Goal: Information Seeking & Learning: Check status

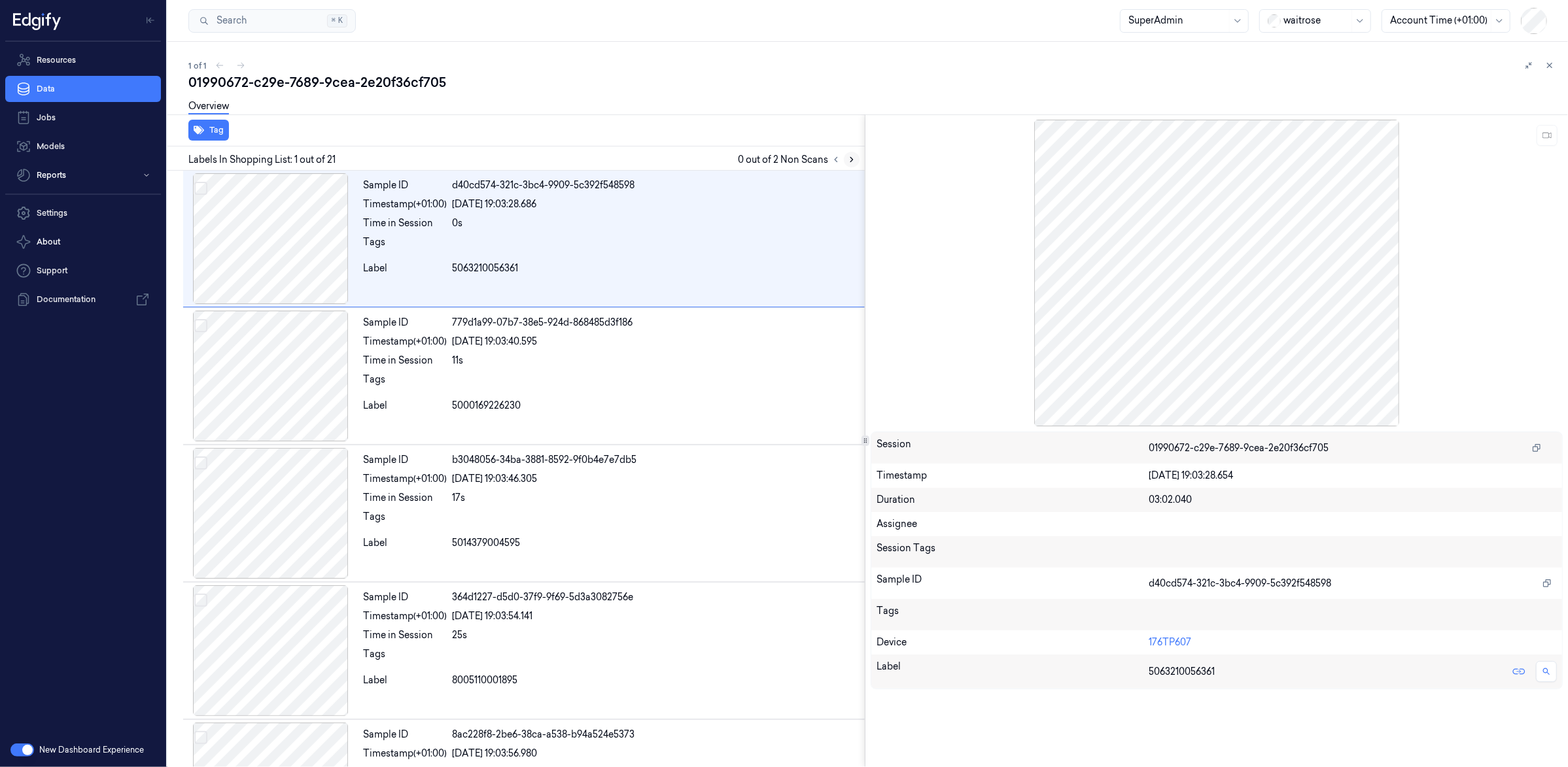
click at [849, 158] on icon at bounding box center [852, 160] width 9 height 9
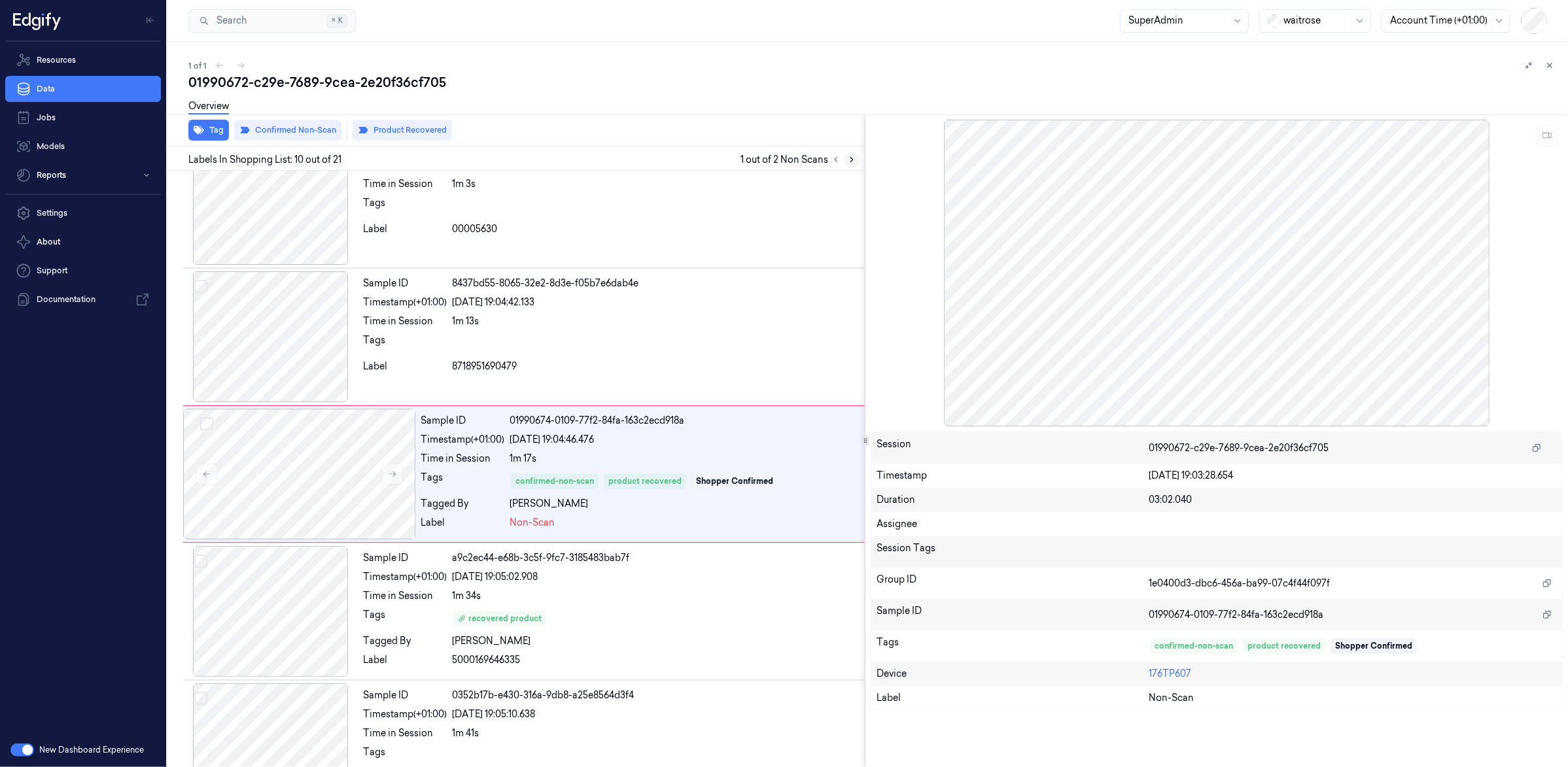
scroll to position [1010, 0]
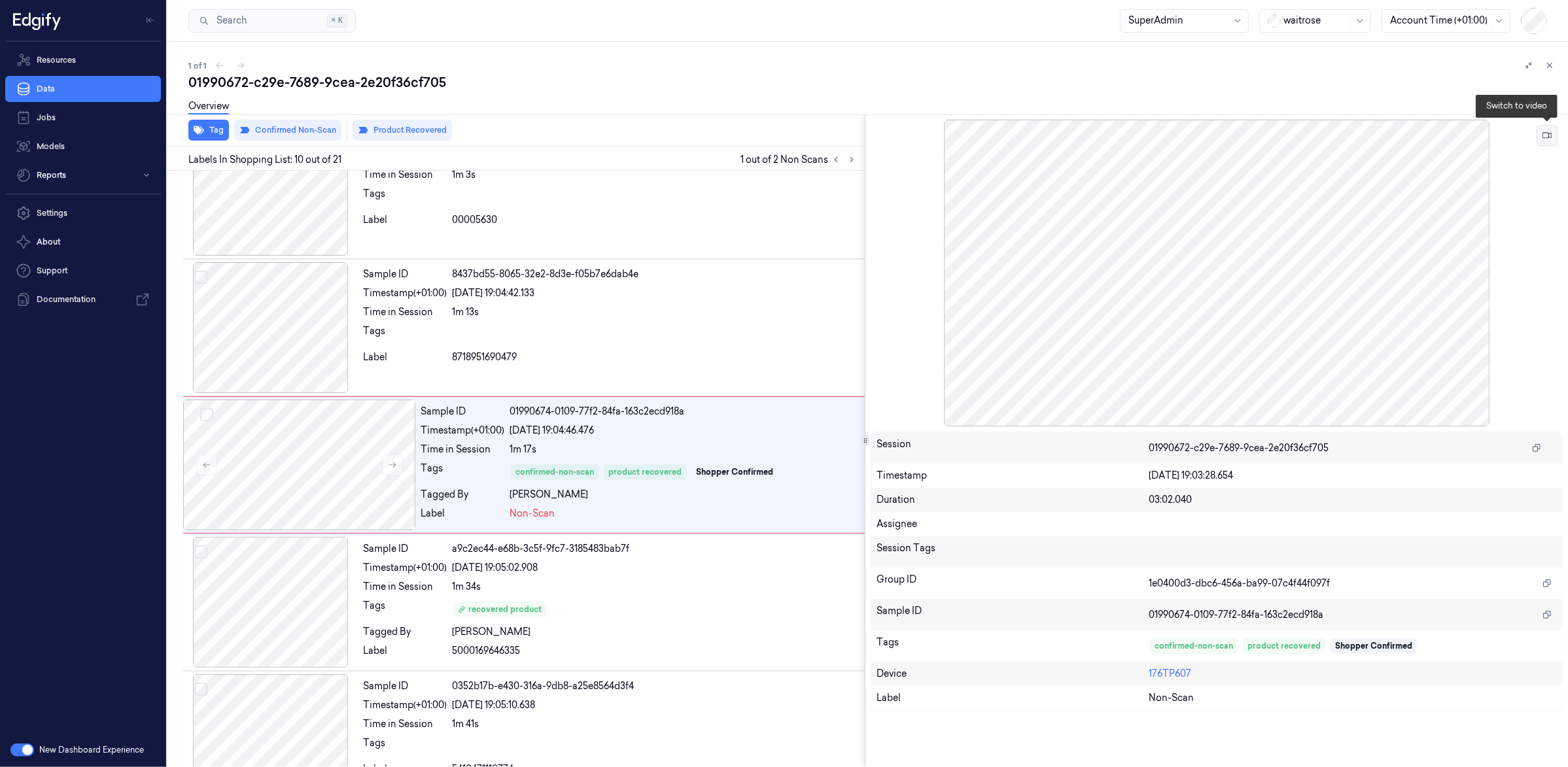
click at [1551, 137] on icon at bounding box center [1548, 135] width 9 height 6
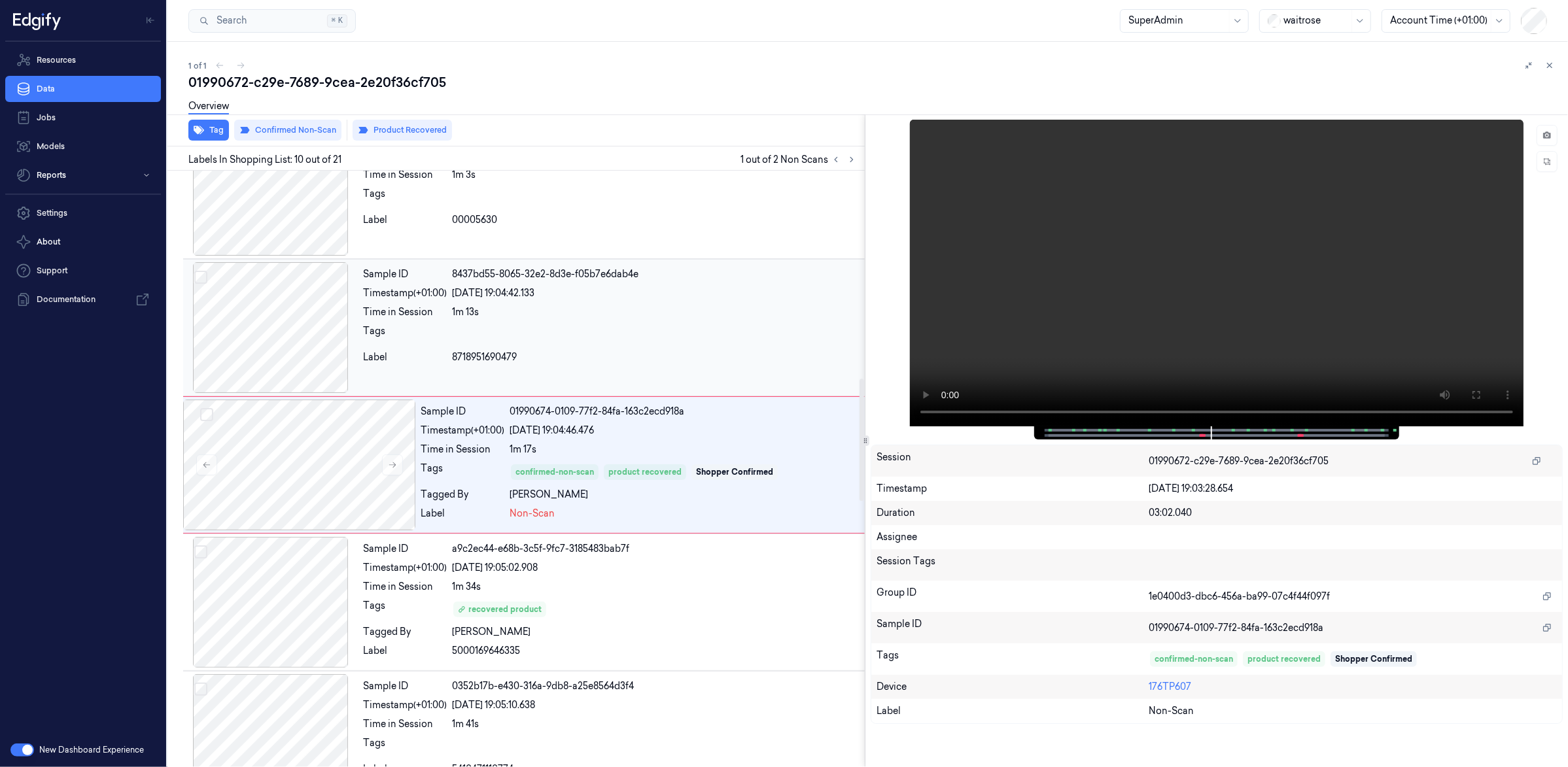
click at [751, 325] on div "Sample ID 8437bd55-8065-32e2-8d3e-f05b7e6dab4e Timestamp (+01:00) [DATE] 19:04:…" at bounding box center [611, 328] width 507 height 130
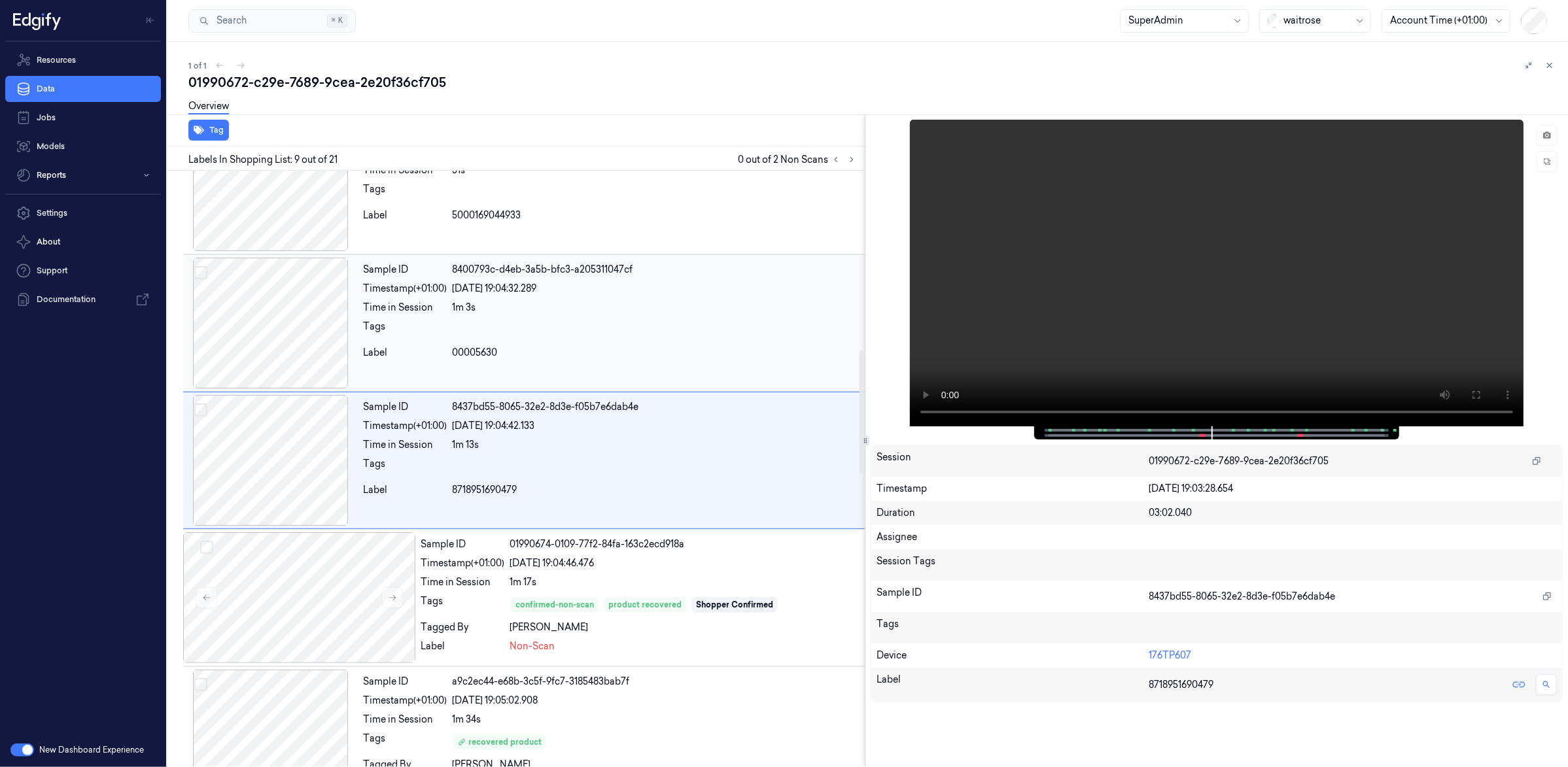
scroll to position [872, 0]
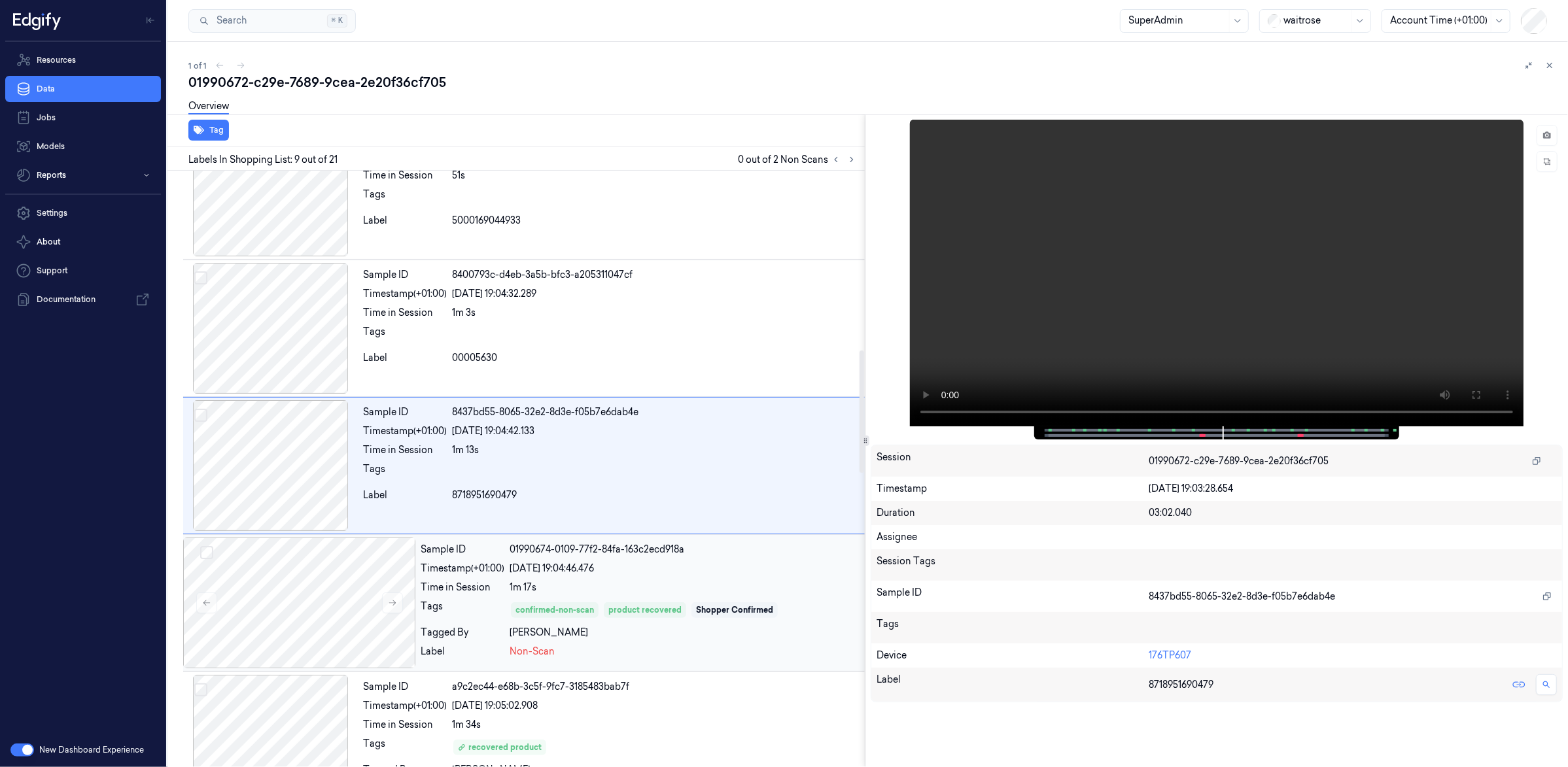
click at [726, 583] on div "1m 17s" at bounding box center [684, 587] width 350 height 13
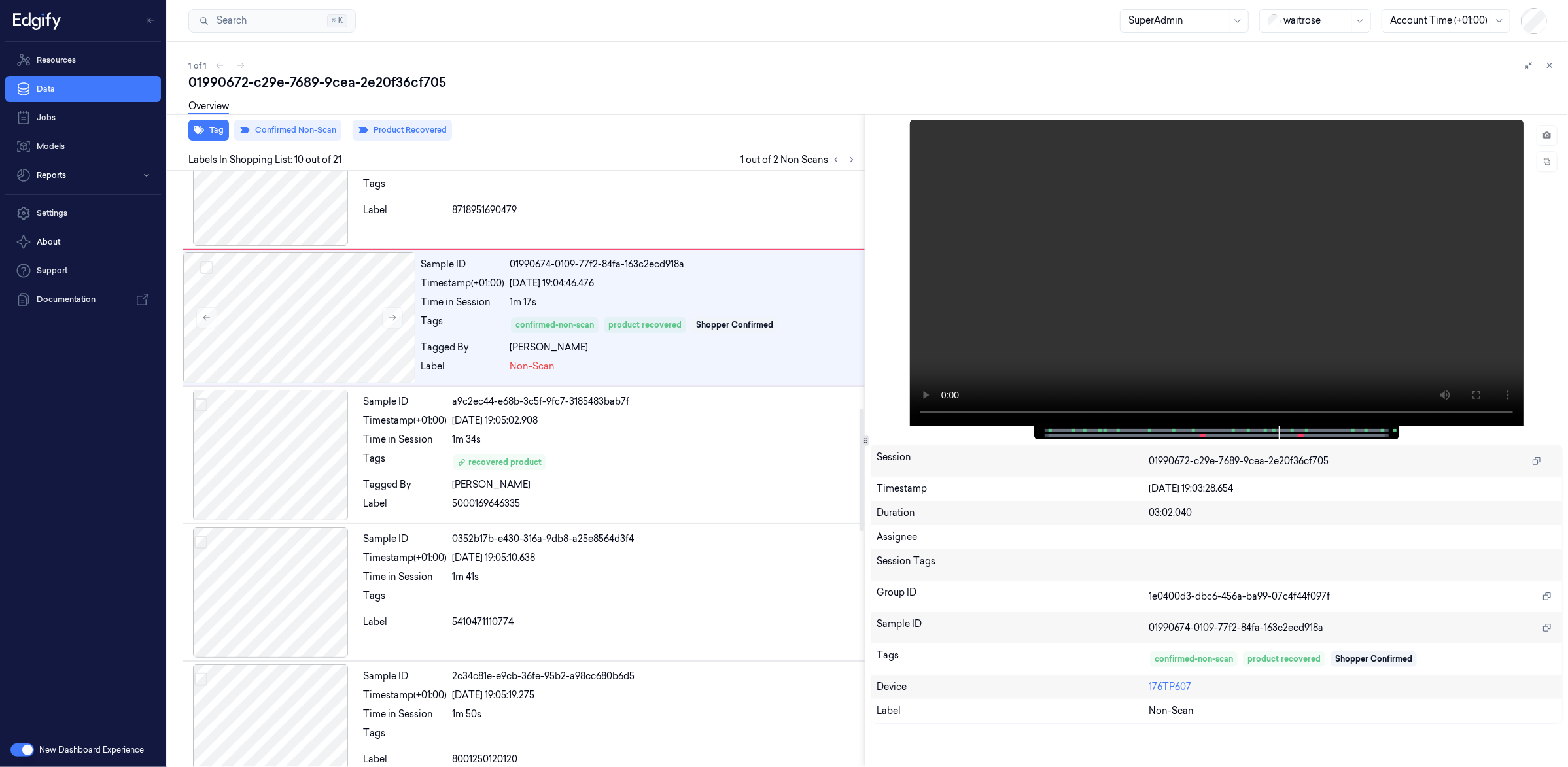
scroll to position [1110, 0]
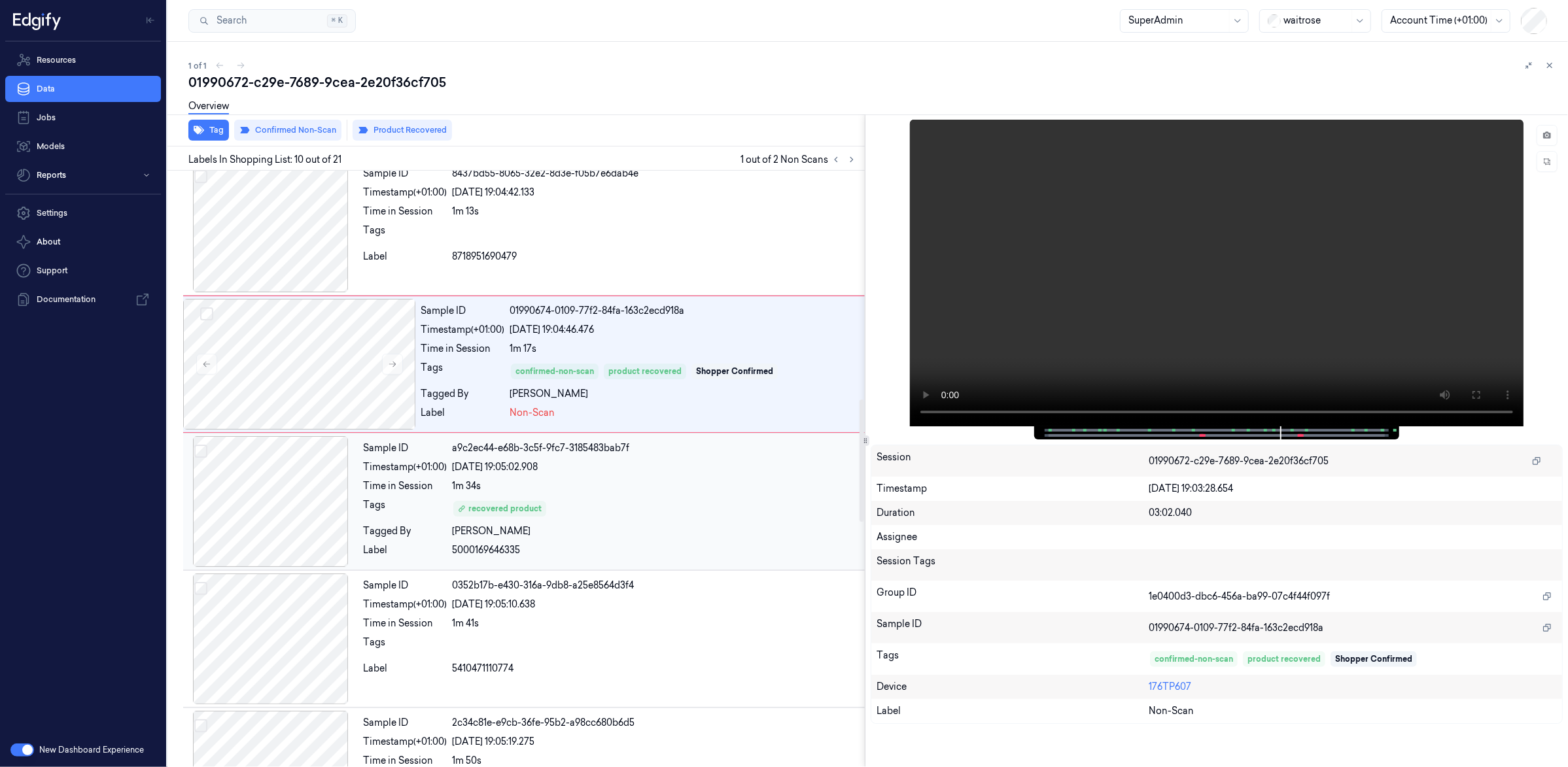
click at [655, 490] on div "1m 34s" at bounding box center [655, 486] width 408 height 13
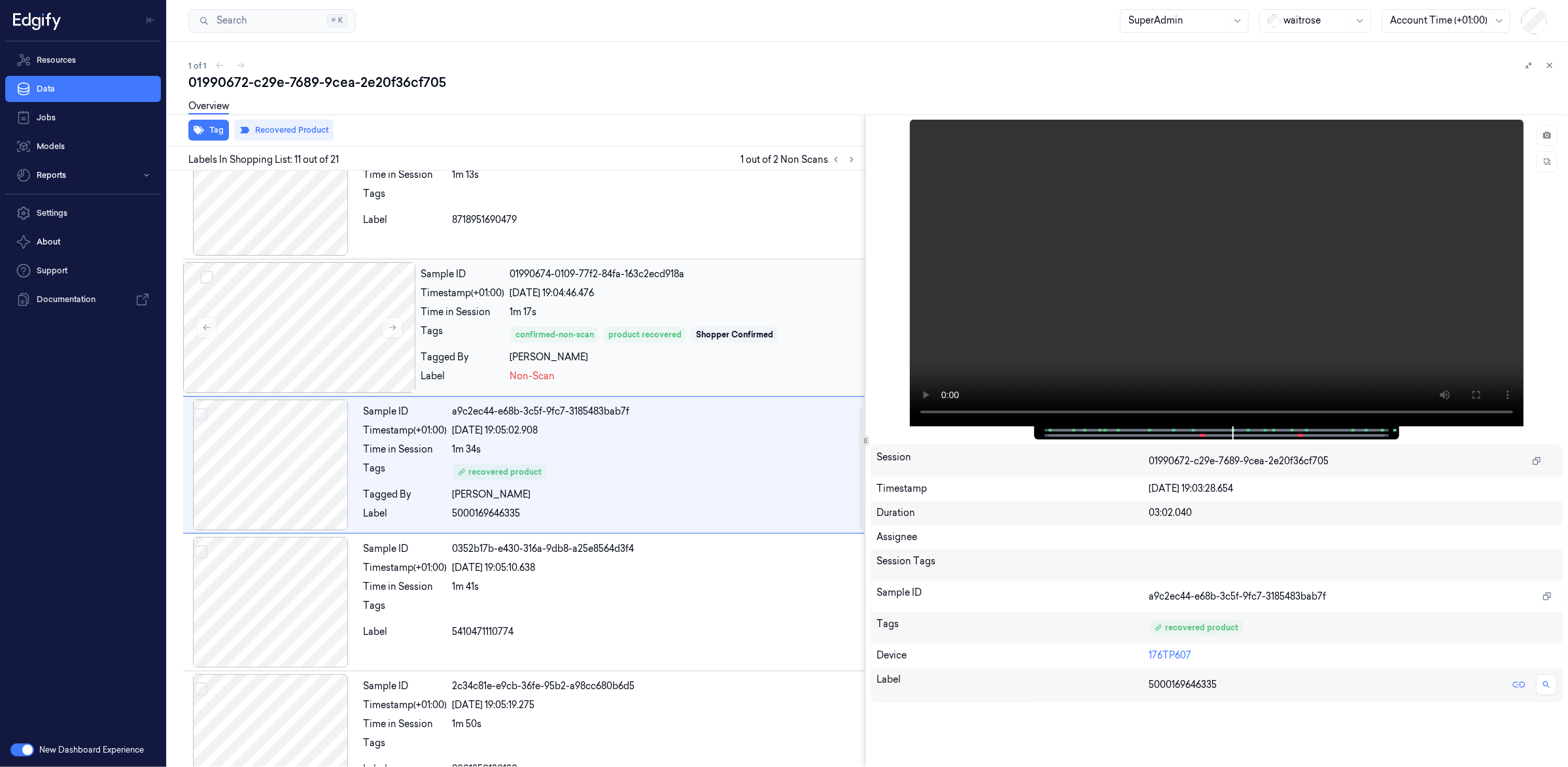
click at [703, 299] on div "[DATE] 19:04:46.476" at bounding box center [684, 293] width 350 height 13
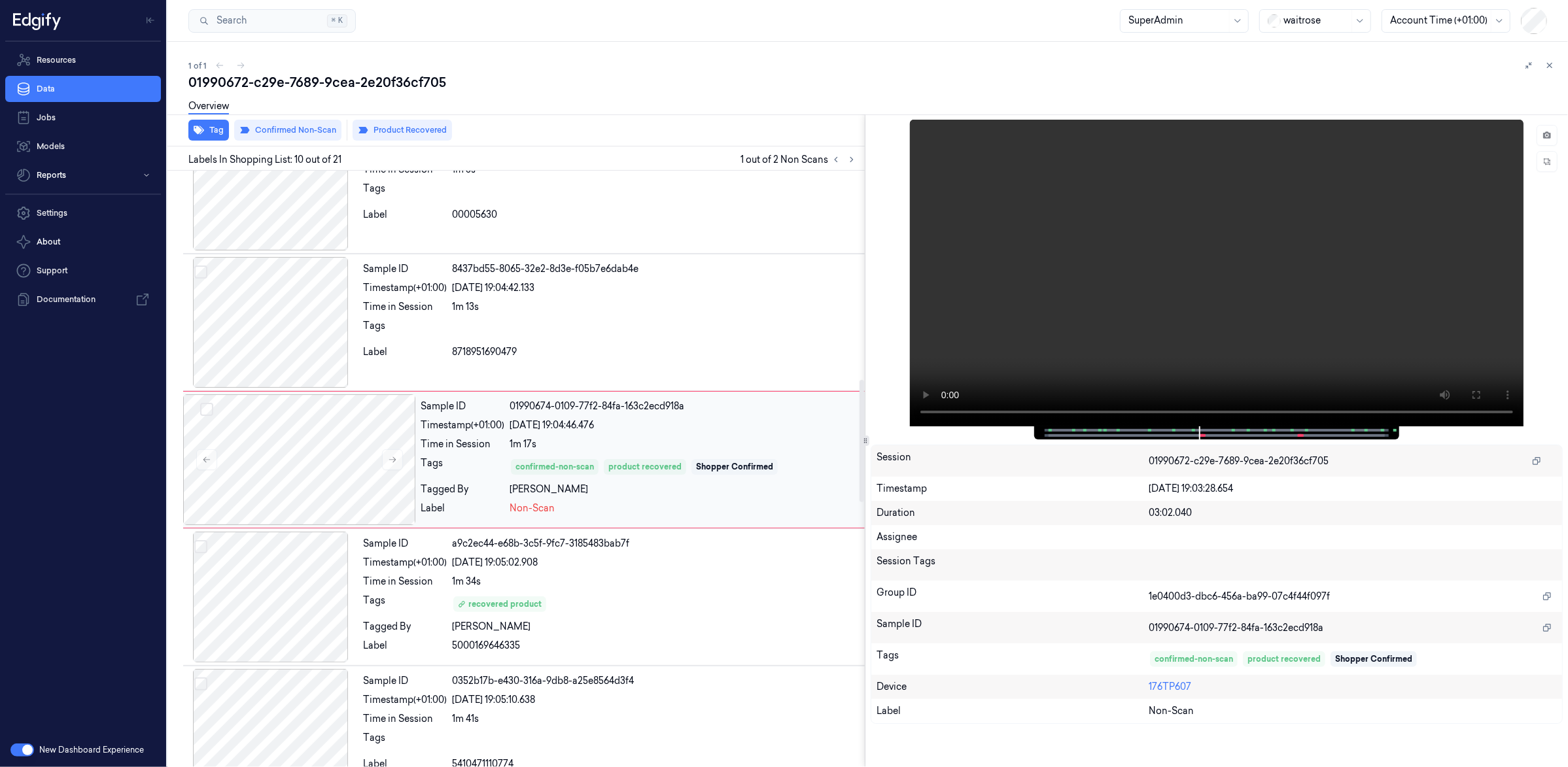
scroll to position [1010, 0]
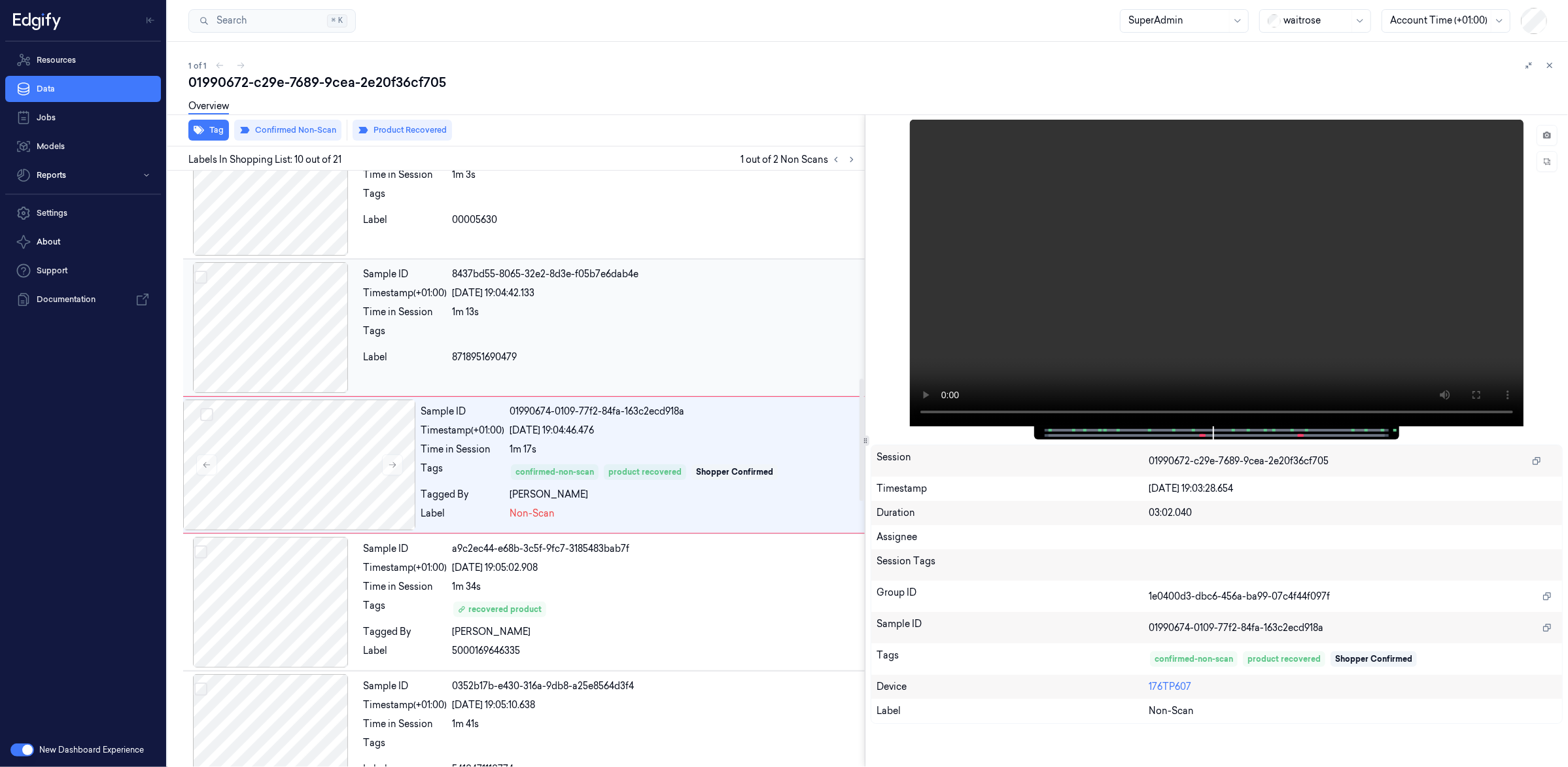
click at [682, 323] on div "Sample ID 8437bd55-8065-32e2-8d3e-f05b7e6dab4e Timestamp (+01:00) [DATE] 19:04:…" at bounding box center [611, 328] width 507 height 130
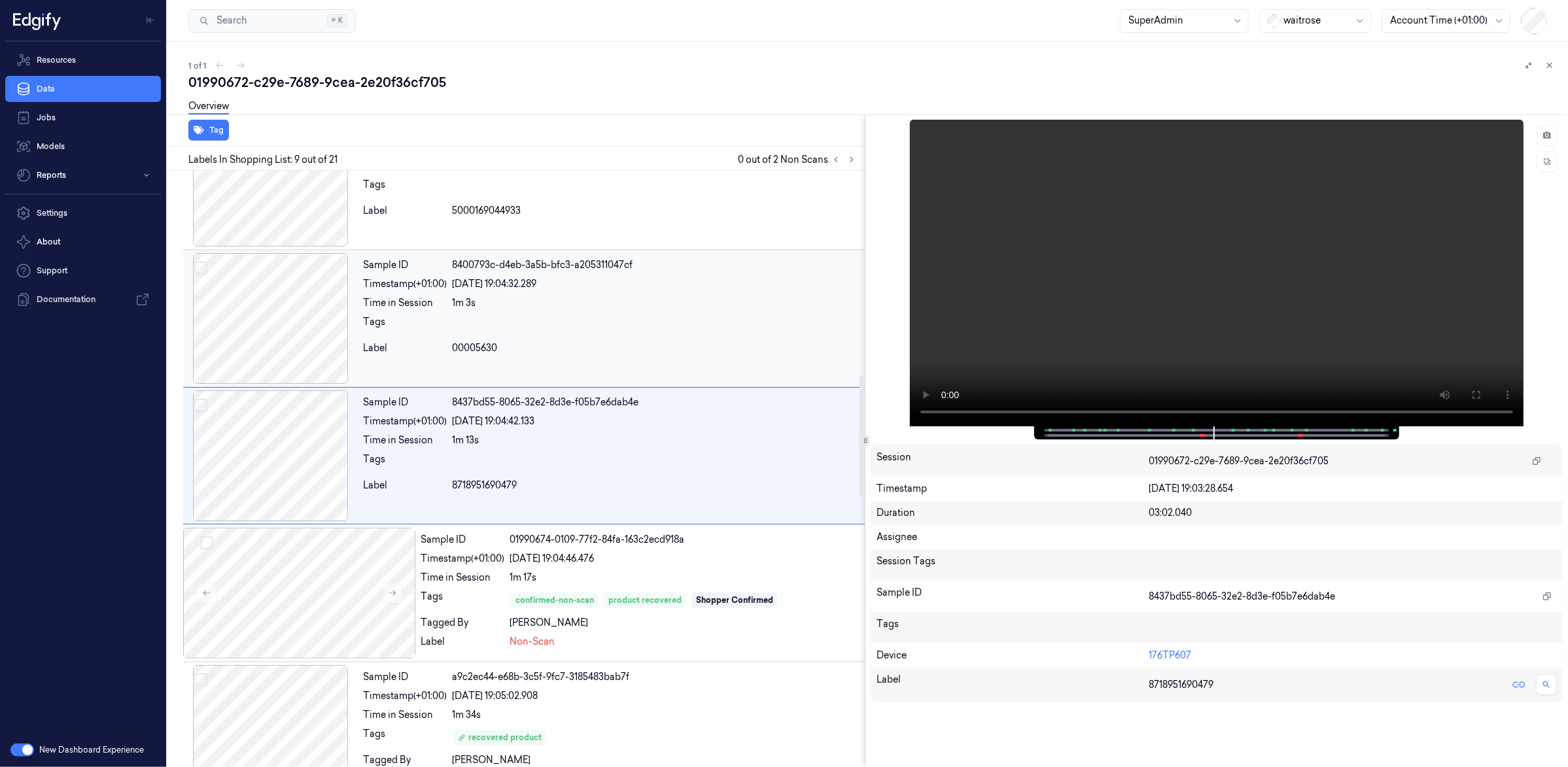
scroll to position [872, 0]
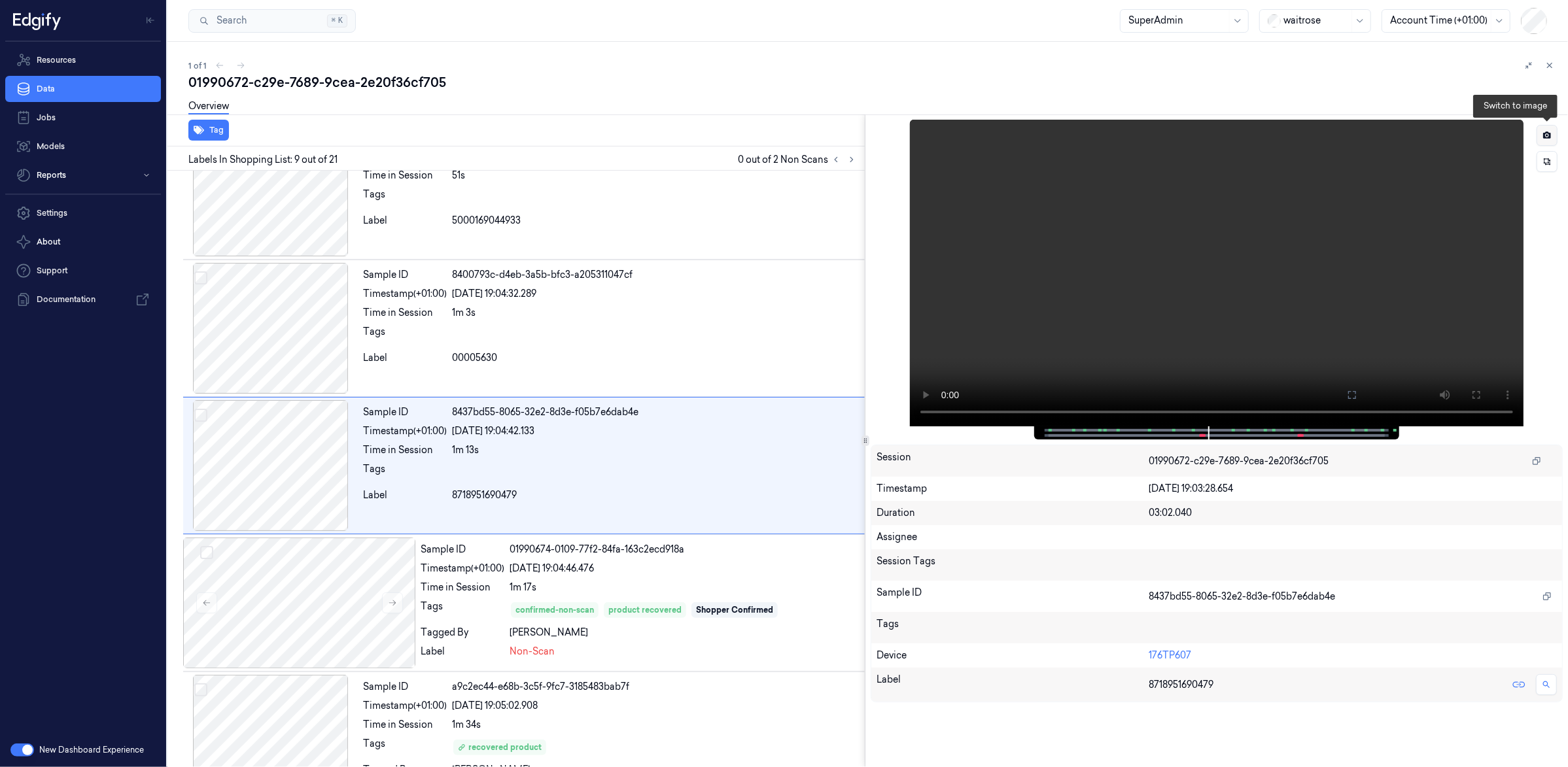
click at [1553, 137] on button at bounding box center [1547, 135] width 21 height 21
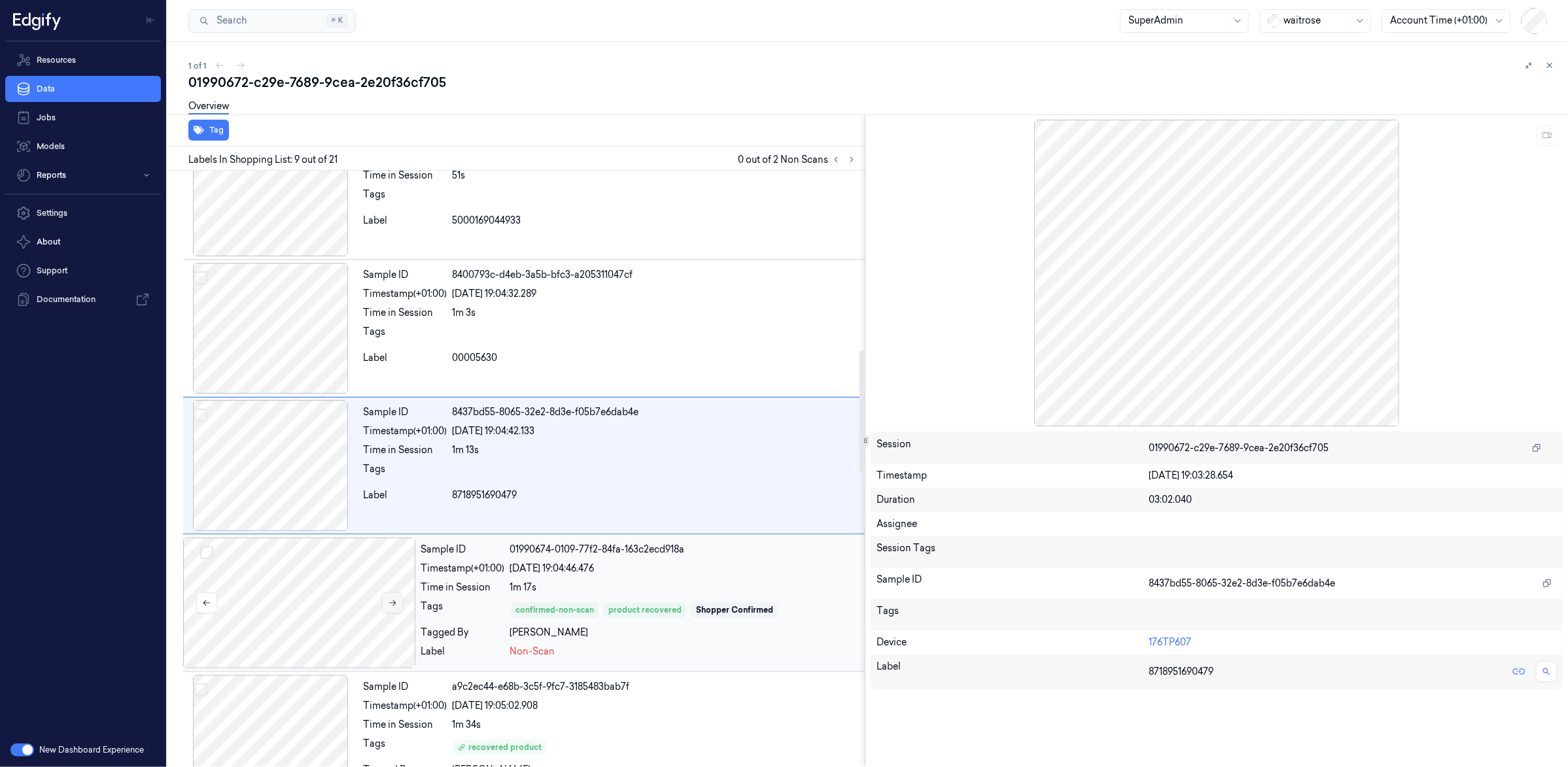
click at [397, 611] on button at bounding box center [392, 603] width 21 height 21
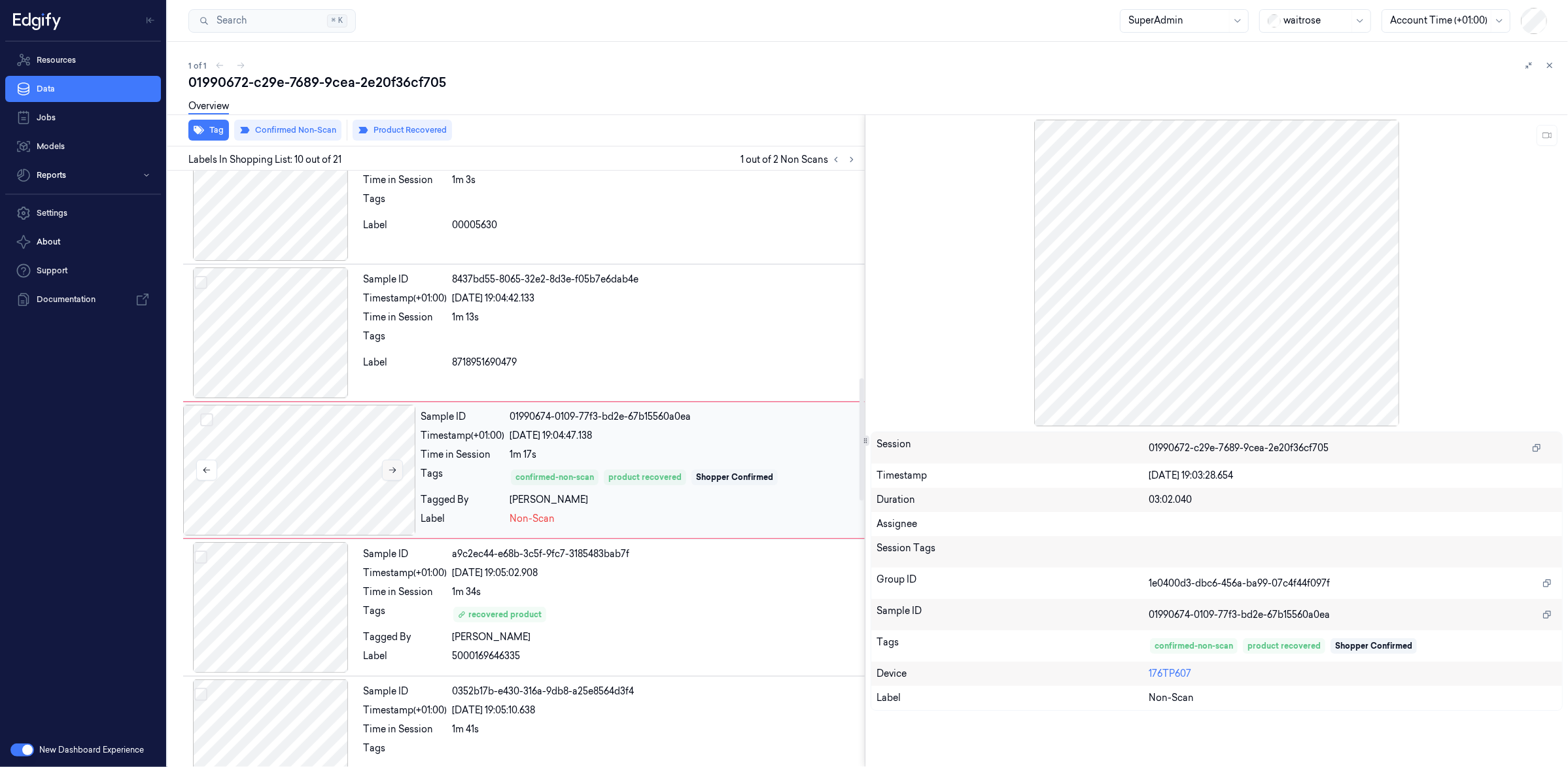
scroll to position [1010, 0]
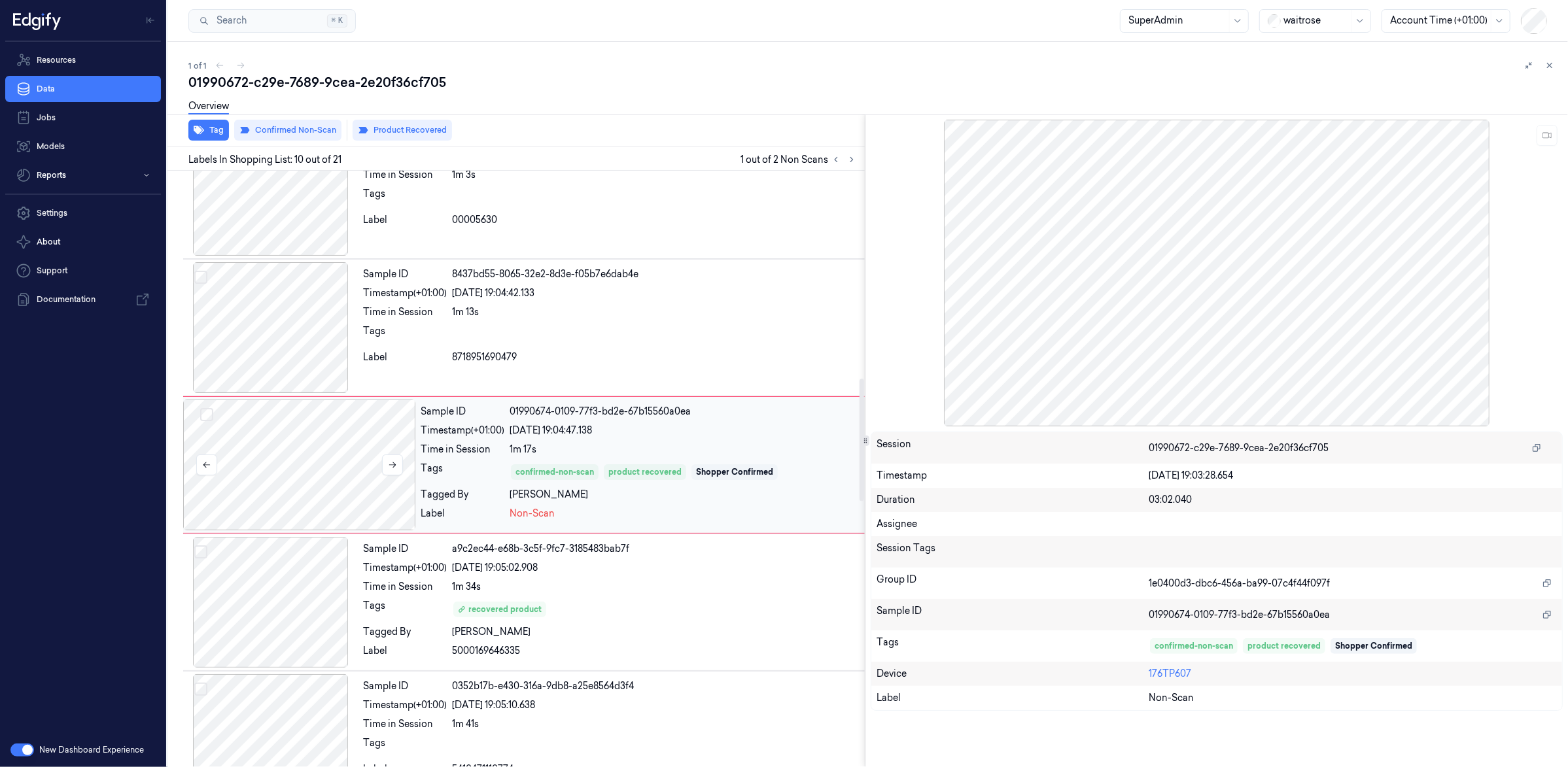
click at [295, 478] on div at bounding box center [299, 465] width 232 height 130
click at [278, 337] on div at bounding box center [270, 328] width 174 height 130
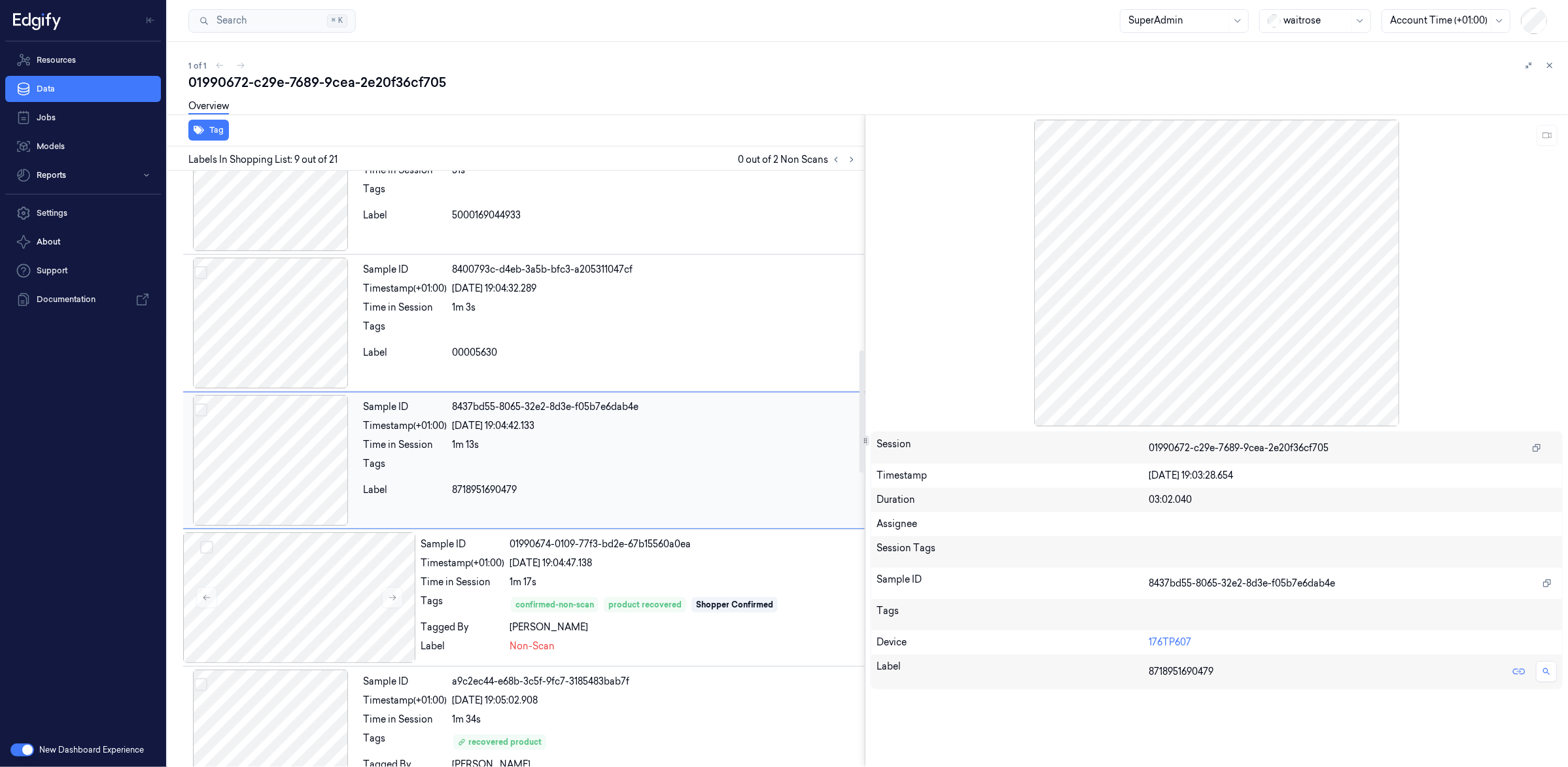
scroll to position [872, 0]
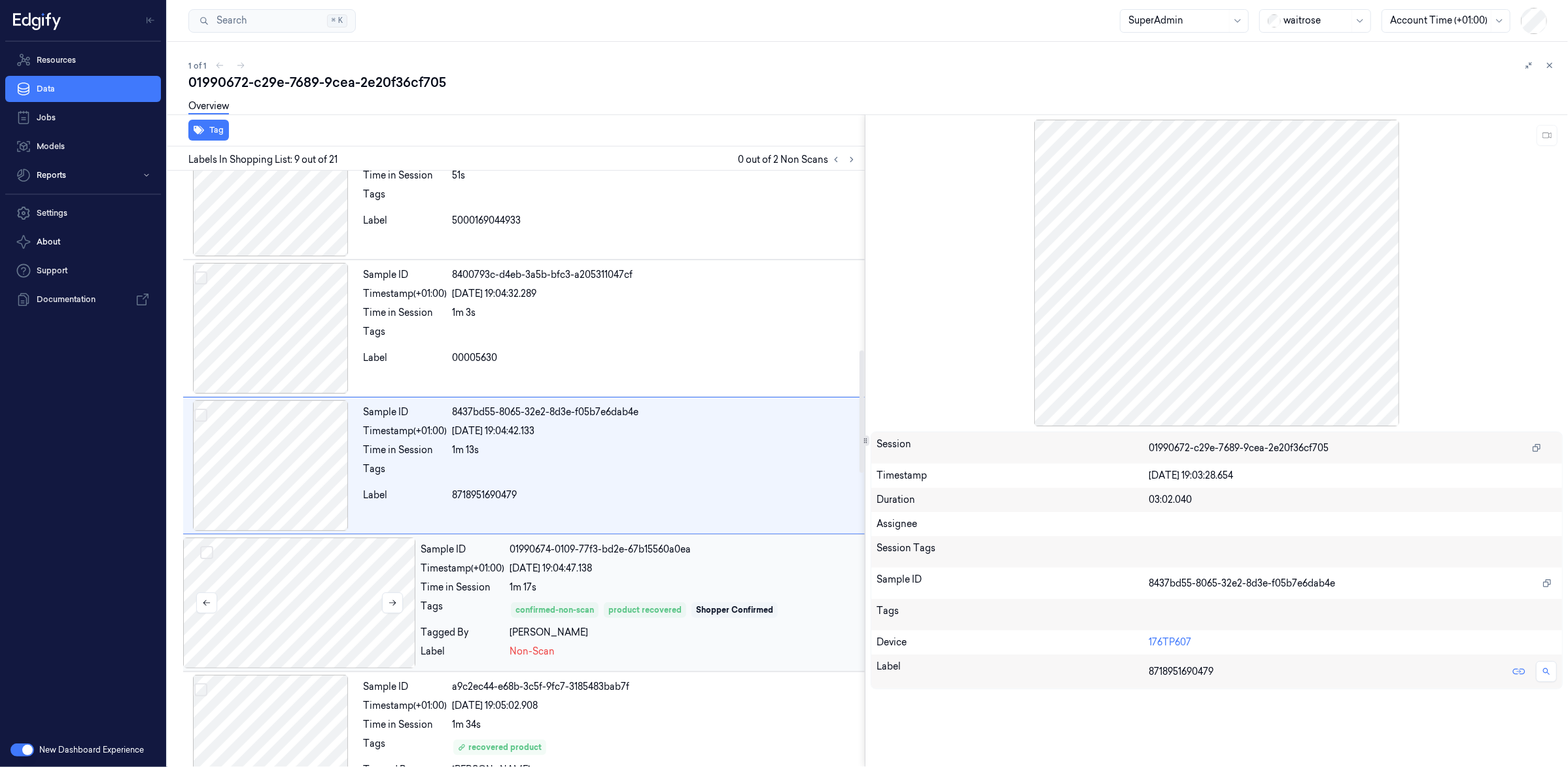
click at [318, 622] on div at bounding box center [299, 603] width 232 height 130
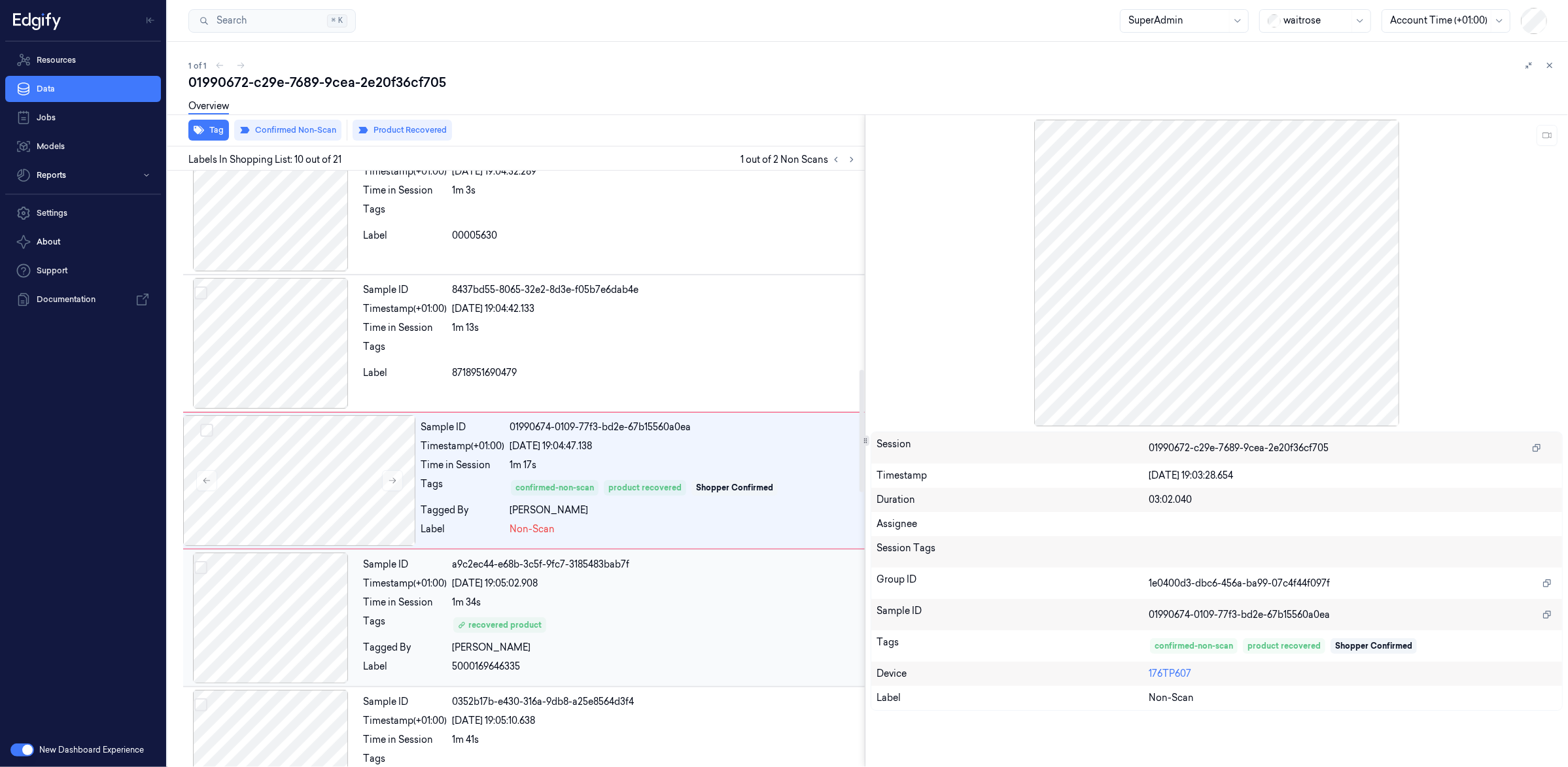
scroll to position [1010, 0]
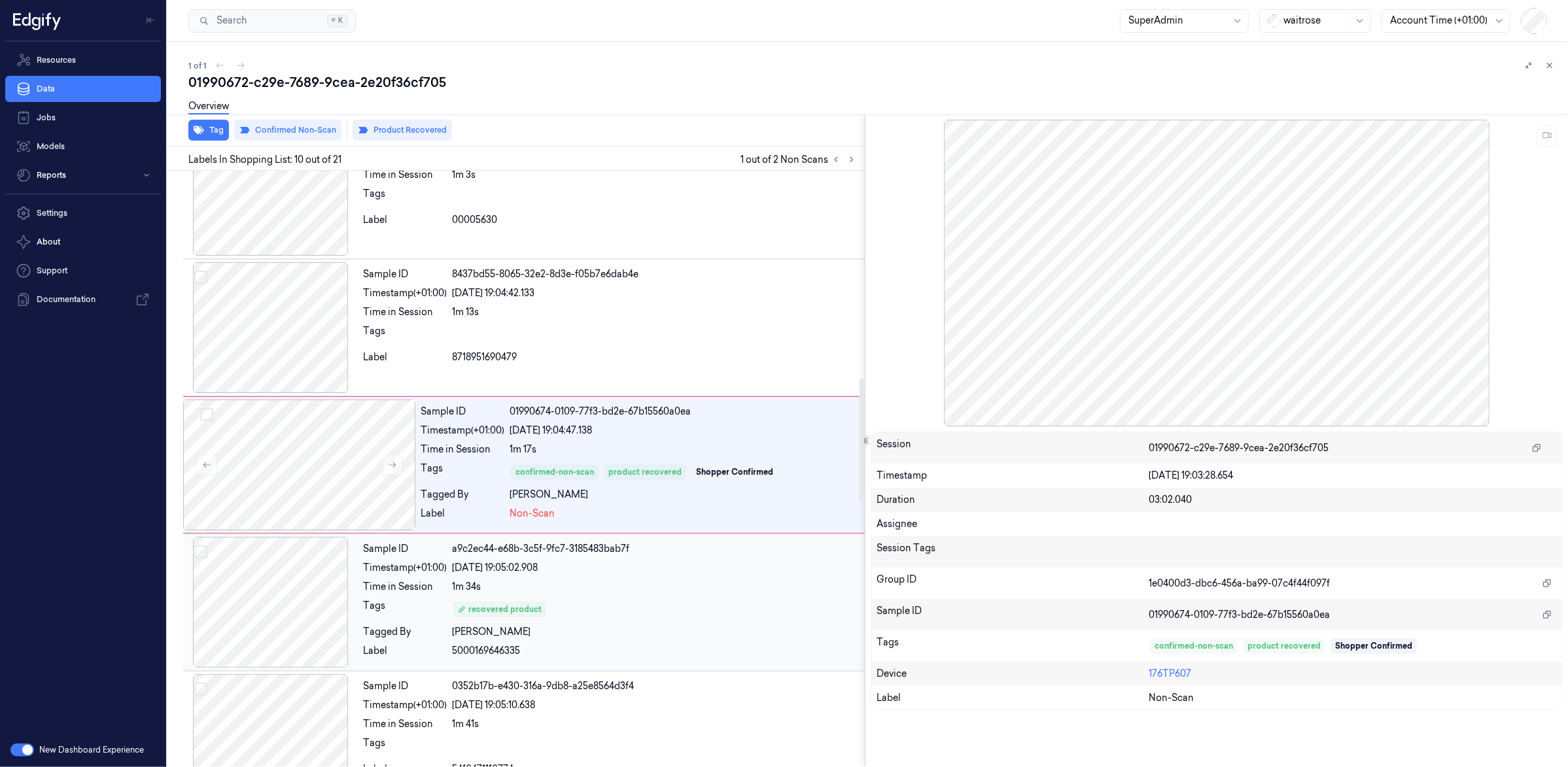
click at [262, 623] on div at bounding box center [270, 602] width 174 height 130
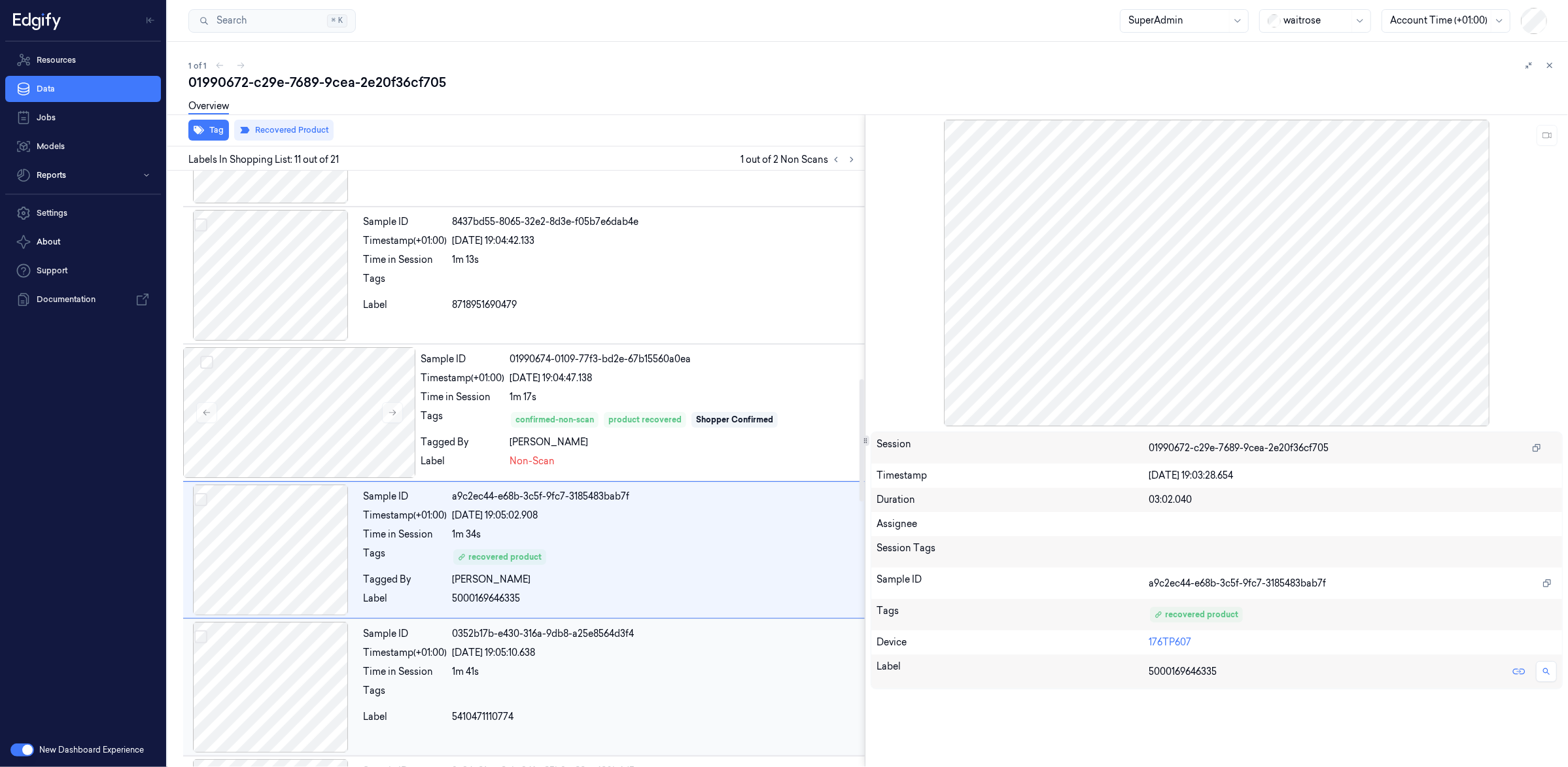
scroll to position [1147, 0]
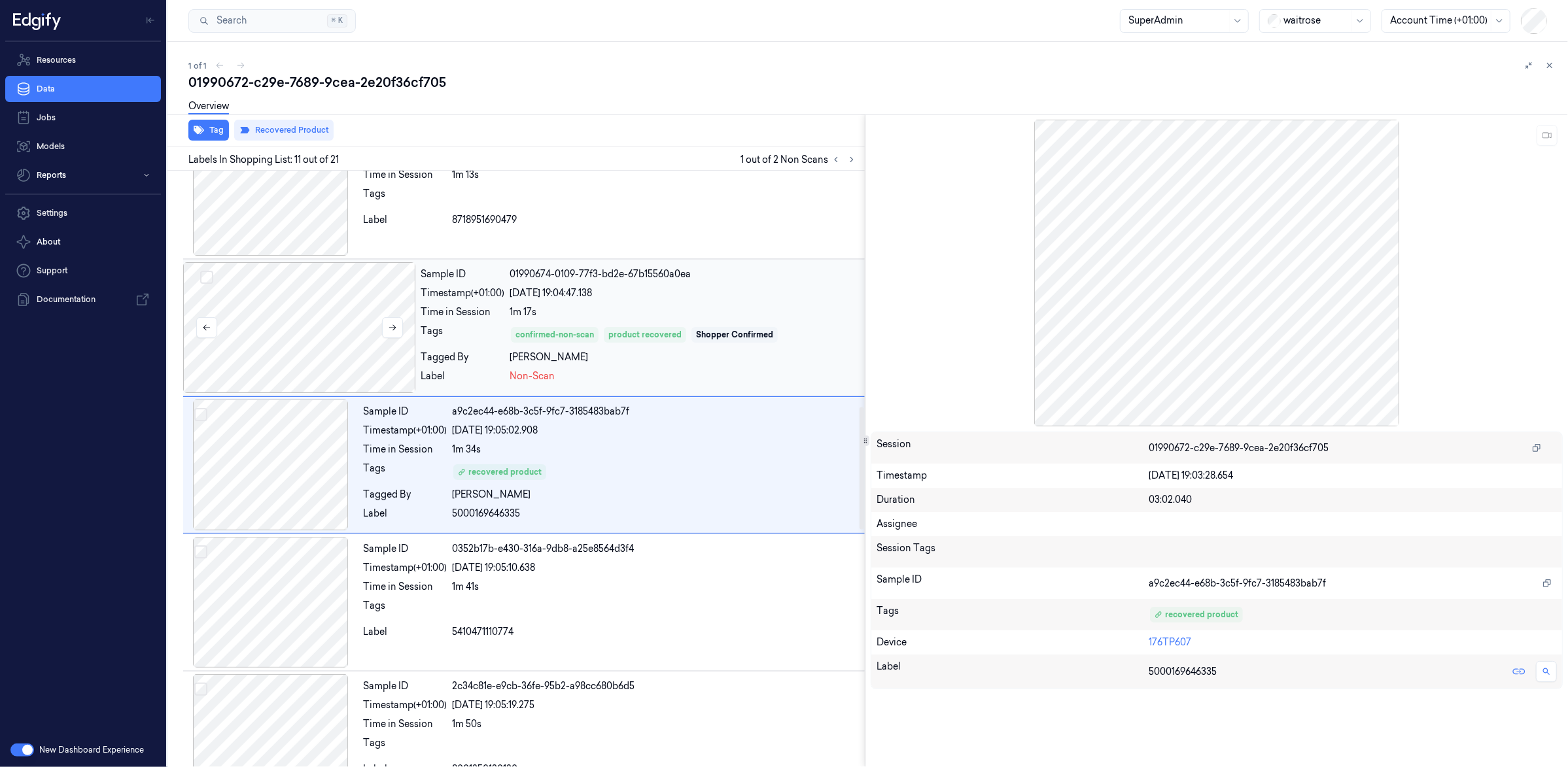
click at [314, 340] on div at bounding box center [299, 328] width 232 height 130
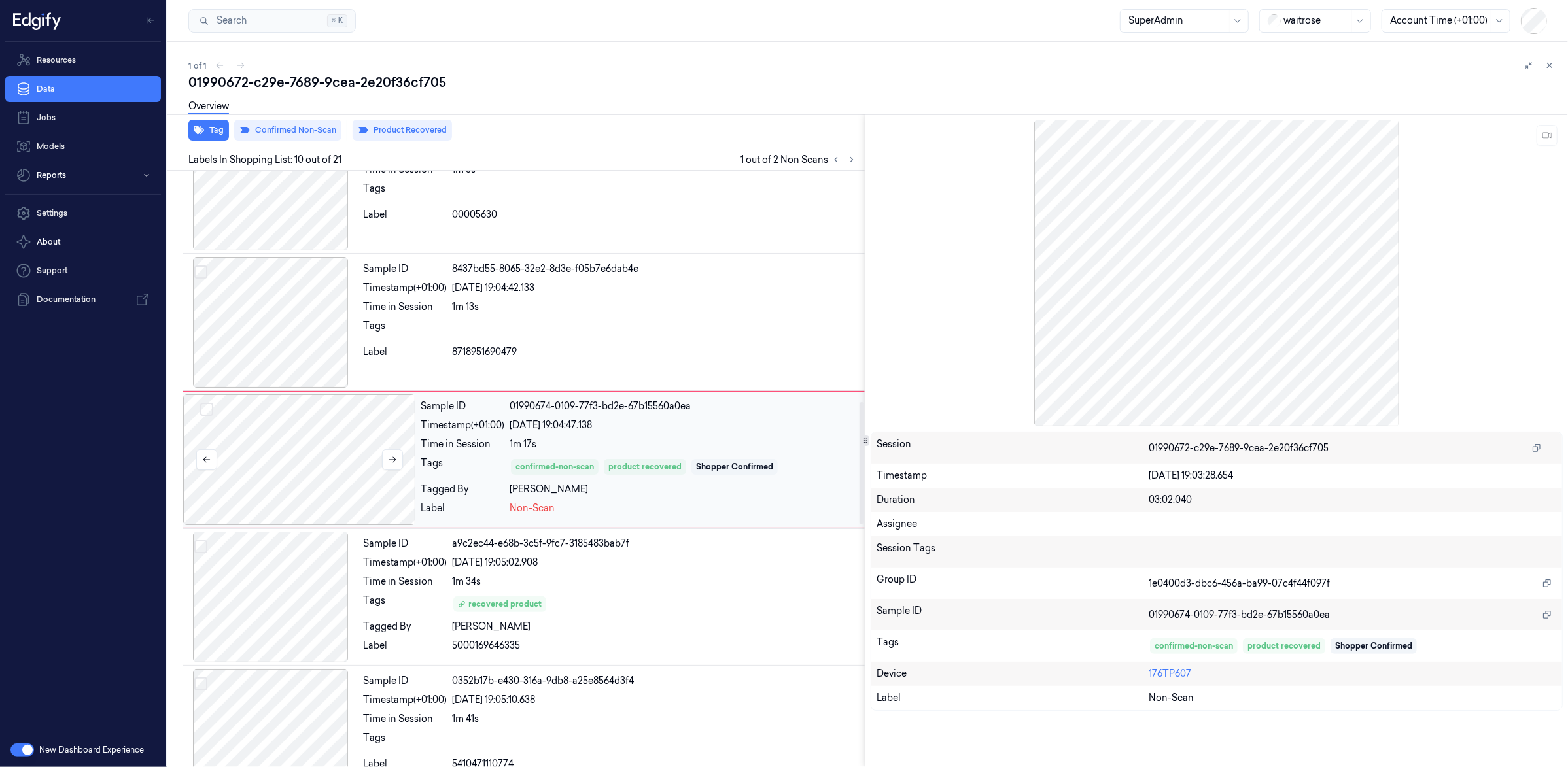
scroll to position [1010, 0]
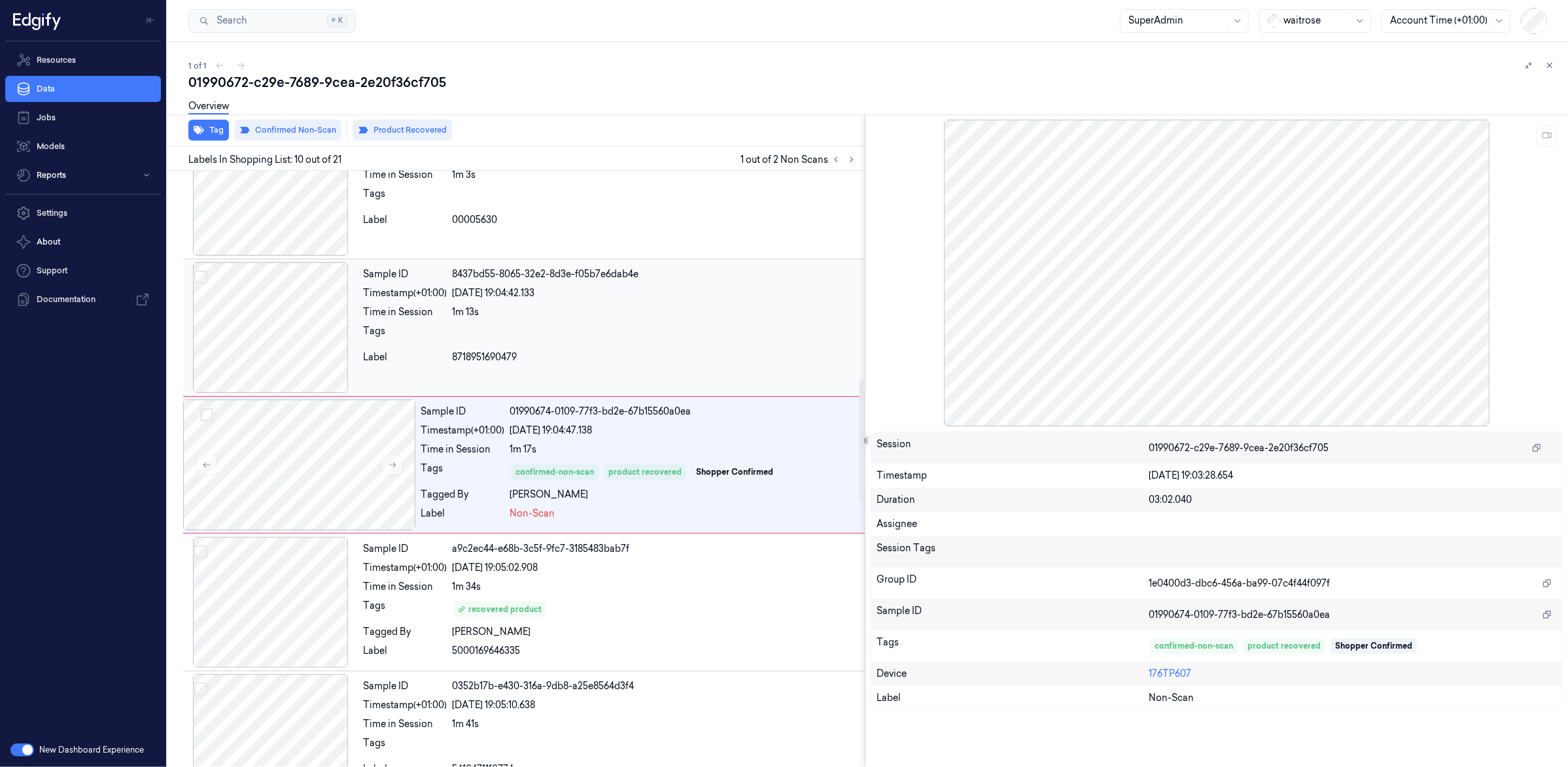
drag, startPoint x: 281, startPoint y: 341, endPoint x: 747, endPoint y: 298, distance: 468.0
click at [285, 341] on div at bounding box center [270, 328] width 174 height 130
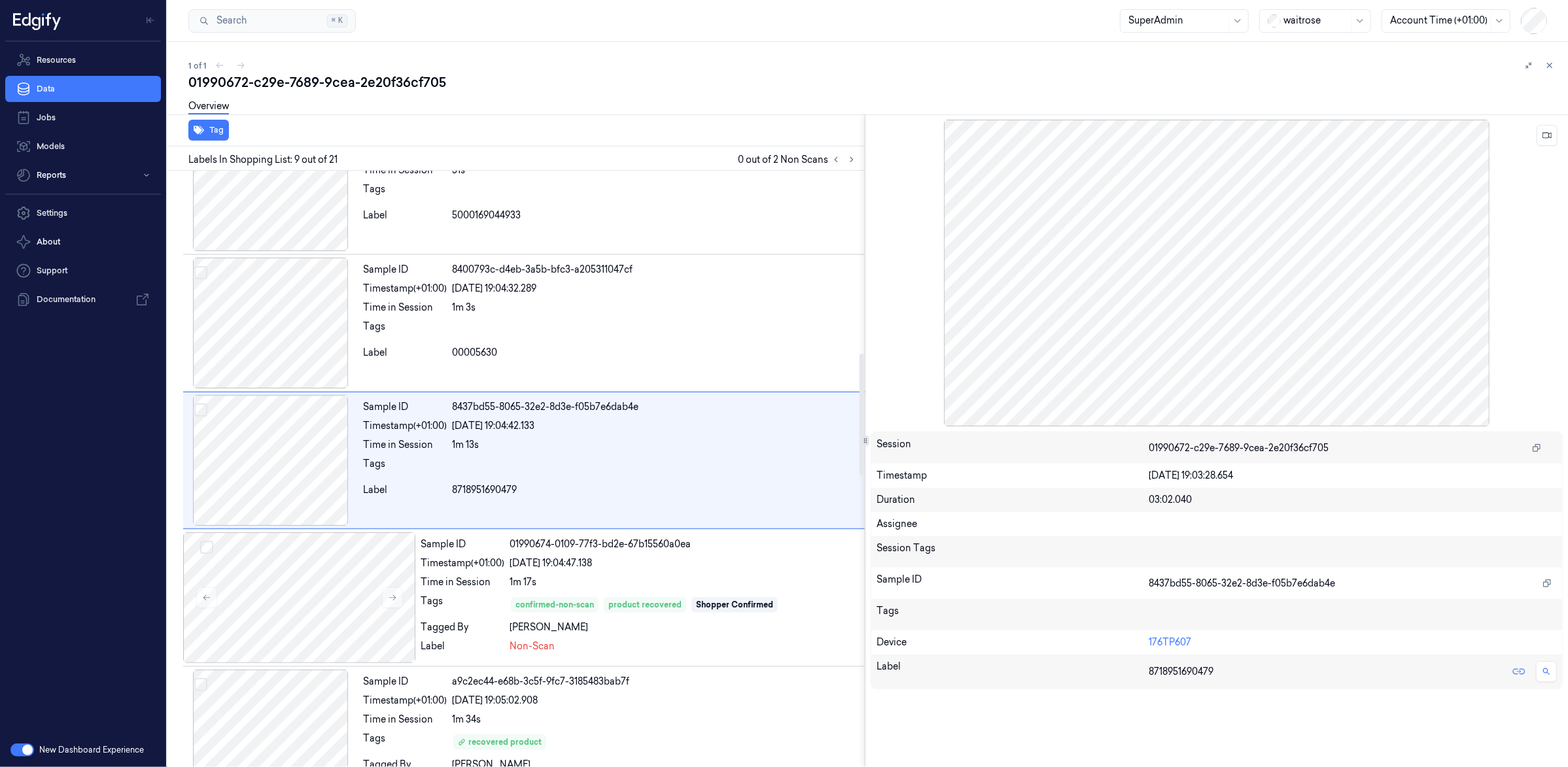
scroll to position [872, 0]
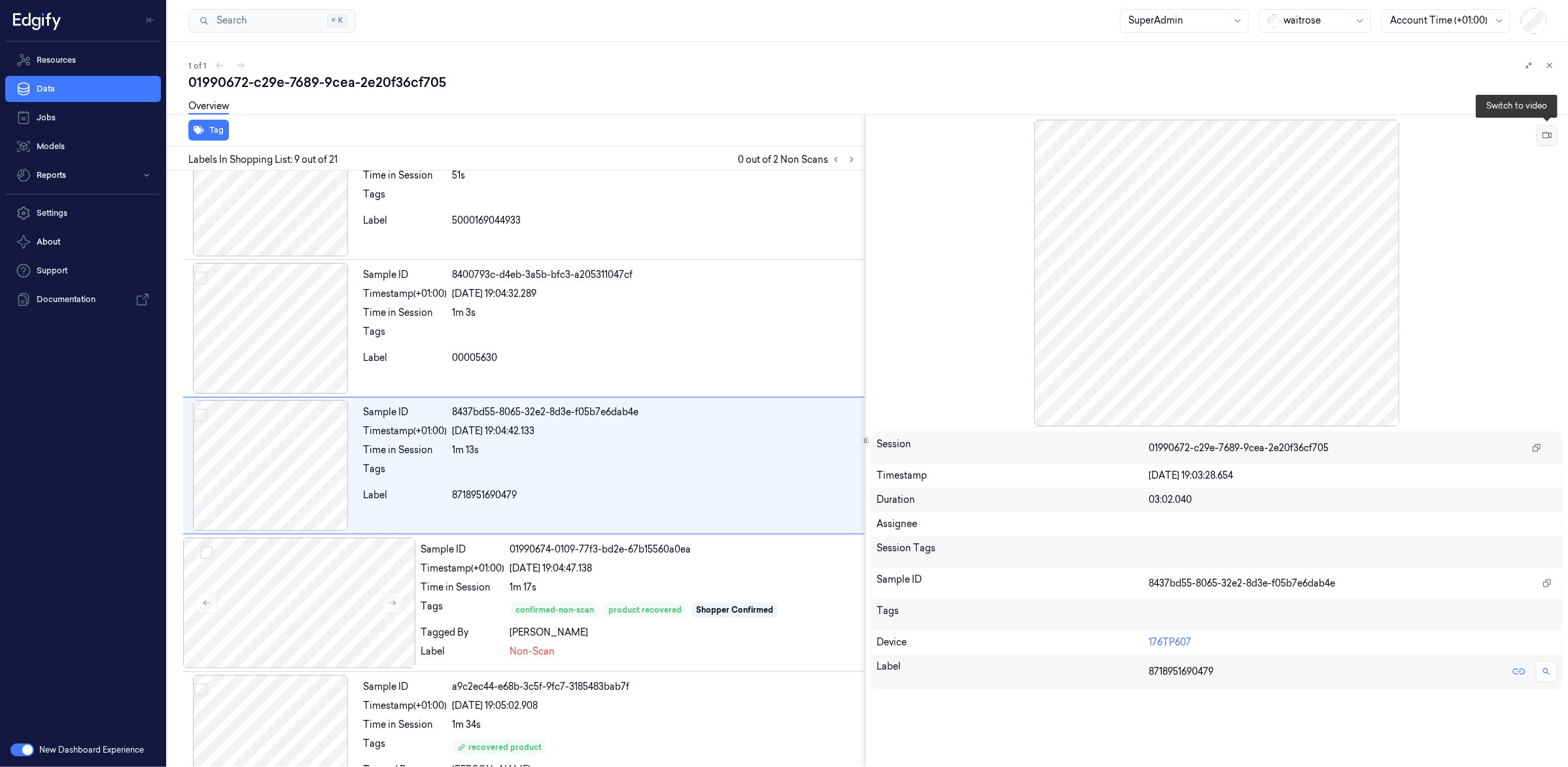
click at [1555, 134] on button at bounding box center [1547, 135] width 21 height 21
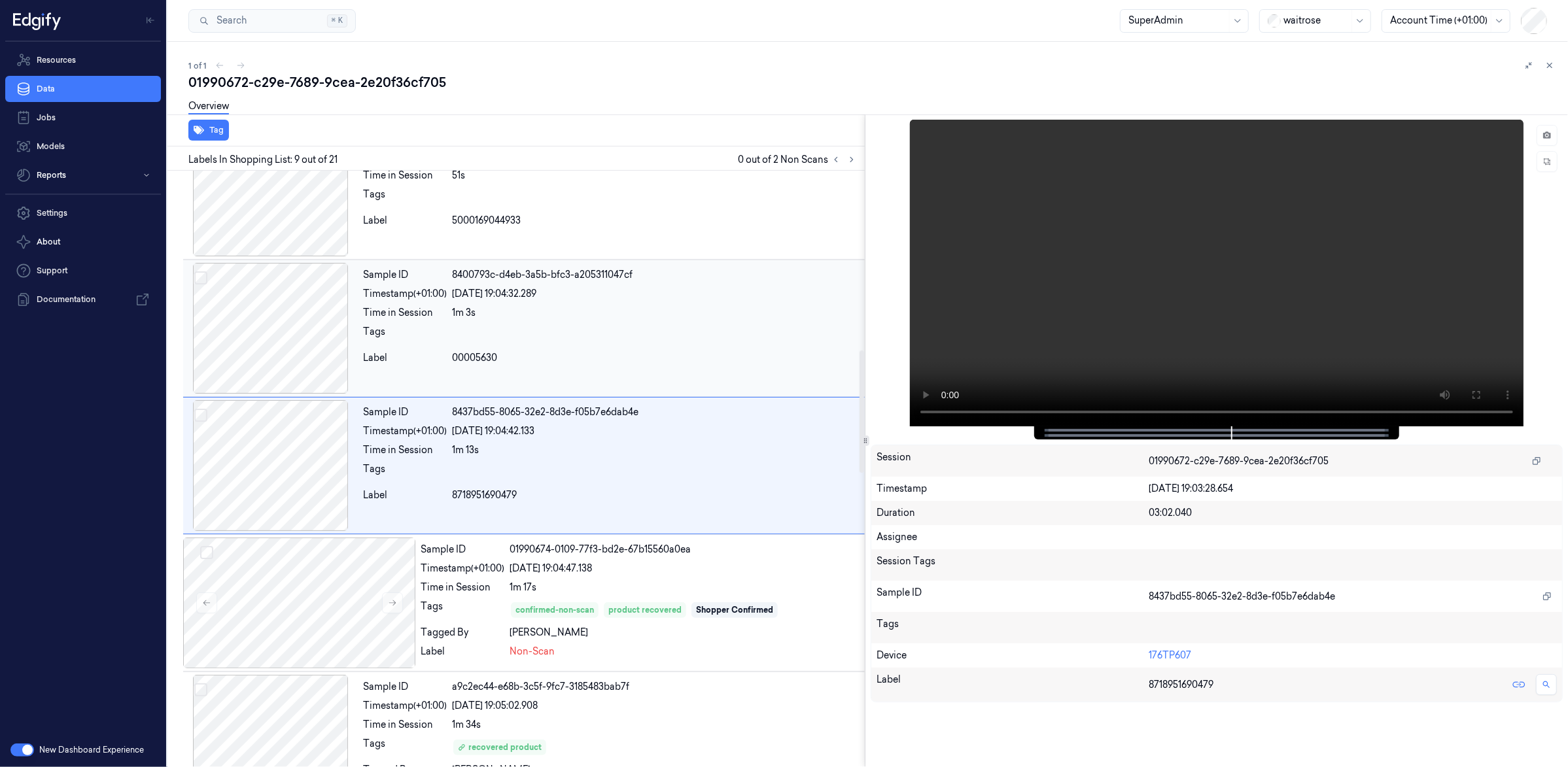
click at [579, 320] on div "1m 3s" at bounding box center [655, 313] width 408 height 13
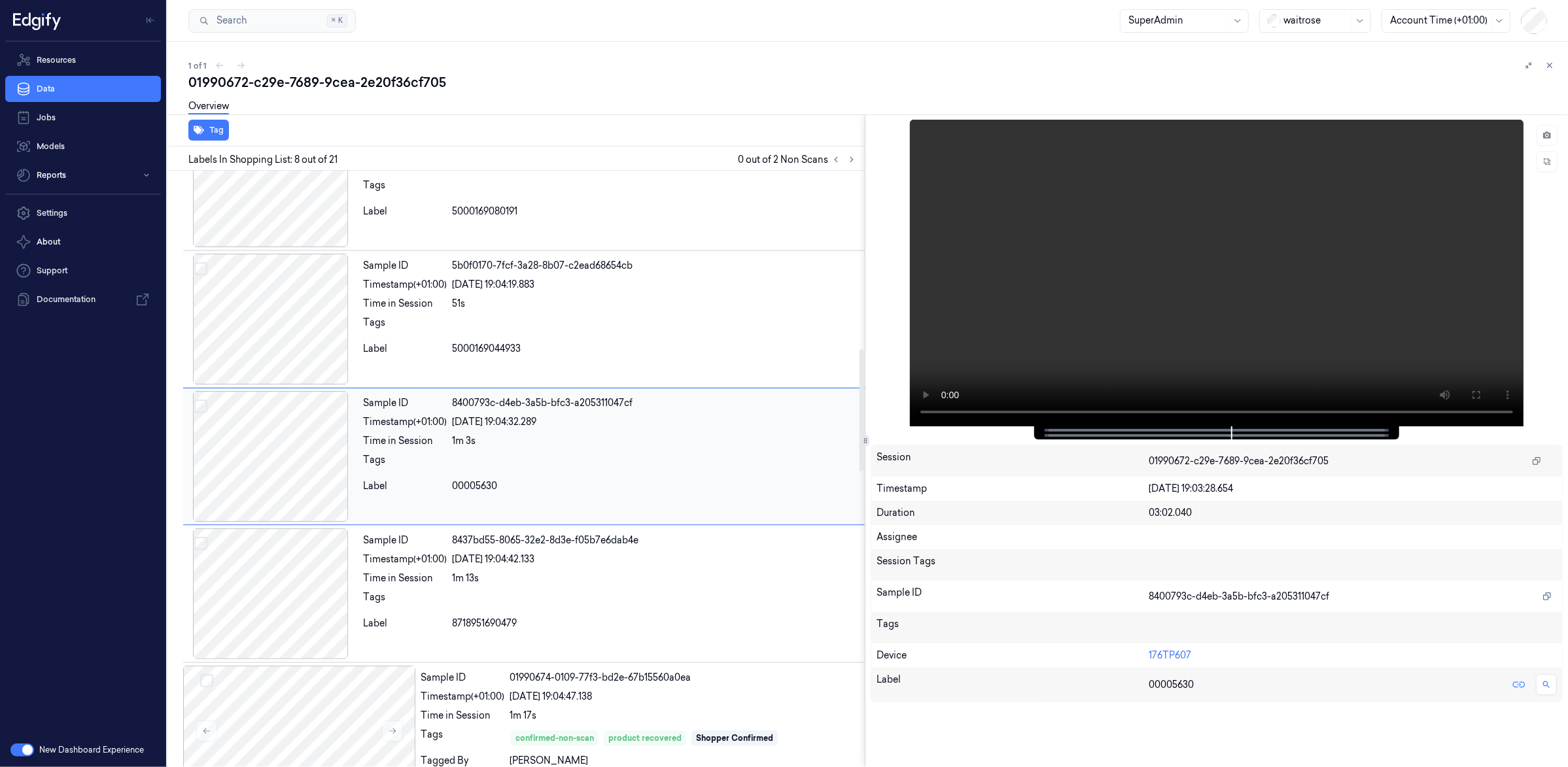
scroll to position [734, 0]
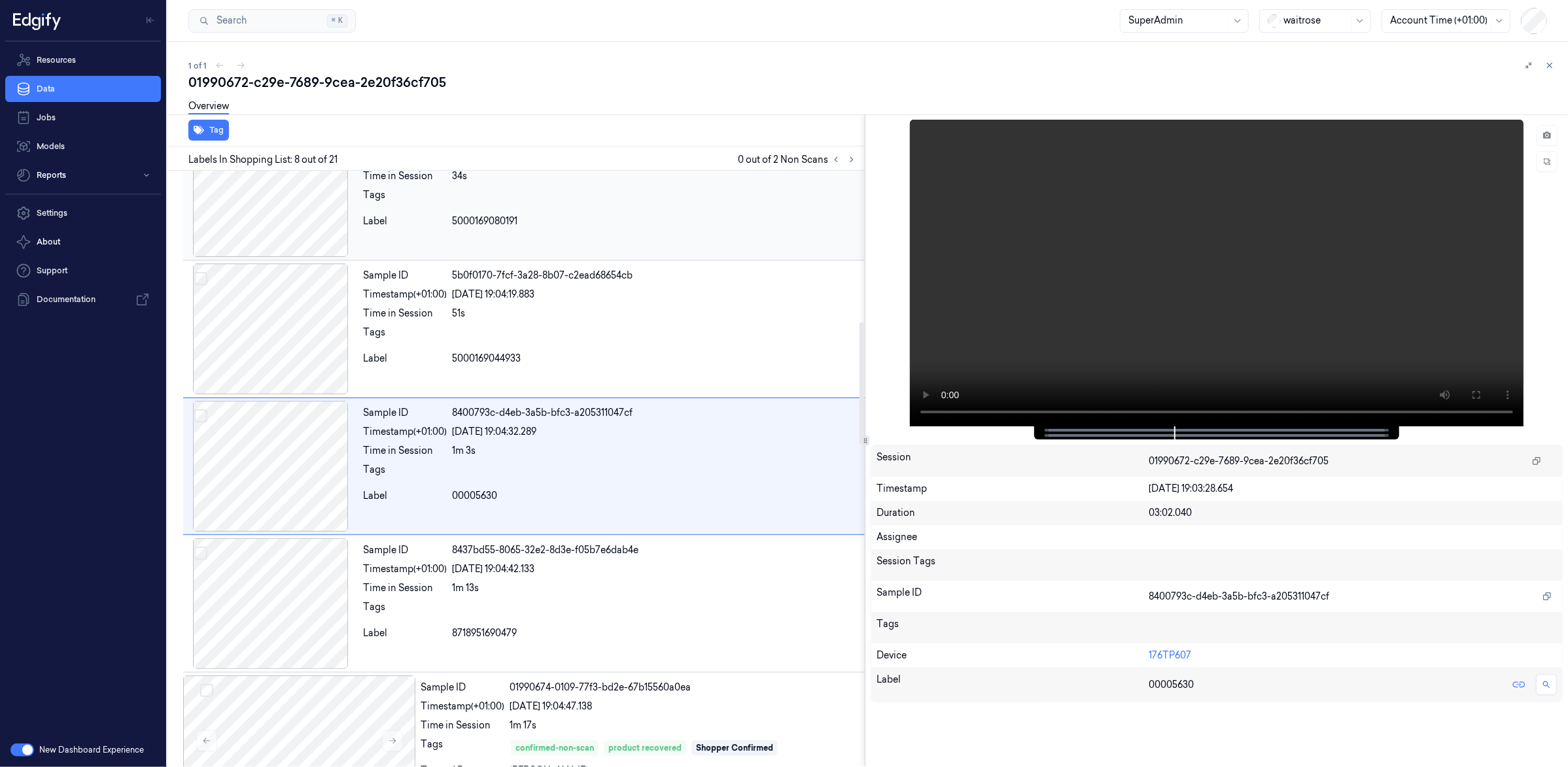
click at [637, 220] on div "5000169080191" at bounding box center [655, 221] width 408 height 13
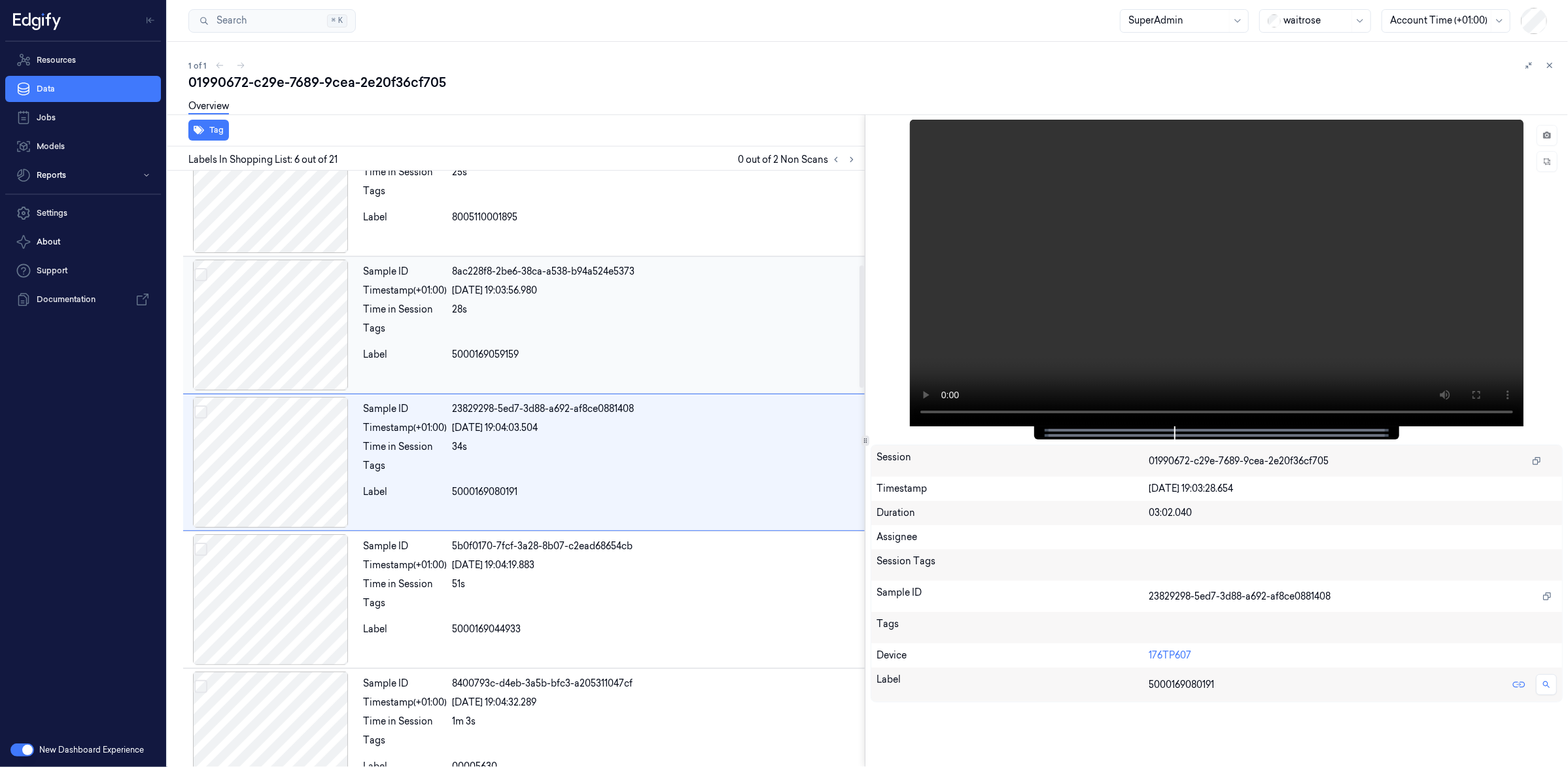
scroll to position [458, 0]
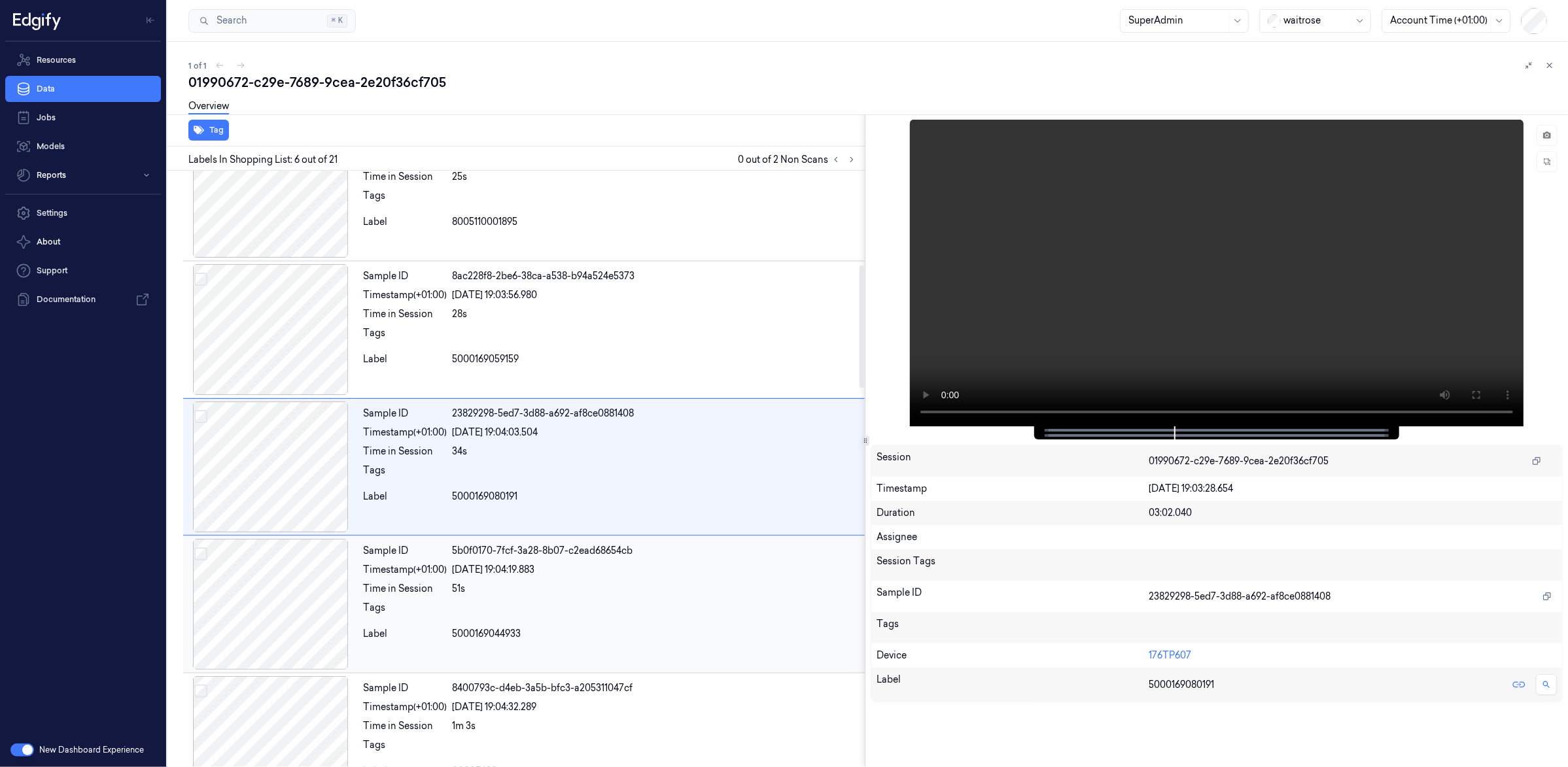
click at [692, 626] on div "Sample ID 5b0f0170-7fcf-3a28-8b07-c2ead68654cb Timestamp (+01:00) [DATE] 19:04:…" at bounding box center [611, 604] width 507 height 130
drag, startPoint x: 665, startPoint y: 599, endPoint x: 670, endPoint y: 627, distance: 28.4
click at [665, 599] on div "Sample ID 8400793c-d4eb-3a5b-bfc3-a205311047cf Timestamp (+01:00) [DATE] 19:04:…" at bounding box center [611, 604] width 507 height 130
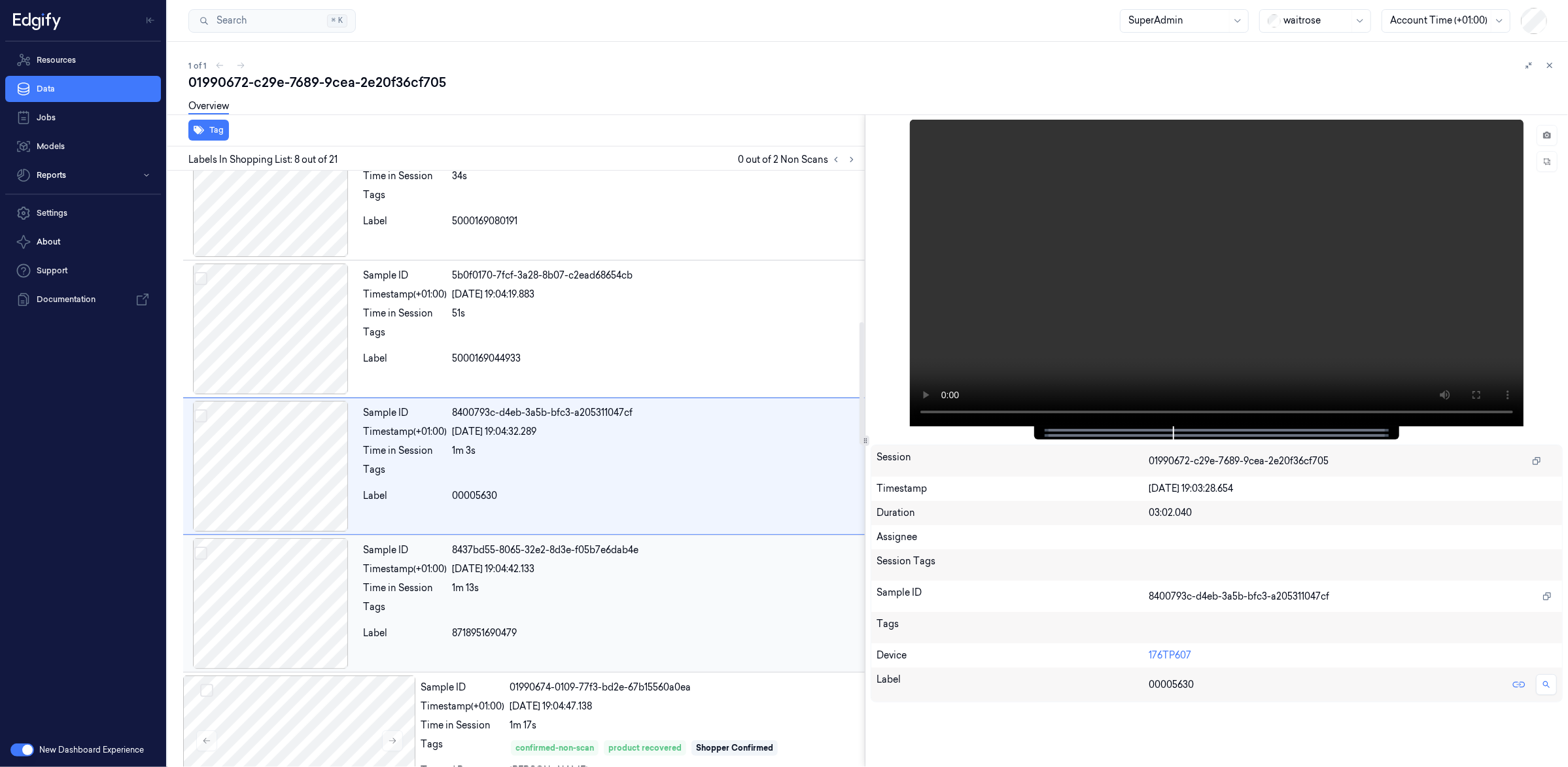
click at [655, 571] on div "[DATE] 19:04:42.133" at bounding box center [655, 569] width 408 height 13
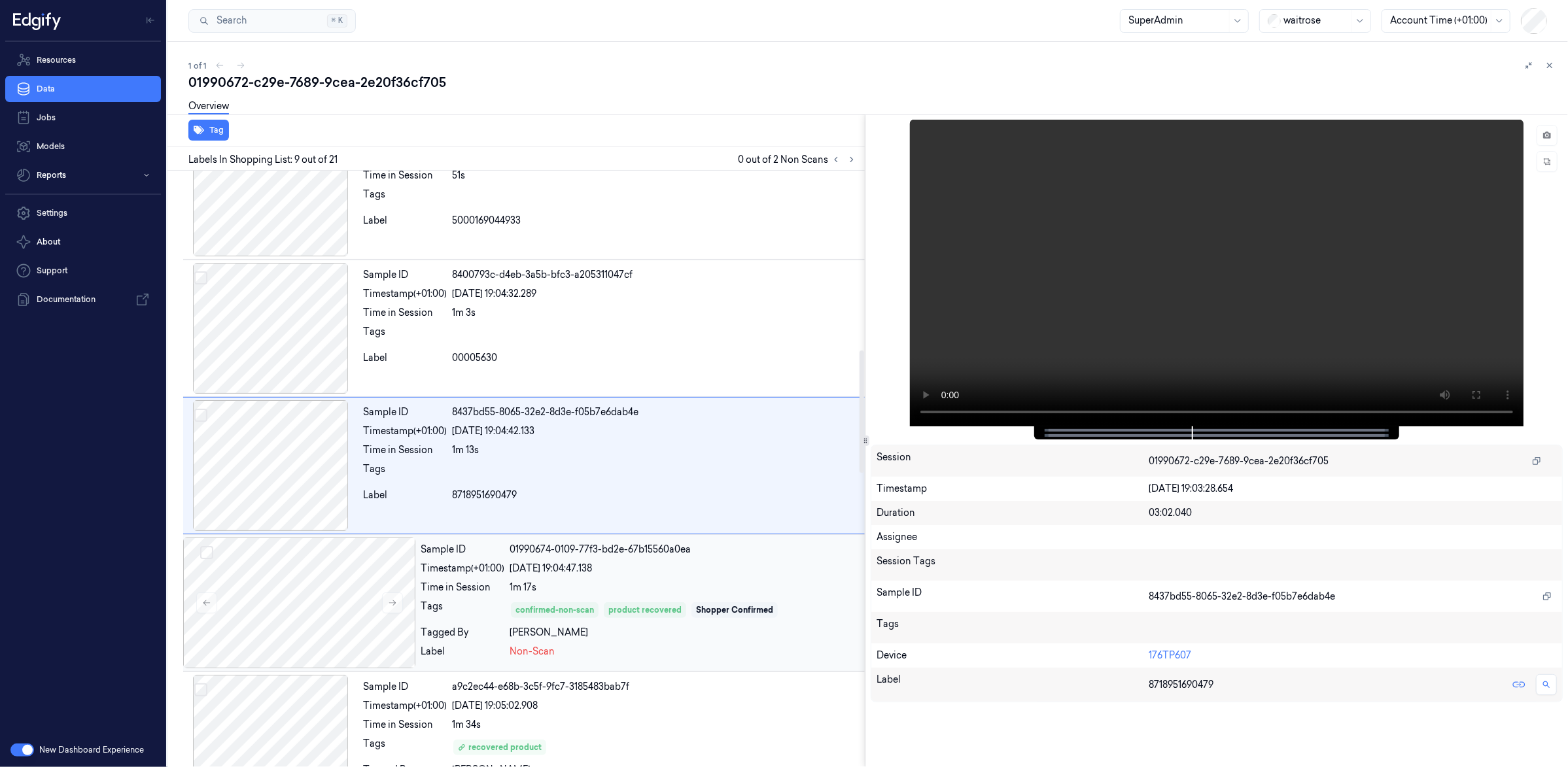
click at [709, 580] on div "Sample ID 01990674-0109-77f3-bd2e-67b15560a0ea Timestamp (+01:00) [DATE] 19:04:…" at bounding box center [641, 603] width 450 height 130
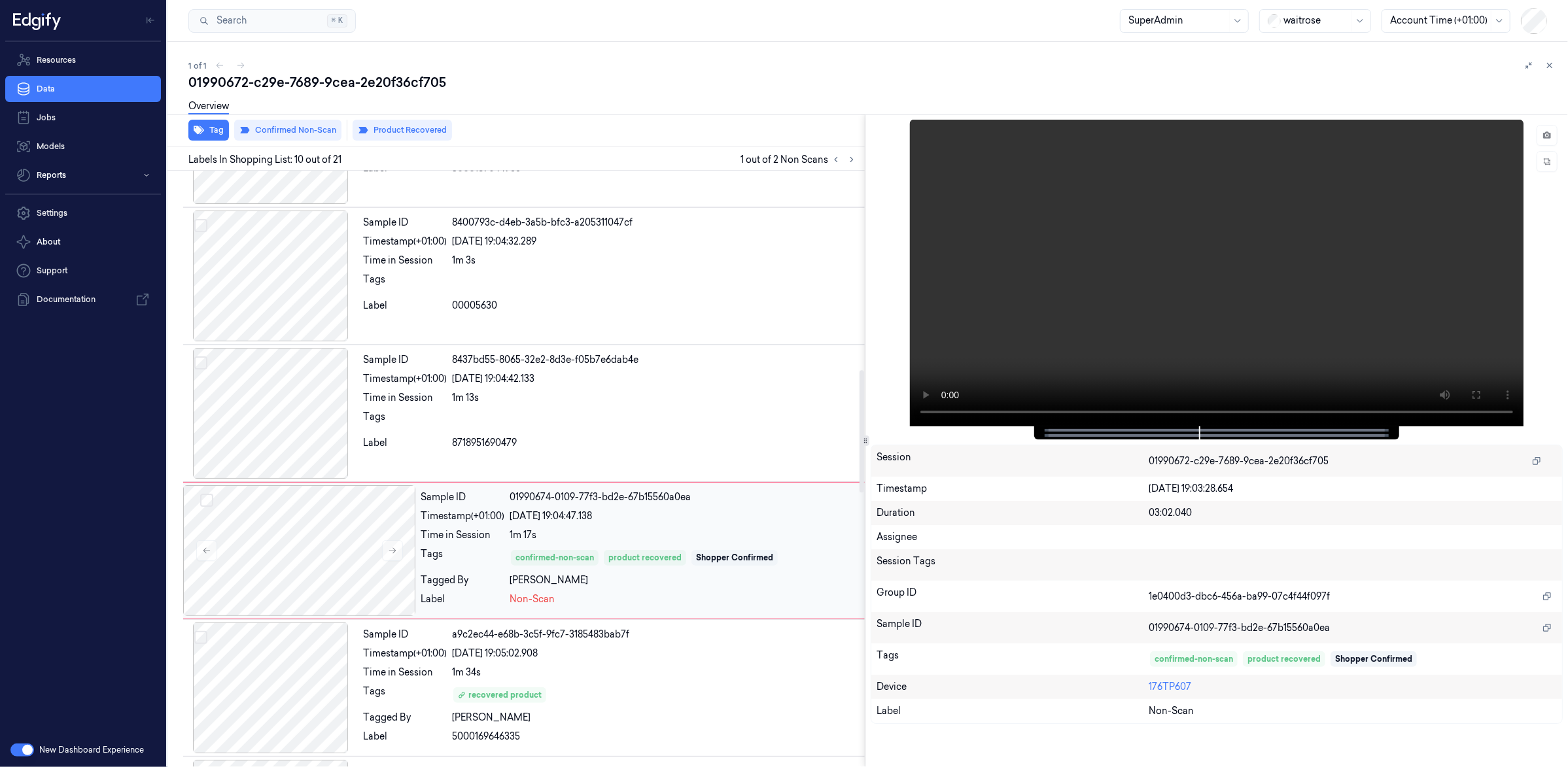
scroll to position [1010, 0]
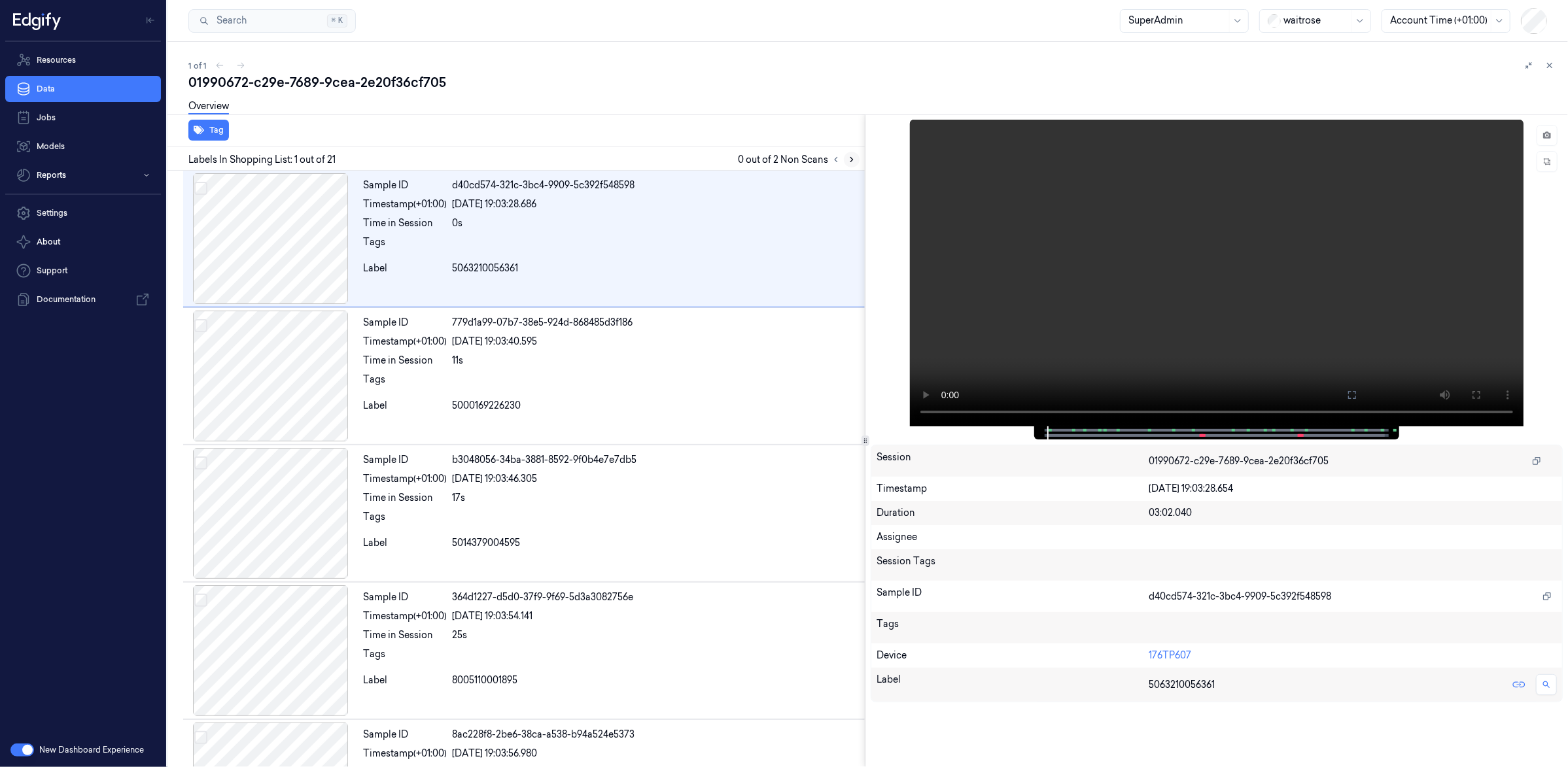
click at [847, 158] on icon at bounding box center [852, 160] width 9 height 9
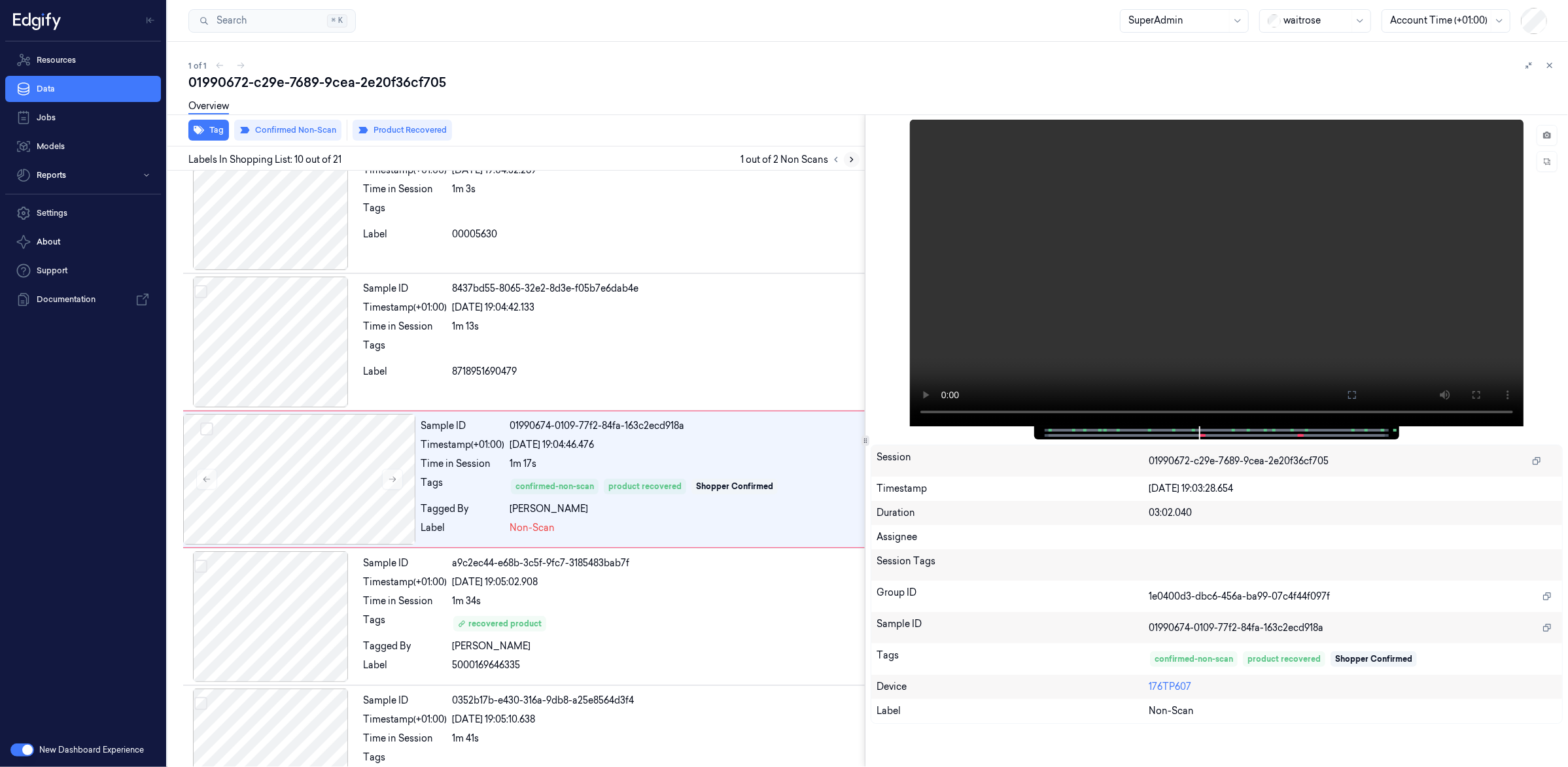
scroll to position [1010, 0]
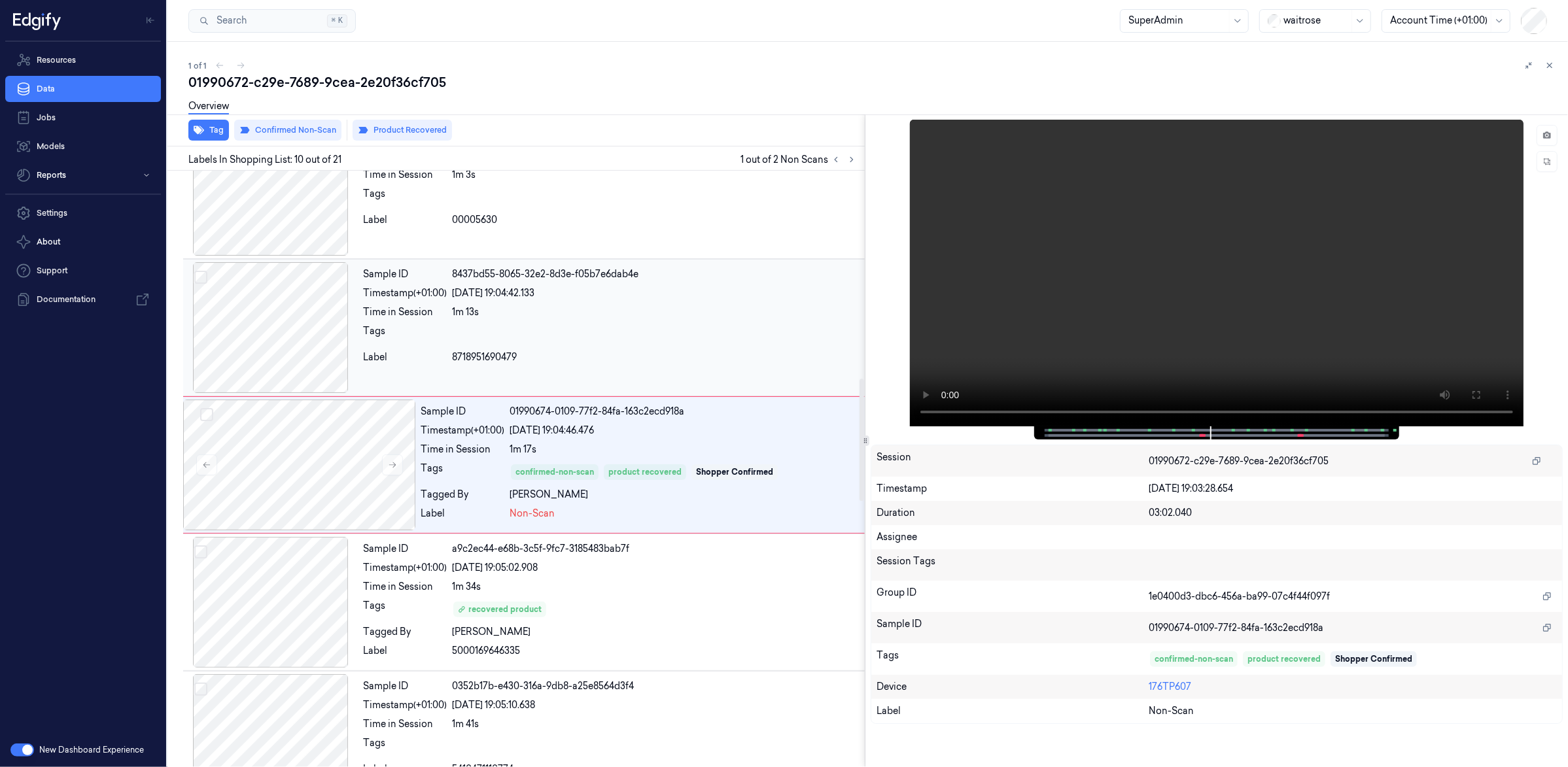
click at [720, 317] on div "1m 13s" at bounding box center [655, 312] width 408 height 13
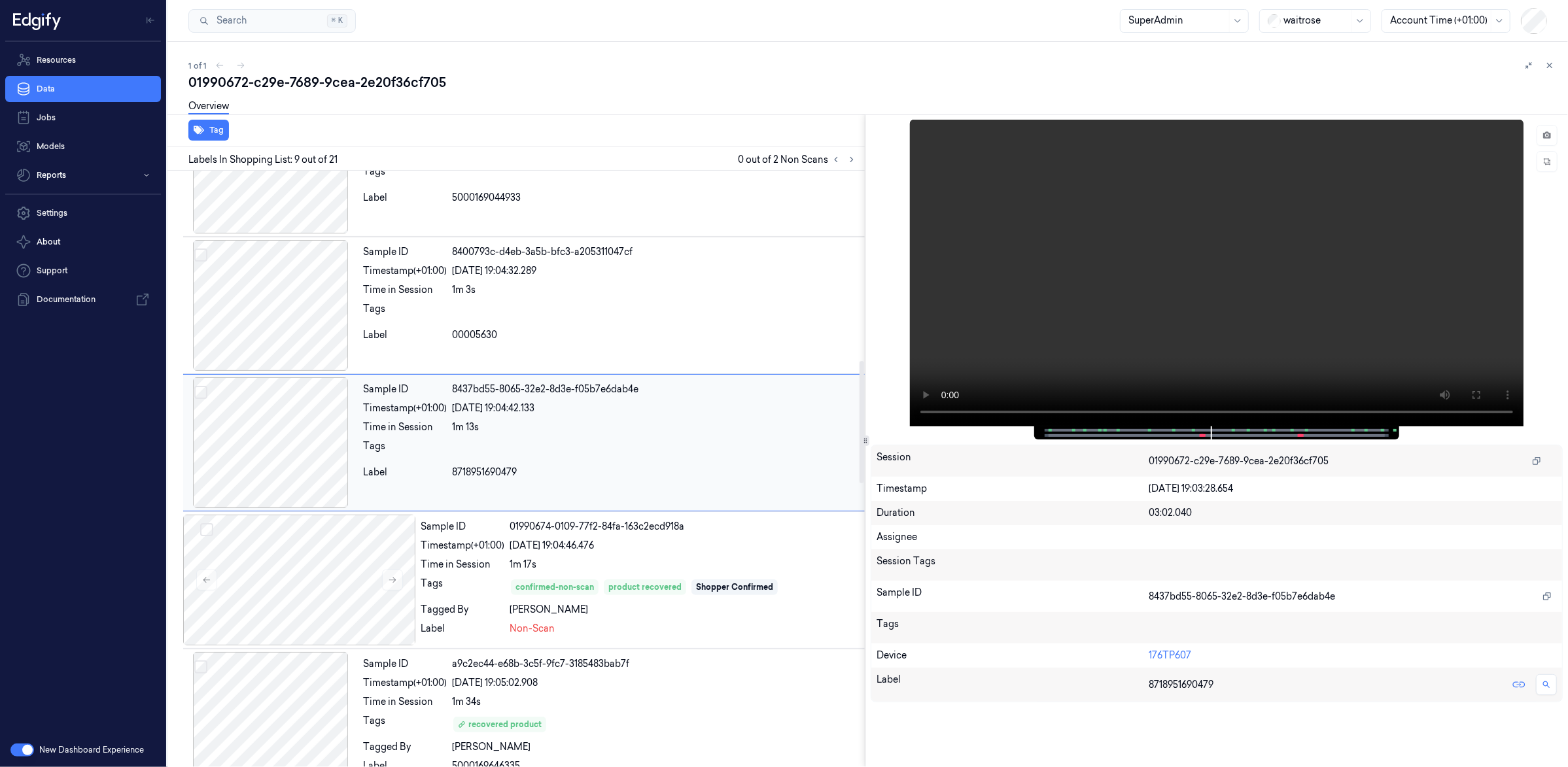
scroll to position [872, 0]
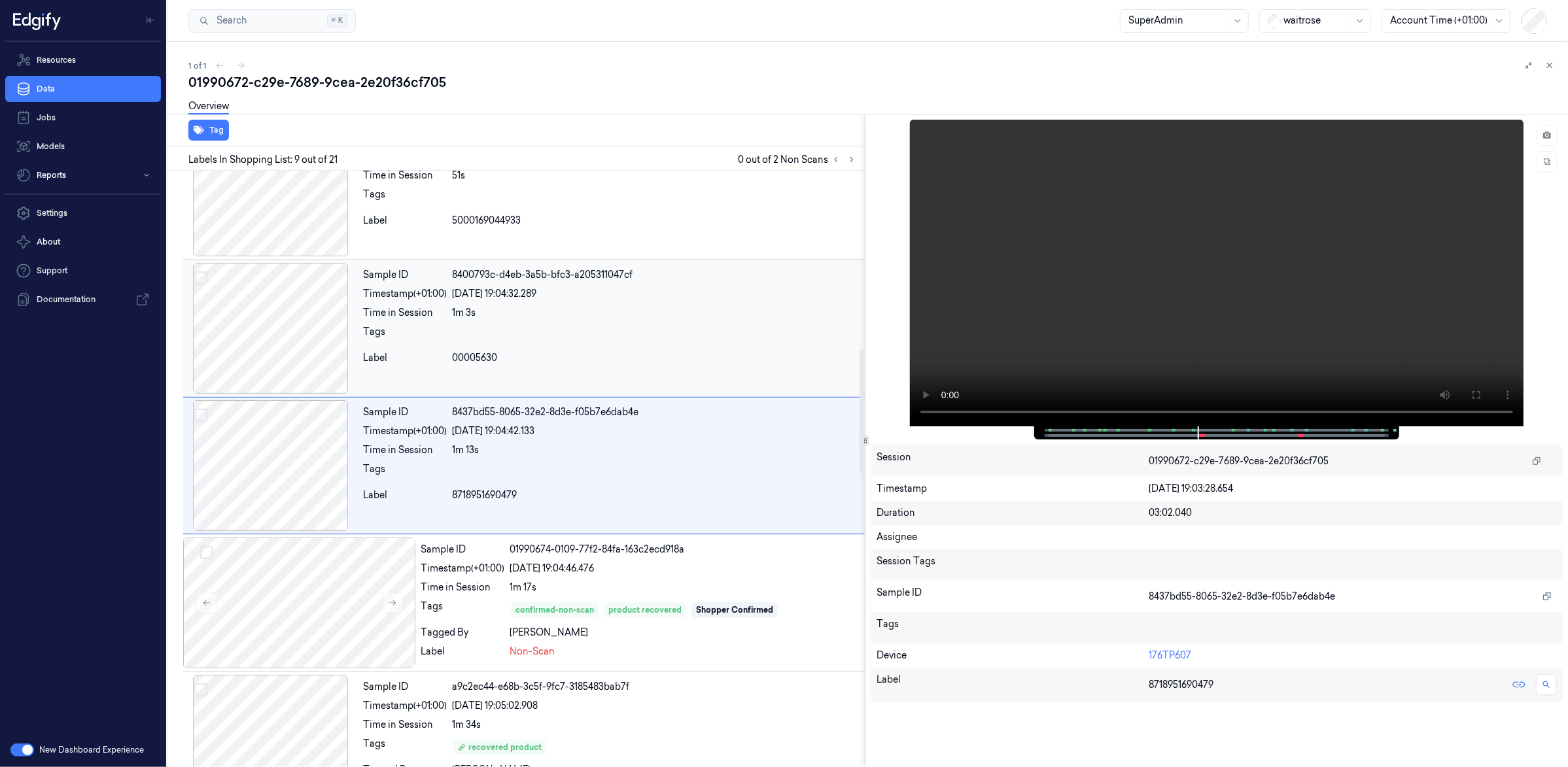
click at [678, 329] on div at bounding box center [655, 336] width 408 height 21
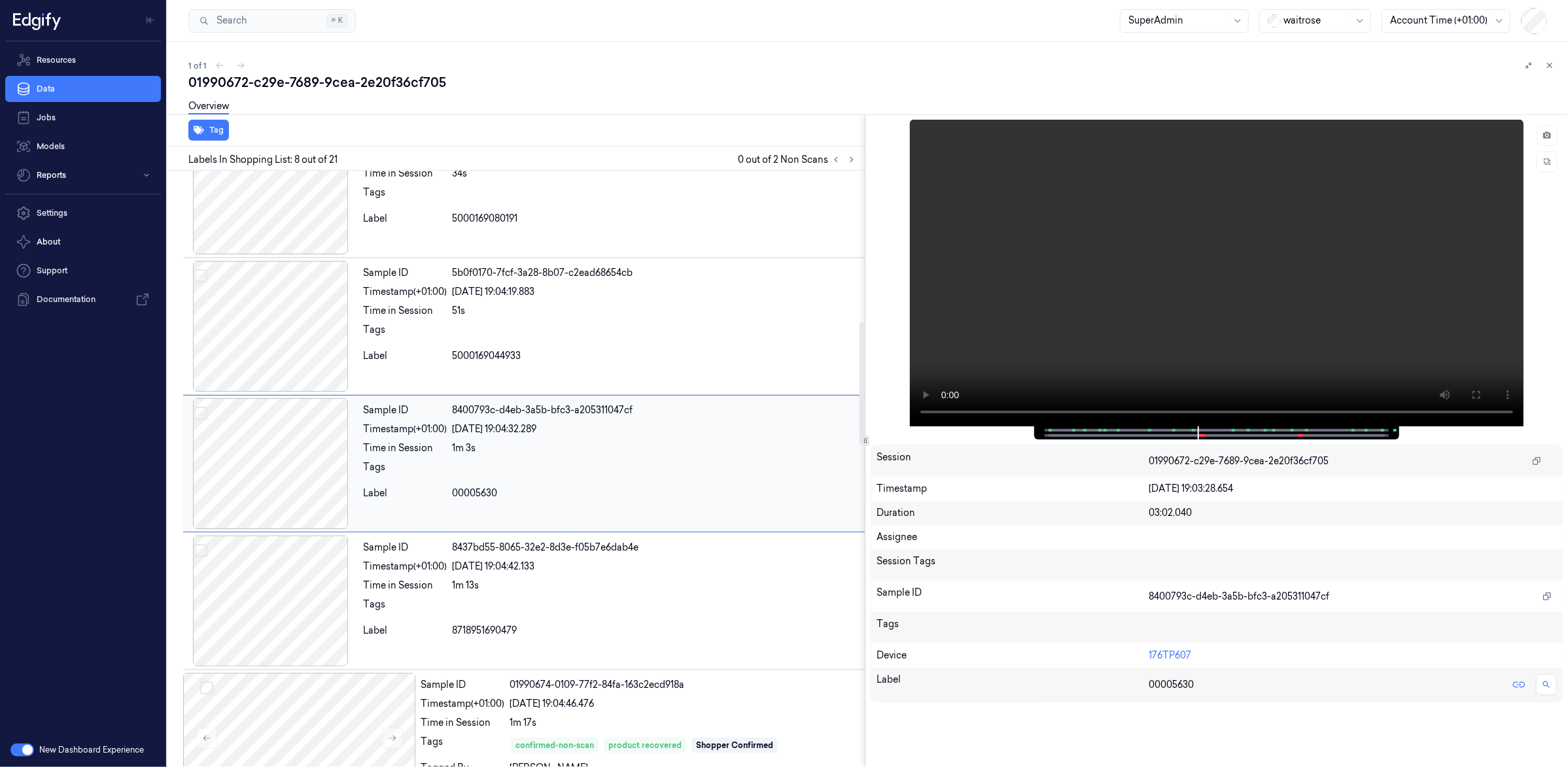
scroll to position [734, 0]
click at [723, 235] on div "Sample ID 23829298-5ed7-3d88-a692-af8ce0881408 Timestamp (+01:00) 01/09/2025 19…" at bounding box center [611, 192] width 507 height 130
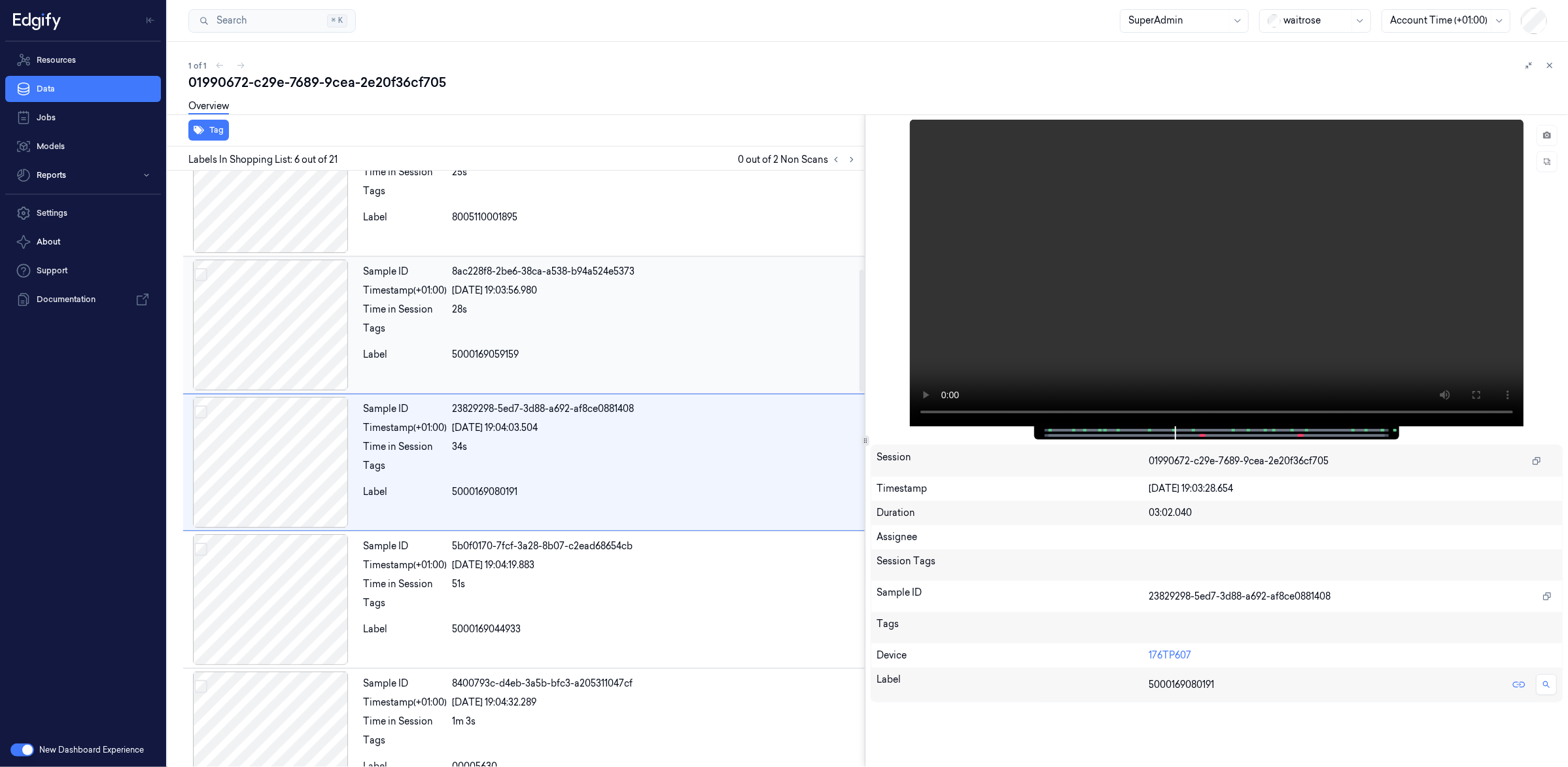
scroll to position [458, 0]
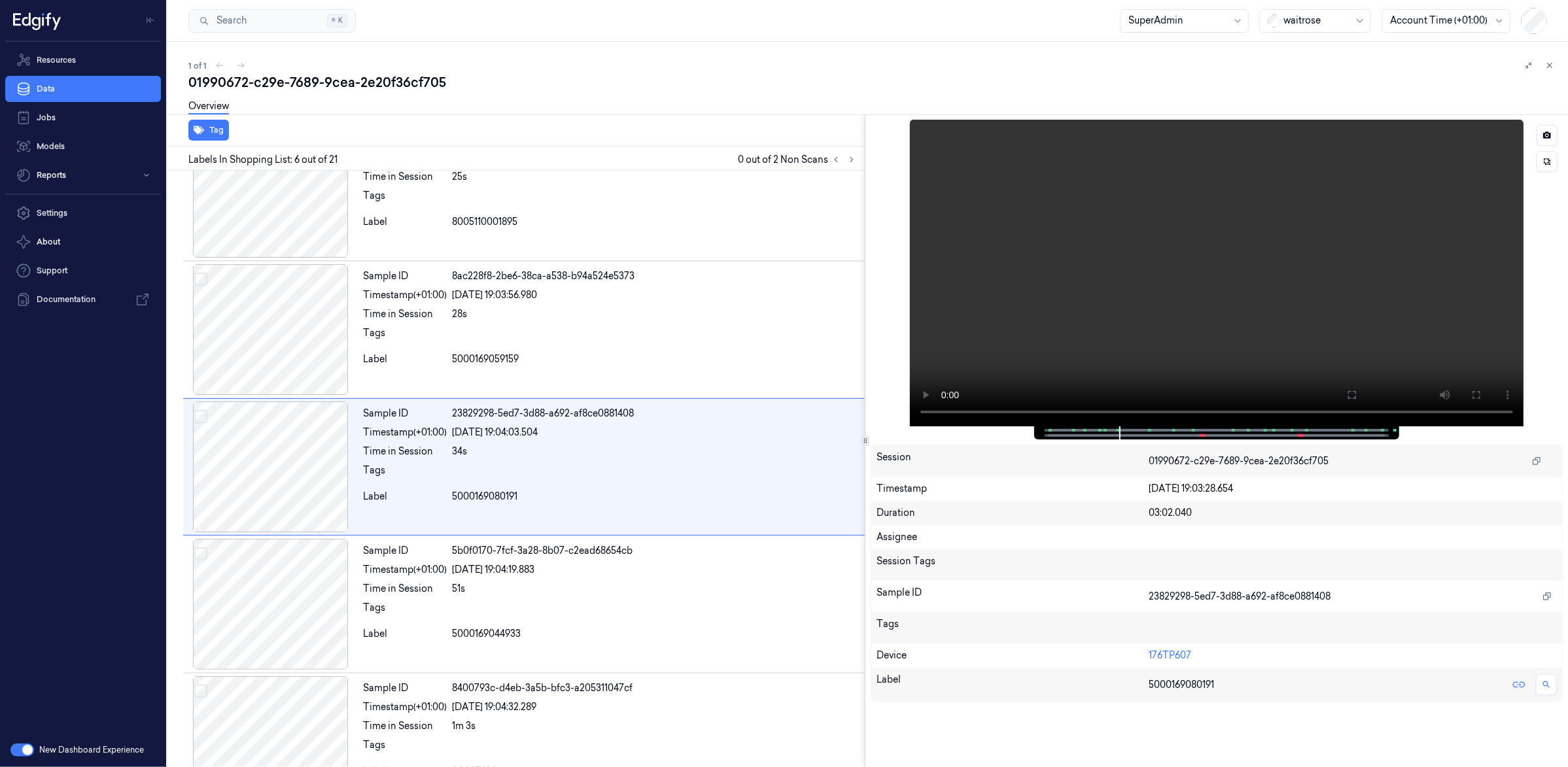
drag, startPoint x: 1348, startPoint y: 176, endPoint x: 1555, endPoint y: 140, distance: 210.1
click at [1350, 175] on video at bounding box center [1217, 273] width 614 height 306
click at [1553, 134] on button at bounding box center [1547, 135] width 21 height 21
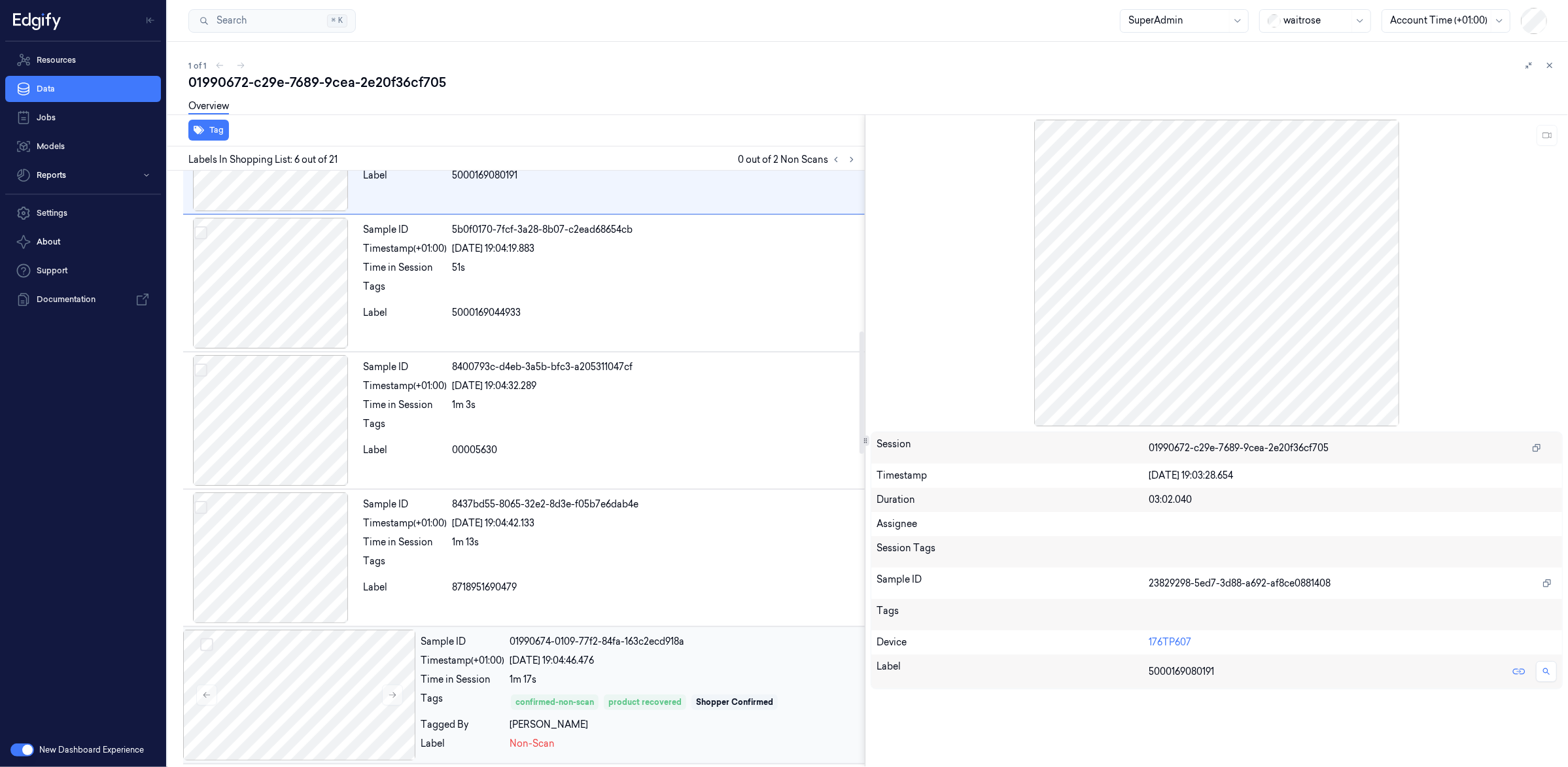
click at [689, 666] on div "[DATE] 19:04:46.476" at bounding box center [684, 660] width 350 height 13
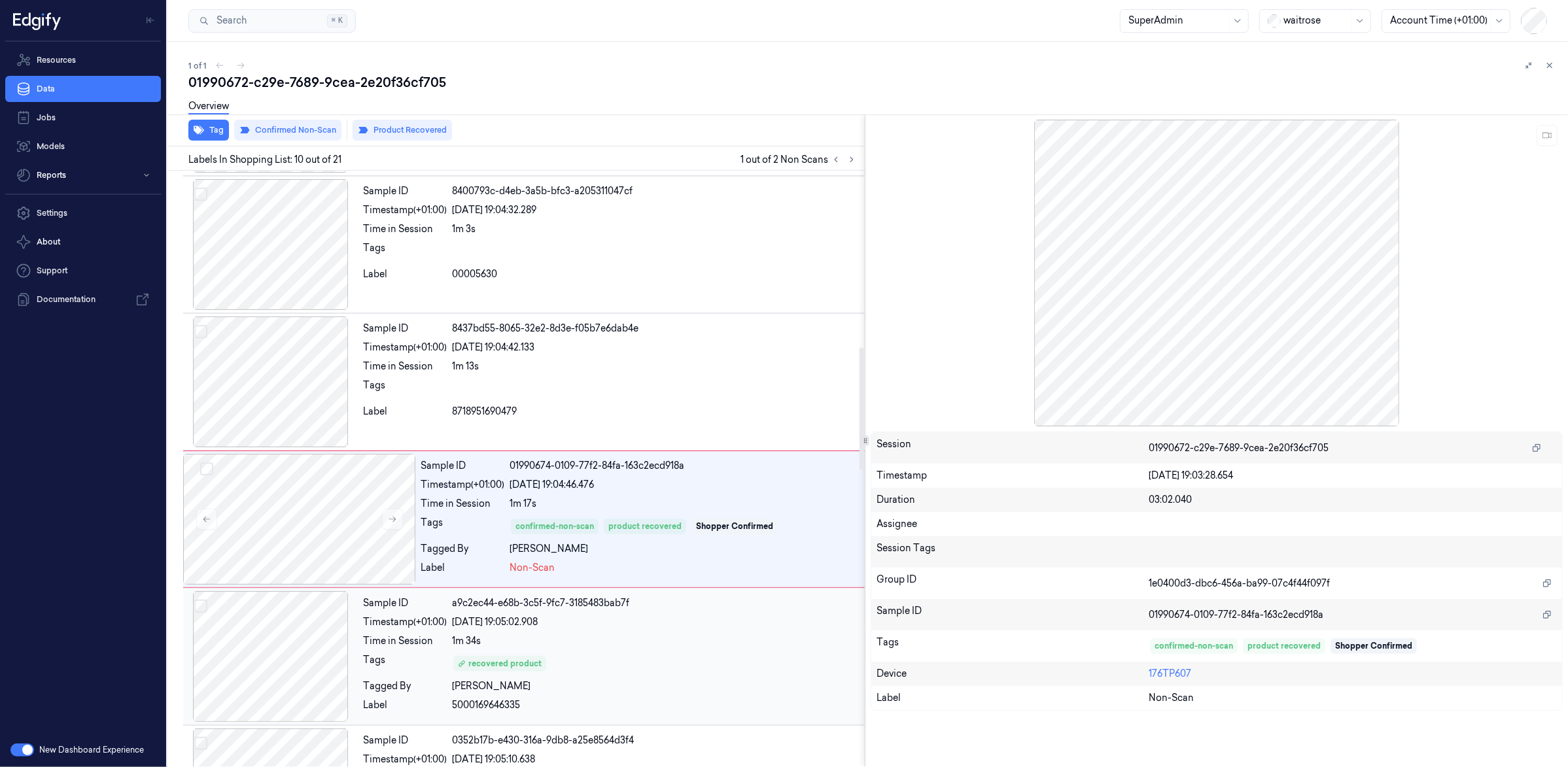
scroll to position [1010, 0]
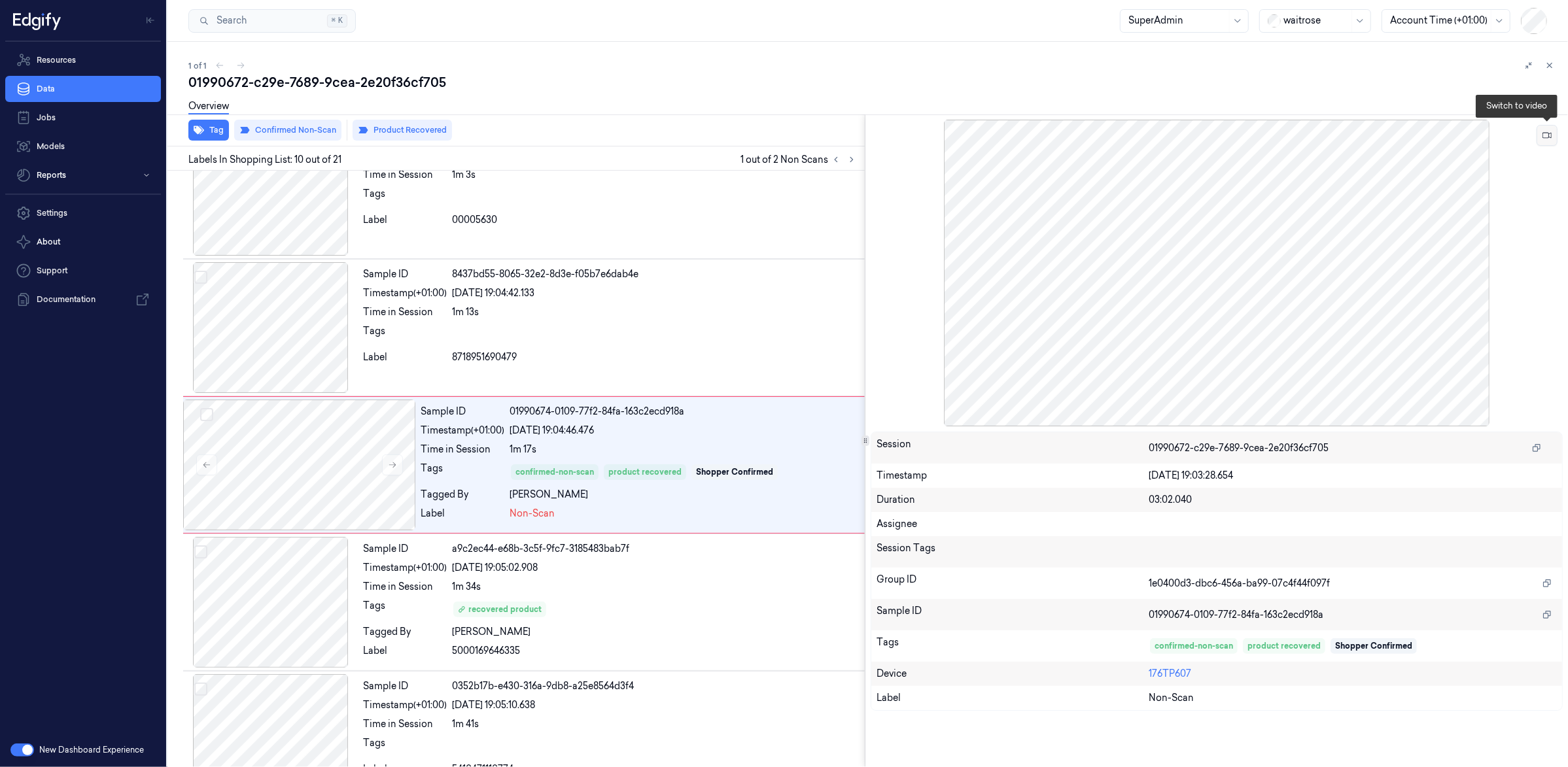
click at [1540, 135] on button at bounding box center [1547, 135] width 21 height 21
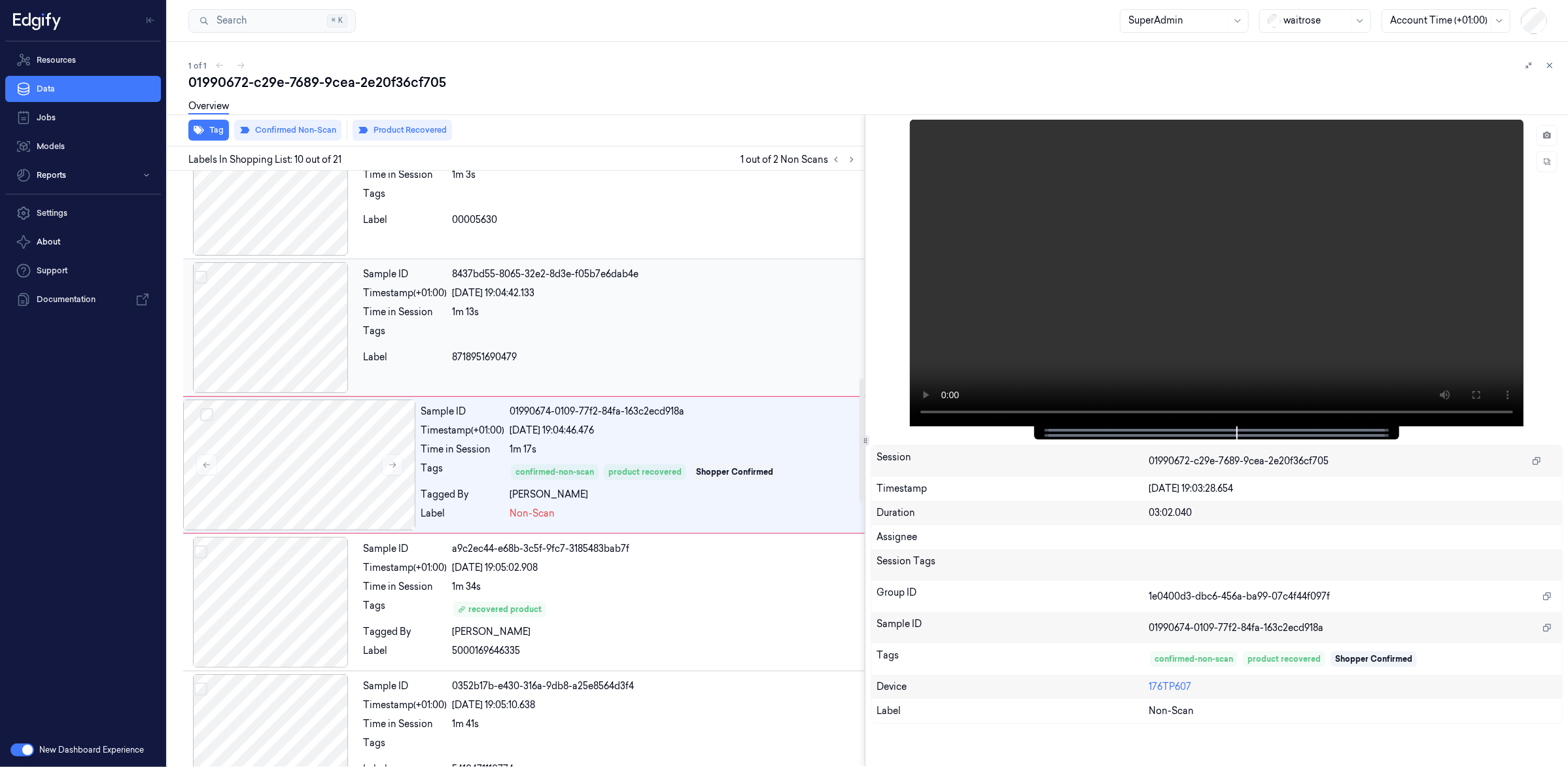
click at [669, 349] on div "Sample ID 8437bd55-8065-32e2-8d3e-f05b7e6dab4e Timestamp (+01:00) [DATE] 19:04:…" at bounding box center [611, 328] width 507 height 130
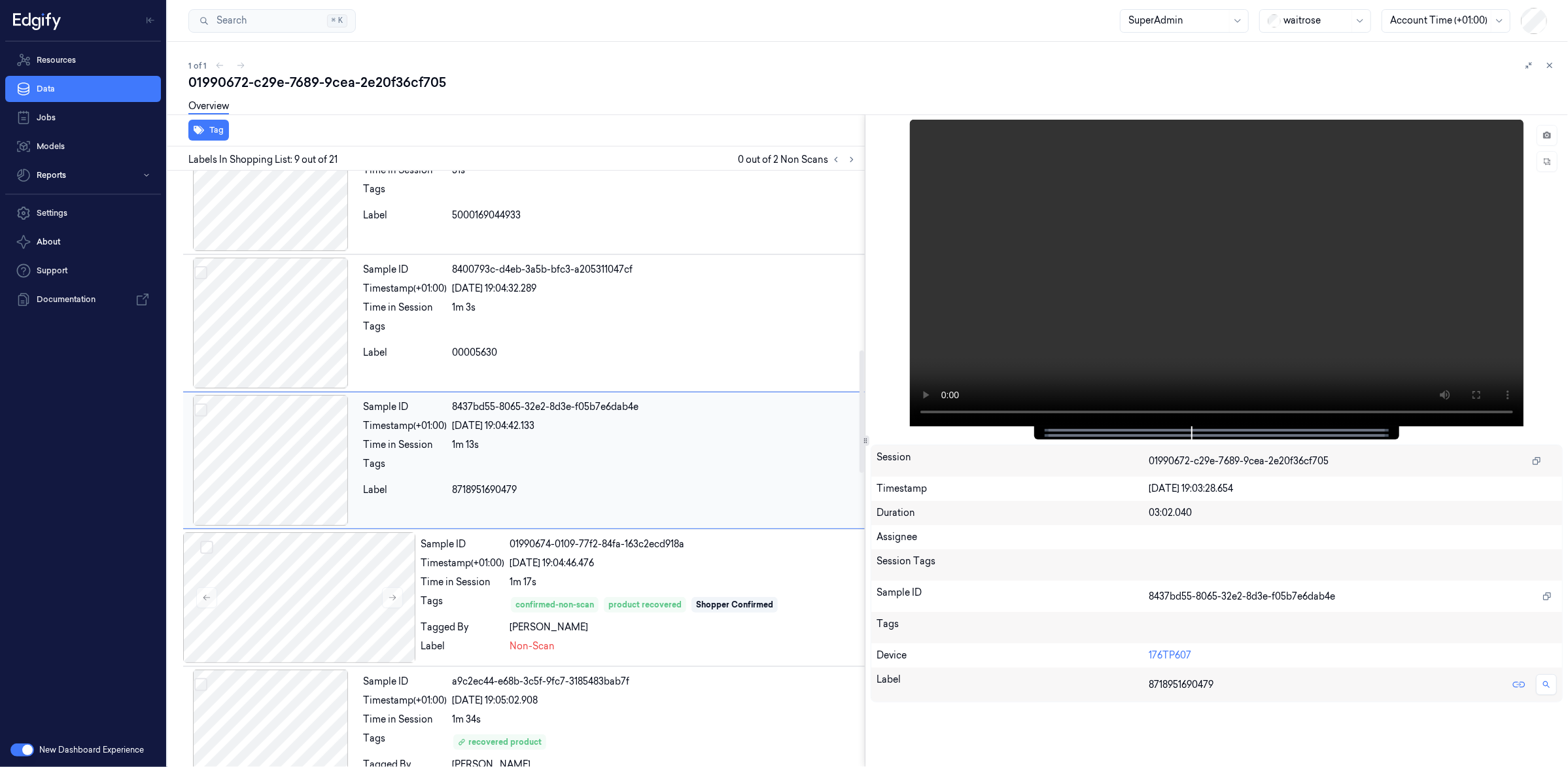
scroll to position [872, 0]
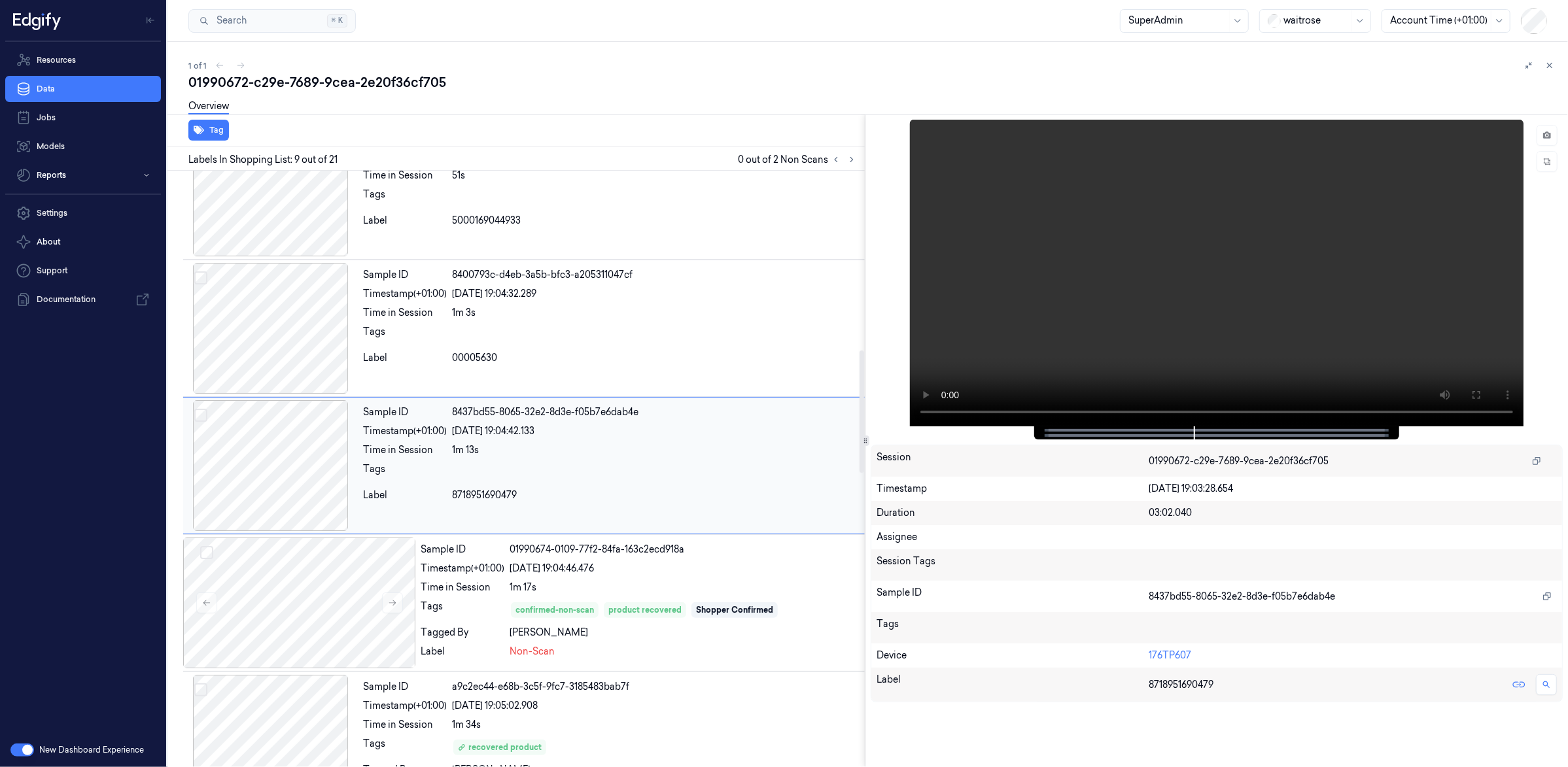
click at [481, 496] on span "8718951690479" at bounding box center [484, 495] width 64 height 13
drag, startPoint x: 475, startPoint y: 498, endPoint x: 425, endPoint y: 497, distance: 50.0
click at [475, 498] on span "8718951690479" at bounding box center [484, 495] width 64 height 13
drag, startPoint x: 371, startPoint y: 497, endPoint x: 495, endPoint y: 497, distance: 124.0
click at [384, 497] on div "Label" at bounding box center [405, 495] width 84 height 13
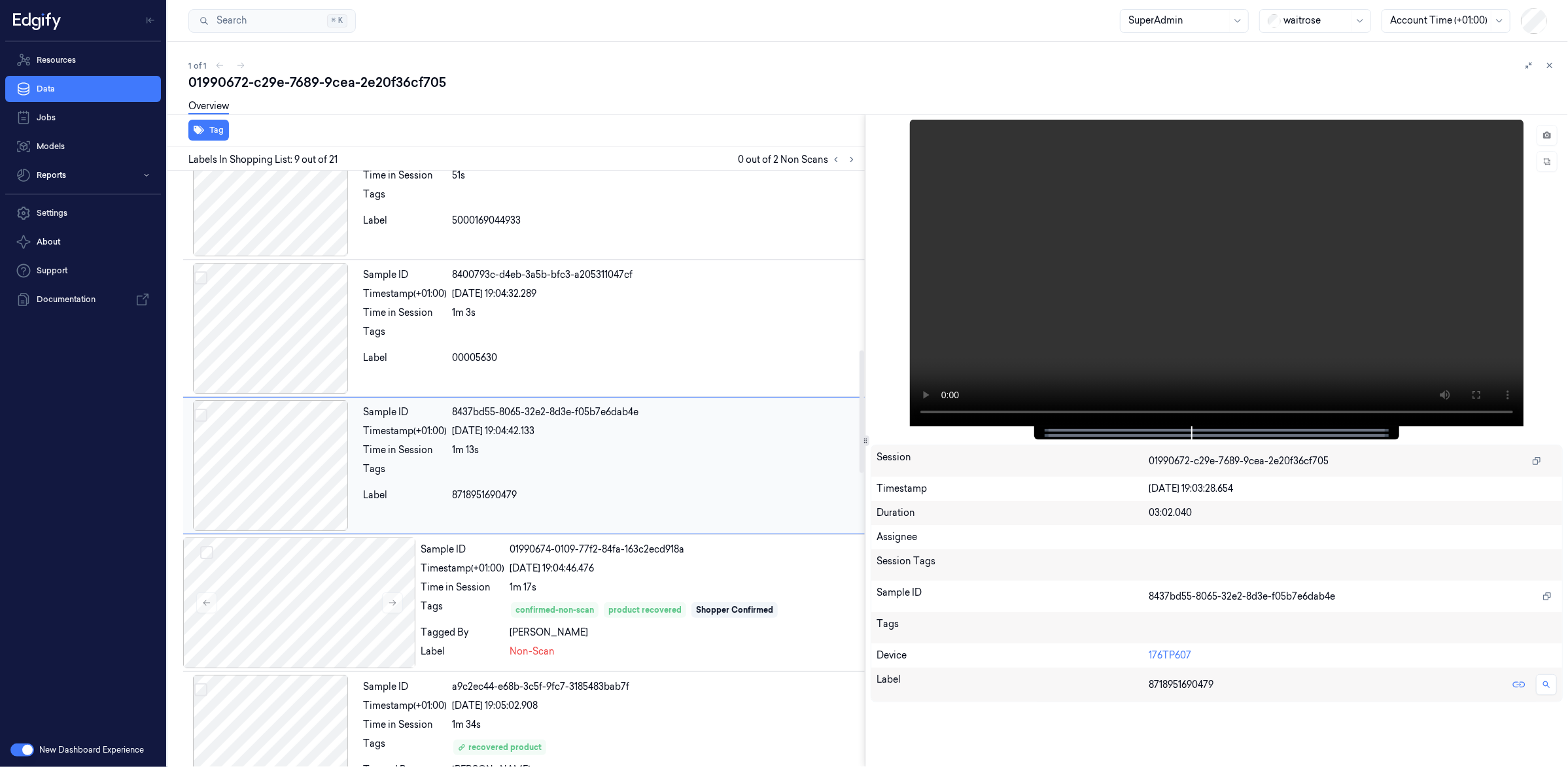
click at [498, 496] on span "8718951690479" at bounding box center [484, 495] width 64 height 13
click at [571, 332] on div at bounding box center [655, 336] width 408 height 21
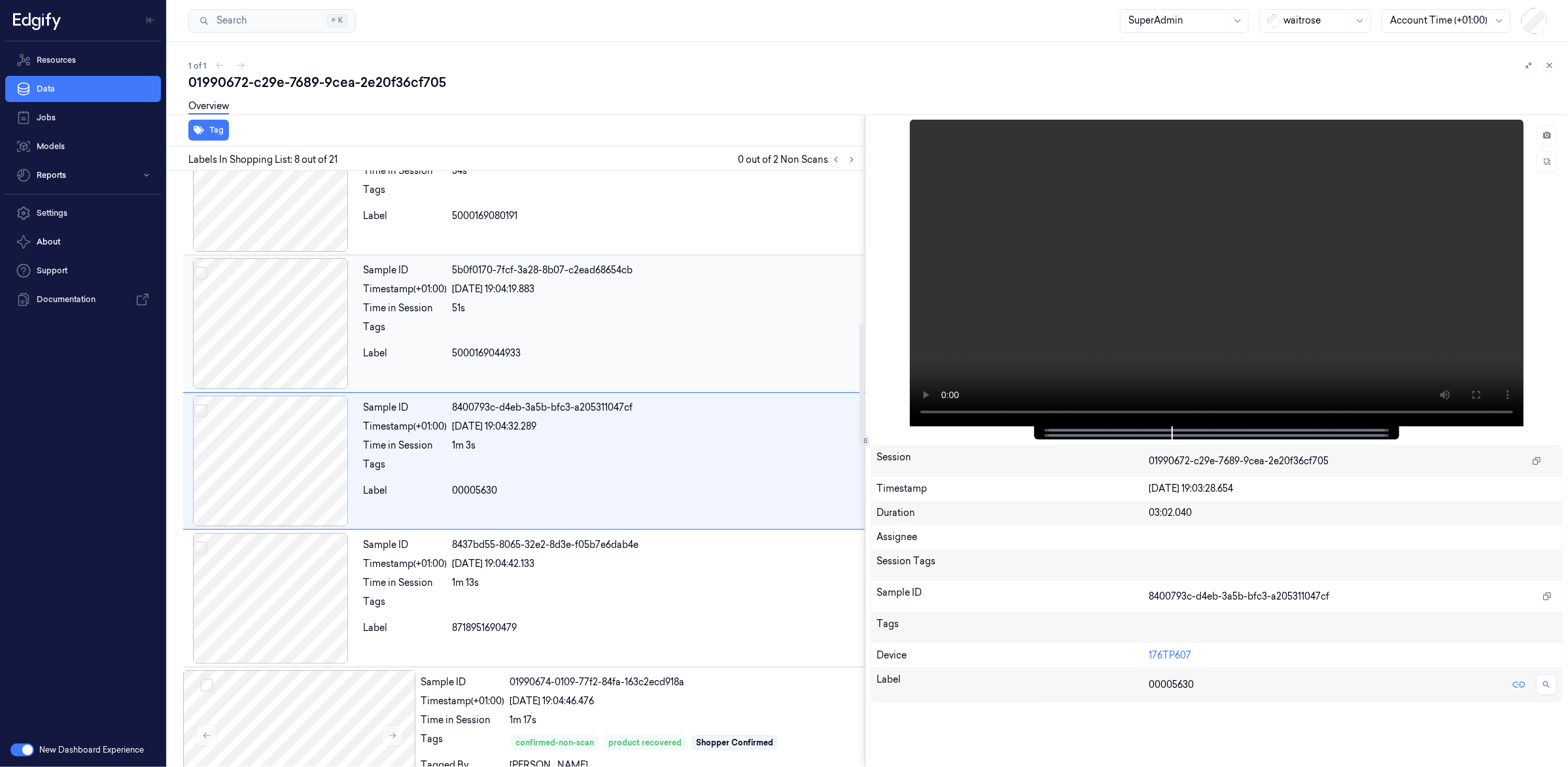
scroll to position [734, 0]
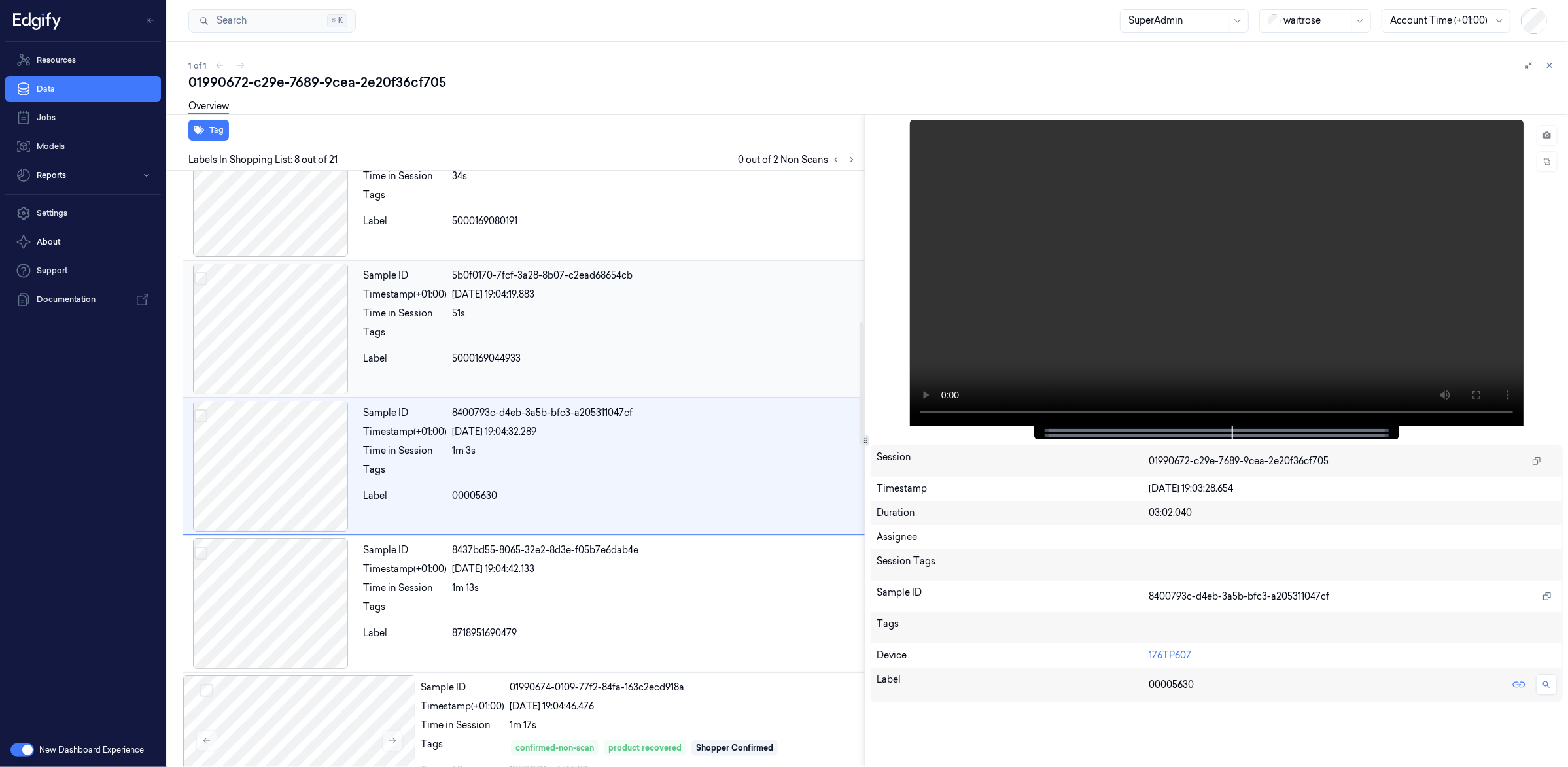
click at [668, 302] on div "[DATE] 19:04:19.883" at bounding box center [655, 294] width 408 height 13
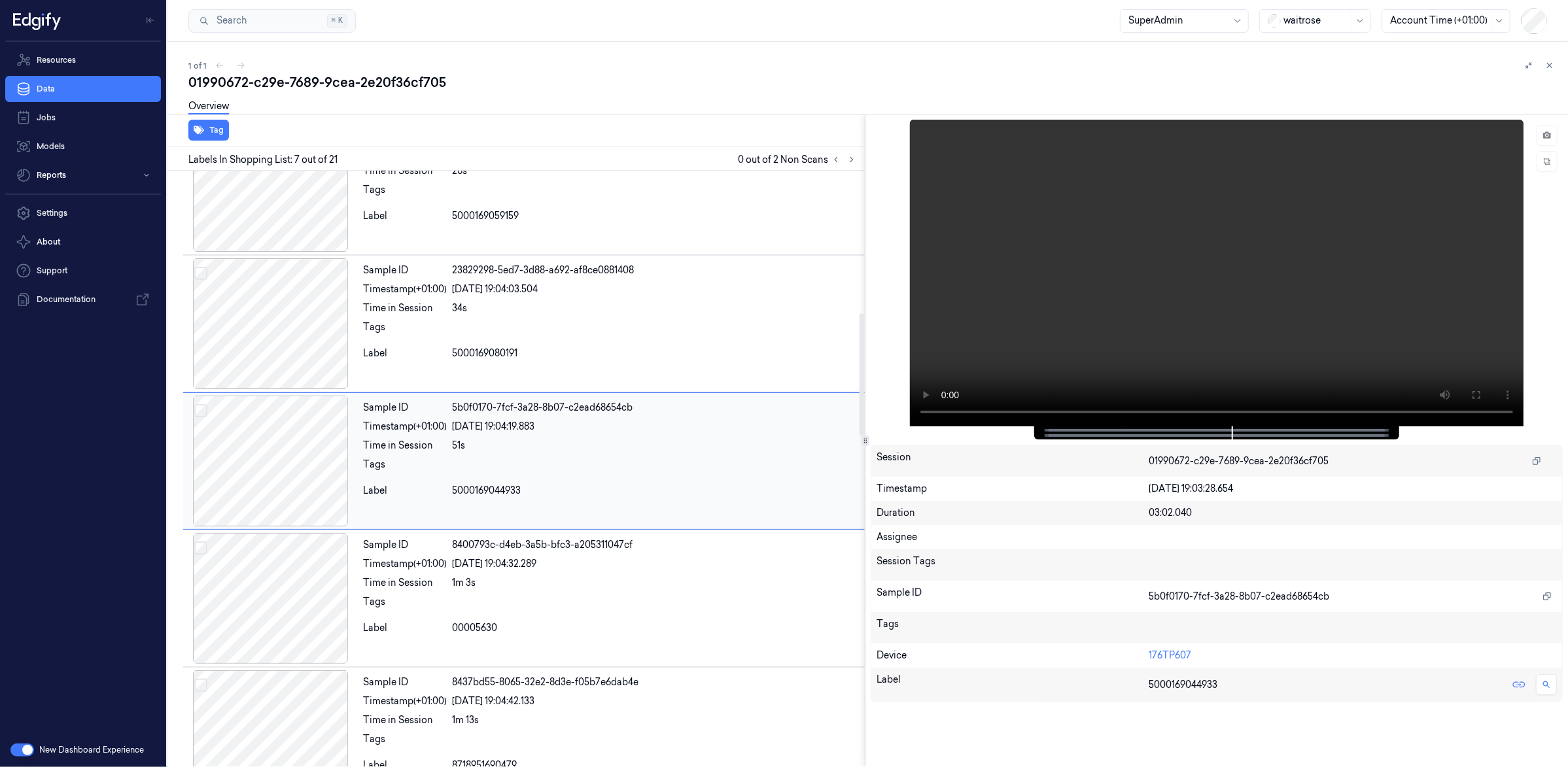
scroll to position [596, 0]
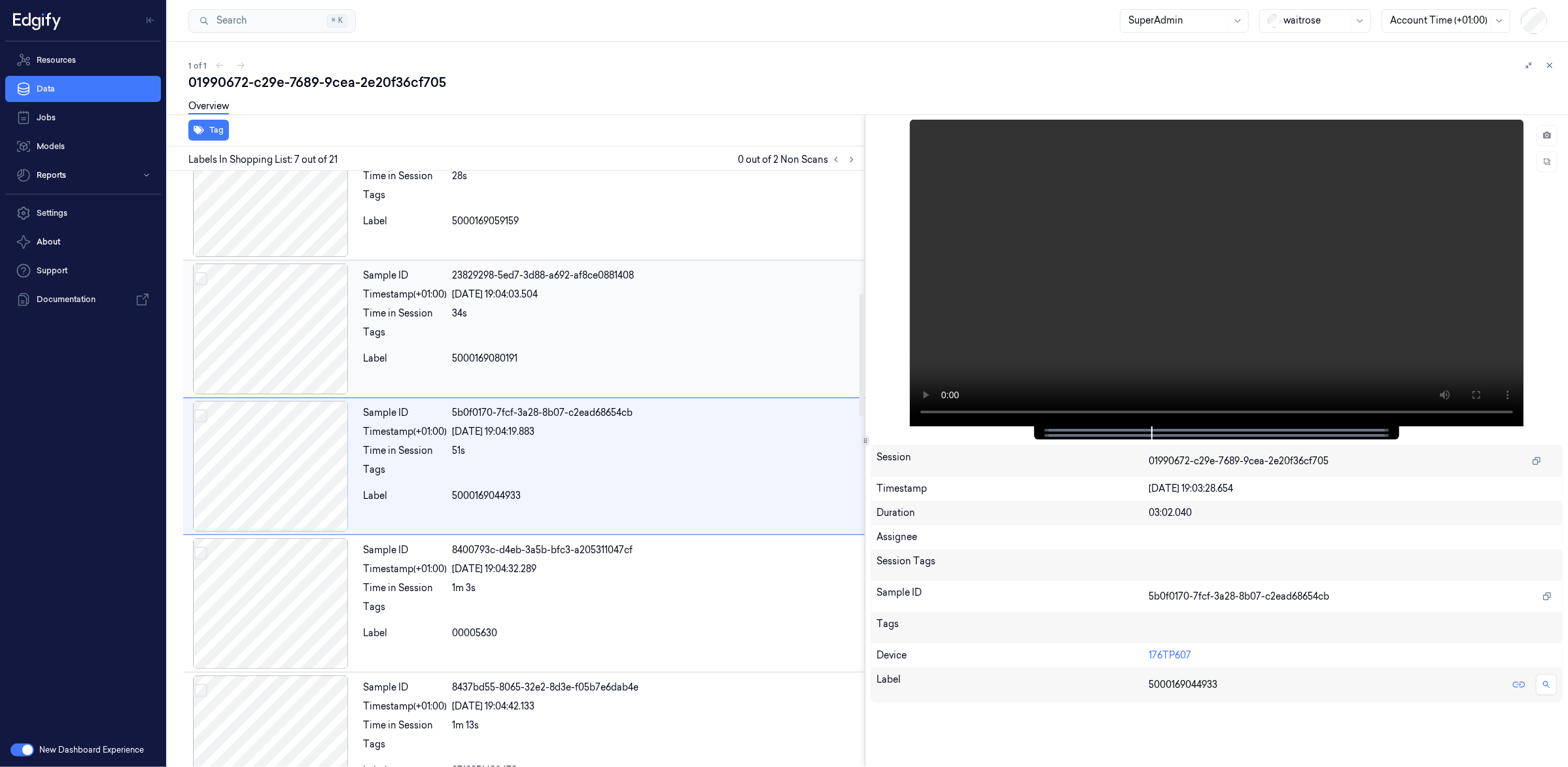
click at [669, 321] on div "34s" at bounding box center [655, 313] width 408 height 13
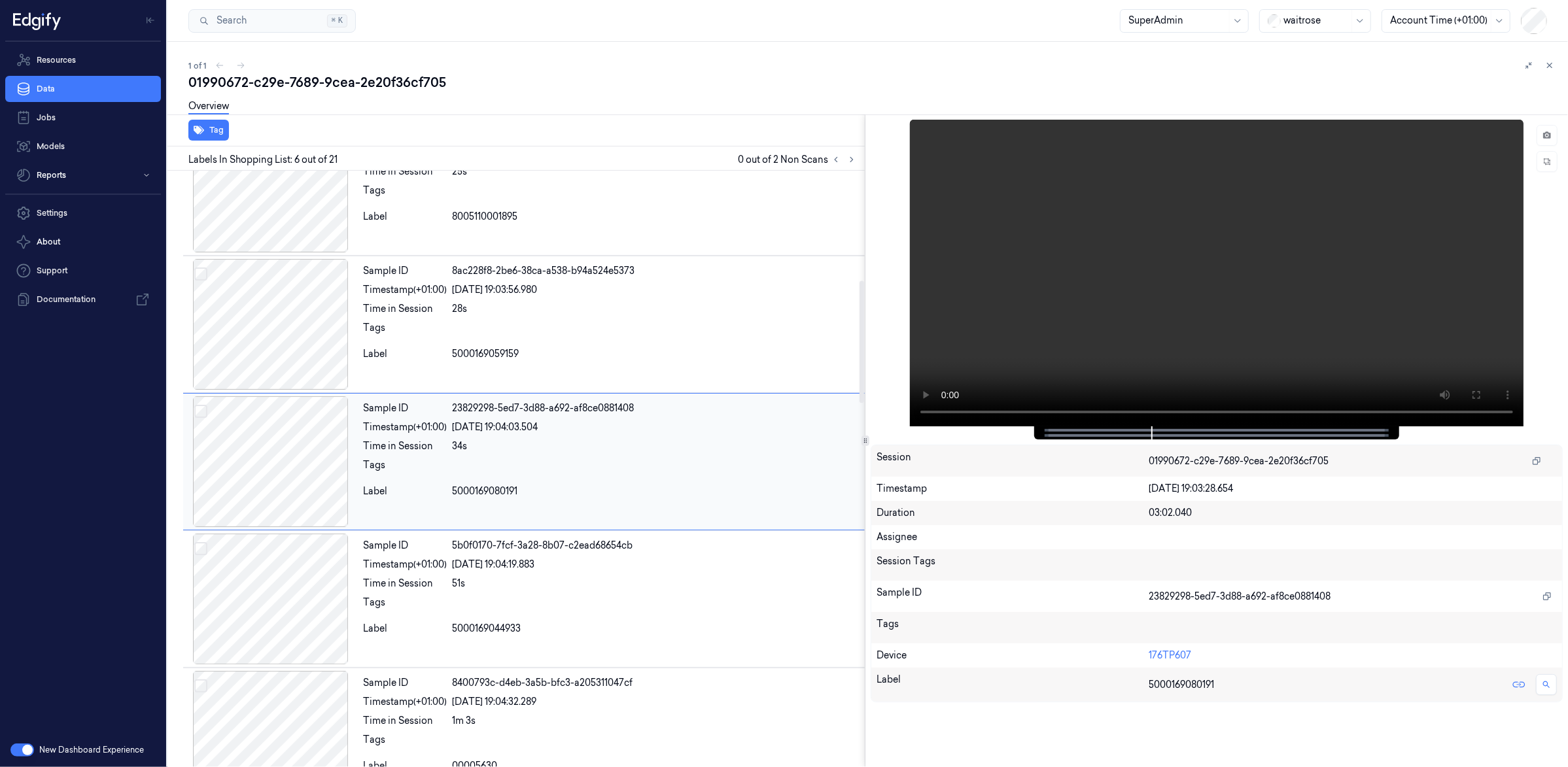
scroll to position [458, 0]
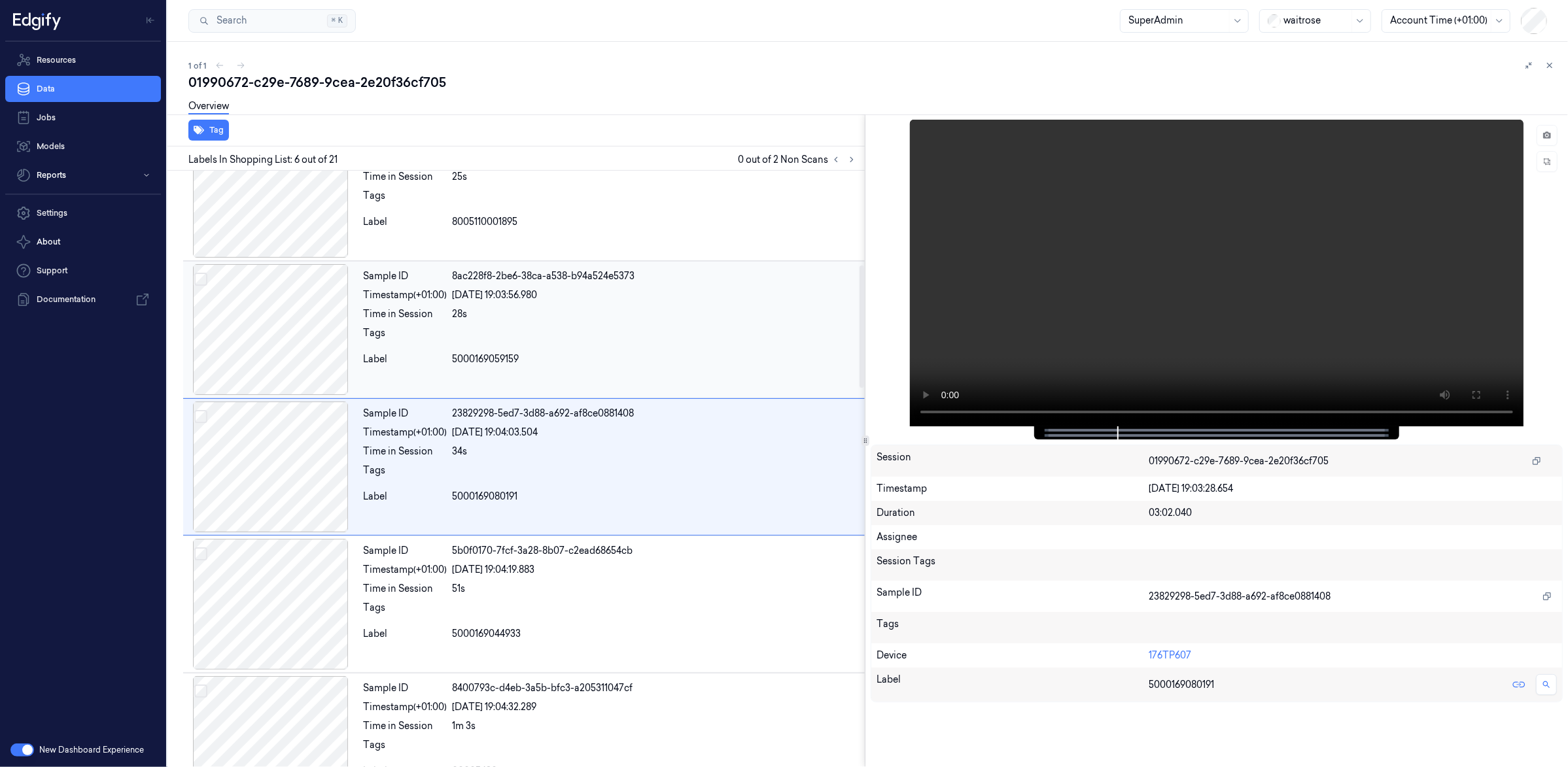
click at [676, 304] on div "Sample ID 8ac228f8-2be6-38ca-a538-b94a524e5373 Timestamp (+01:00) 01/09/2025 19…" at bounding box center [611, 329] width 507 height 130
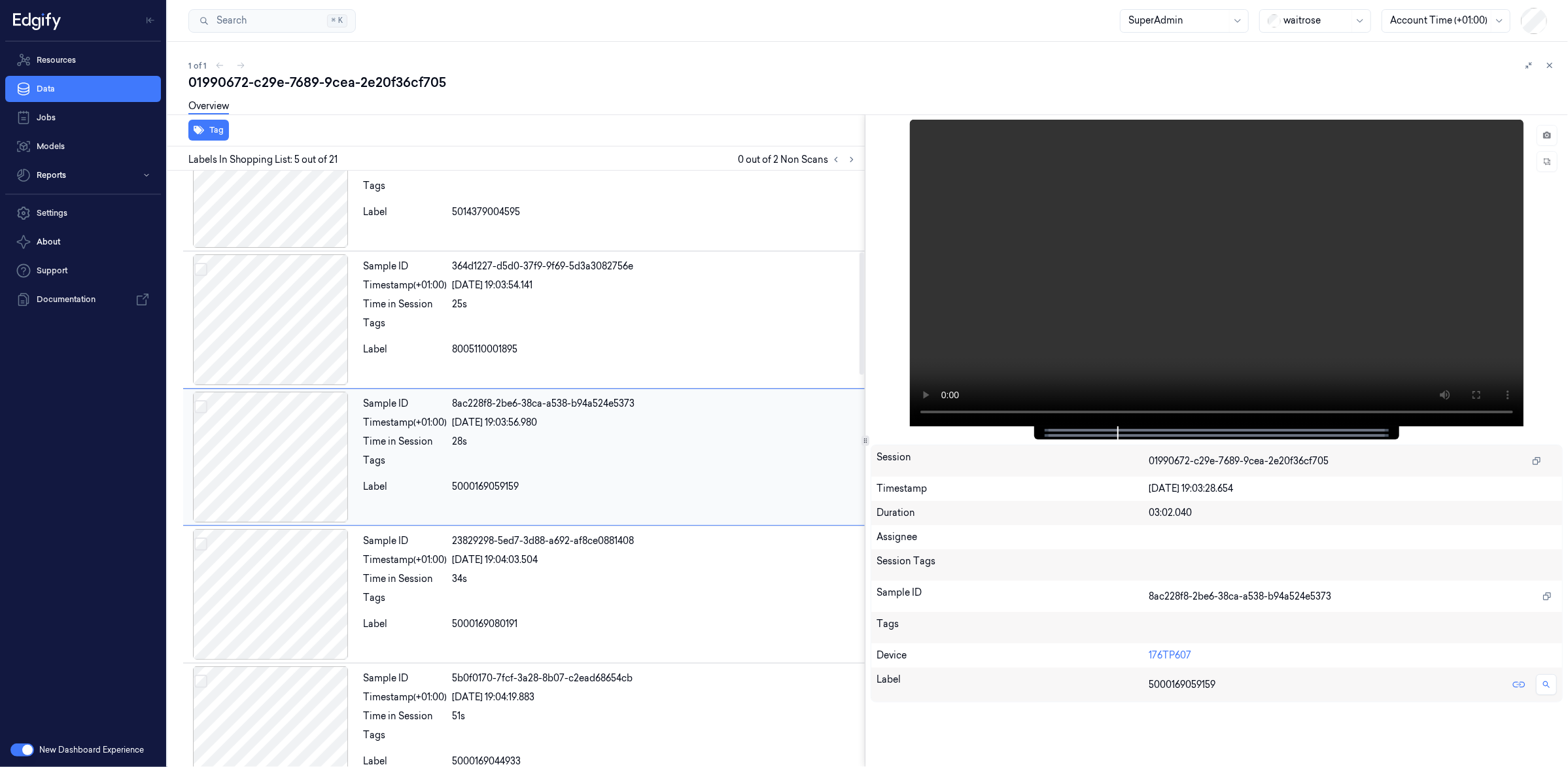
scroll to position [321, 0]
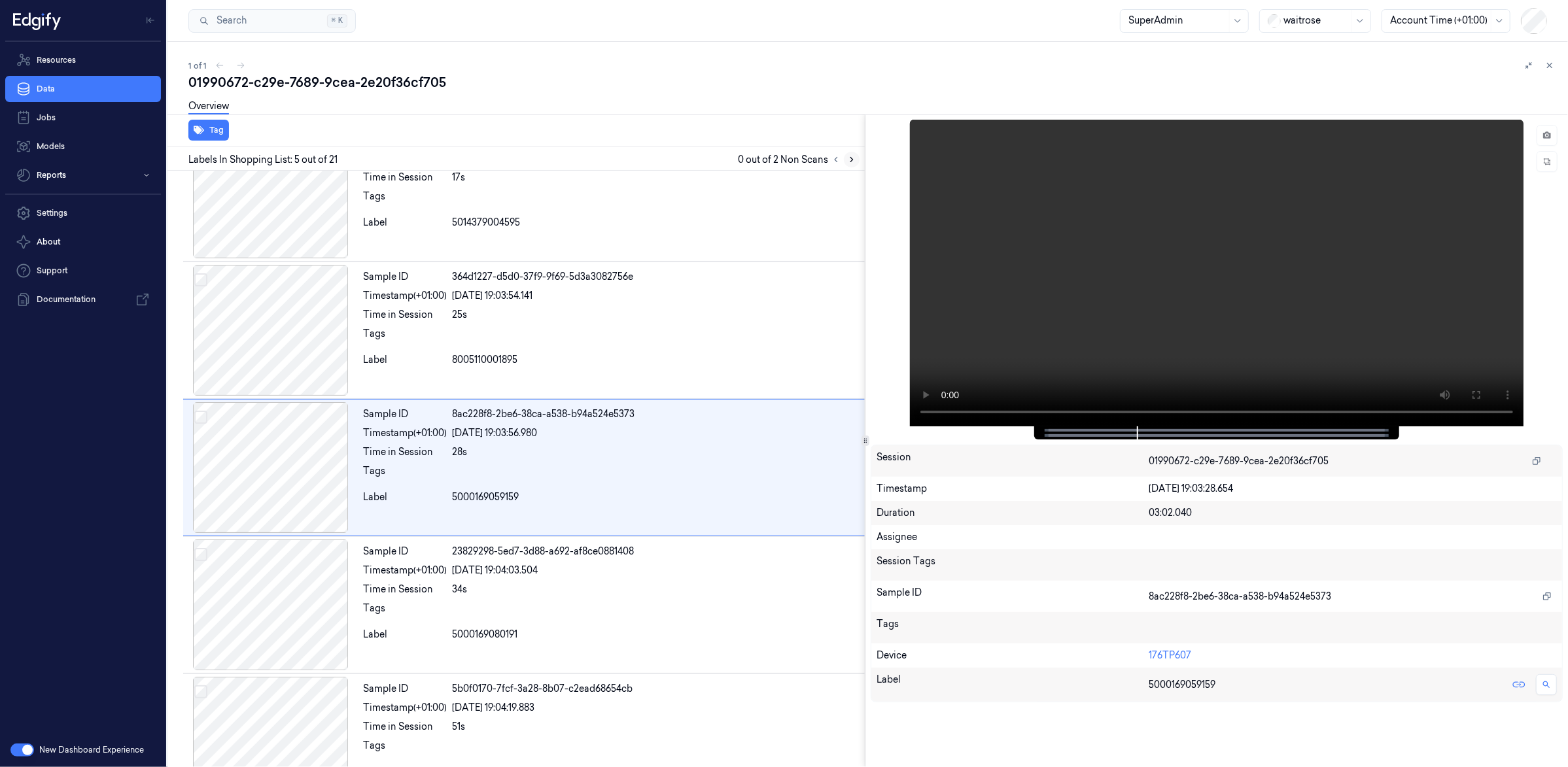
click at [852, 160] on icon at bounding box center [852, 160] width 9 height 9
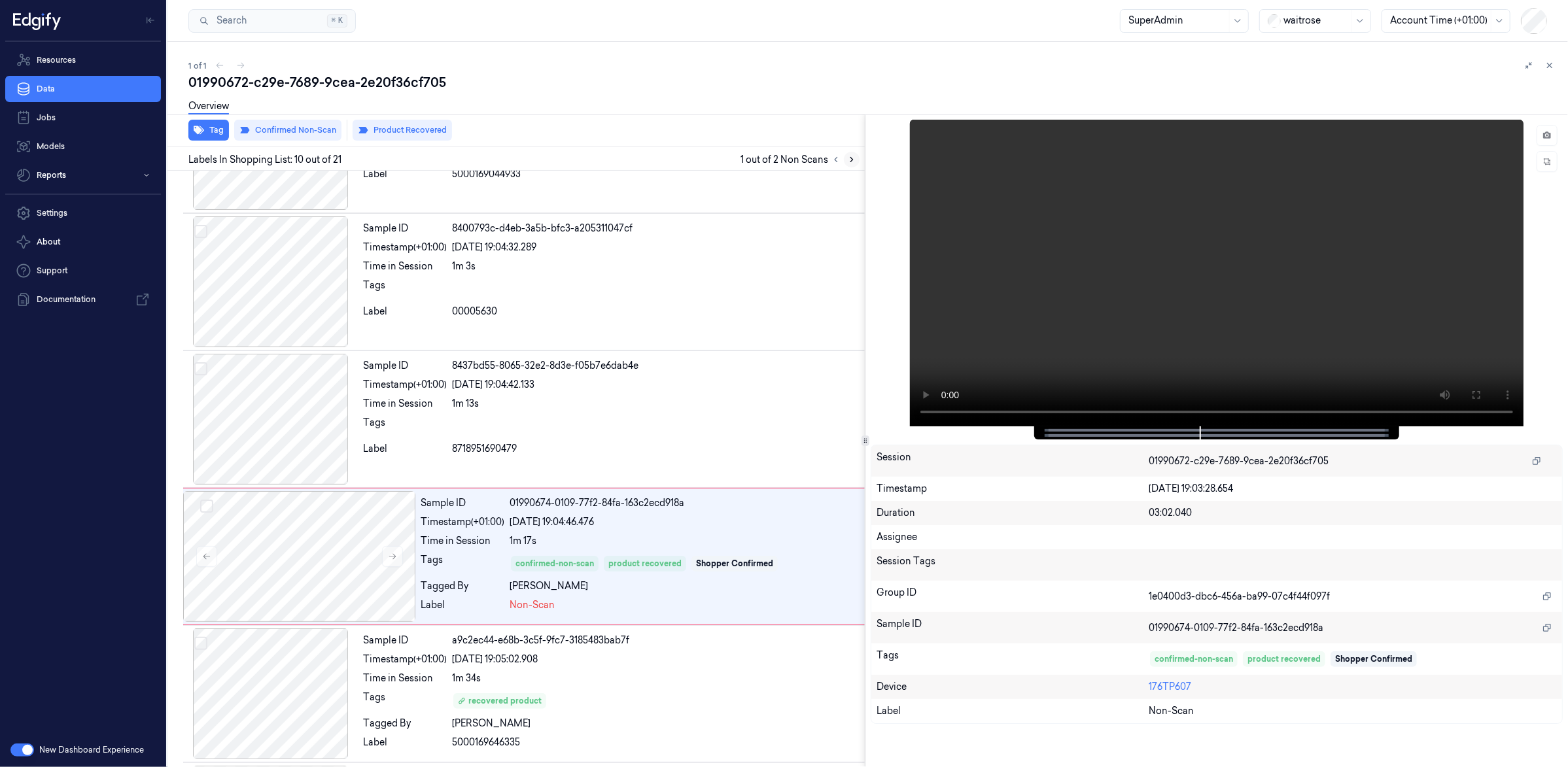
scroll to position [1010, 0]
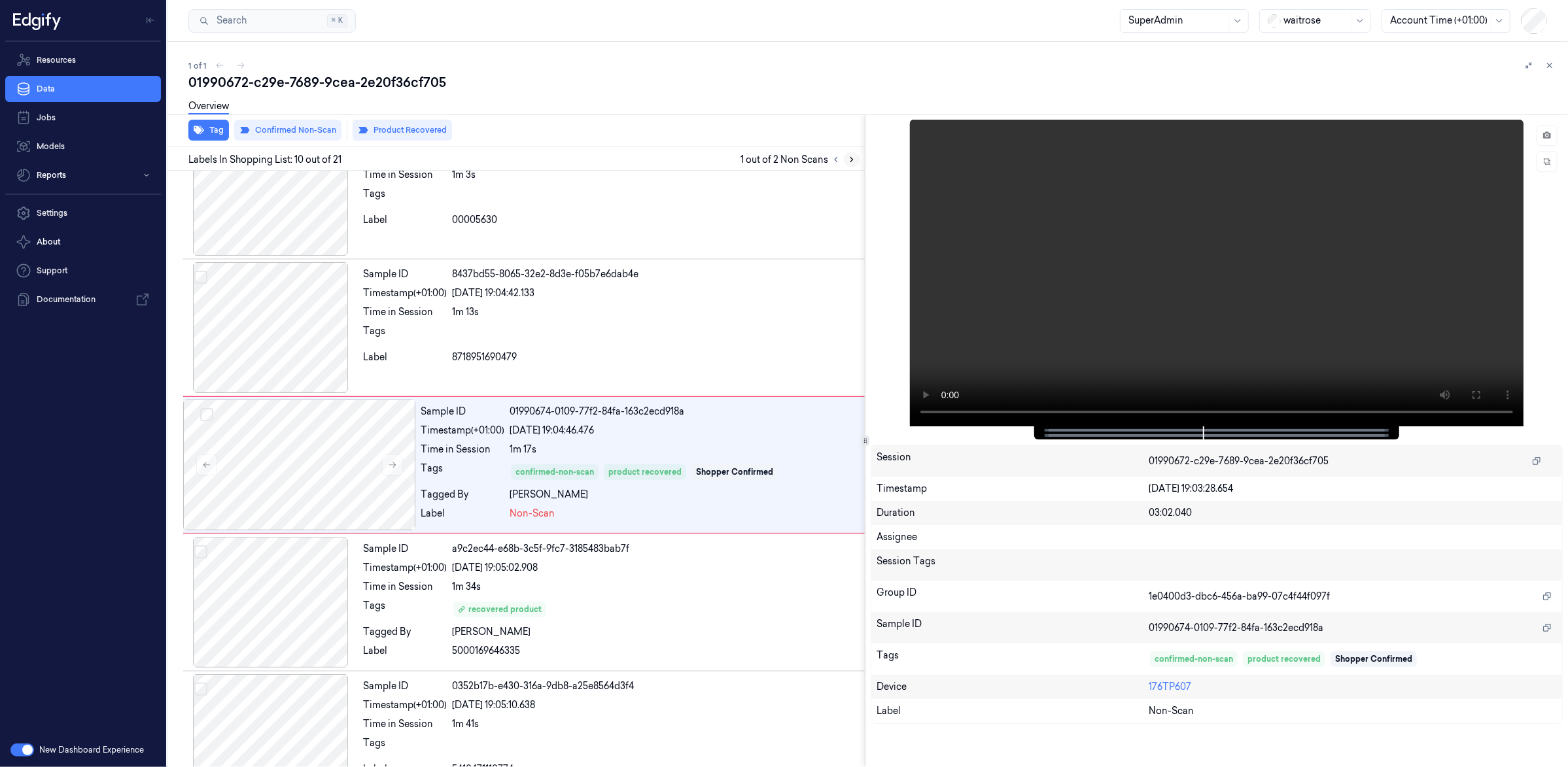
click at [852, 160] on icon at bounding box center [852, 160] width 9 height 9
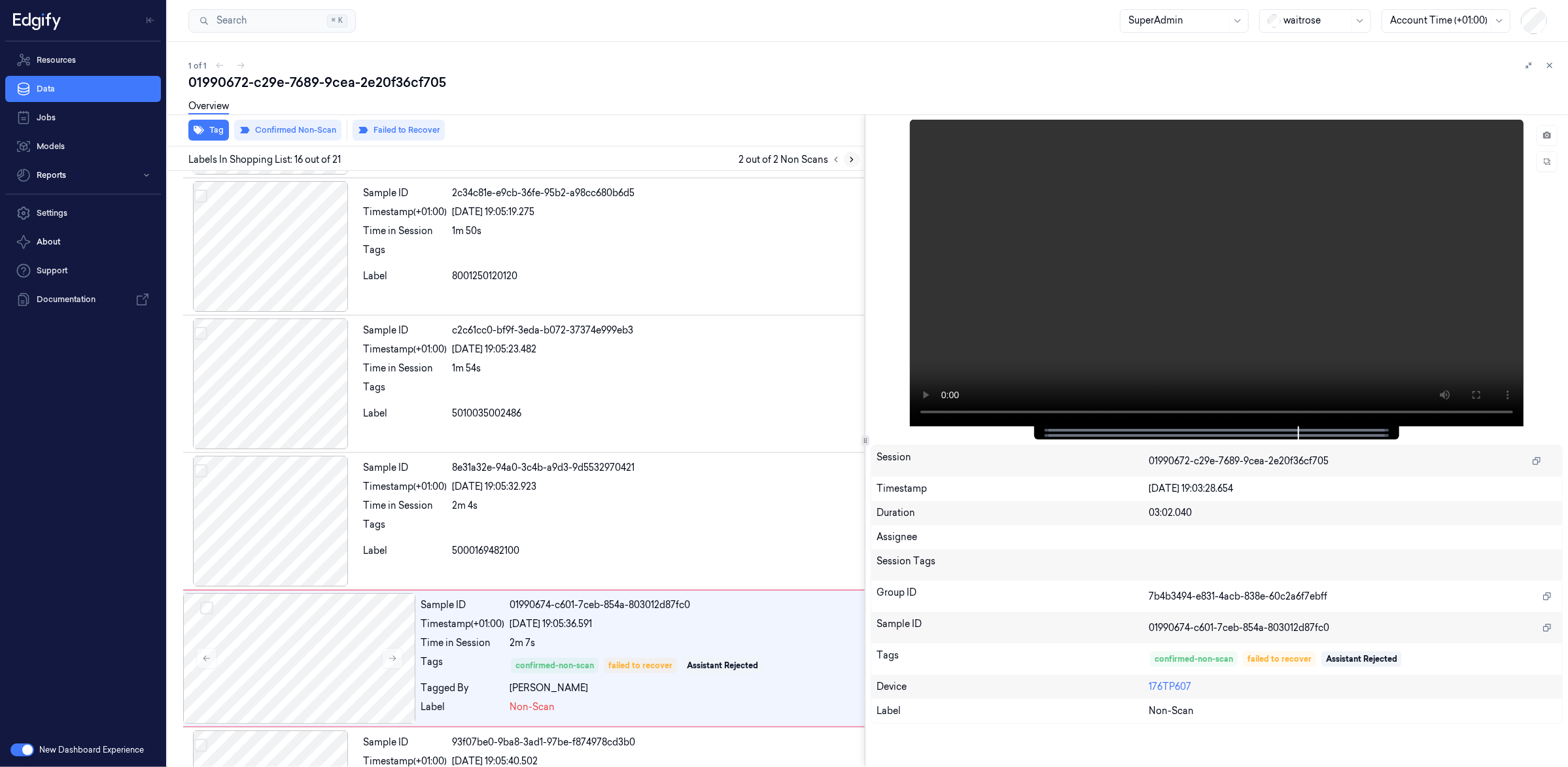
scroll to position [1837, 0]
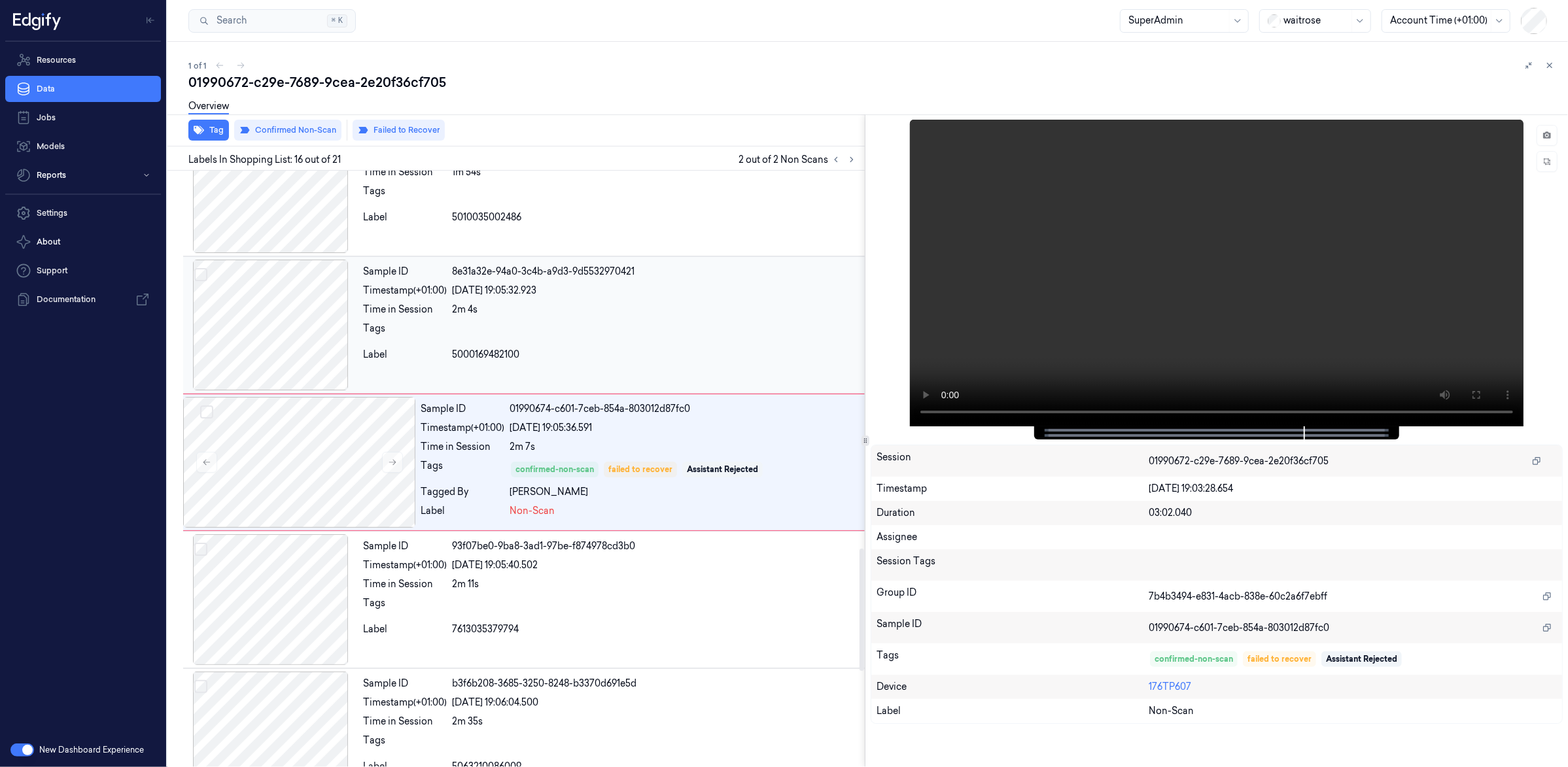
click at [758, 298] on div "[DATE] 19:05:32.923" at bounding box center [655, 290] width 408 height 13
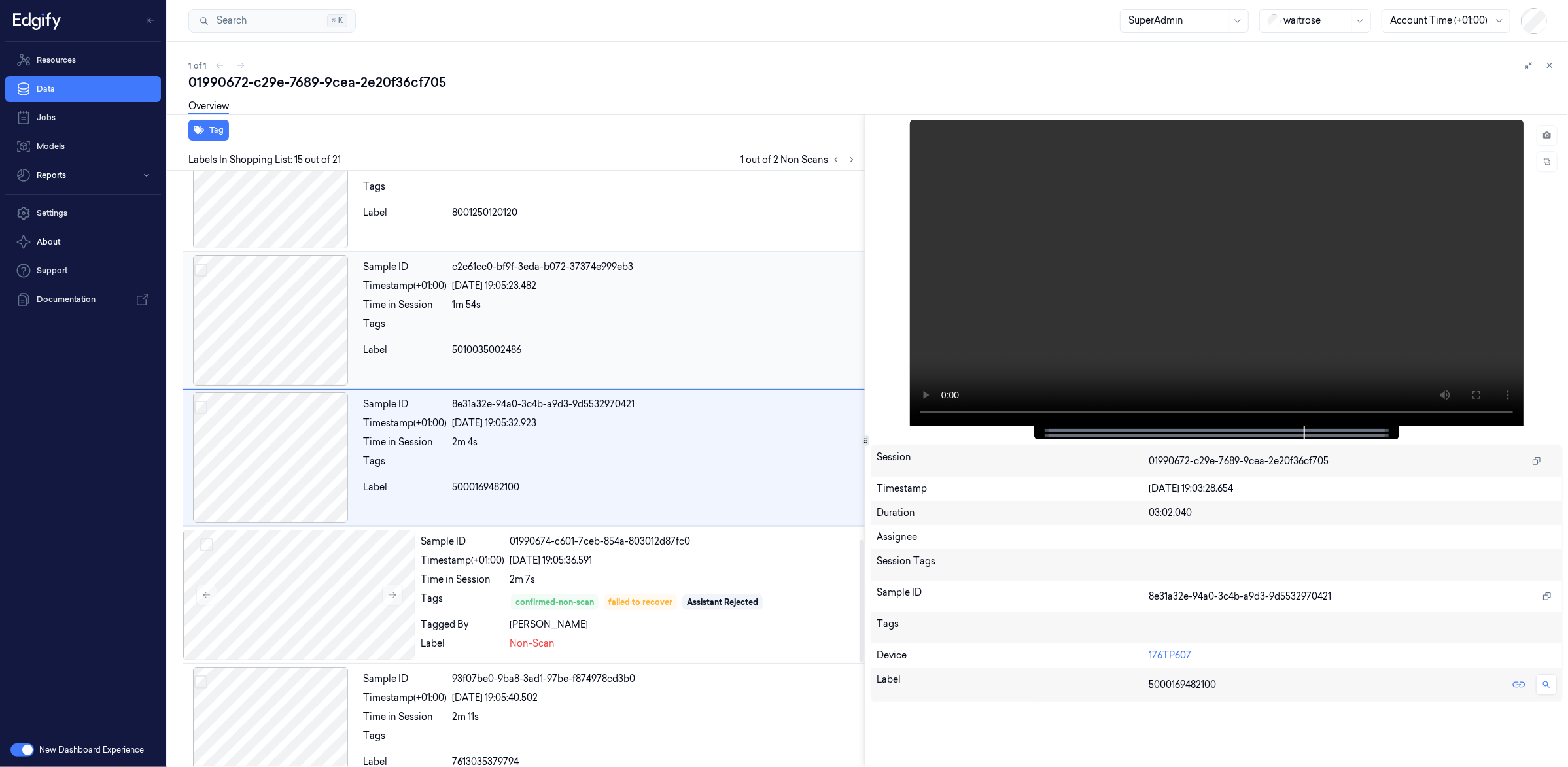
scroll to position [1699, 0]
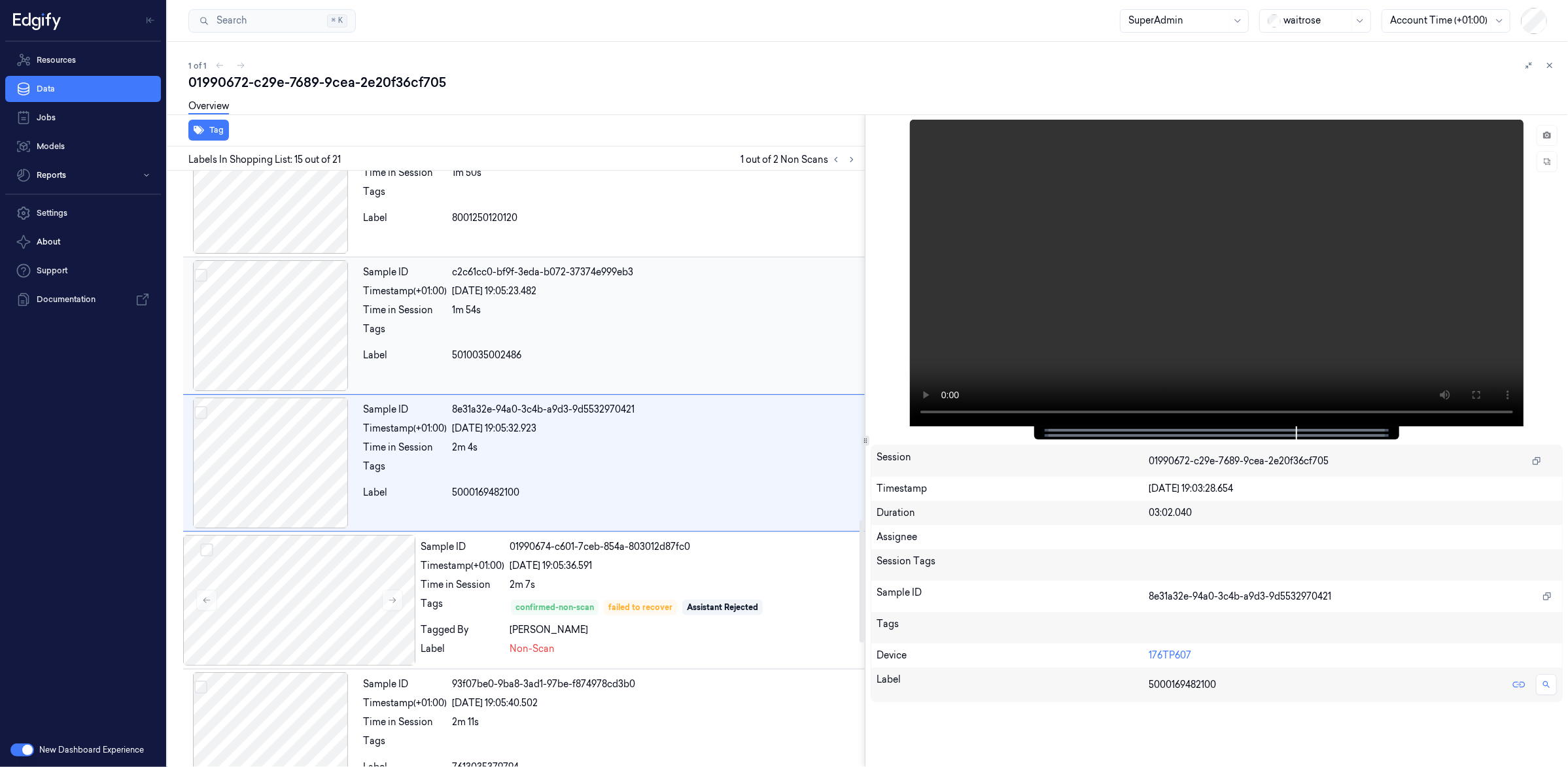
click at [788, 351] on div "Sample ID c2c61cc0-bf9f-3eda-b072-37374e999eb3 Timestamp (+01:00) 01/09/2025 19…" at bounding box center [611, 325] width 507 height 130
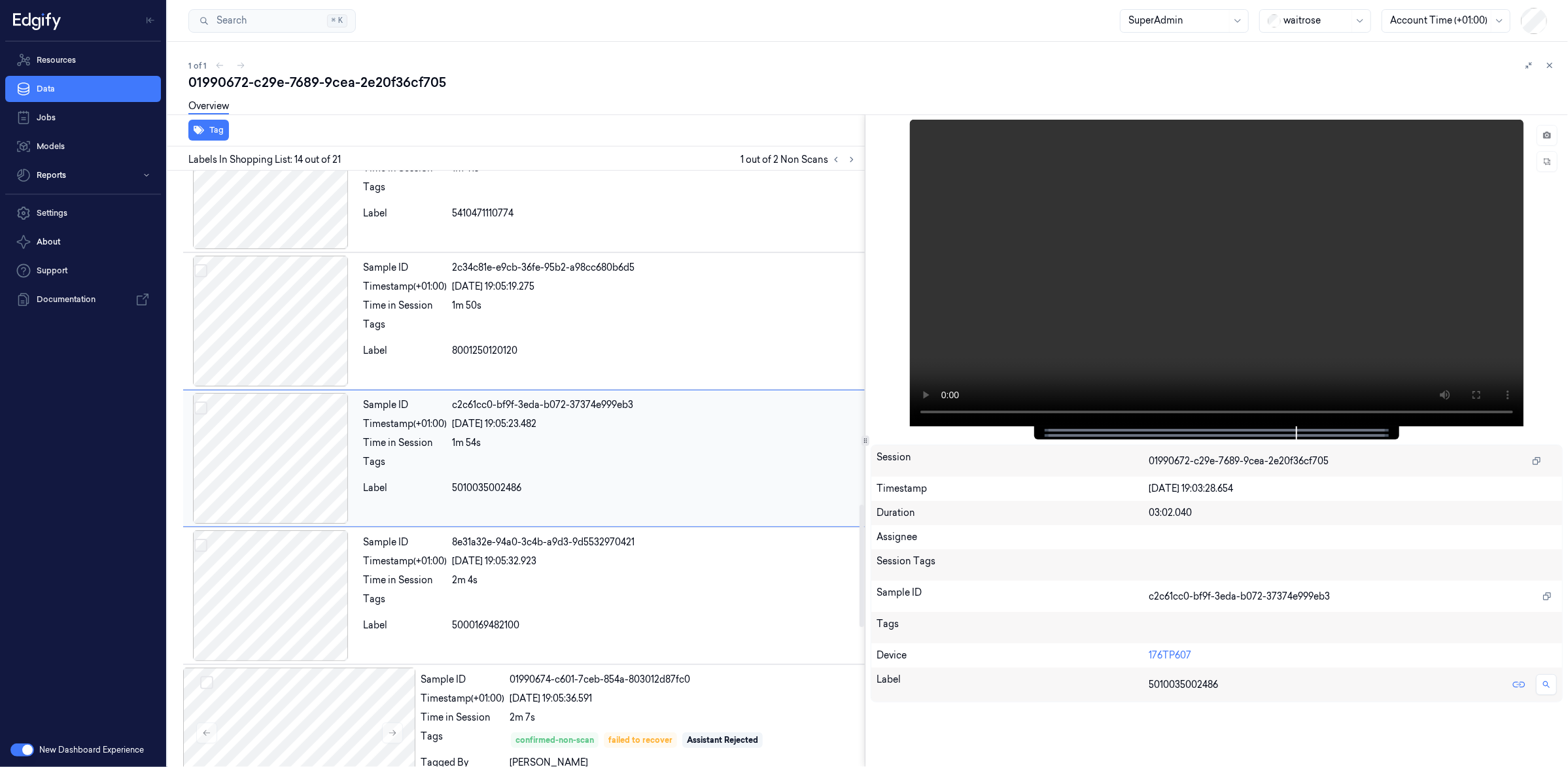
scroll to position [1561, 0]
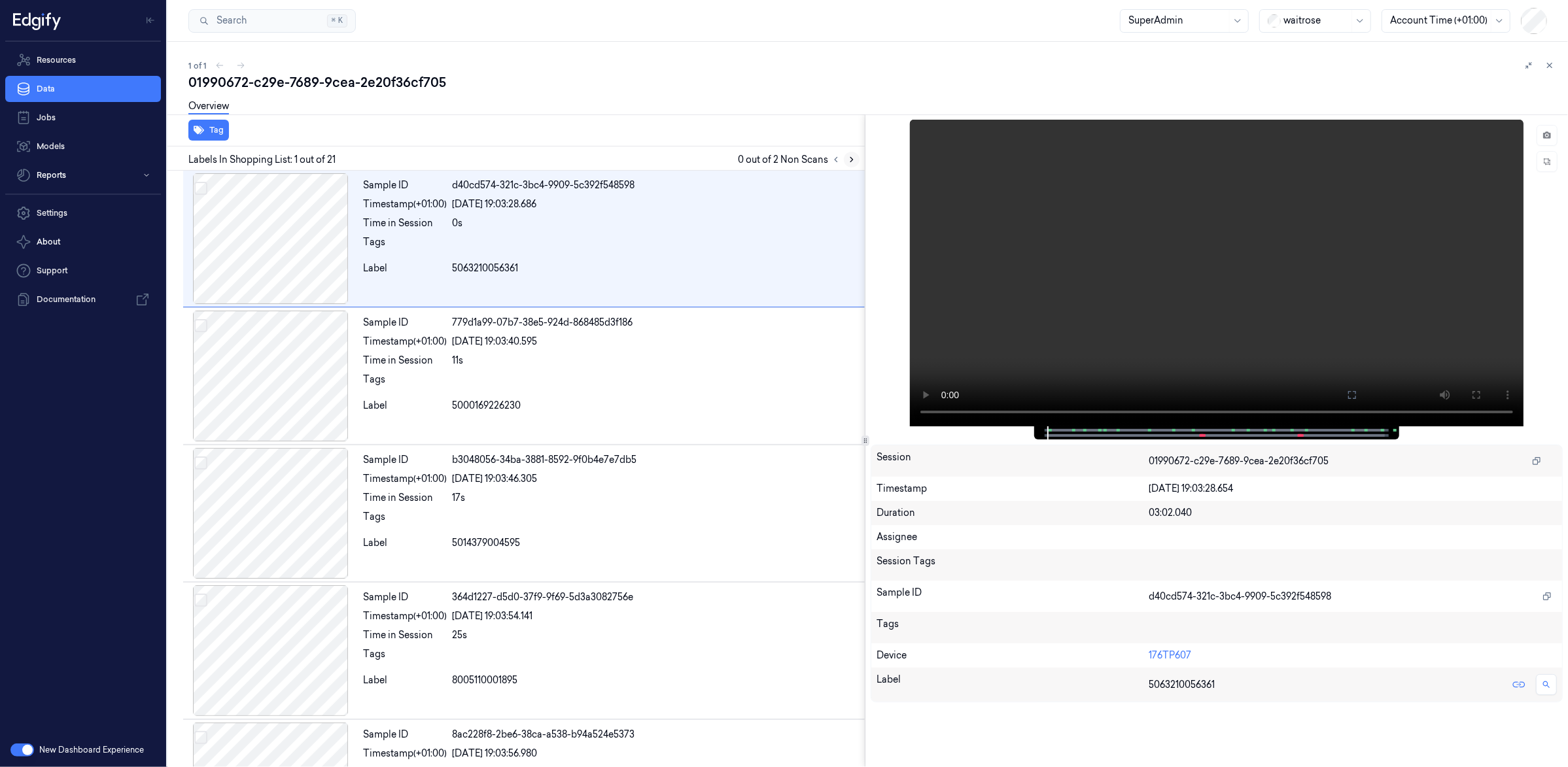
click at [853, 163] on icon at bounding box center [852, 160] width 9 height 9
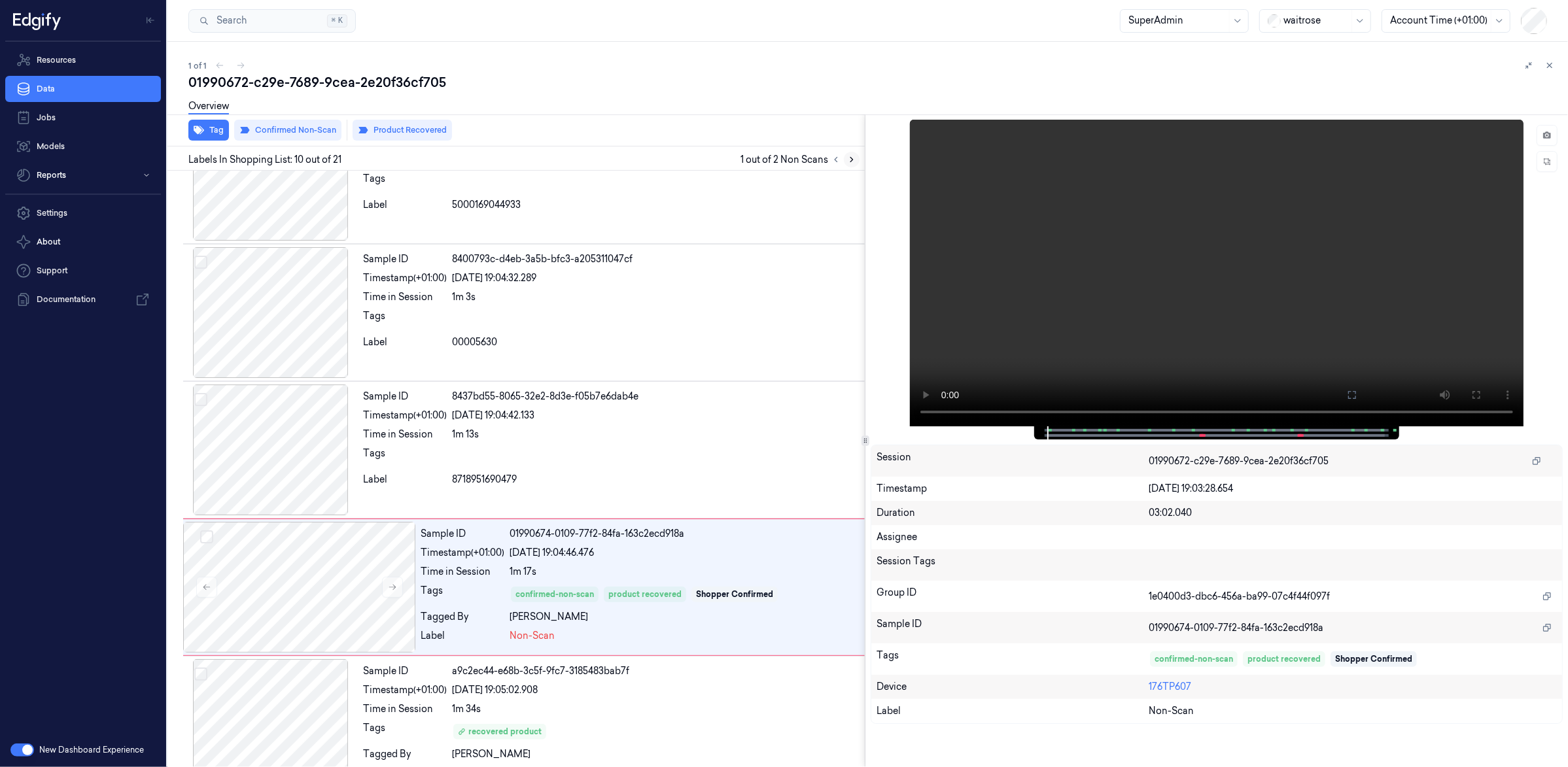
scroll to position [1010, 0]
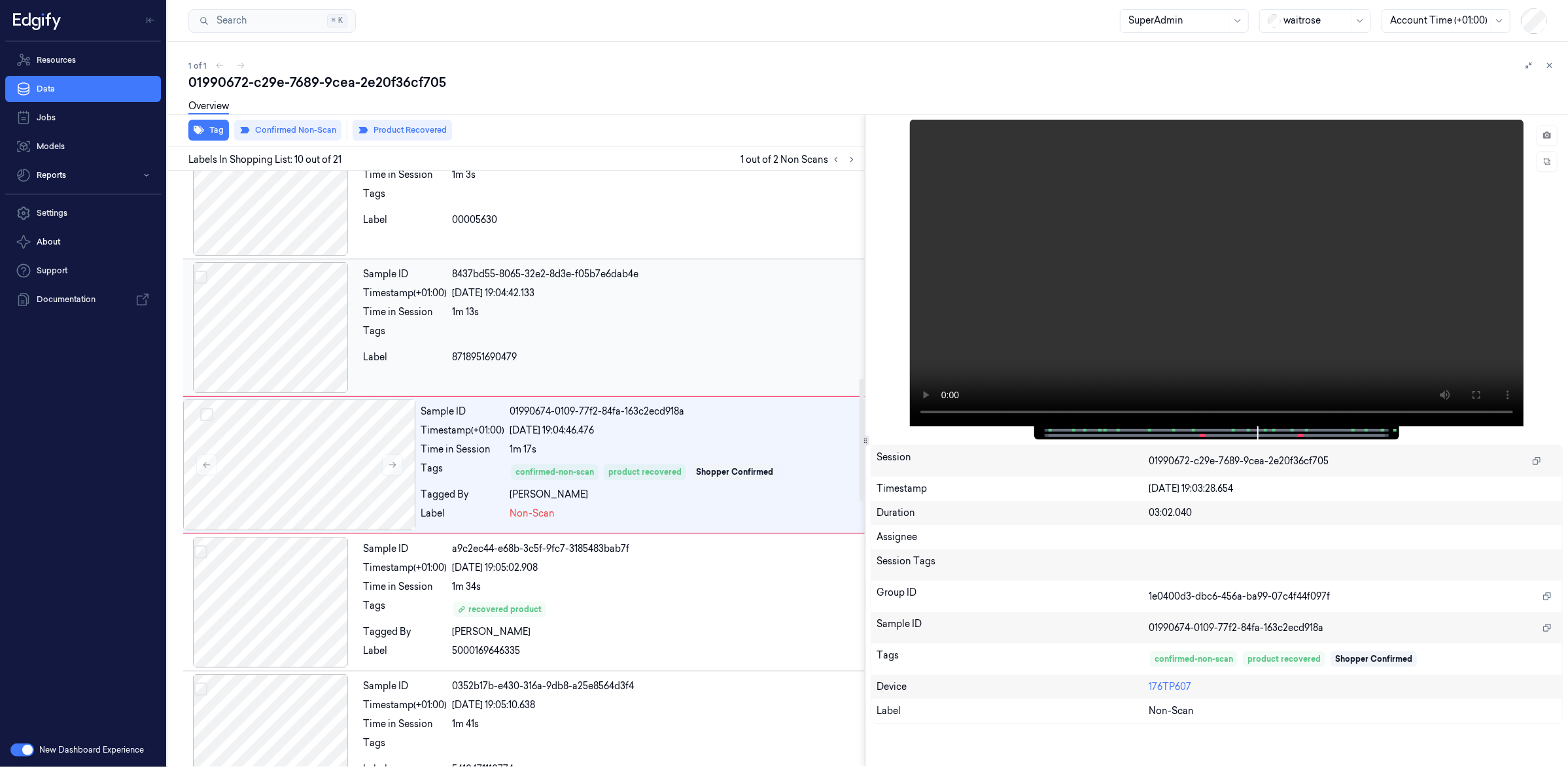
click at [696, 341] on div at bounding box center [655, 335] width 408 height 21
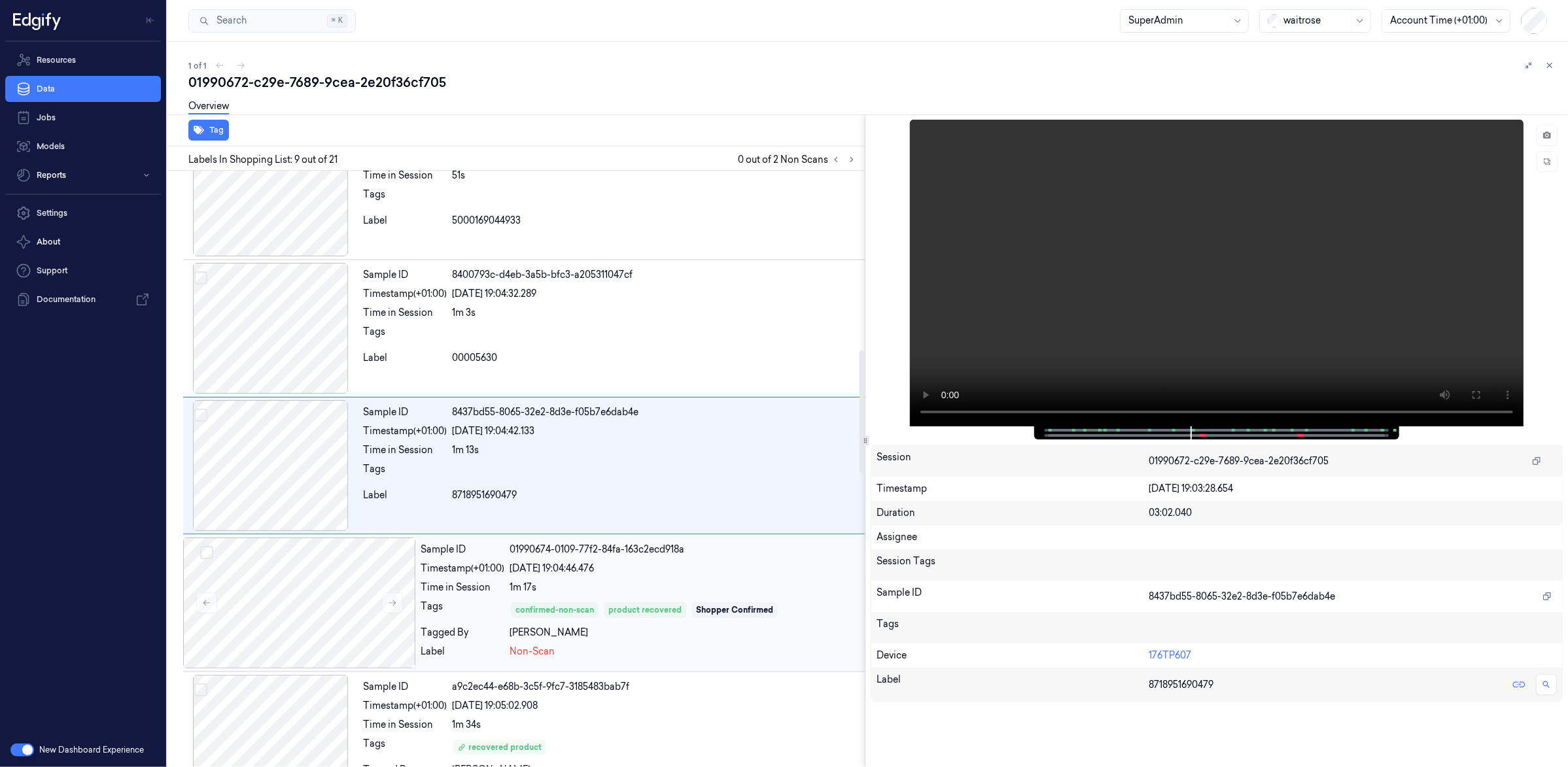
click at [800, 575] on div "[DATE] 19:04:46.476" at bounding box center [684, 568] width 350 height 13
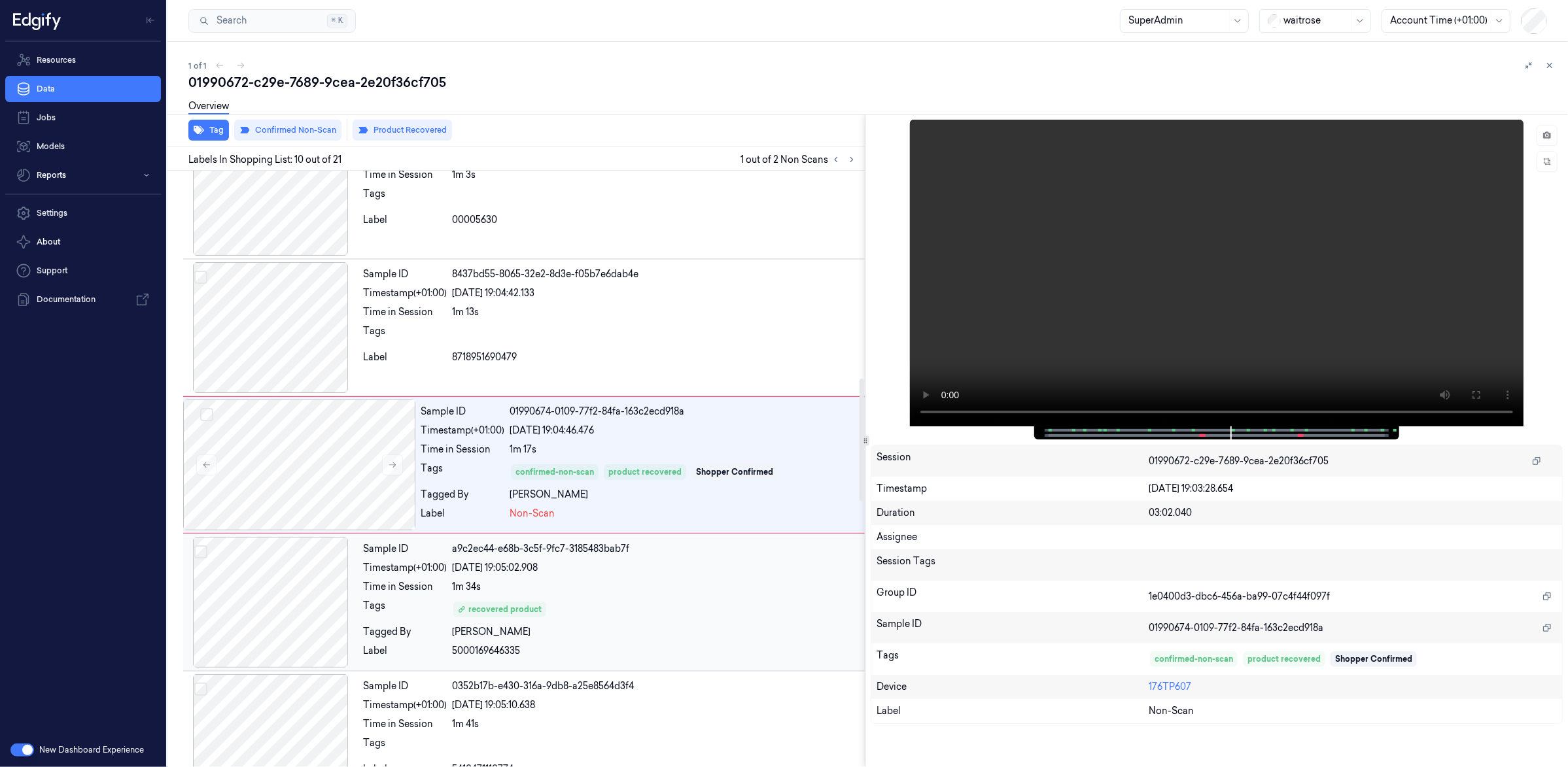
click at [721, 655] on div "5000169646335" at bounding box center [655, 651] width 408 height 13
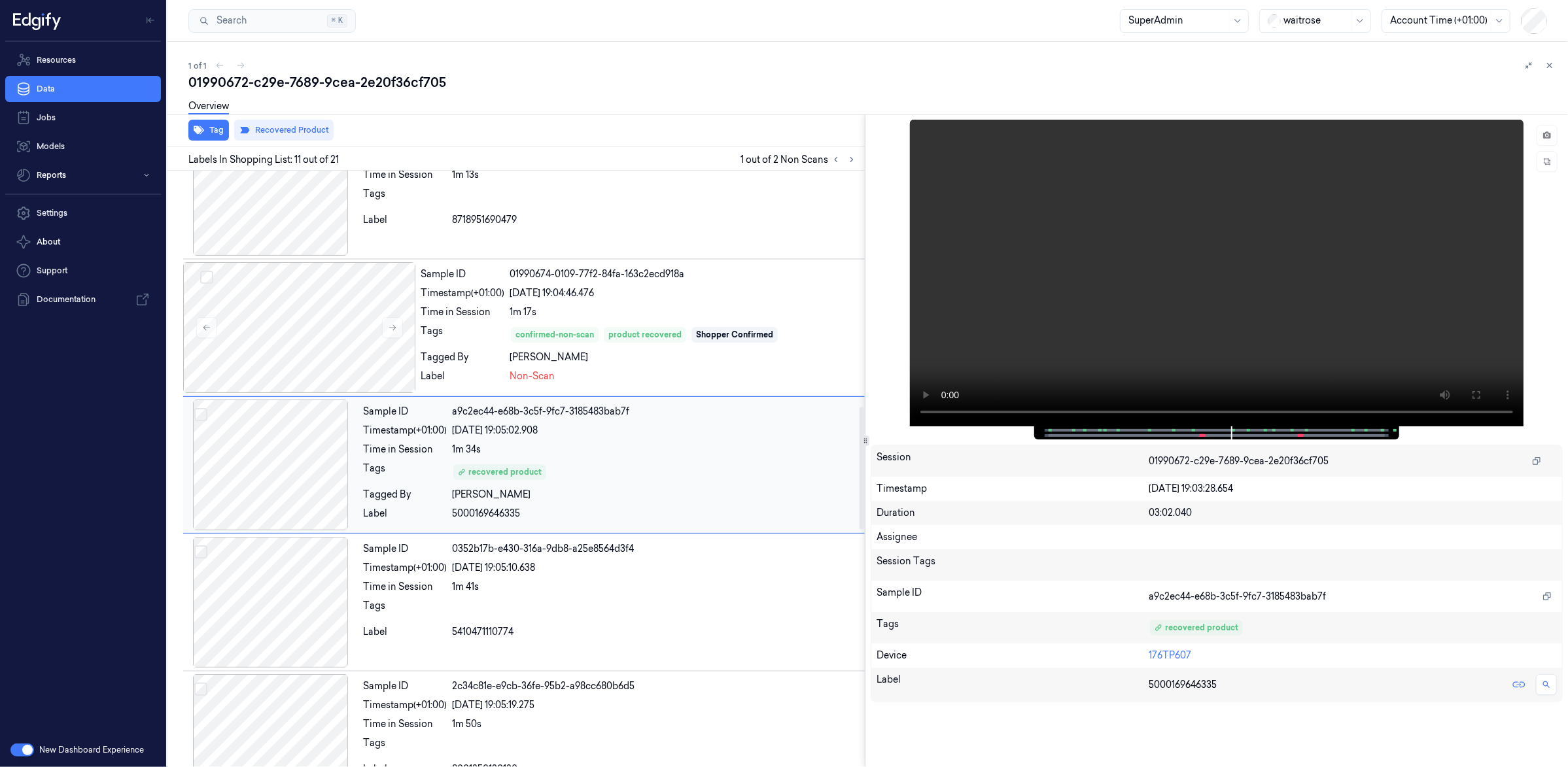
scroll to position [1147, 0]
click at [1543, 138] on icon at bounding box center [1548, 135] width 9 height 9
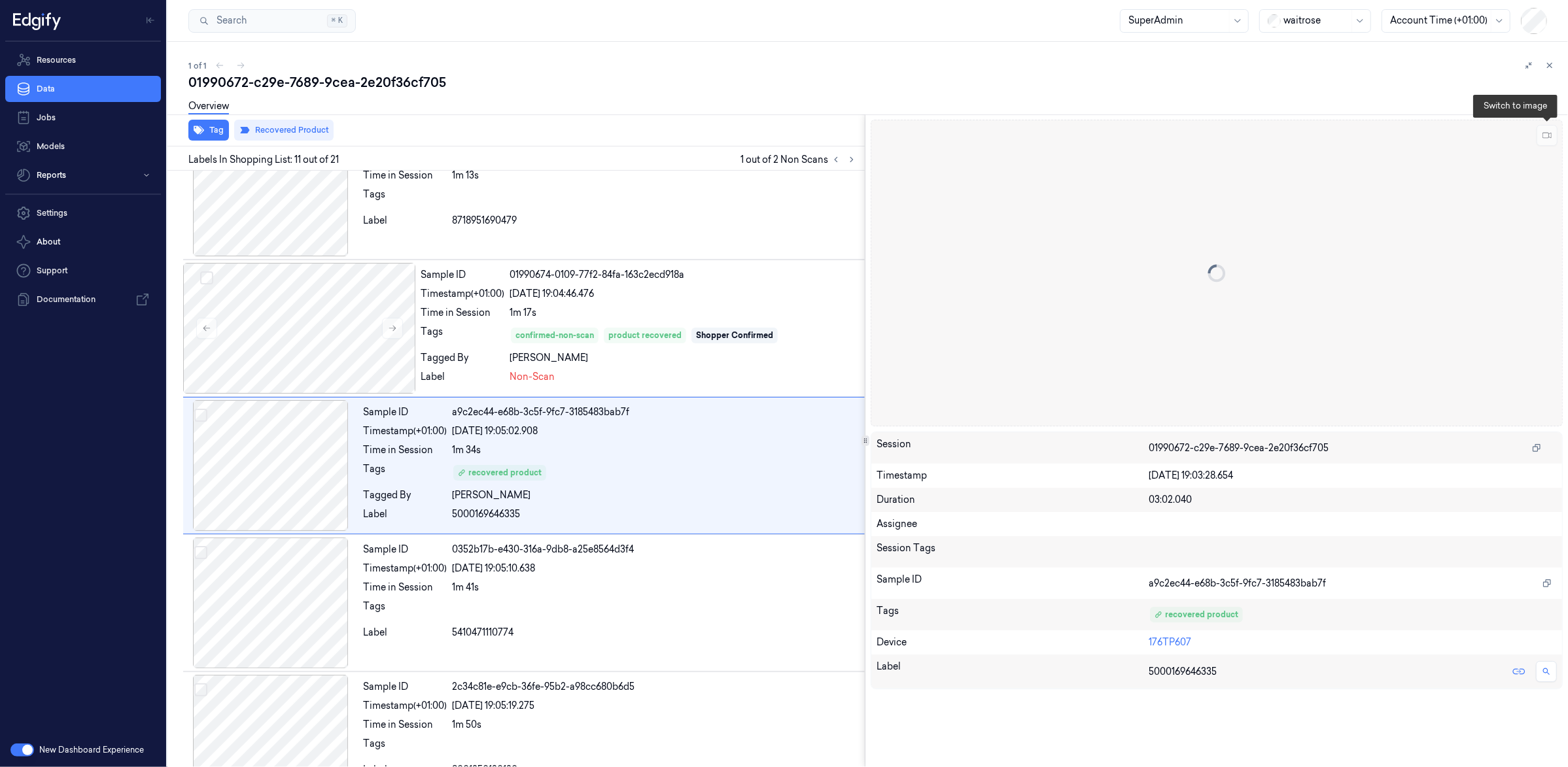
scroll to position [1147, 0]
click at [265, 347] on div at bounding box center [299, 328] width 232 height 130
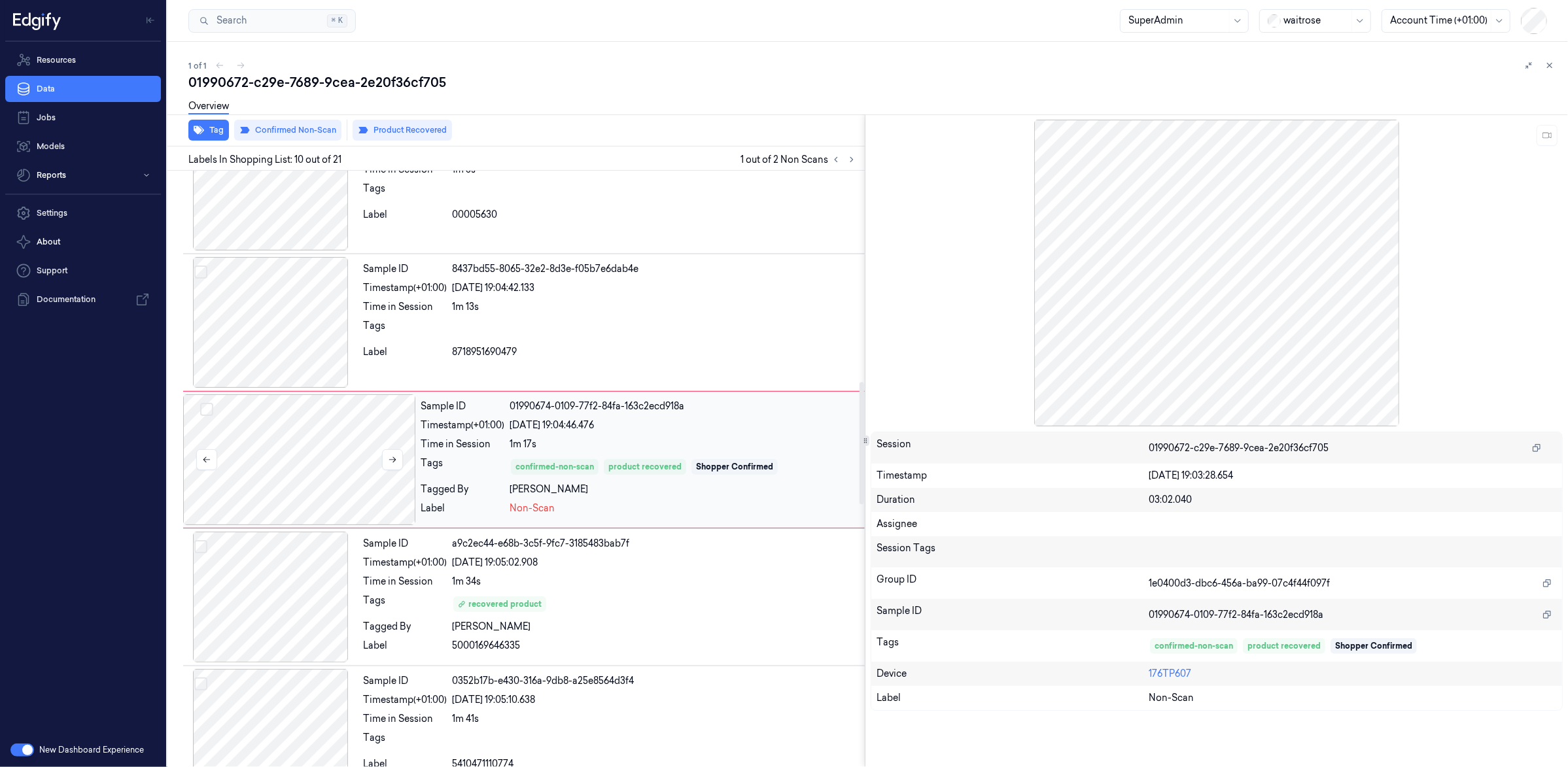
scroll to position [1010, 0]
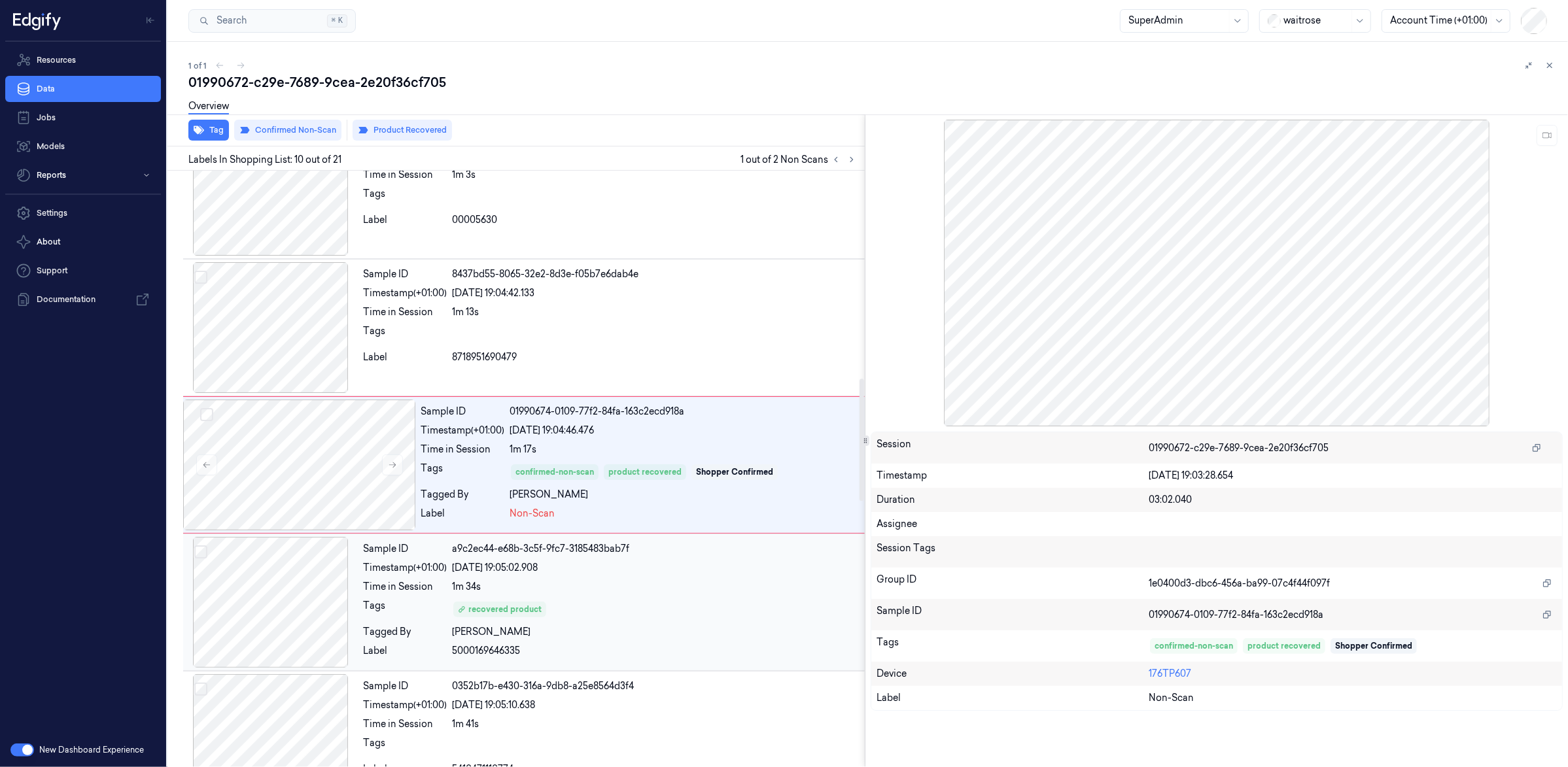
click at [220, 563] on div at bounding box center [270, 602] width 174 height 130
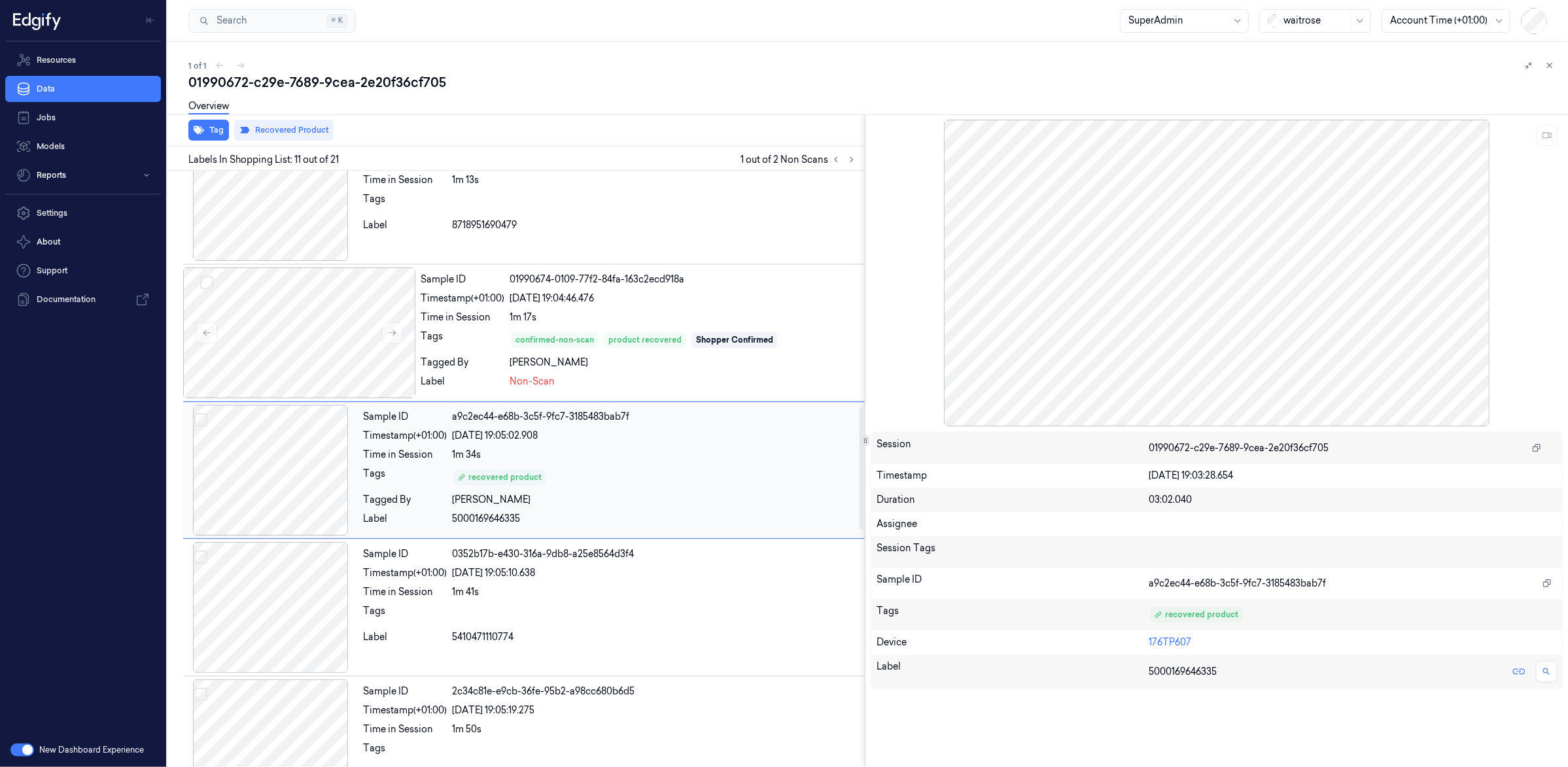
scroll to position [1147, 0]
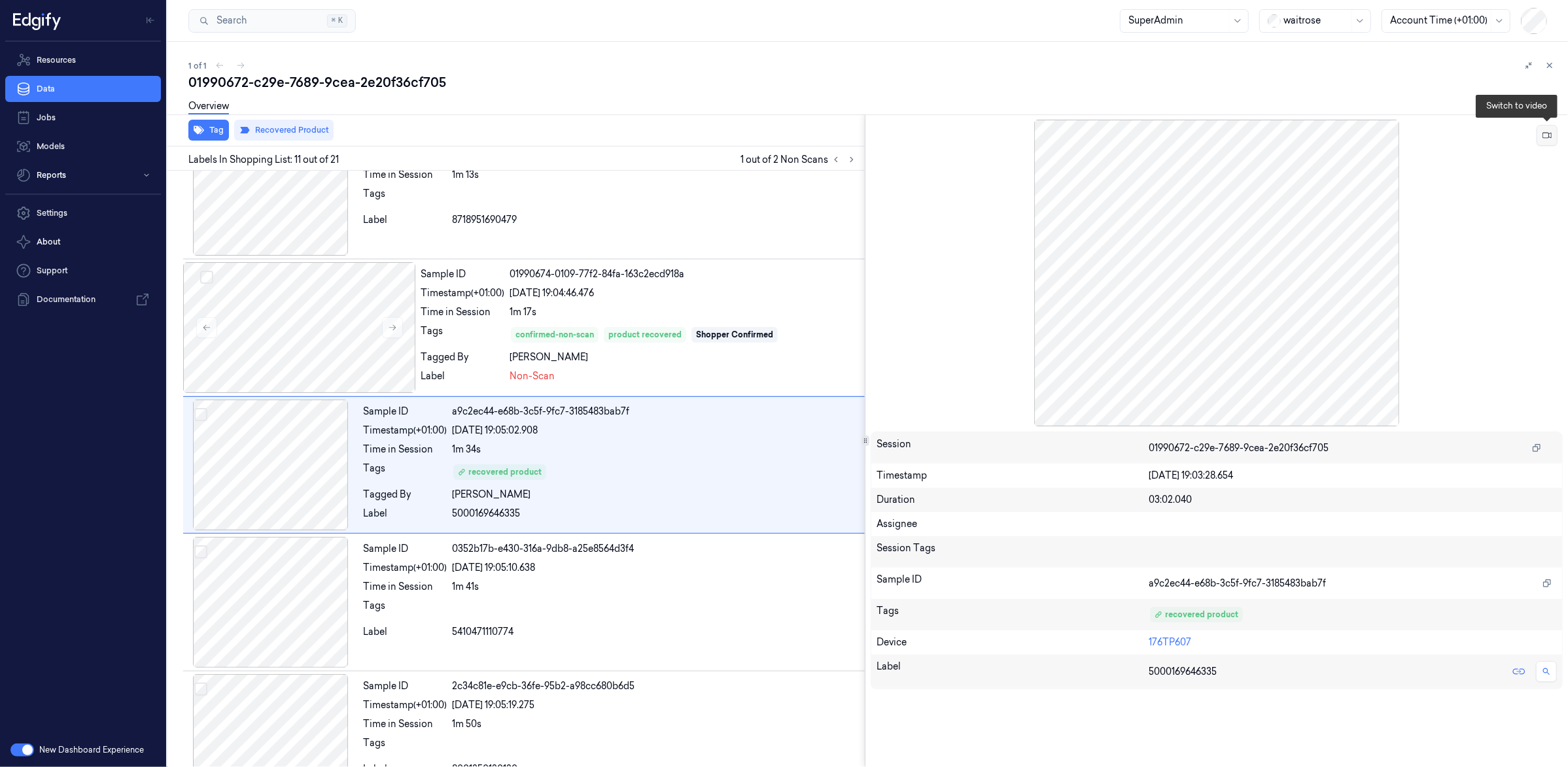
click at [1538, 129] on button at bounding box center [1547, 135] width 21 height 21
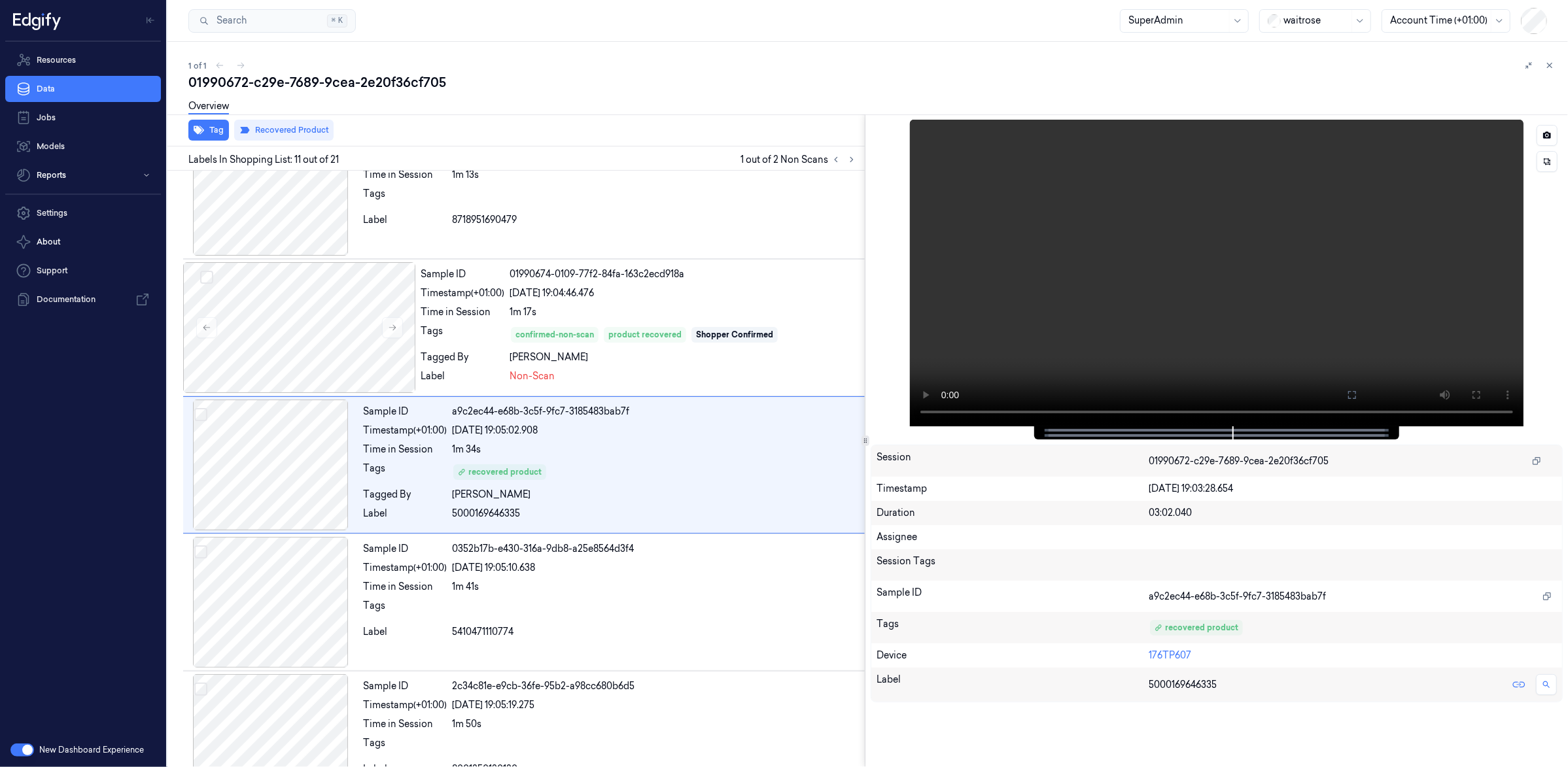
click at [1290, 222] on video at bounding box center [1217, 273] width 614 height 306
click at [252, 445] on div at bounding box center [270, 465] width 174 height 130
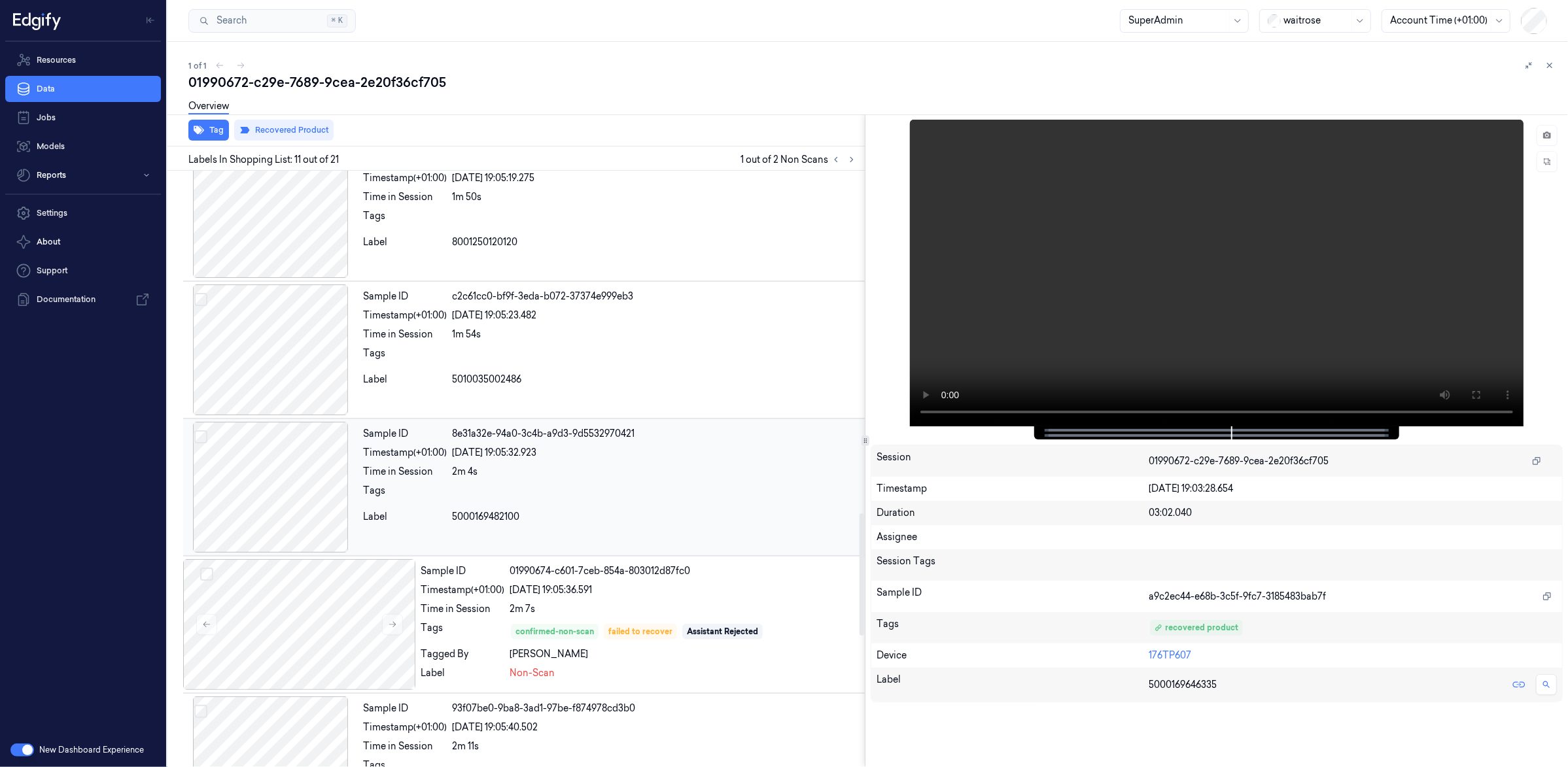
click at [335, 439] on div at bounding box center [270, 487] width 174 height 130
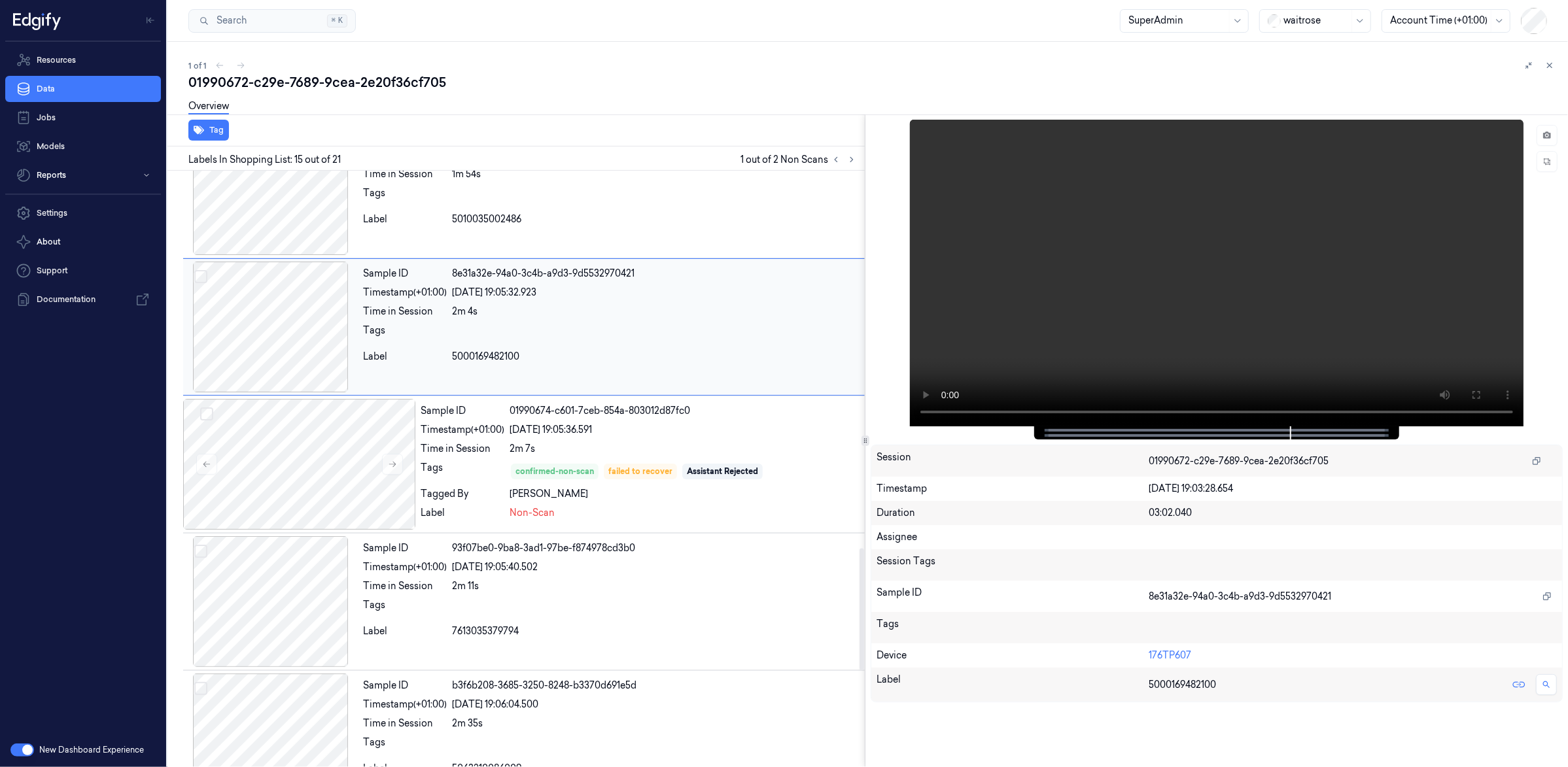
click at [343, 392] on div at bounding box center [270, 327] width 174 height 130
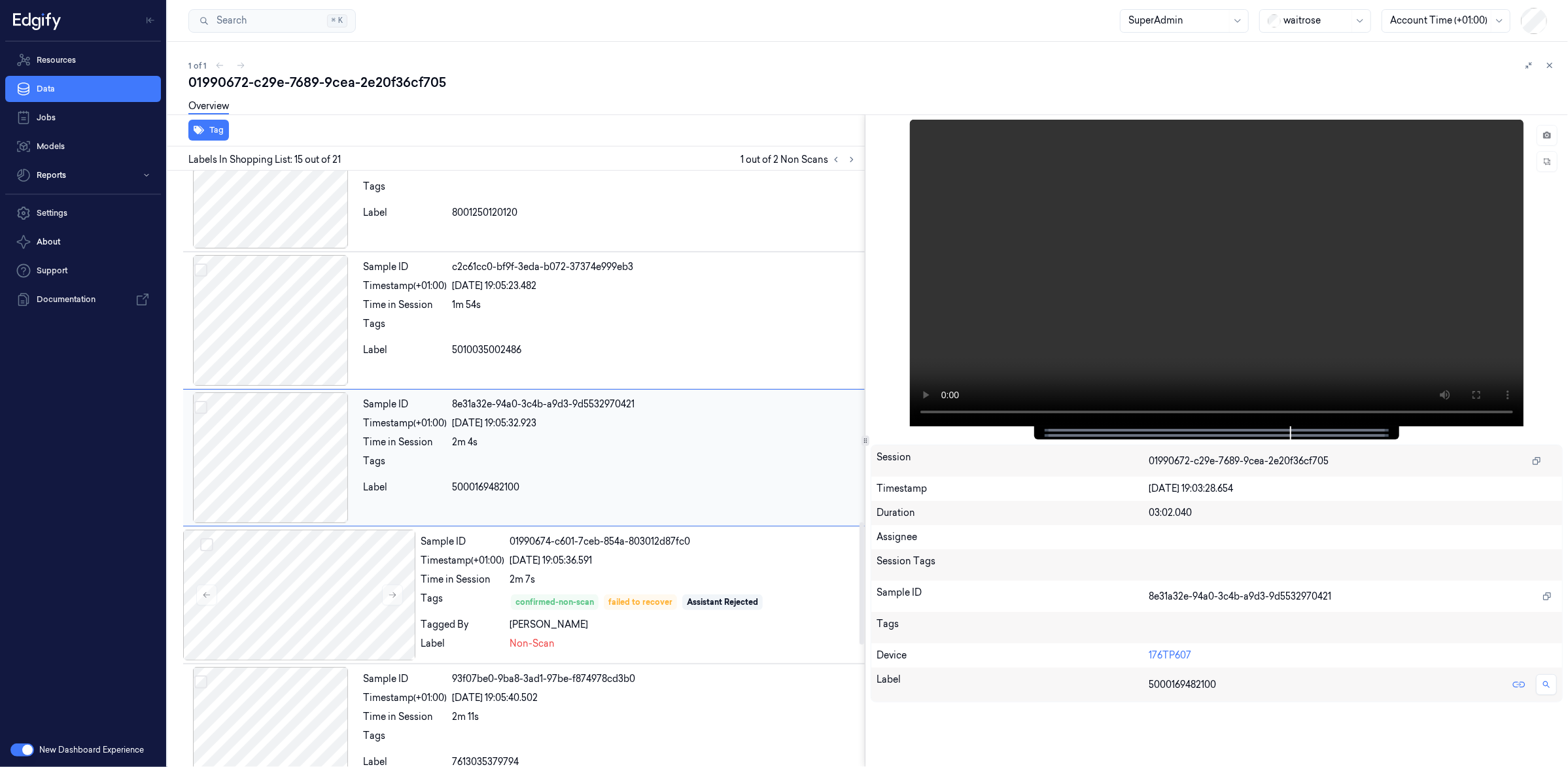
scroll to position [1699, 0]
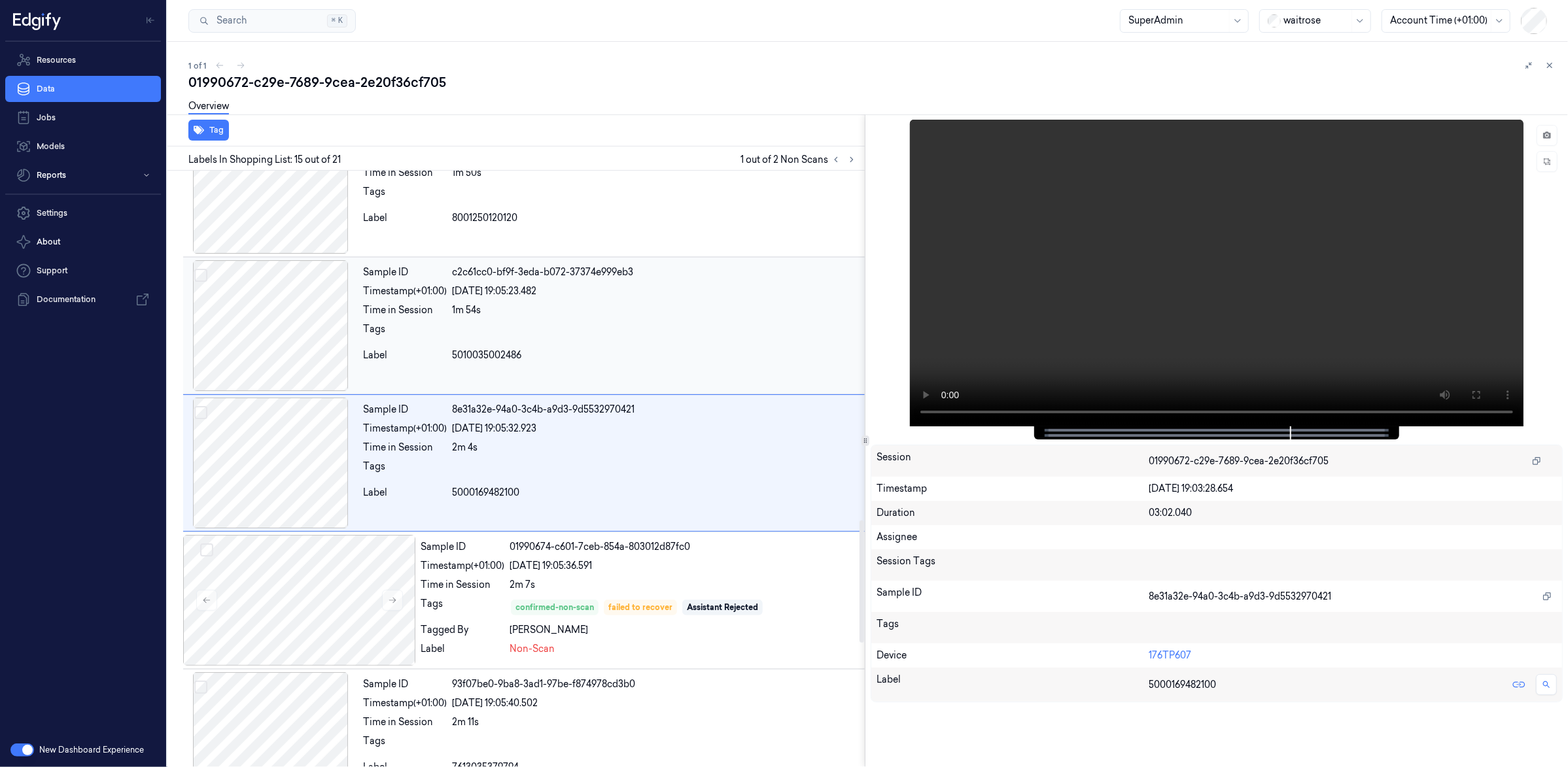
click at [268, 357] on div at bounding box center [270, 325] width 174 height 130
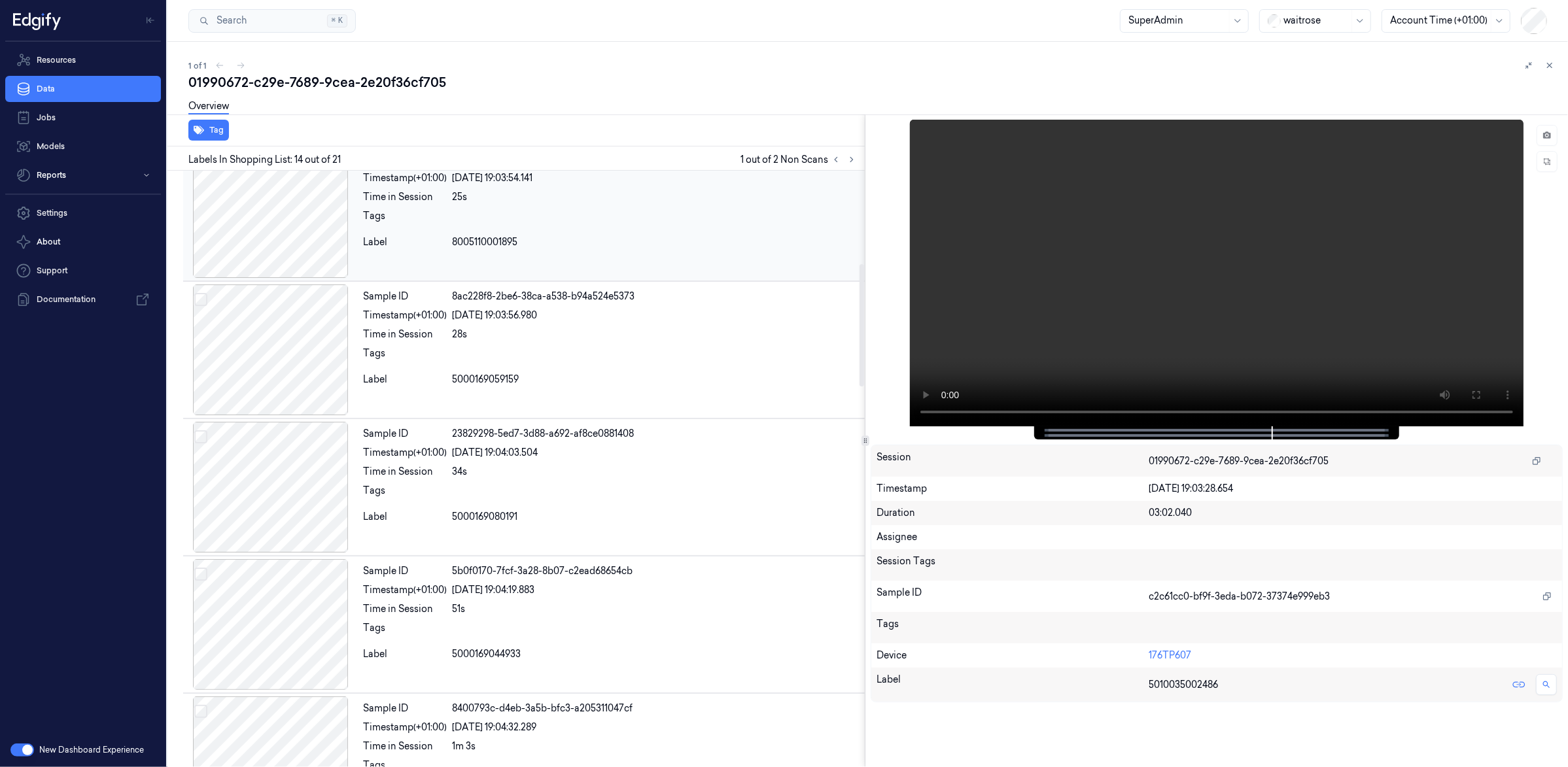
scroll to position [0, 0]
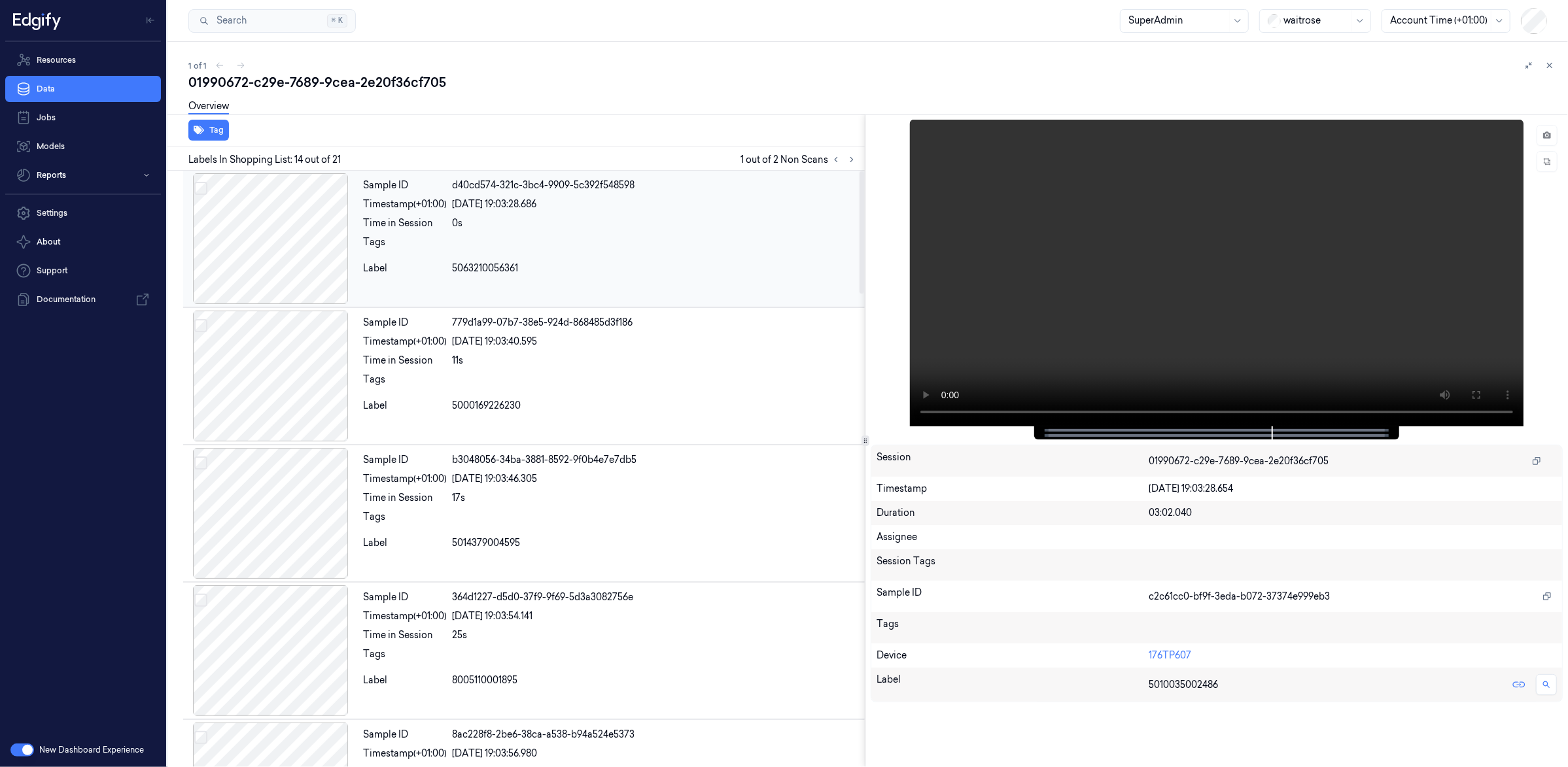
click at [226, 287] on div at bounding box center [270, 239] width 174 height 130
click at [224, 319] on div at bounding box center [270, 376] width 174 height 130
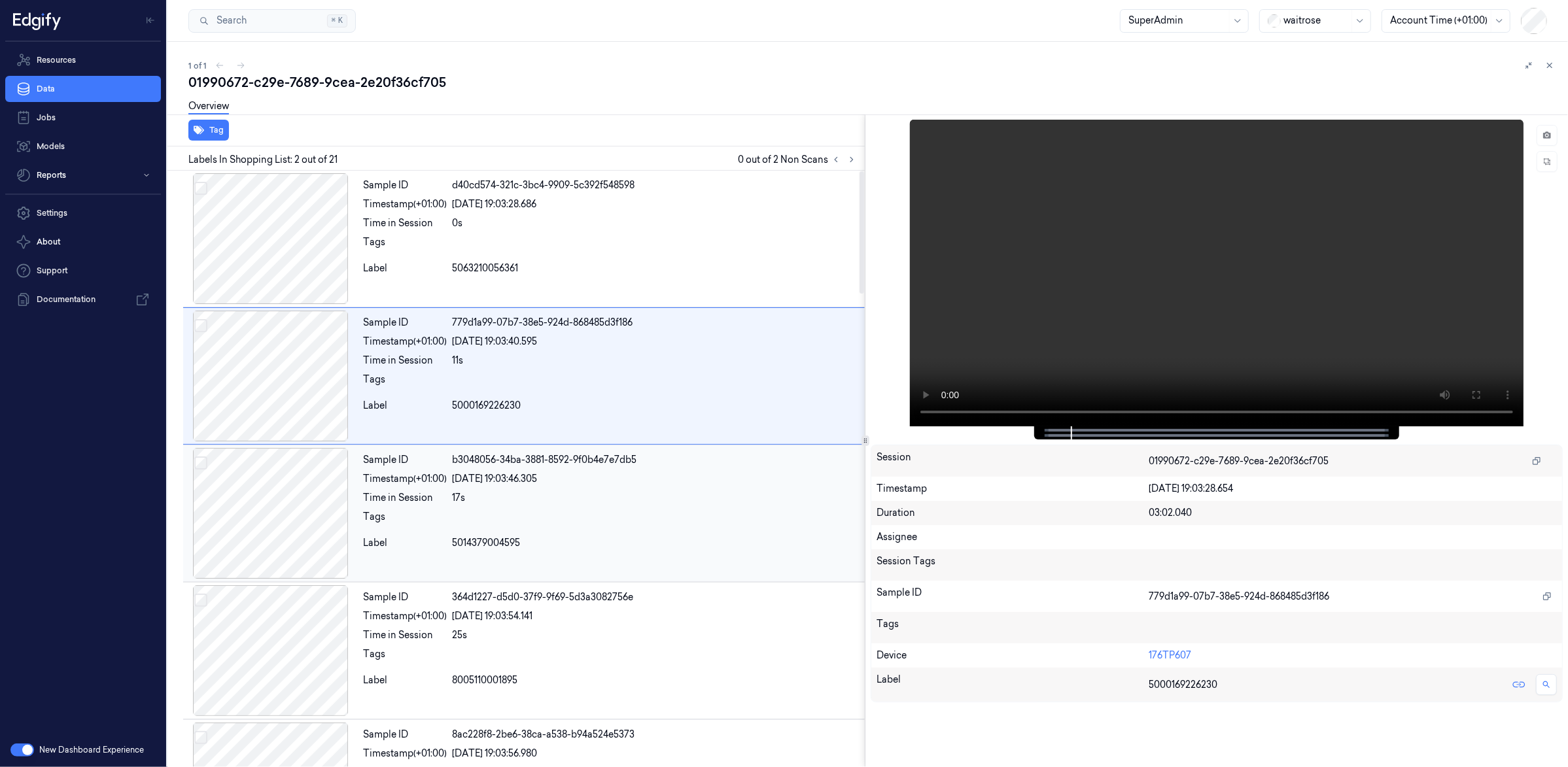
click at [233, 461] on div at bounding box center [270, 513] width 174 height 130
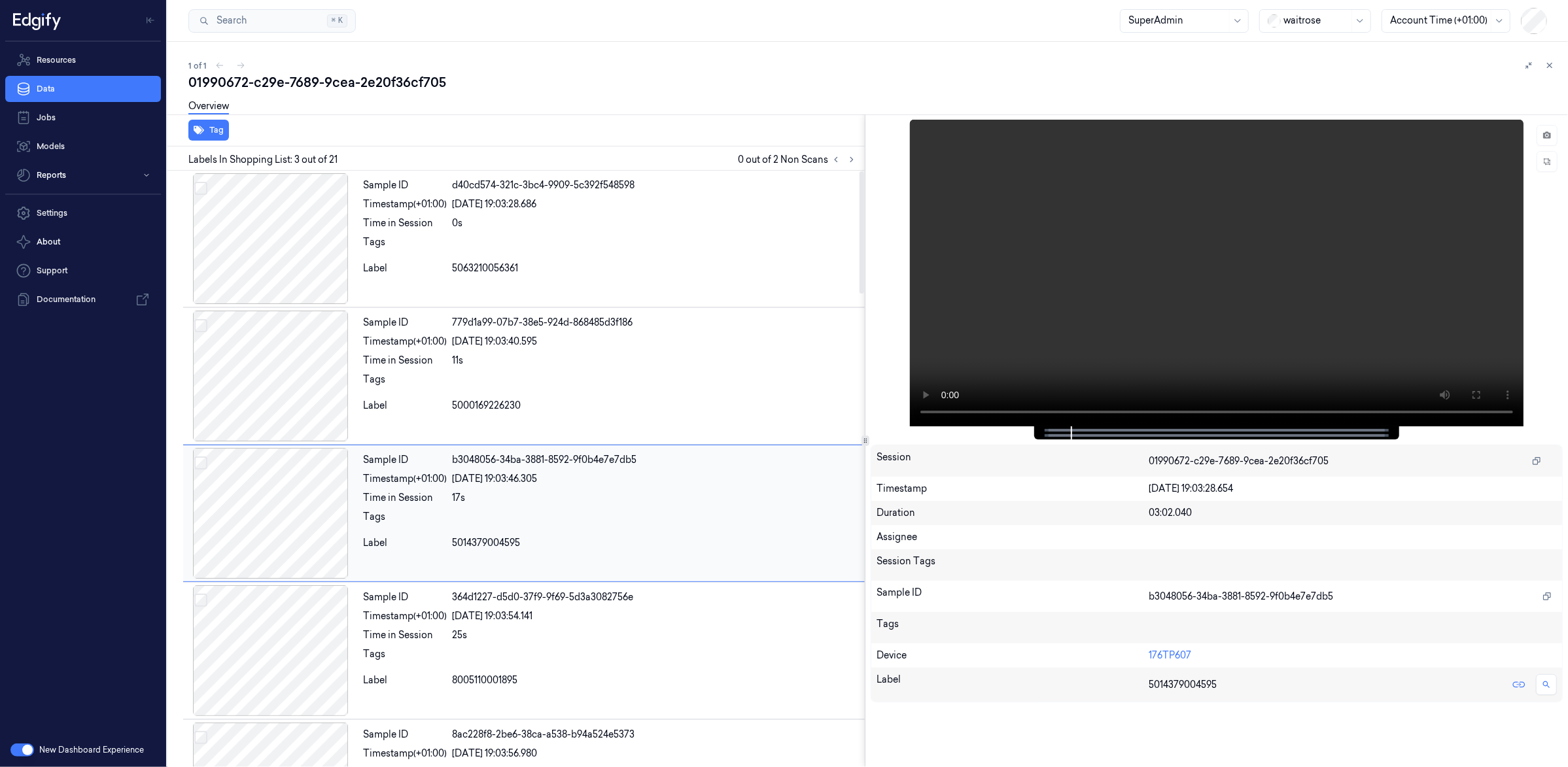
scroll to position [45, 0]
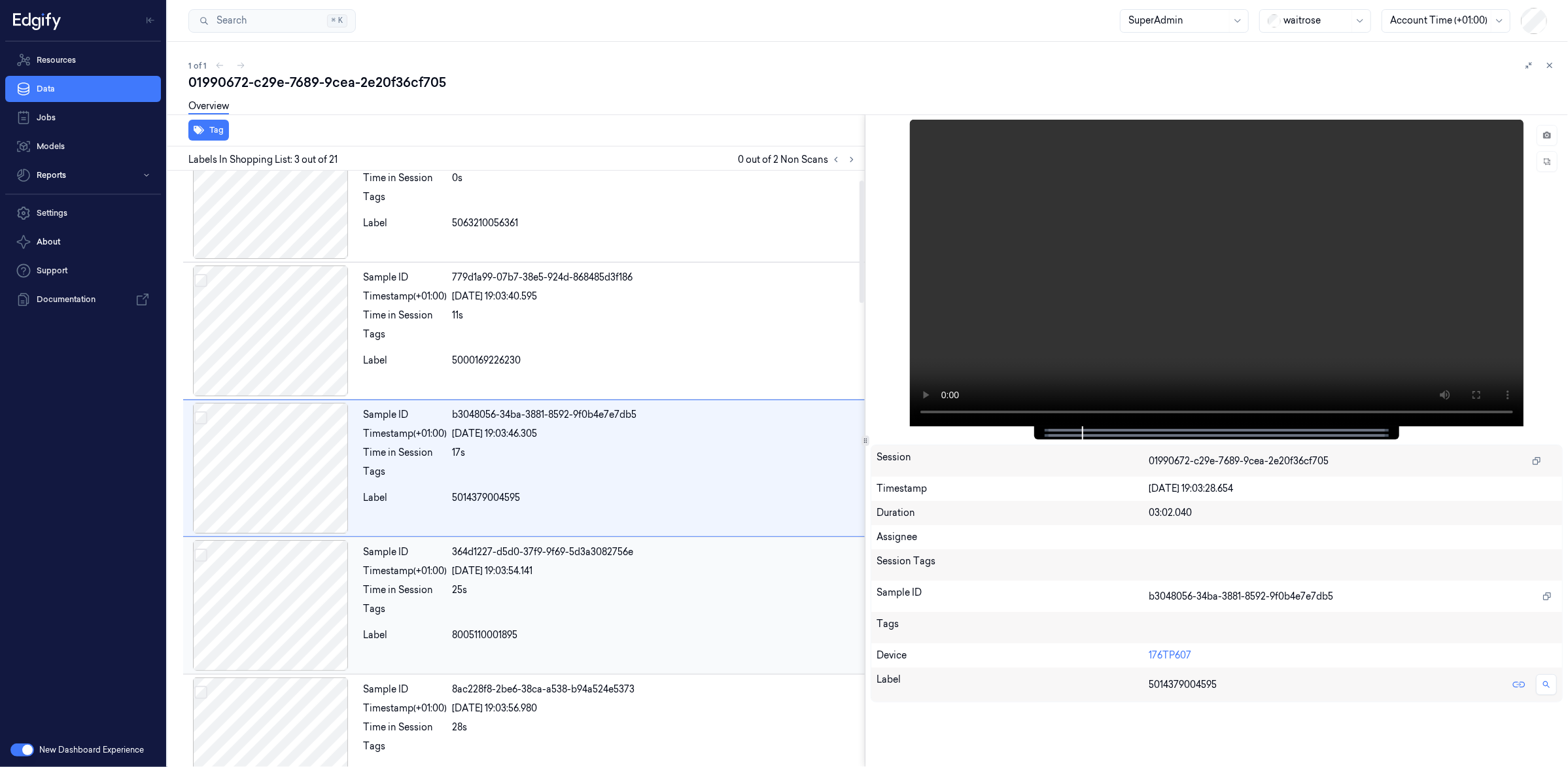
click at [244, 580] on div at bounding box center [270, 605] width 174 height 130
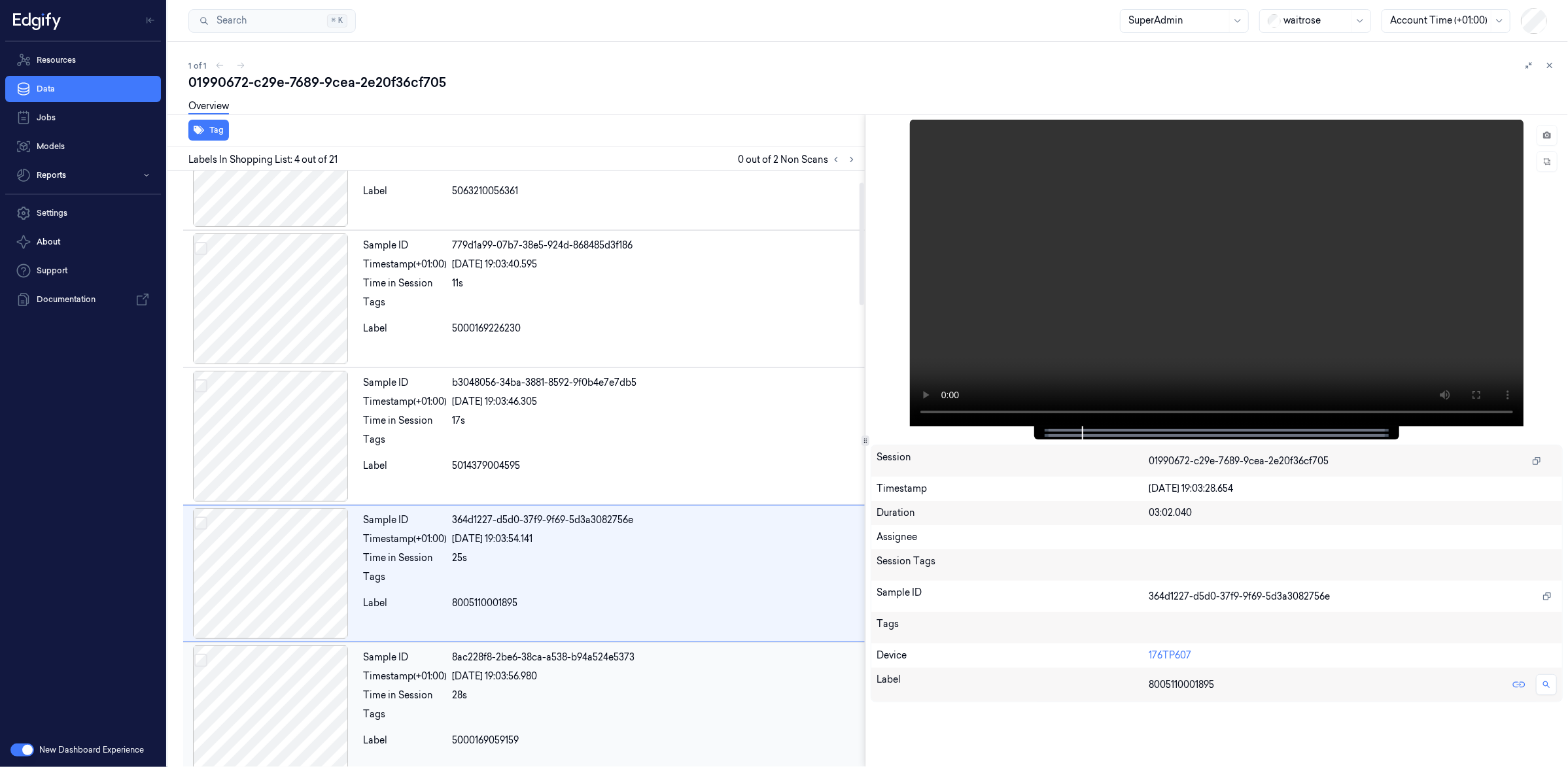
scroll to position [183, 0]
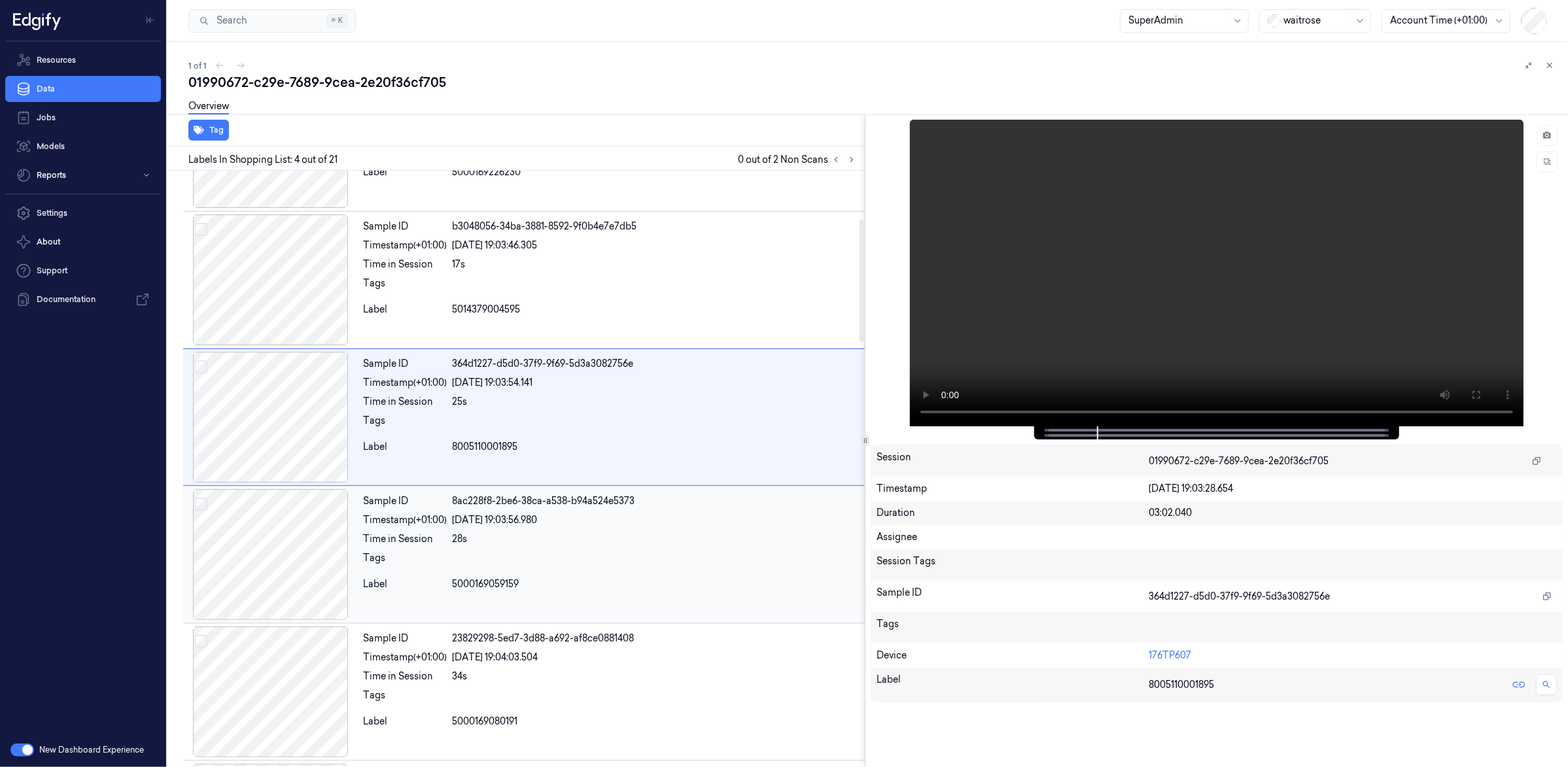
click at [264, 555] on div at bounding box center [270, 555] width 174 height 130
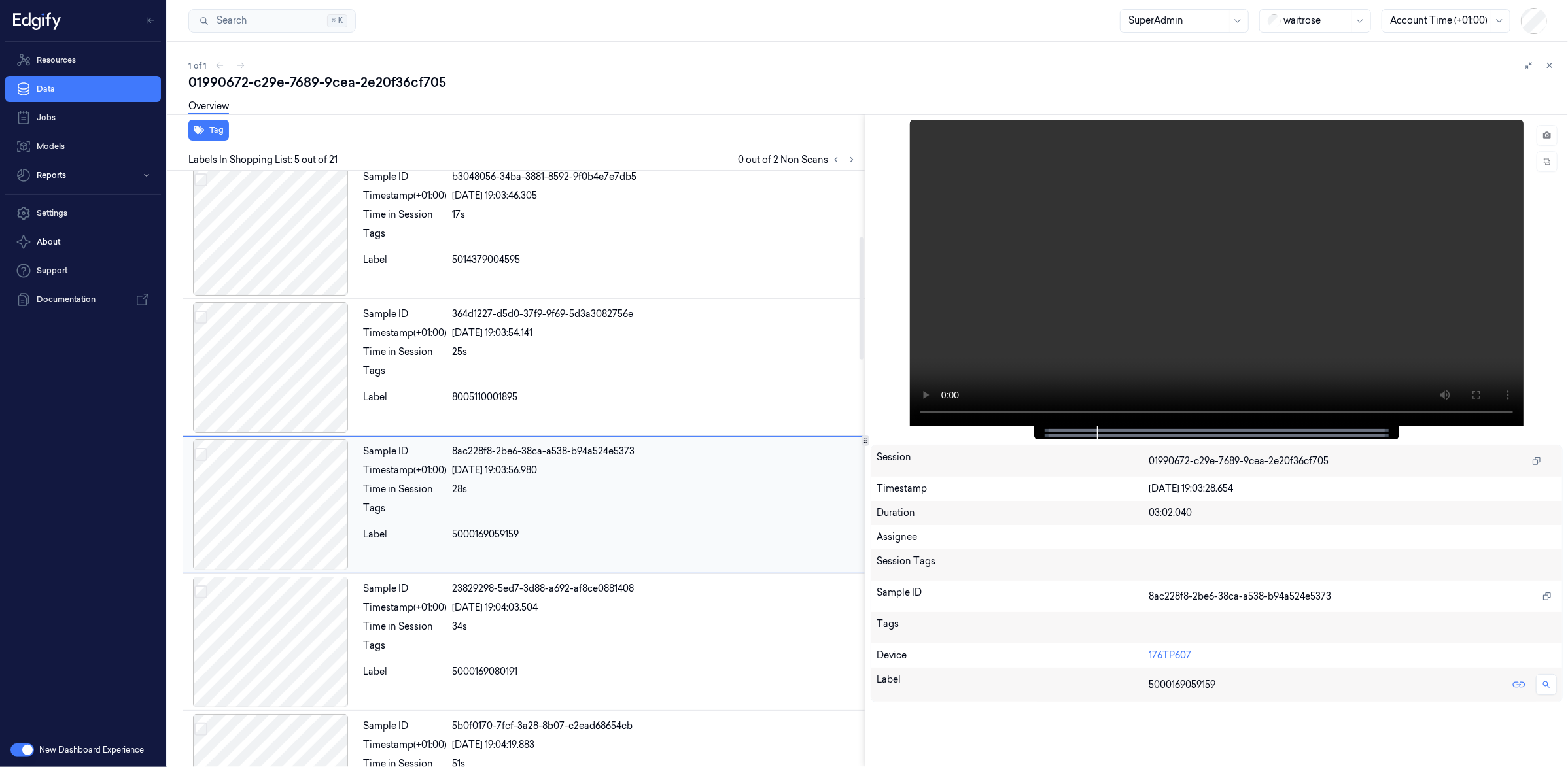
scroll to position [321, 0]
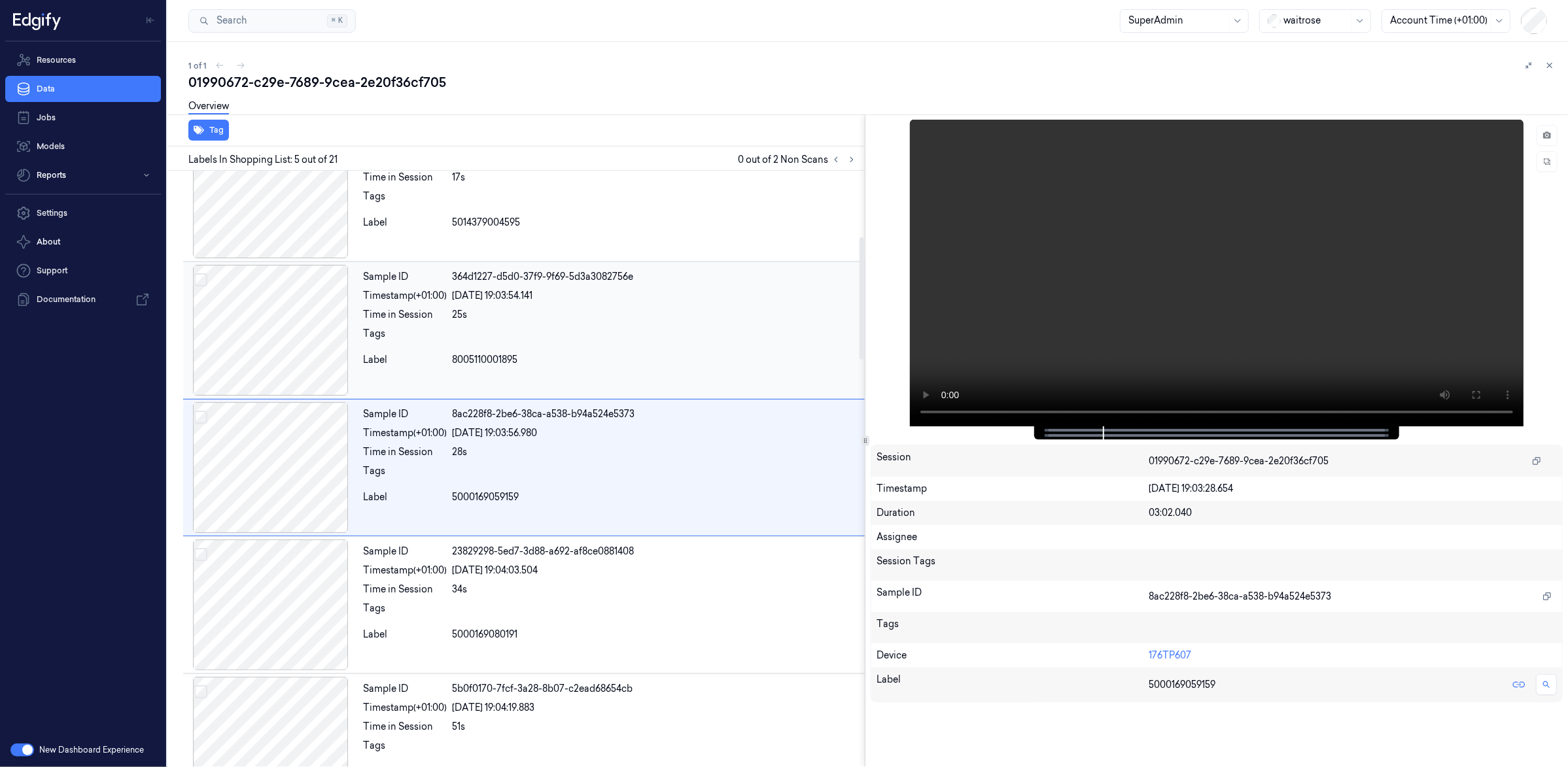
click at [283, 357] on div at bounding box center [270, 330] width 174 height 130
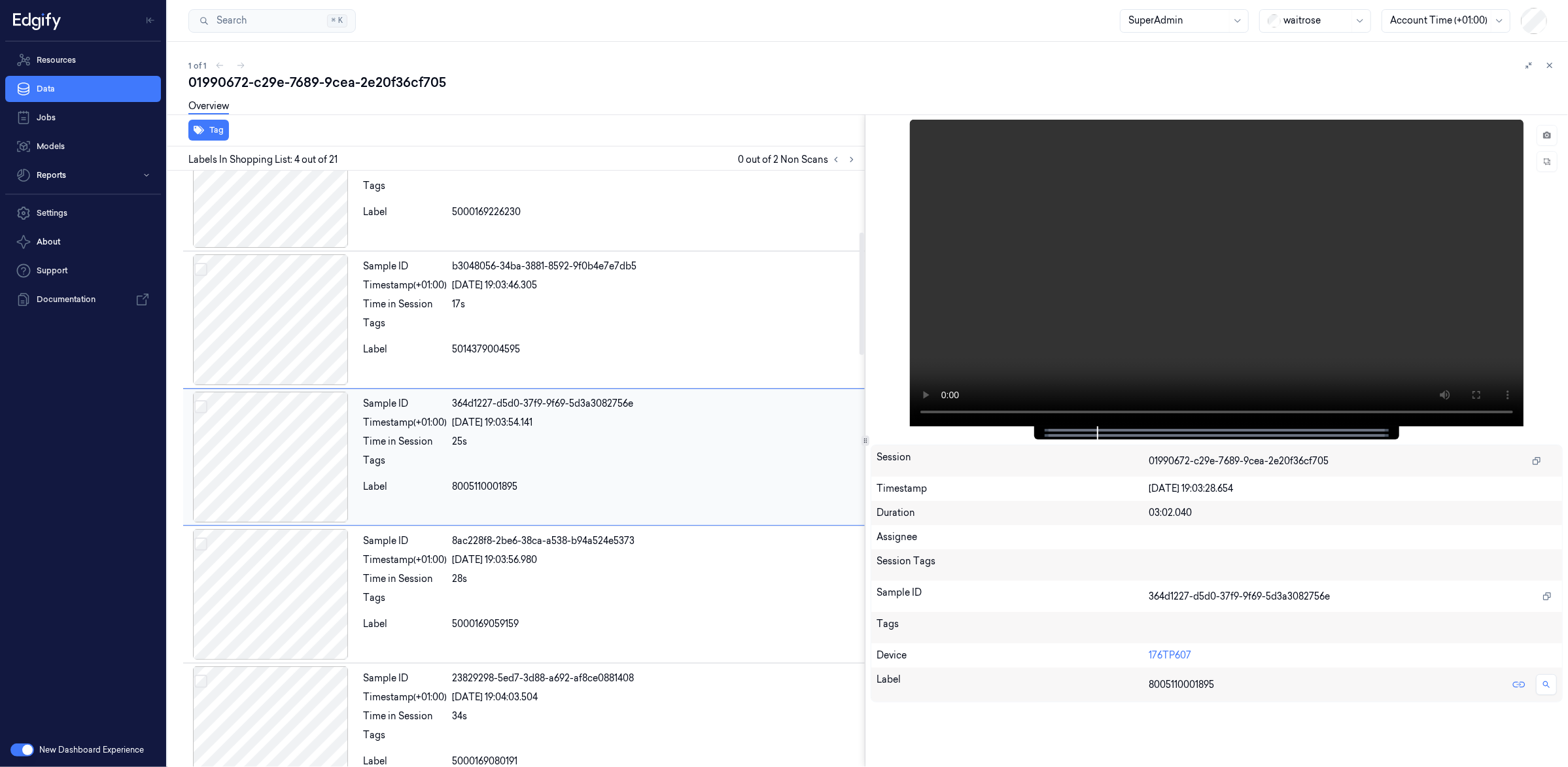
scroll to position [183, 0]
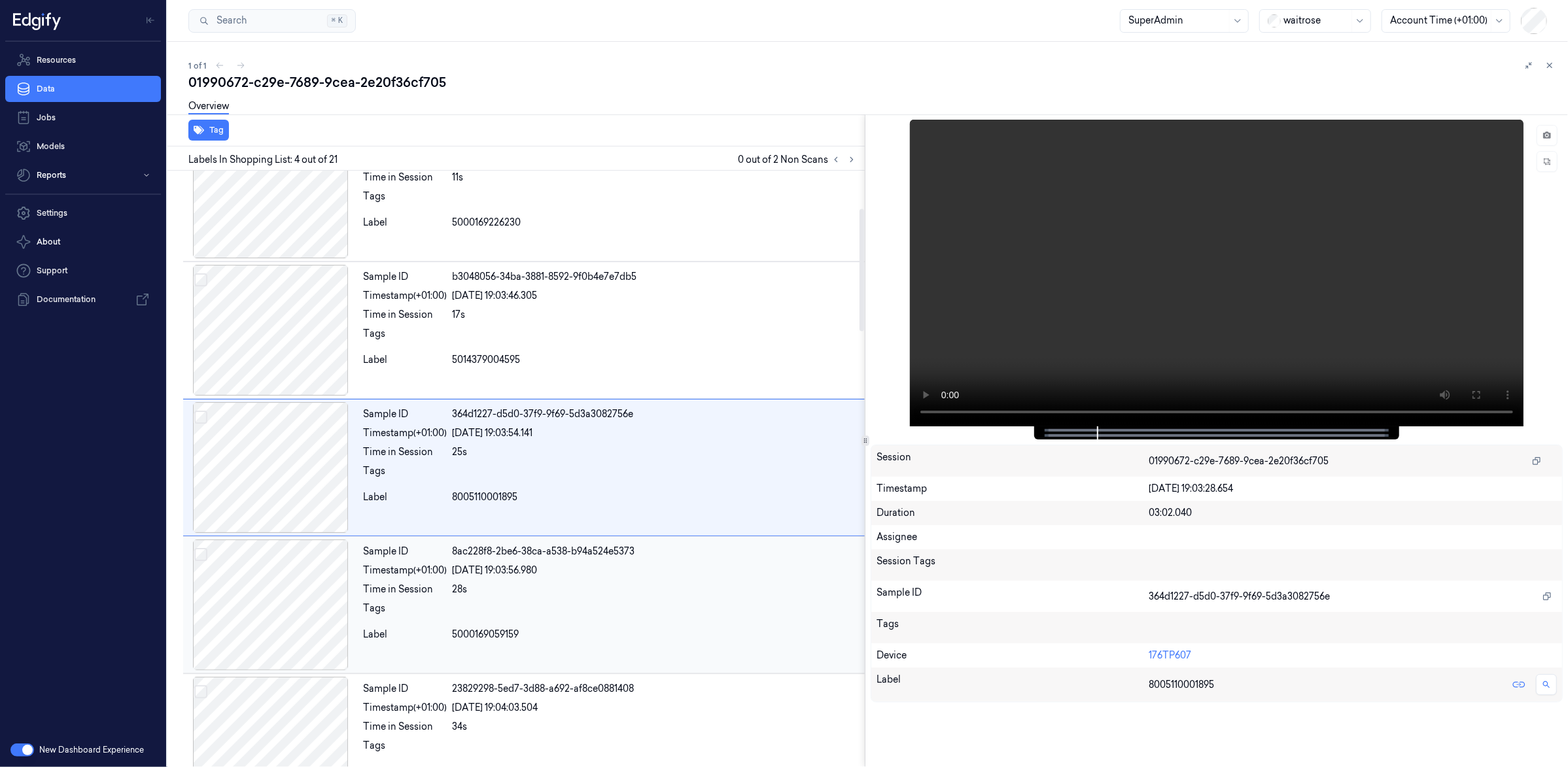
click at [232, 581] on div at bounding box center [270, 605] width 174 height 130
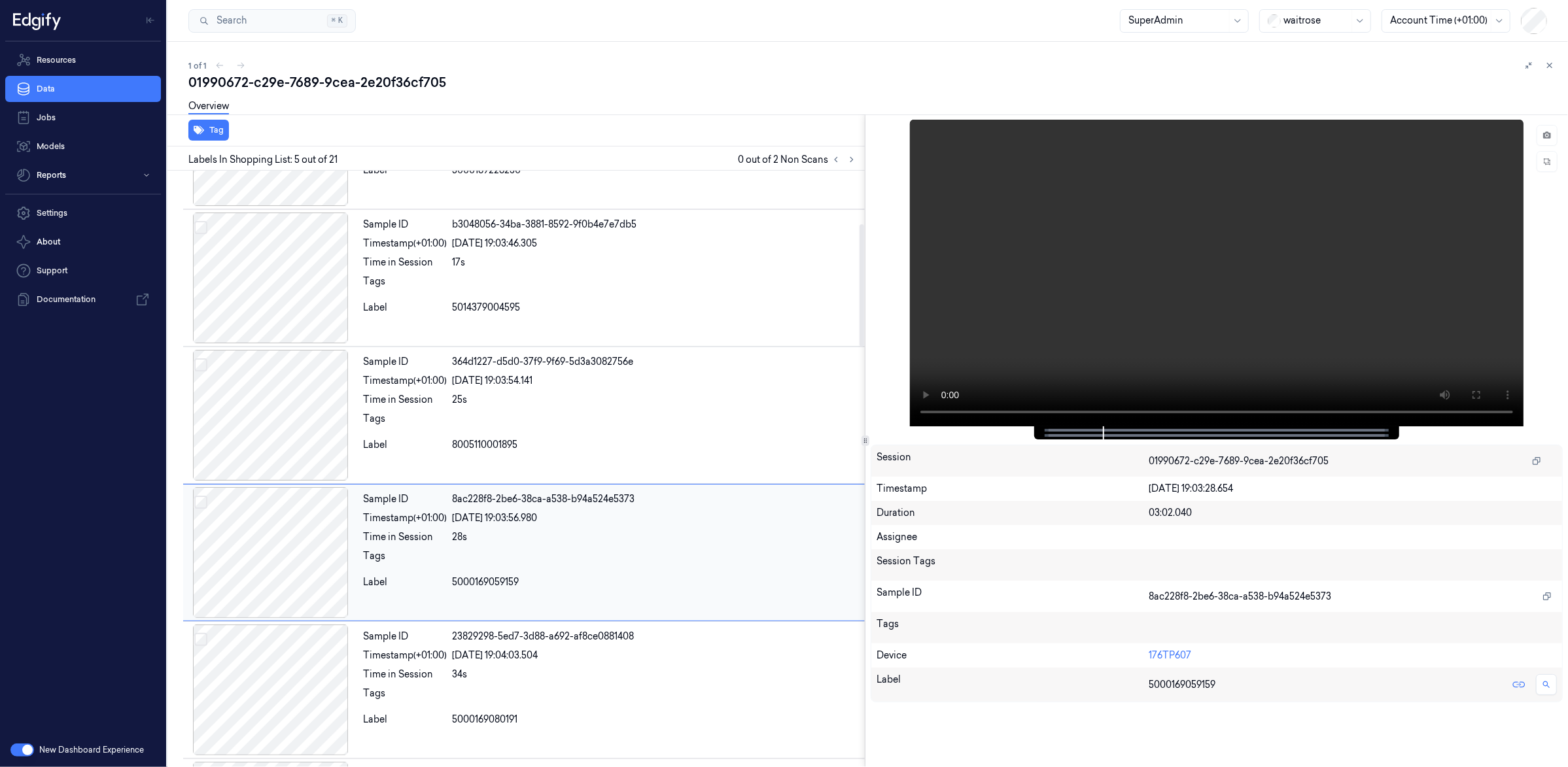
scroll to position [321, 0]
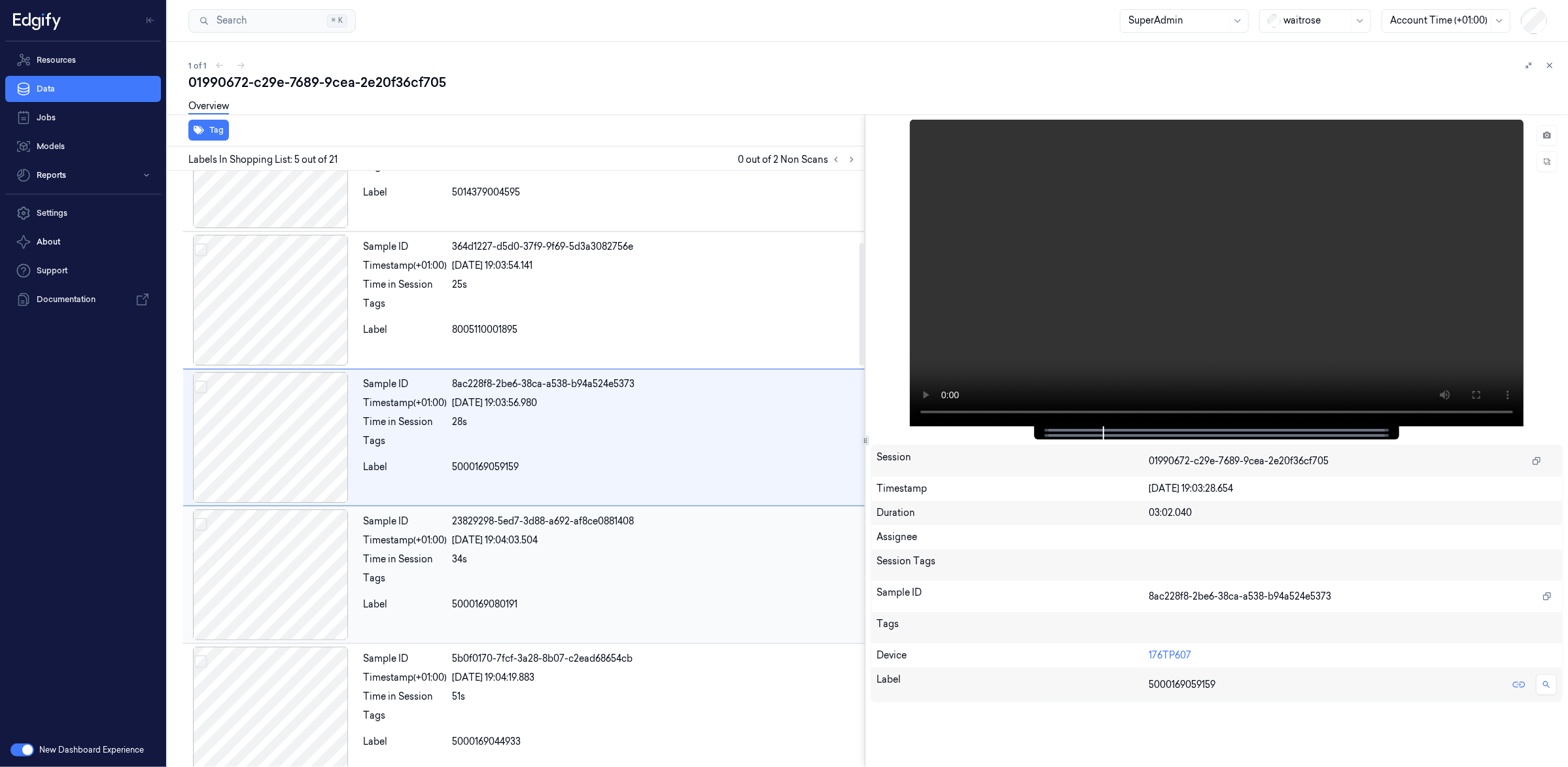
click at [244, 571] on div at bounding box center [270, 574] width 174 height 130
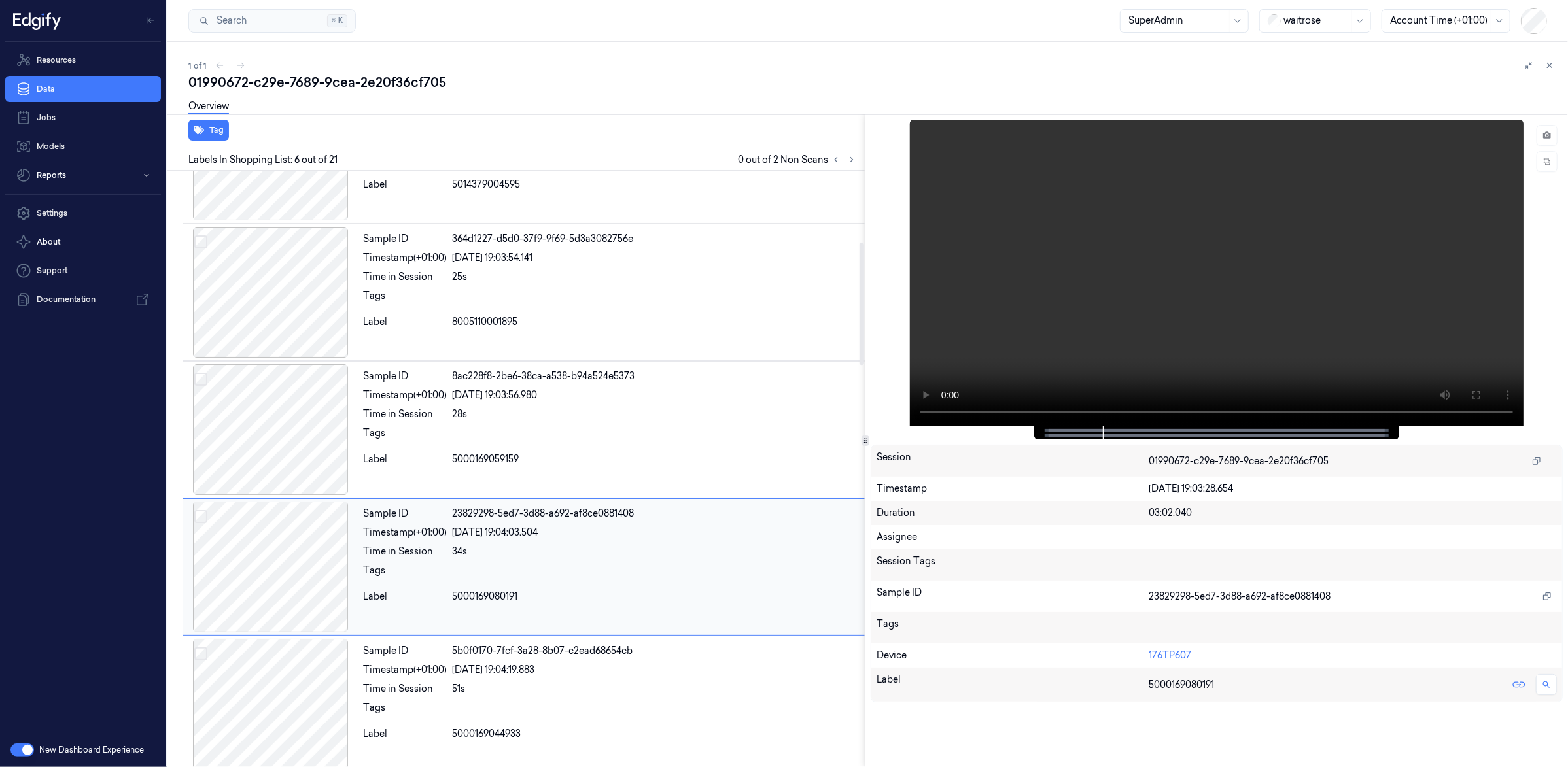
scroll to position [458, 0]
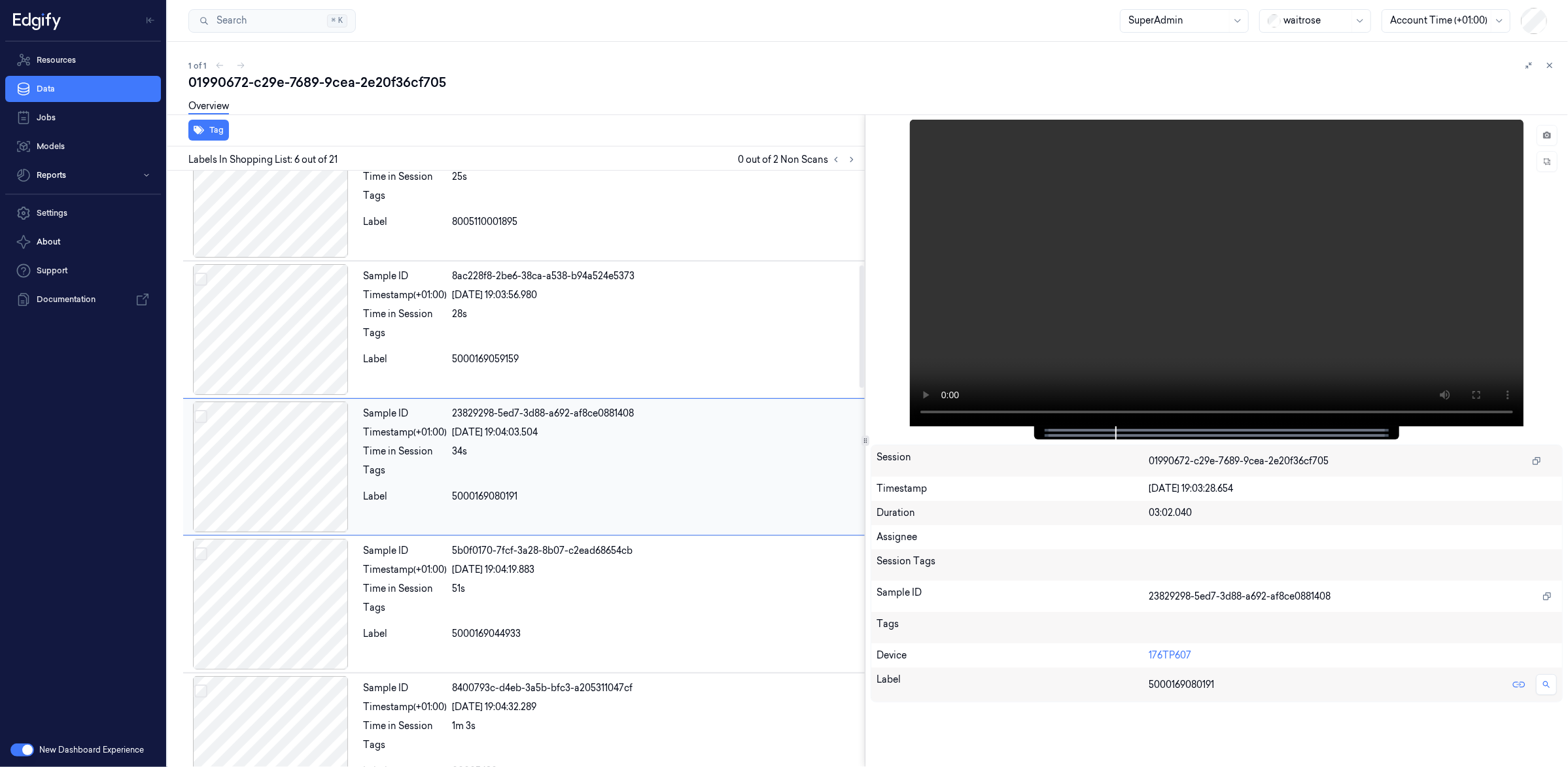
click at [305, 409] on div at bounding box center [270, 467] width 174 height 130
click at [278, 442] on div at bounding box center [270, 466] width 174 height 130
click at [292, 369] on div at bounding box center [270, 329] width 174 height 130
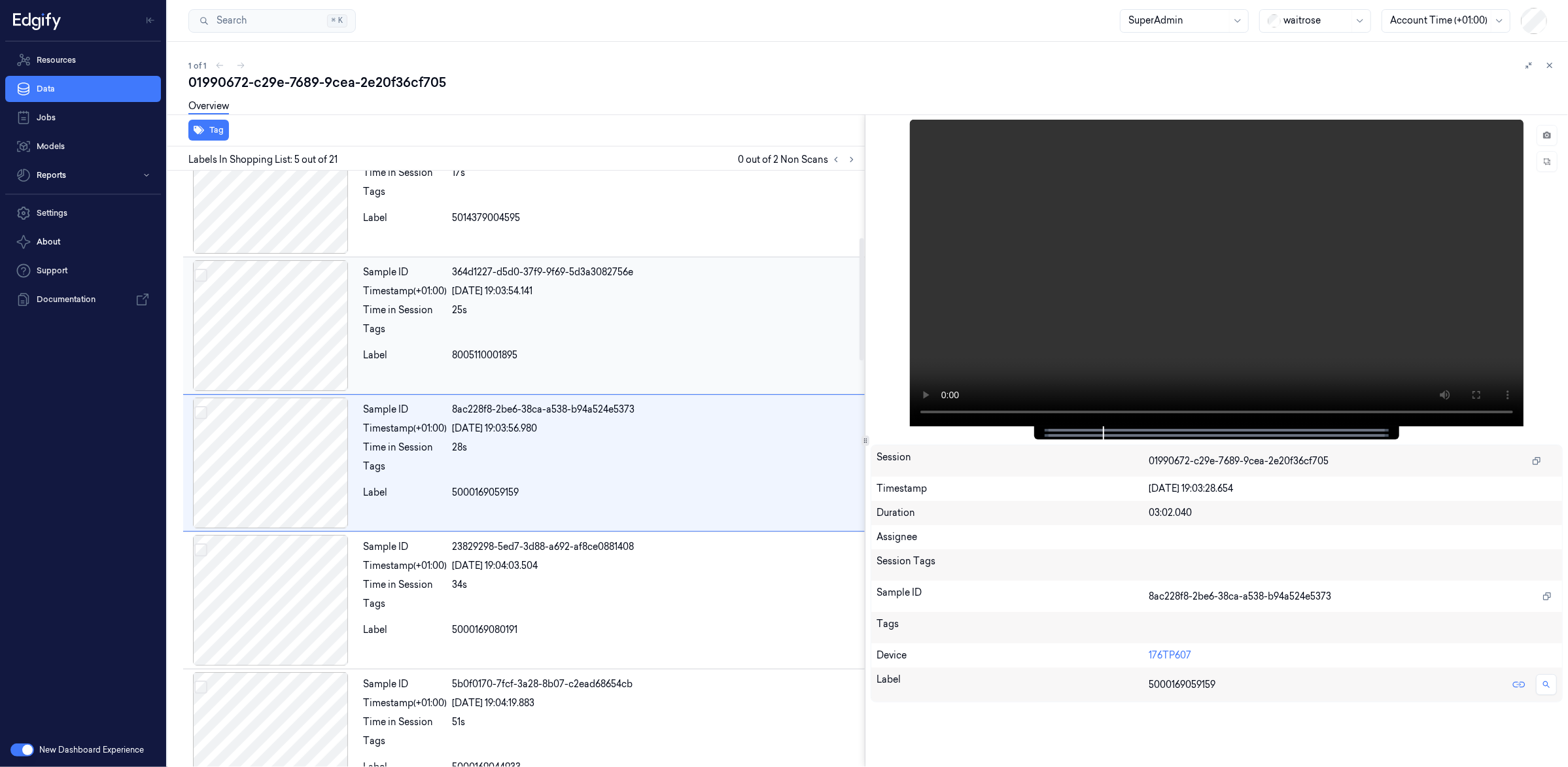
click at [328, 367] on div at bounding box center [270, 325] width 174 height 130
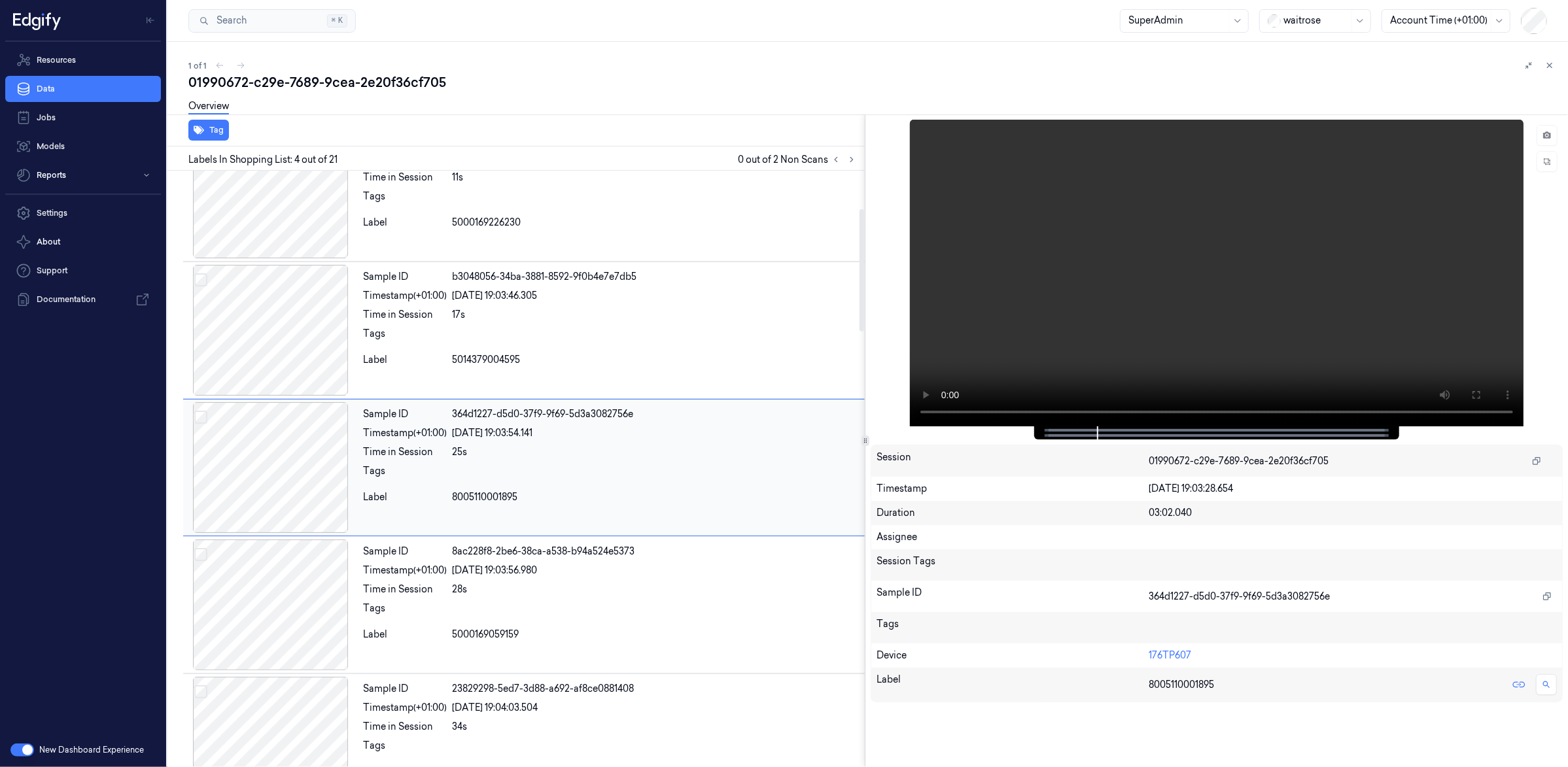
scroll to position [184, 0]
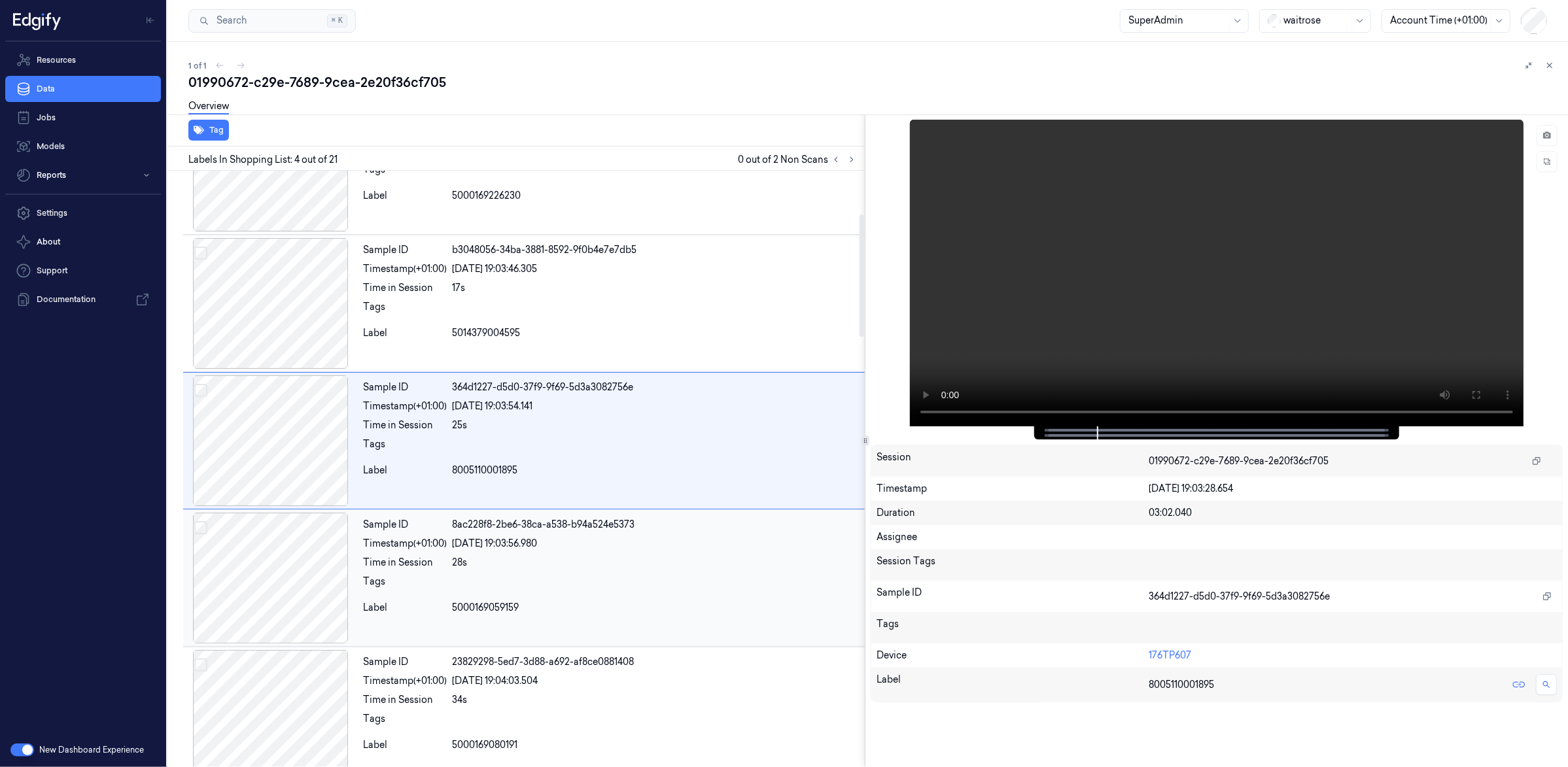
click at [296, 543] on div at bounding box center [270, 578] width 174 height 130
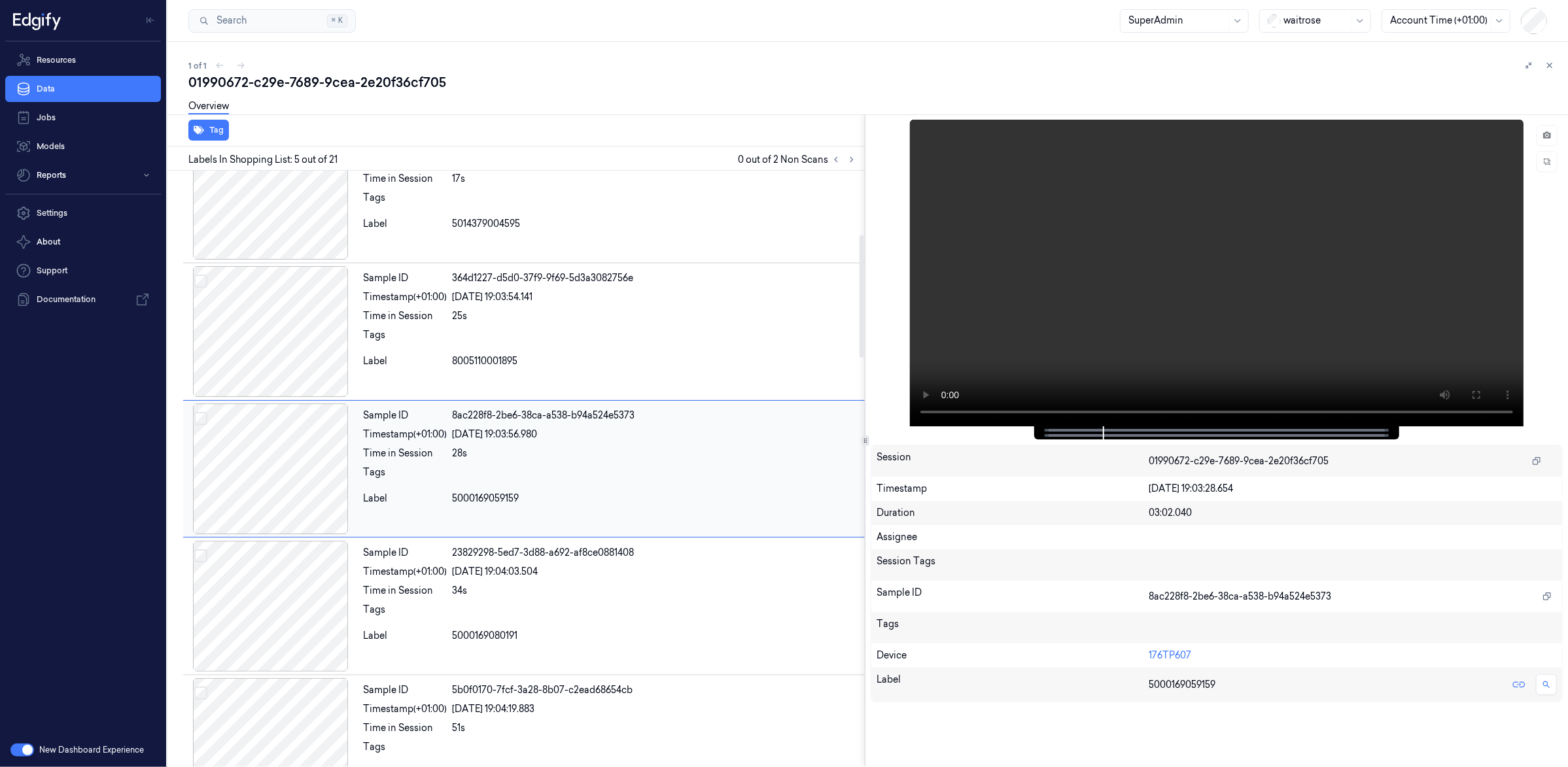
scroll to position [321, 0]
click at [247, 453] on div at bounding box center [270, 468] width 174 height 130
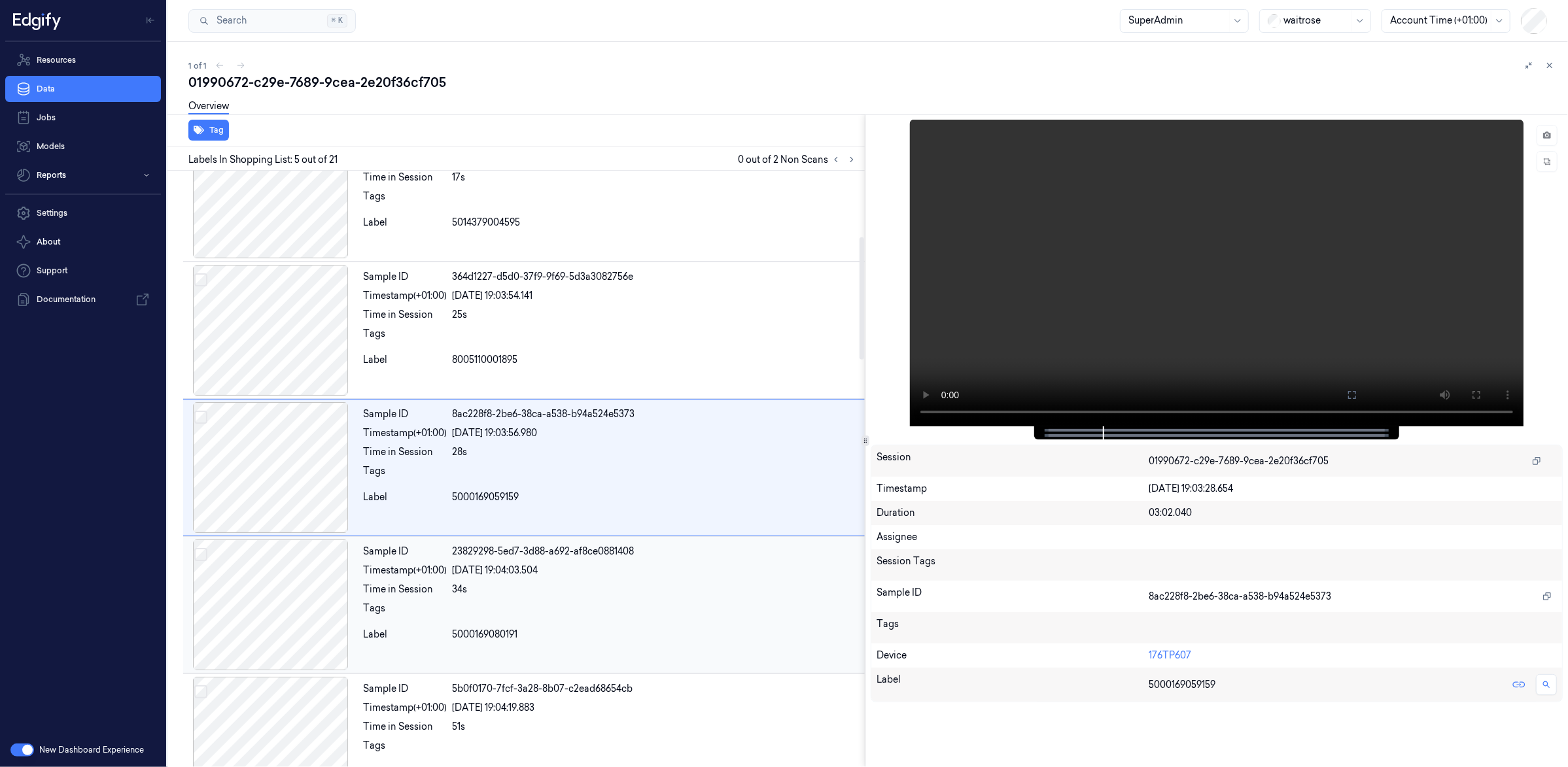
click at [261, 558] on div at bounding box center [270, 605] width 174 height 130
click at [1541, 141] on button at bounding box center [1547, 135] width 21 height 21
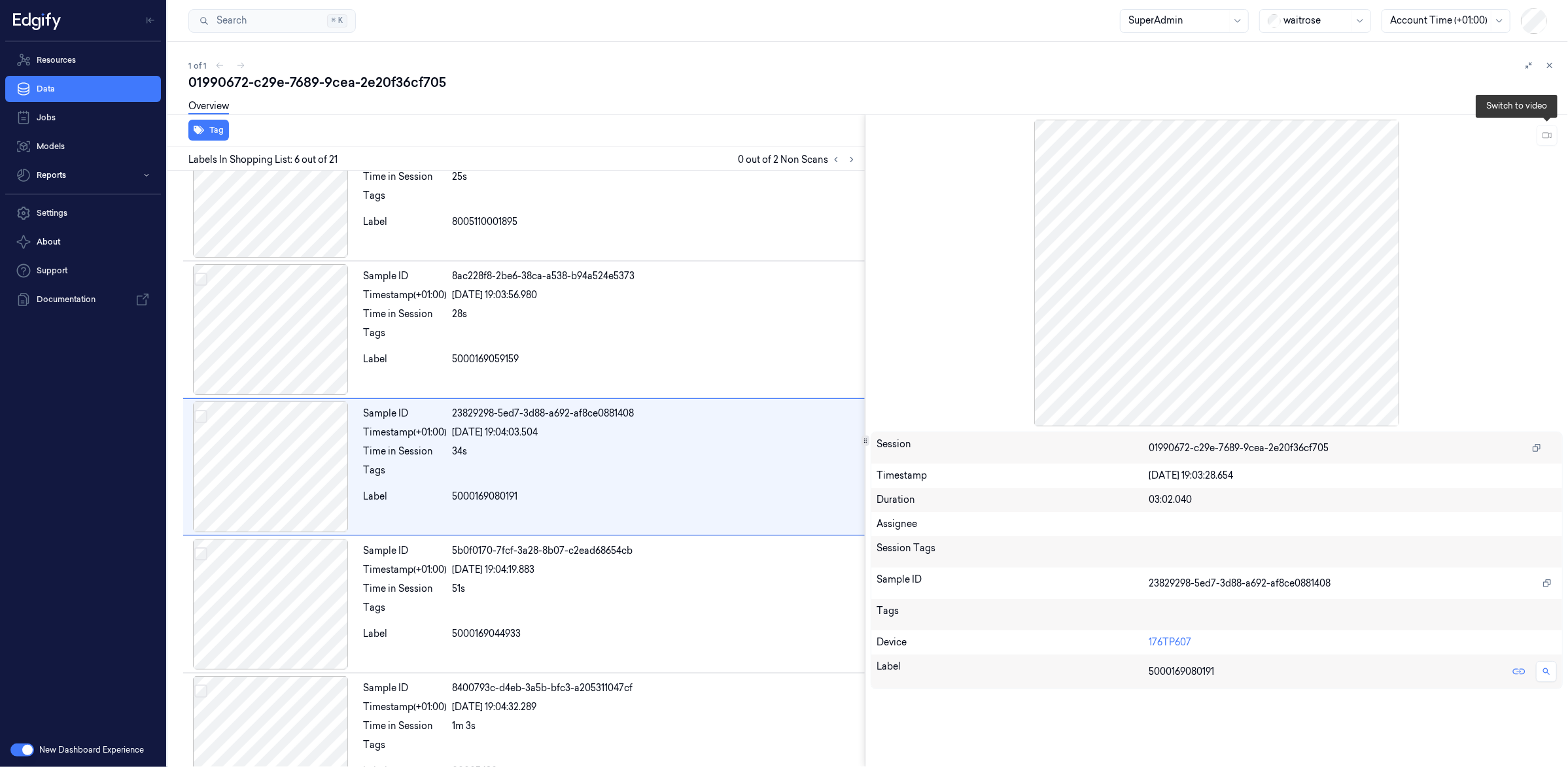
click at [1541, 141] on button at bounding box center [1547, 135] width 21 height 21
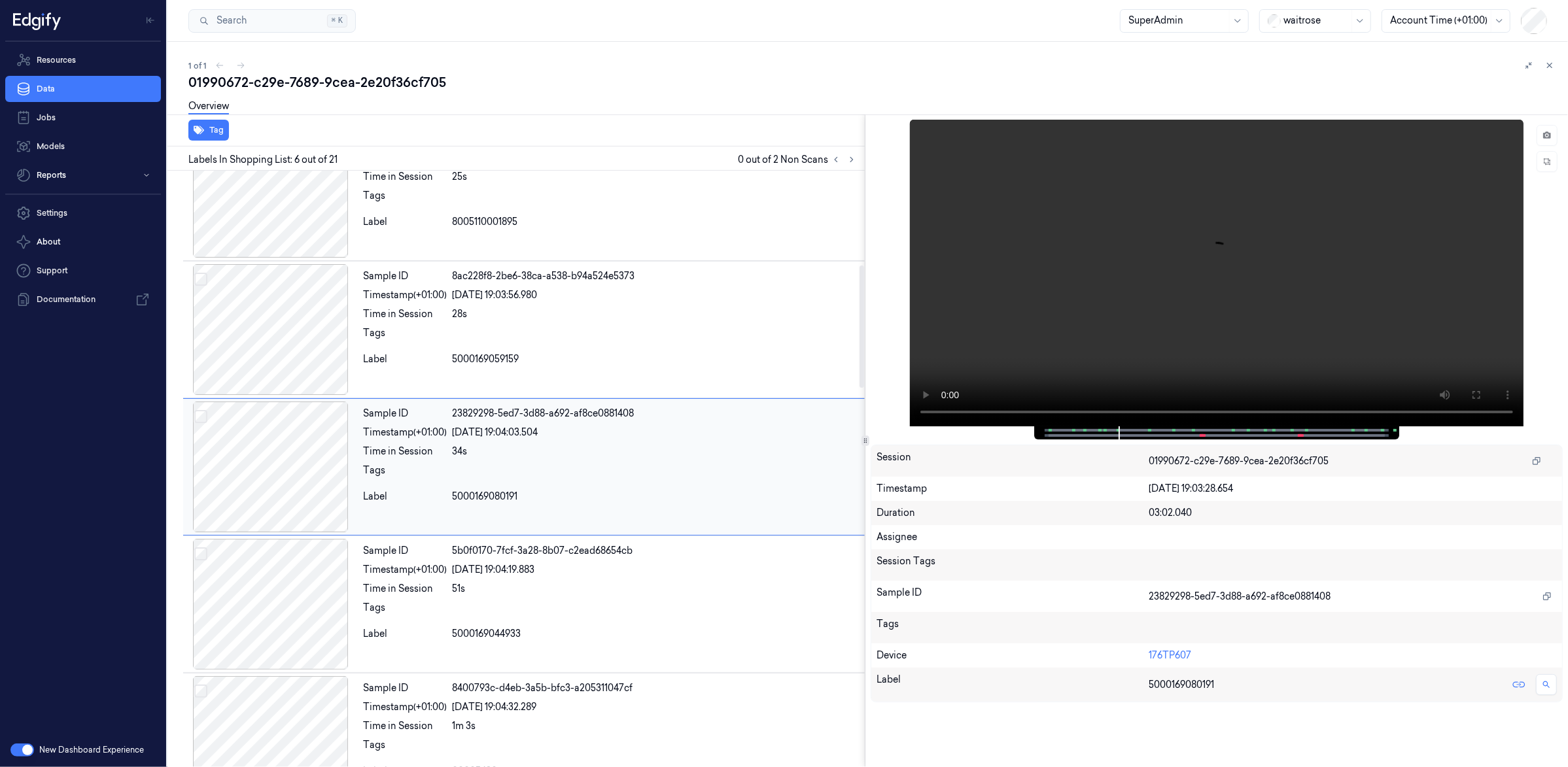
click at [316, 458] on div at bounding box center [270, 467] width 174 height 130
click at [275, 547] on div at bounding box center [270, 604] width 174 height 130
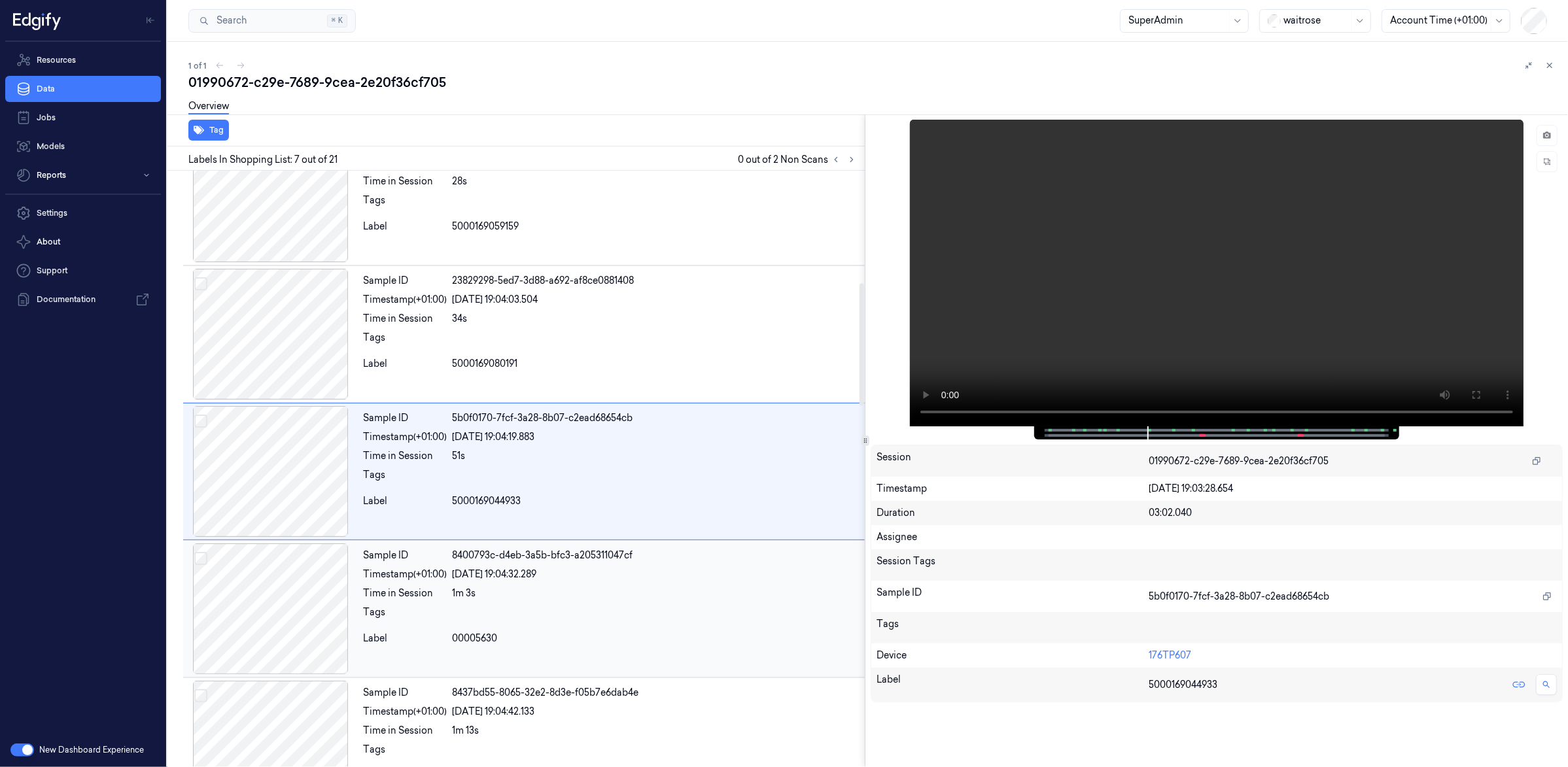
scroll to position [596, 0]
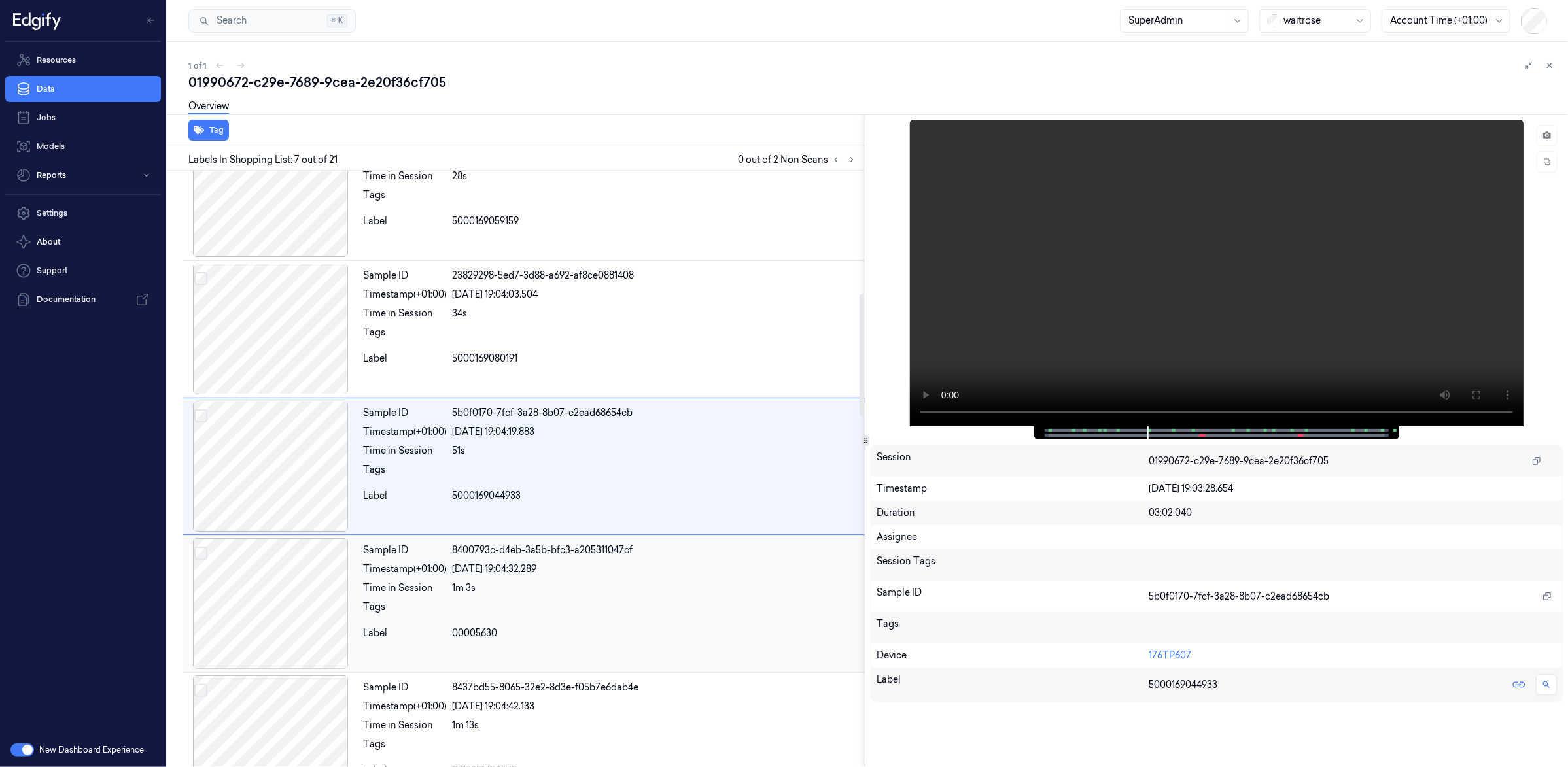
click at [278, 571] on div at bounding box center [270, 604] width 174 height 130
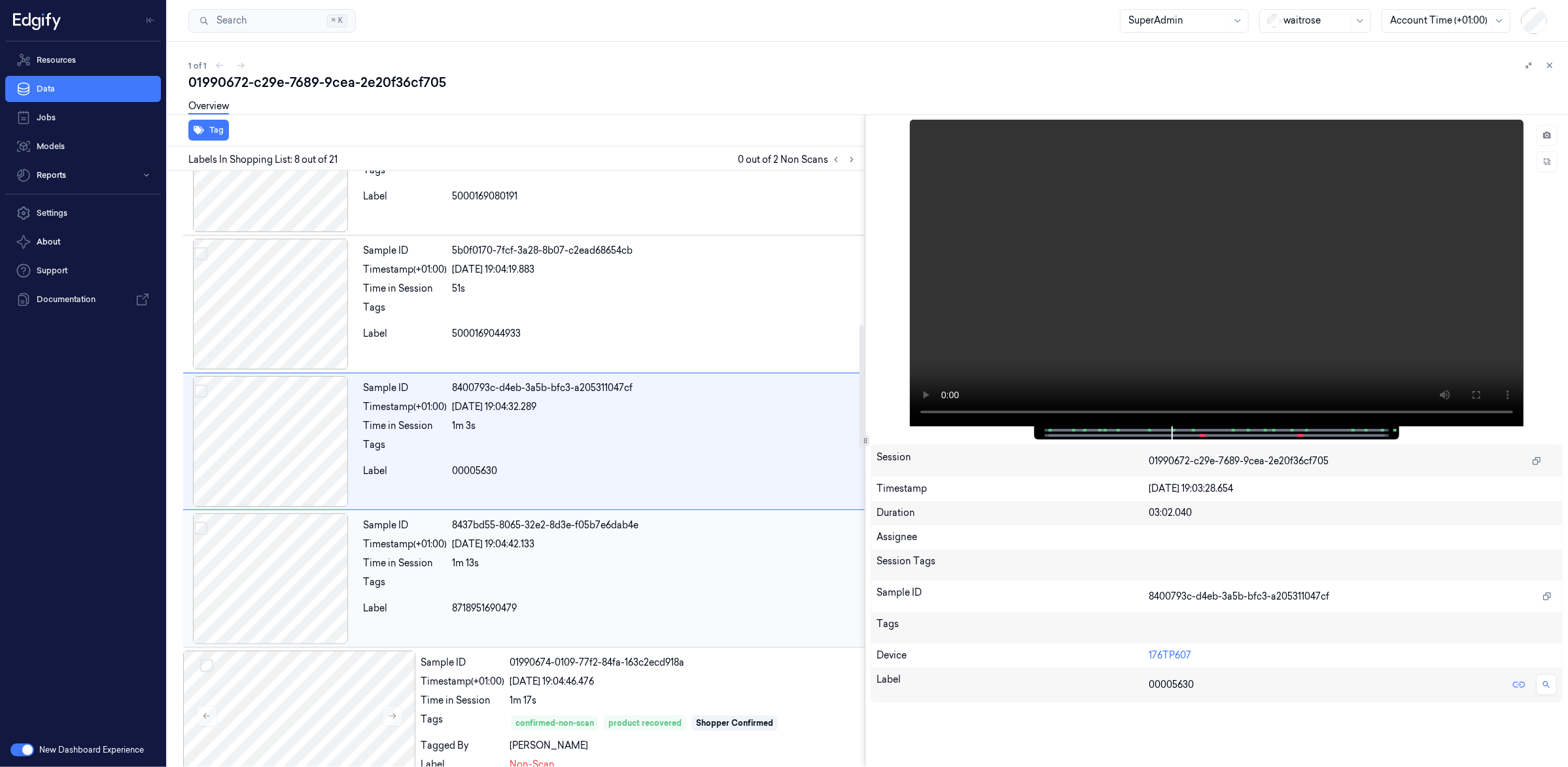
scroll to position [762, 0]
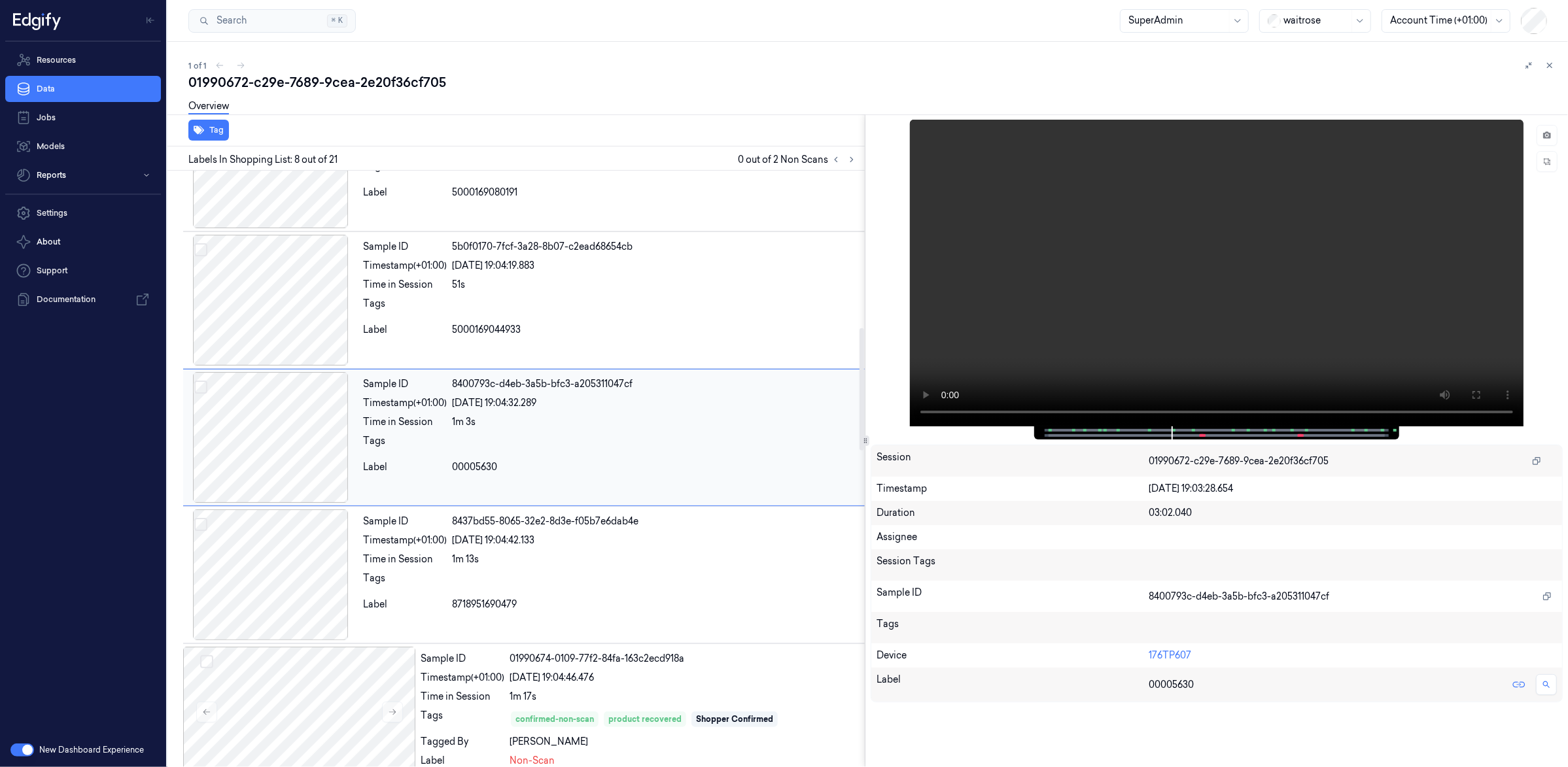
click at [279, 432] on div at bounding box center [270, 438] width 174 height 130
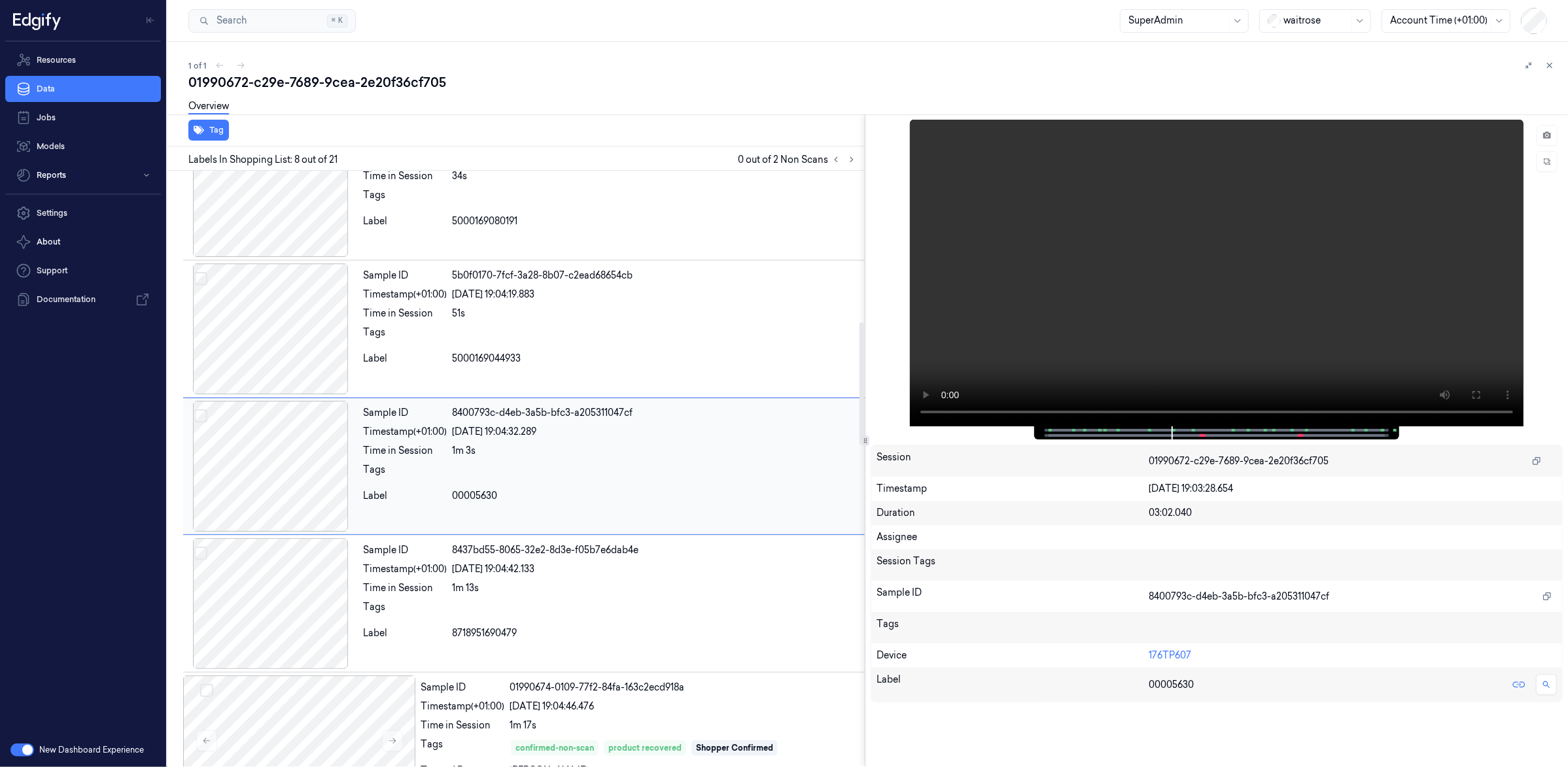
click at [268, 449] on div at bounding box center [270, 466] width 174 height 130
click at [279, 596] on div at bounding box center [270, 604] width 174 height 130
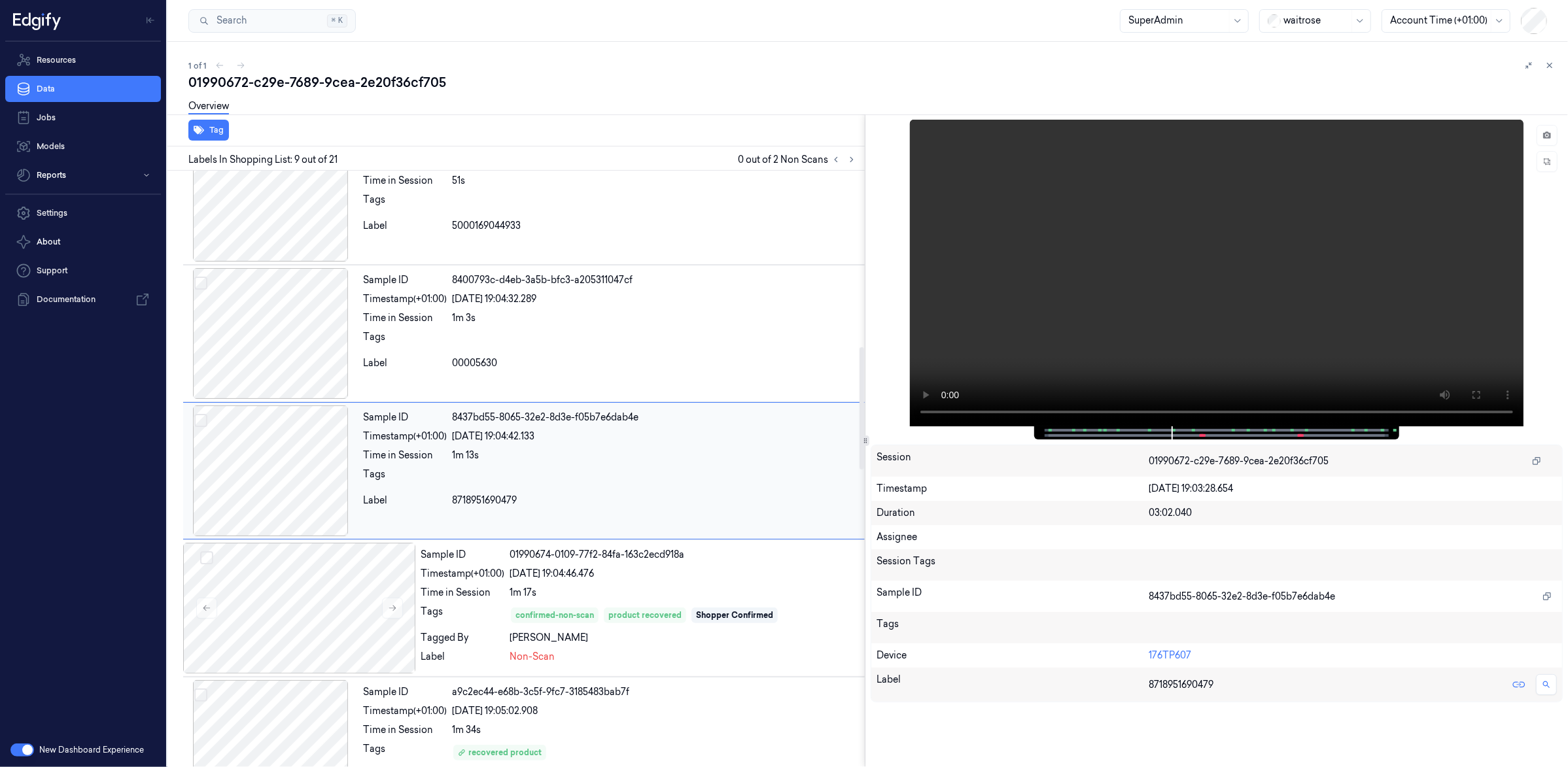
scroll to position [872, 0]
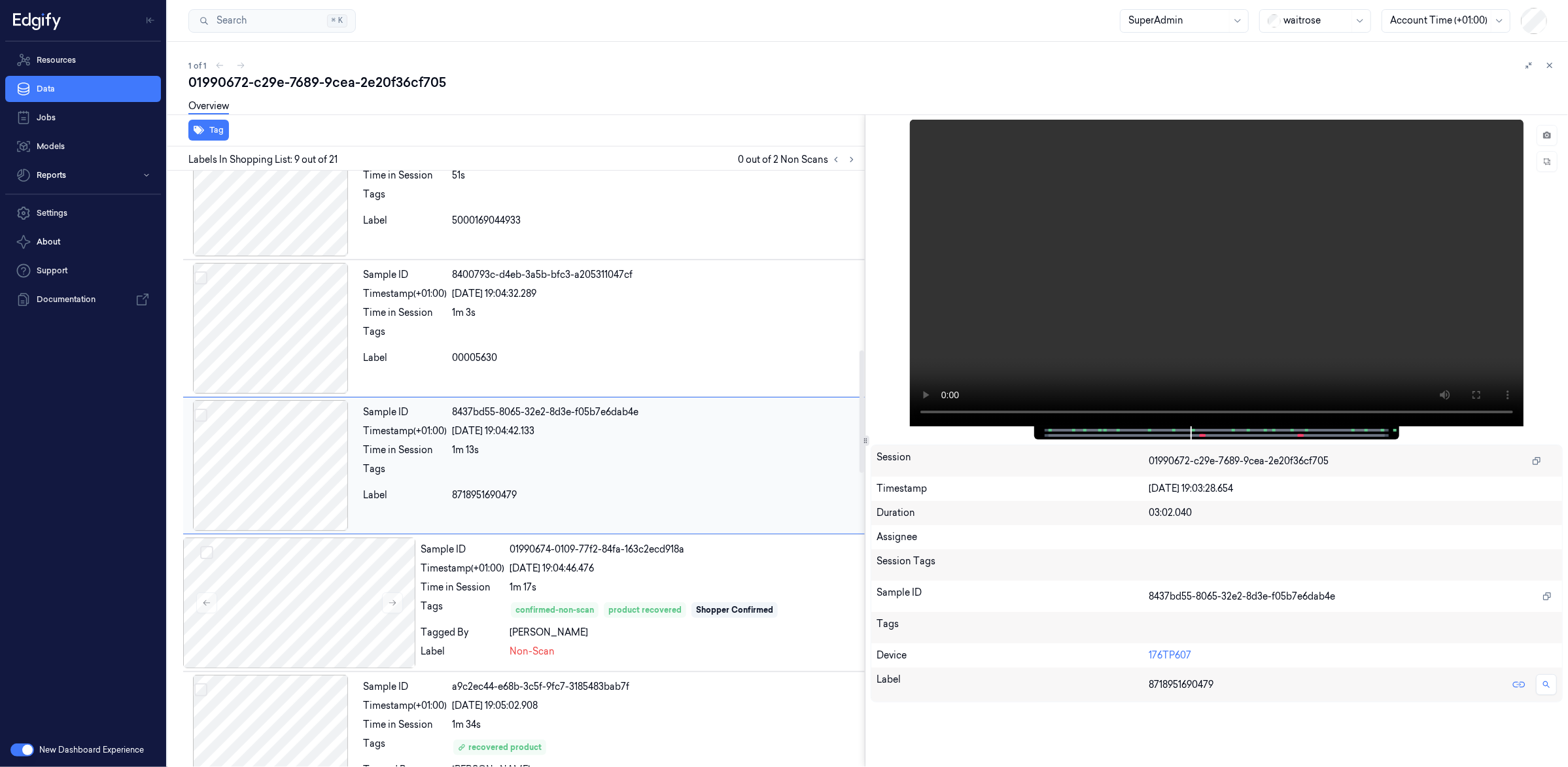
click at [293, 404] on div at bounding box center [270, 465] width 174 height 130
click at [285, 369] on div at bounding box center [270, 328] width 174 height 130
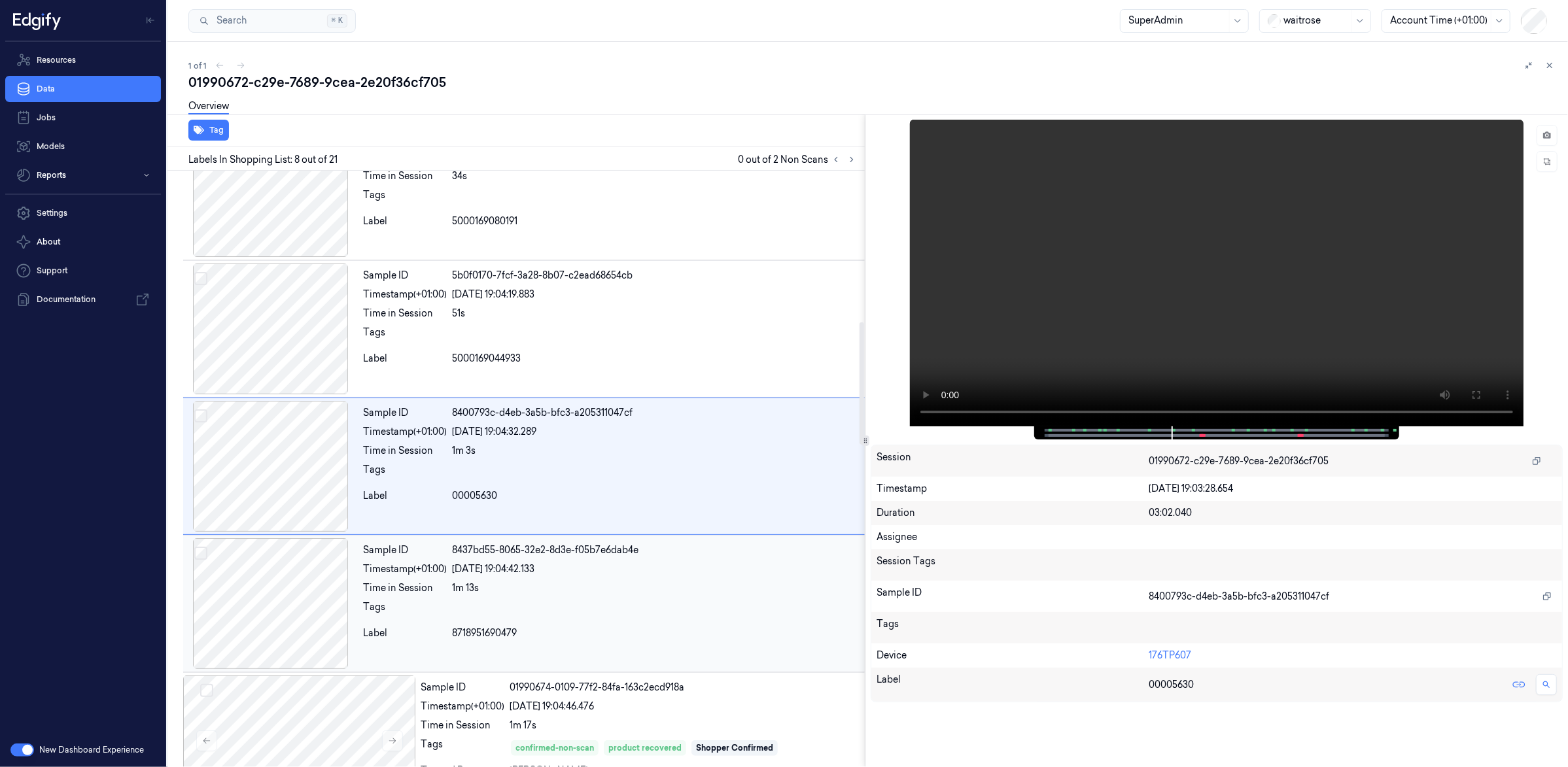
click at [248, 550] on div at bounding box center [270, 604] width 174 height 130
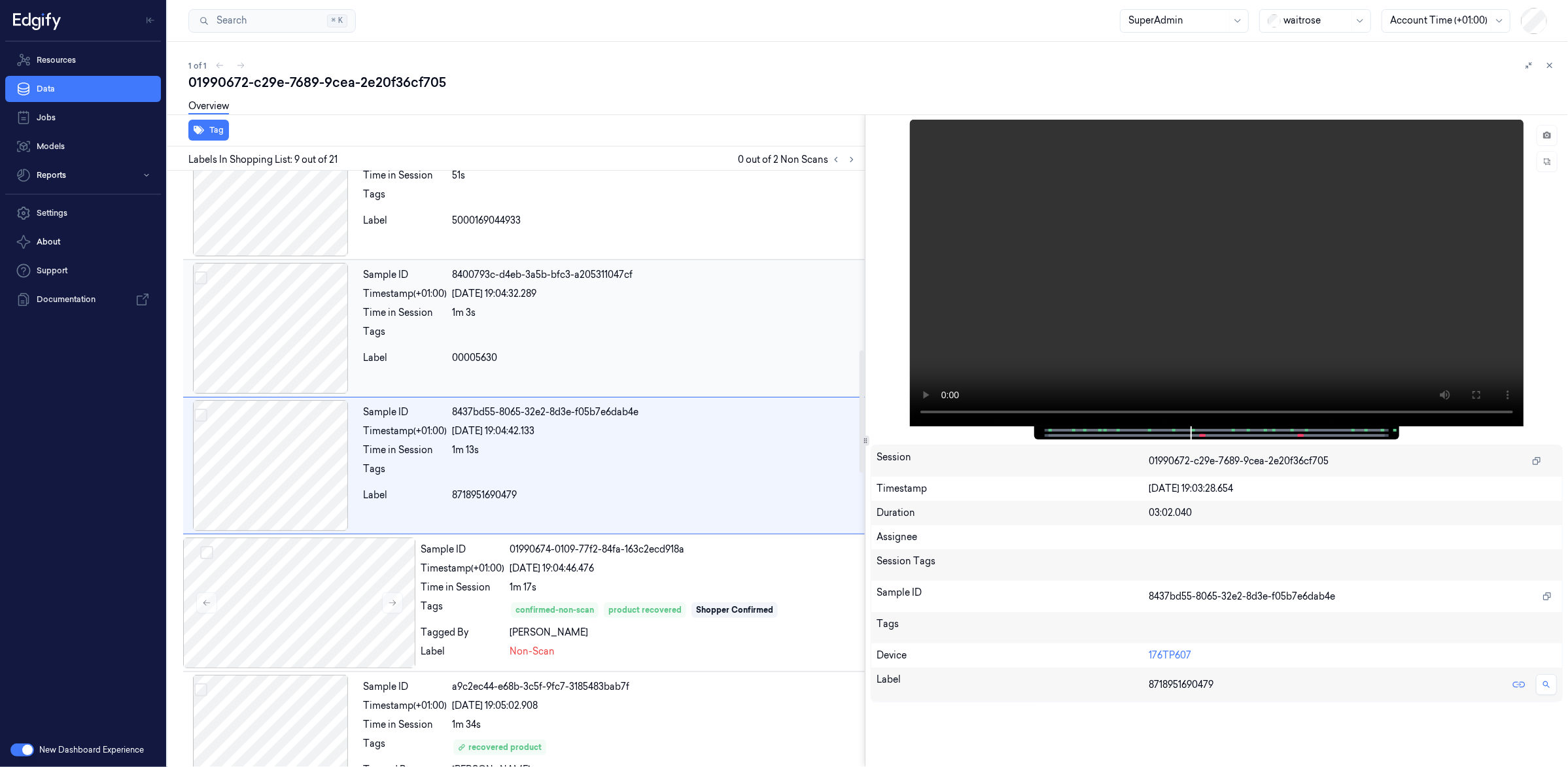
click at [305, 365] on div at bounding box center [270, 328] width 174 height 130
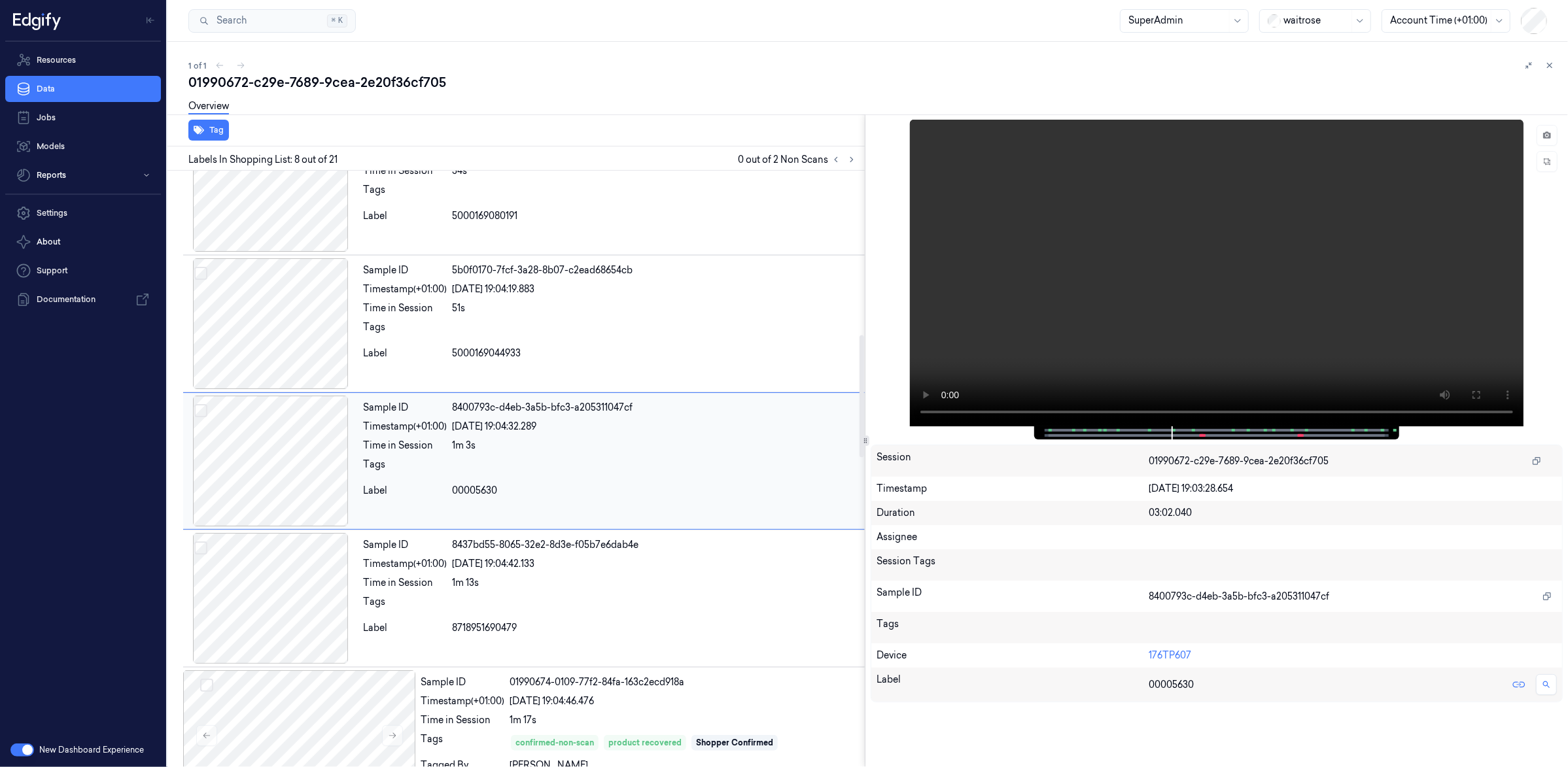
scroll to position [734, 0]
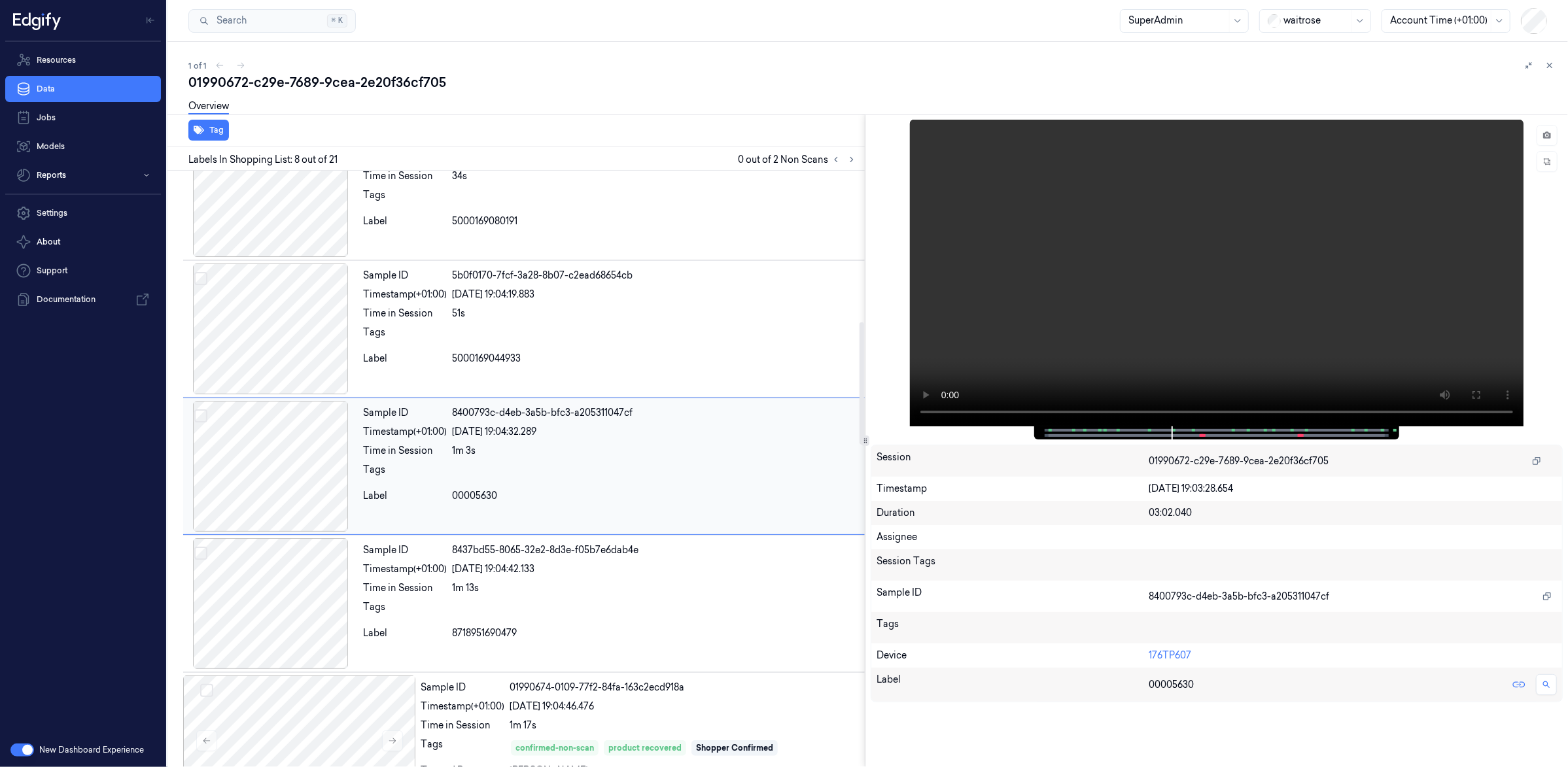
click at [259, 445] on div at bounding box center [270, 466] width 174 height 130
click at [1175, 432] on span at bounding box center [1175, 430] width 2 height 6
click at [1176, 433] on span at bounding box center [1175, 430] width 2 height 6
click at [1176, 433] on div at bounding box center [1216, 433] width 337 height 13
click at [1176, 433] on span at bounding box center [1175, 430] width 2 height 6
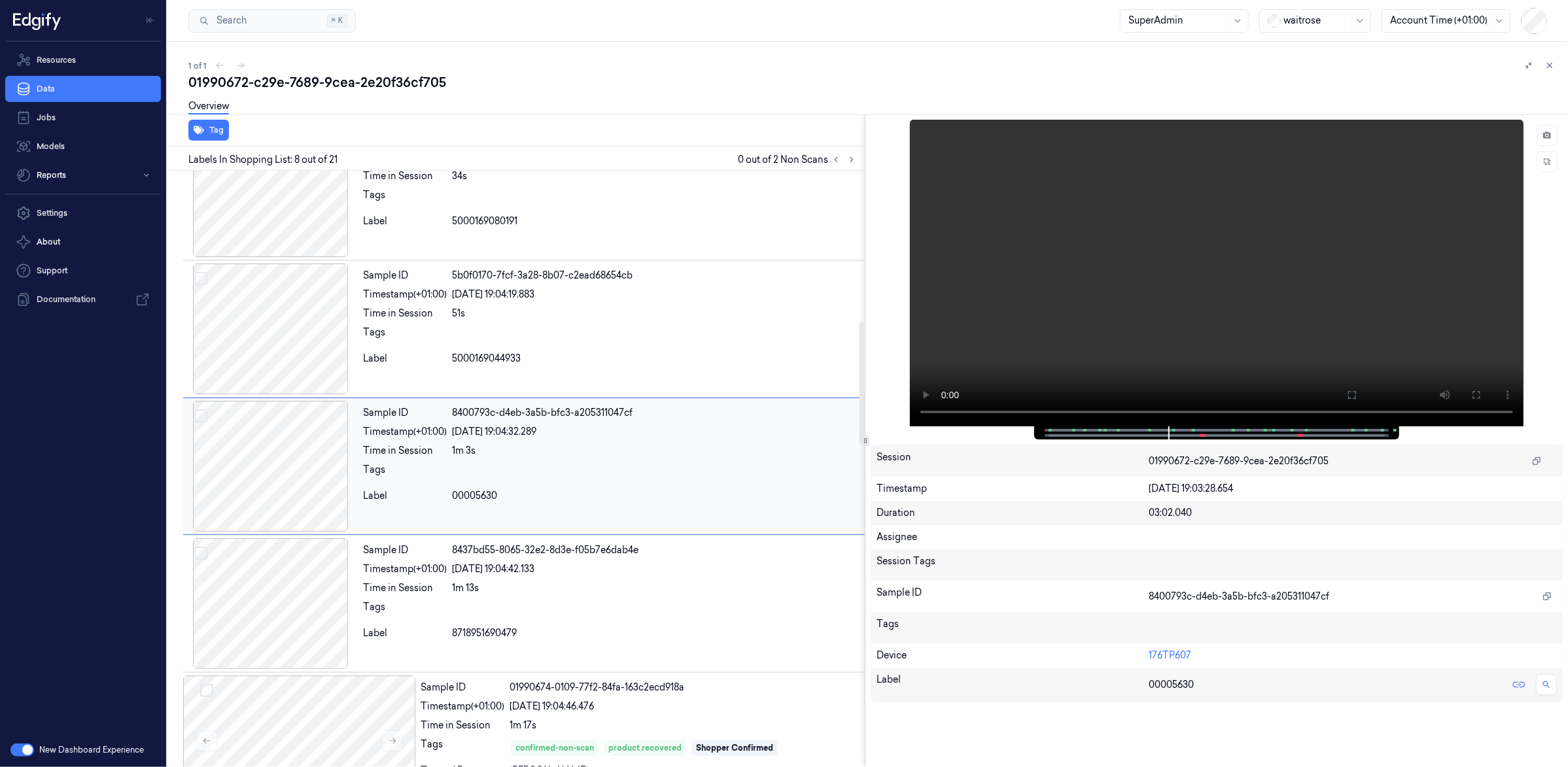
drag, startPoint x: 266, startPoint y: 447, endPoint x: 272, endPoint y: 446, distance: 6.1
click at [267, 446] on div at bounding box center [270, 466] width 174 height 130
click at [273, 550] on div at bounding box center [270, 604] width 174 height 130
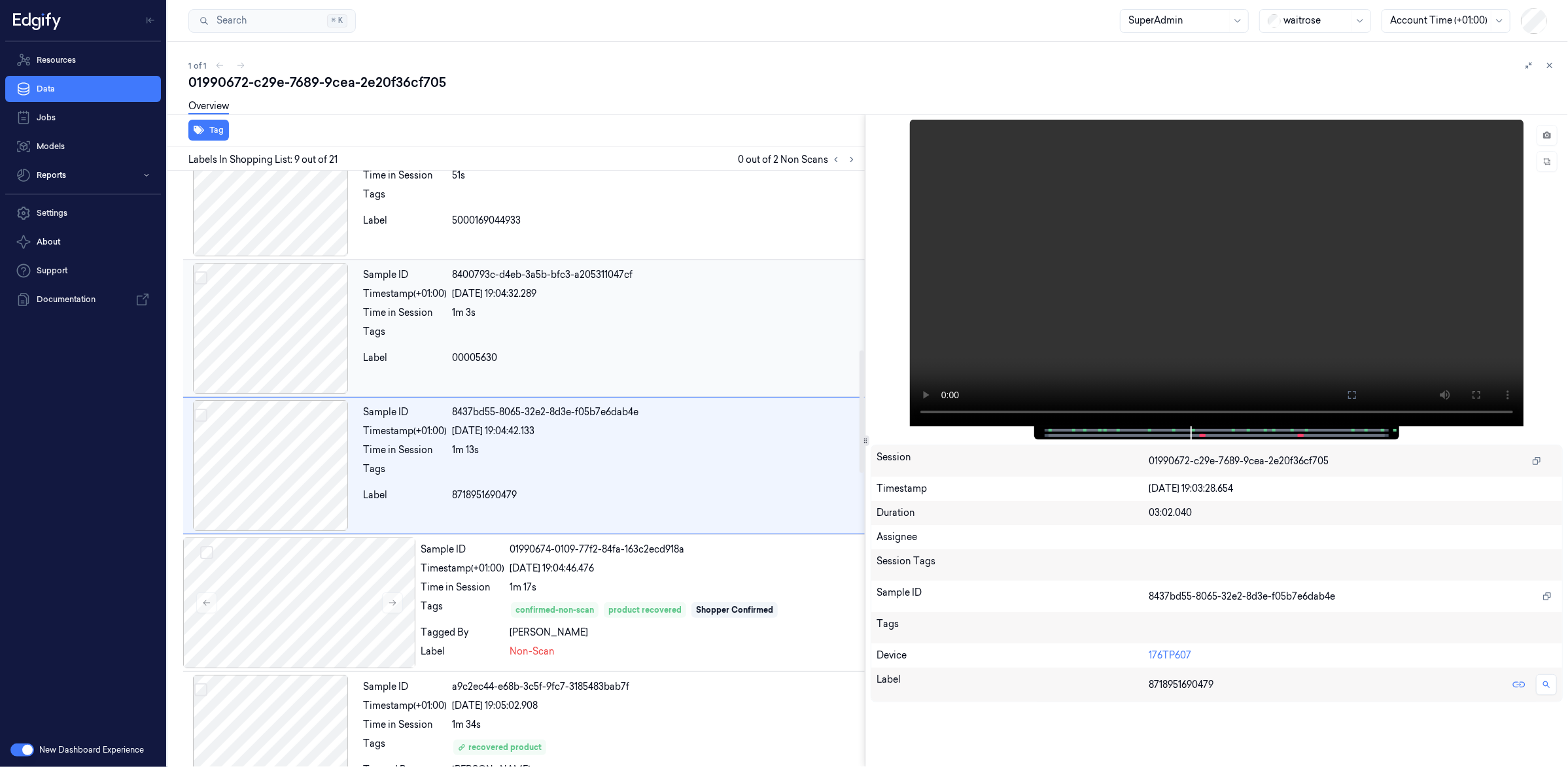
click at [308, 369] on div at bounding box center [270, 328] width 174 height 130
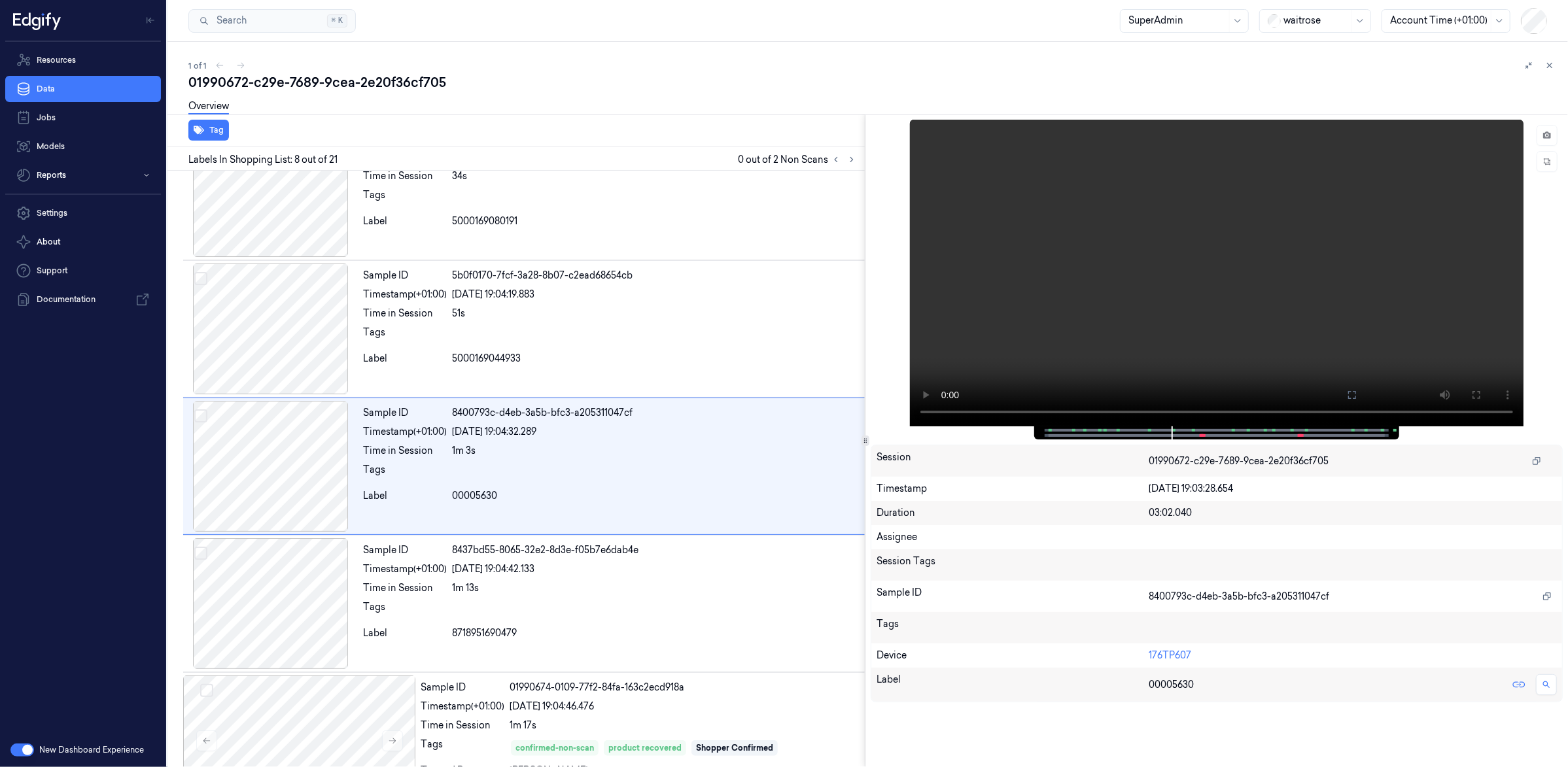
click at [1164, 517] on div "03:02.040" at bounding box center [1353, 512] width 408 height 13
click at [1157, 510] on div "03:02.040" at bounding box center [1353, 512] width 408 height 13
click at [1117, 508] on div "Duration" at bounding box center [1012, 512] width 272 height 13
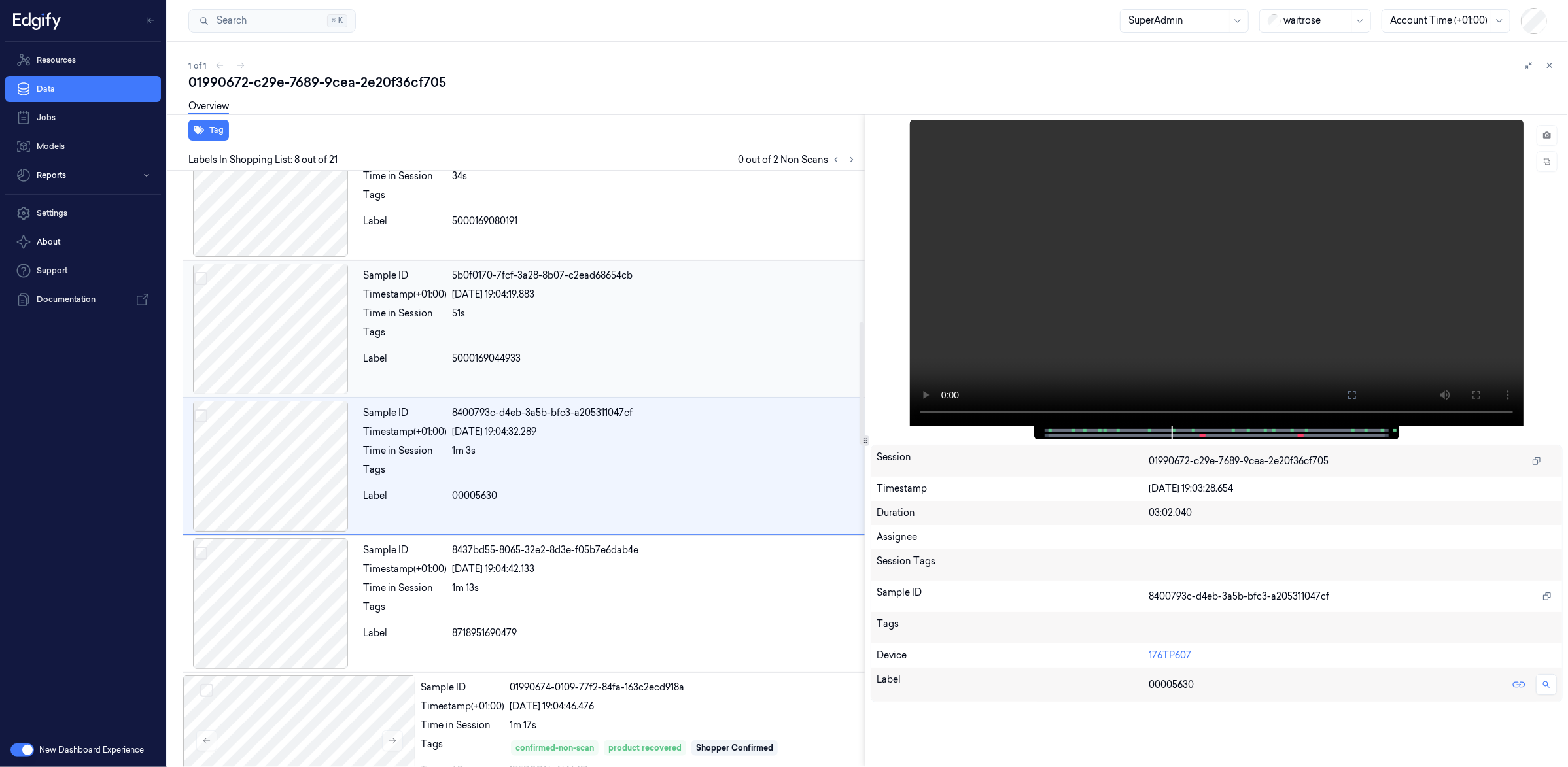
click at [280, 306] on div at bounding box center [270, 328] width 174 height 130
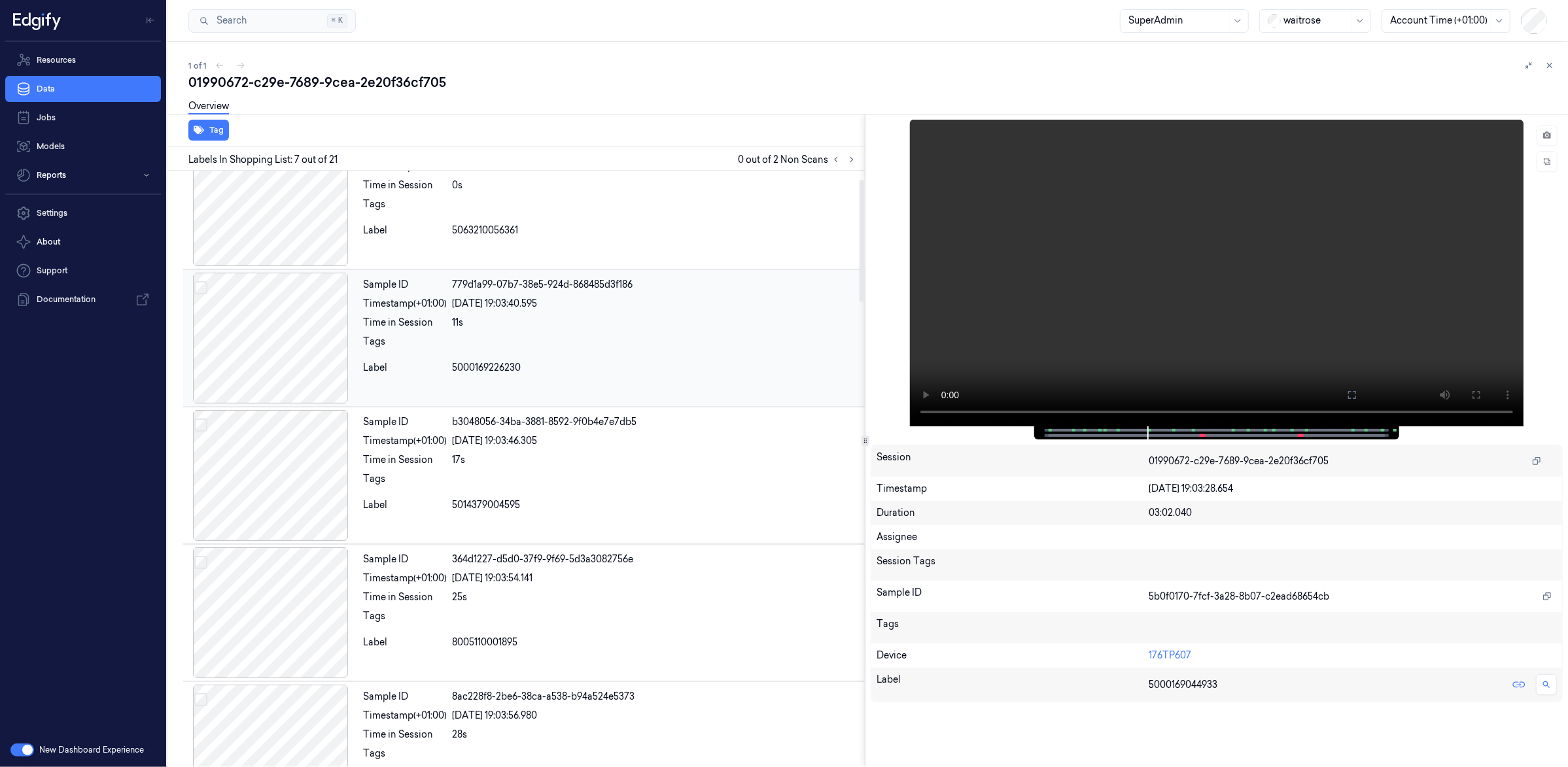
scroll to position [0, 0]
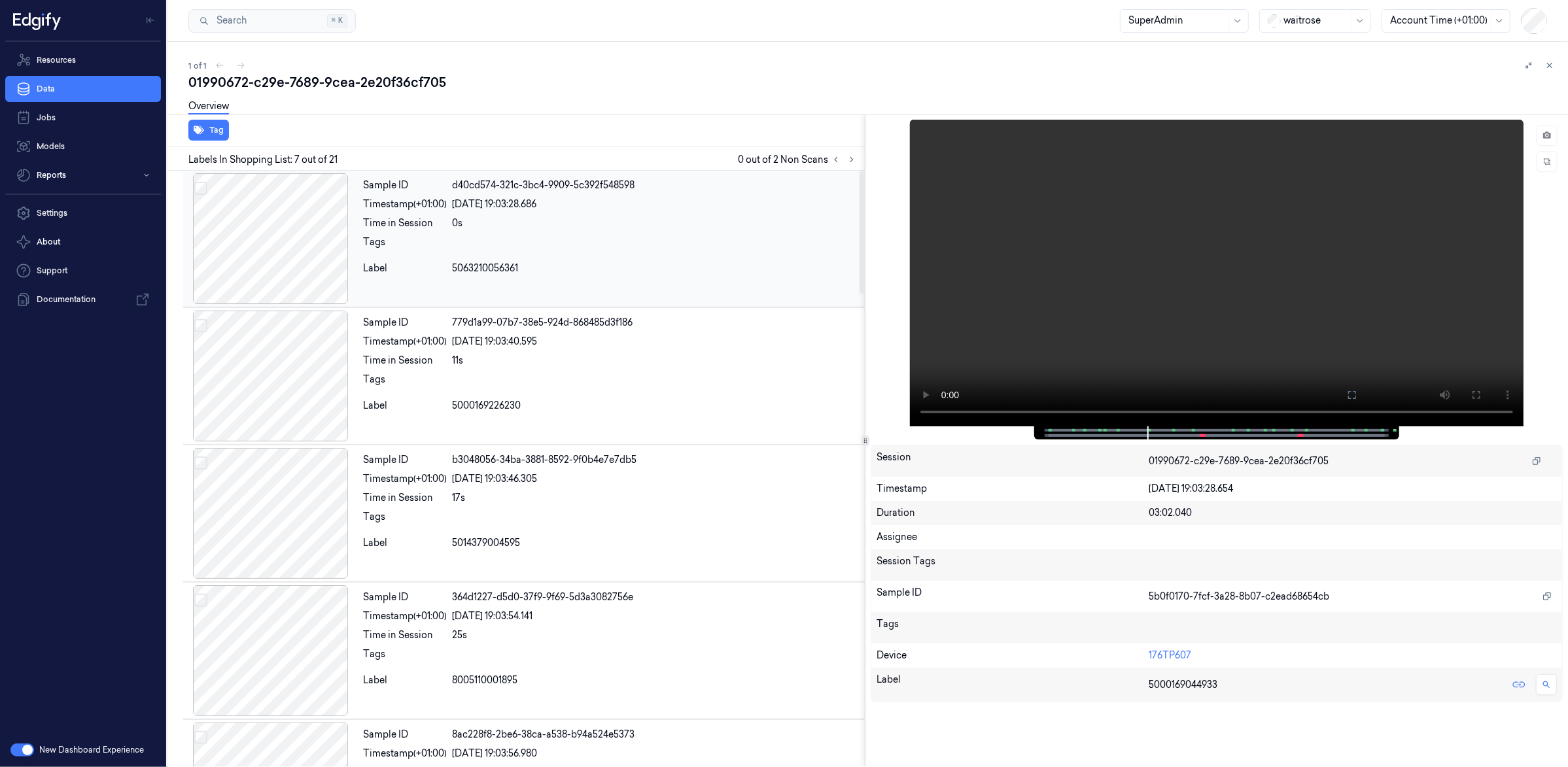
click at [294, 286] on div at bounding box center [270, 239] width 174 height 130
click at [263, 343] on div at bounding box center [270, 376] width 174 height 130
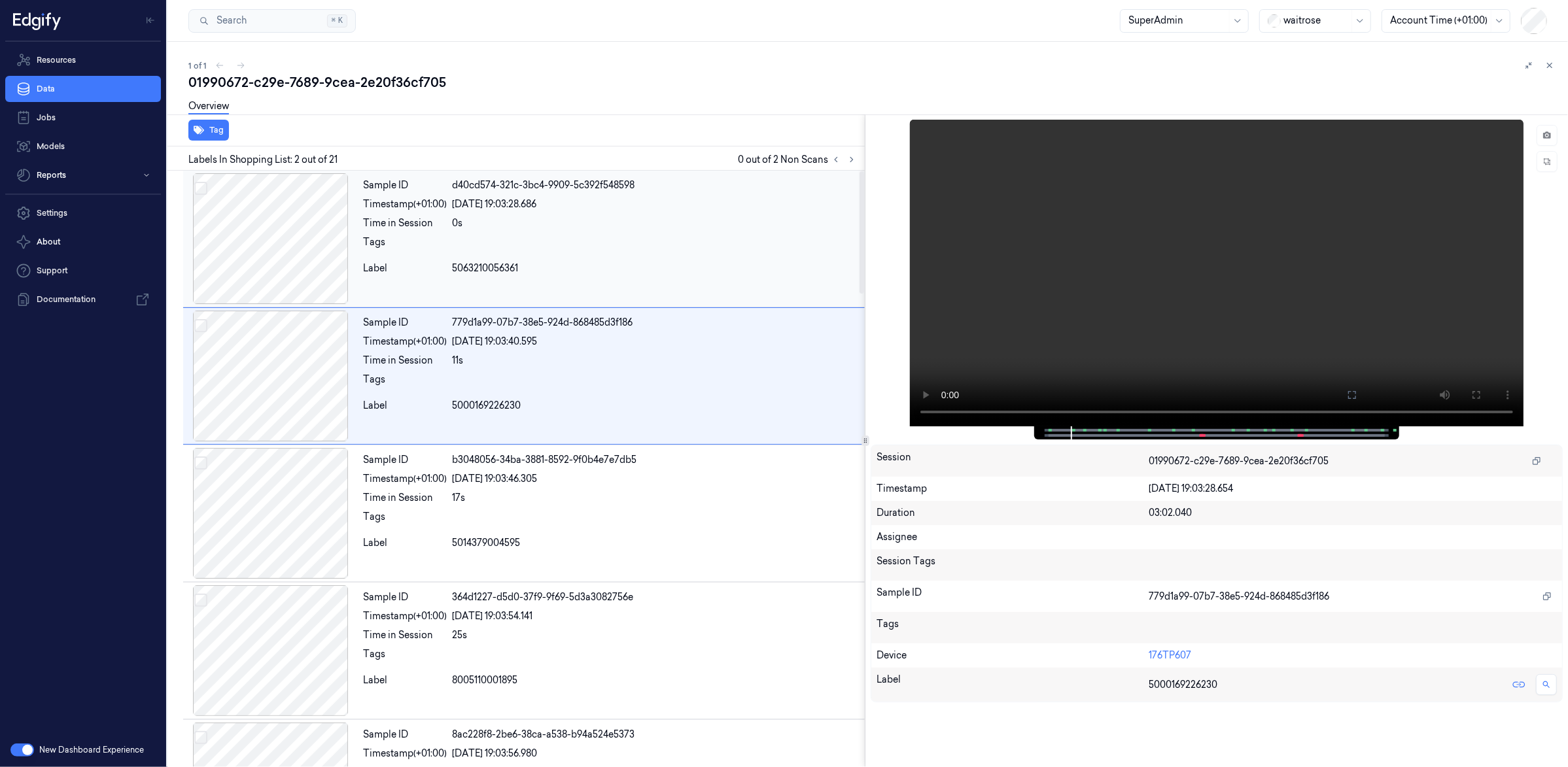
click at [295, 285] on div at bounding box center [270, 239] width 174 height 130
click at [261, 358] on div at bounding box center [270, 376] width 174 height 130
click at [228, 238] on div at bounding box center [270, 239] width 174 height 130
